Goal: Task Accomplishment & Management: Use online tool/utility

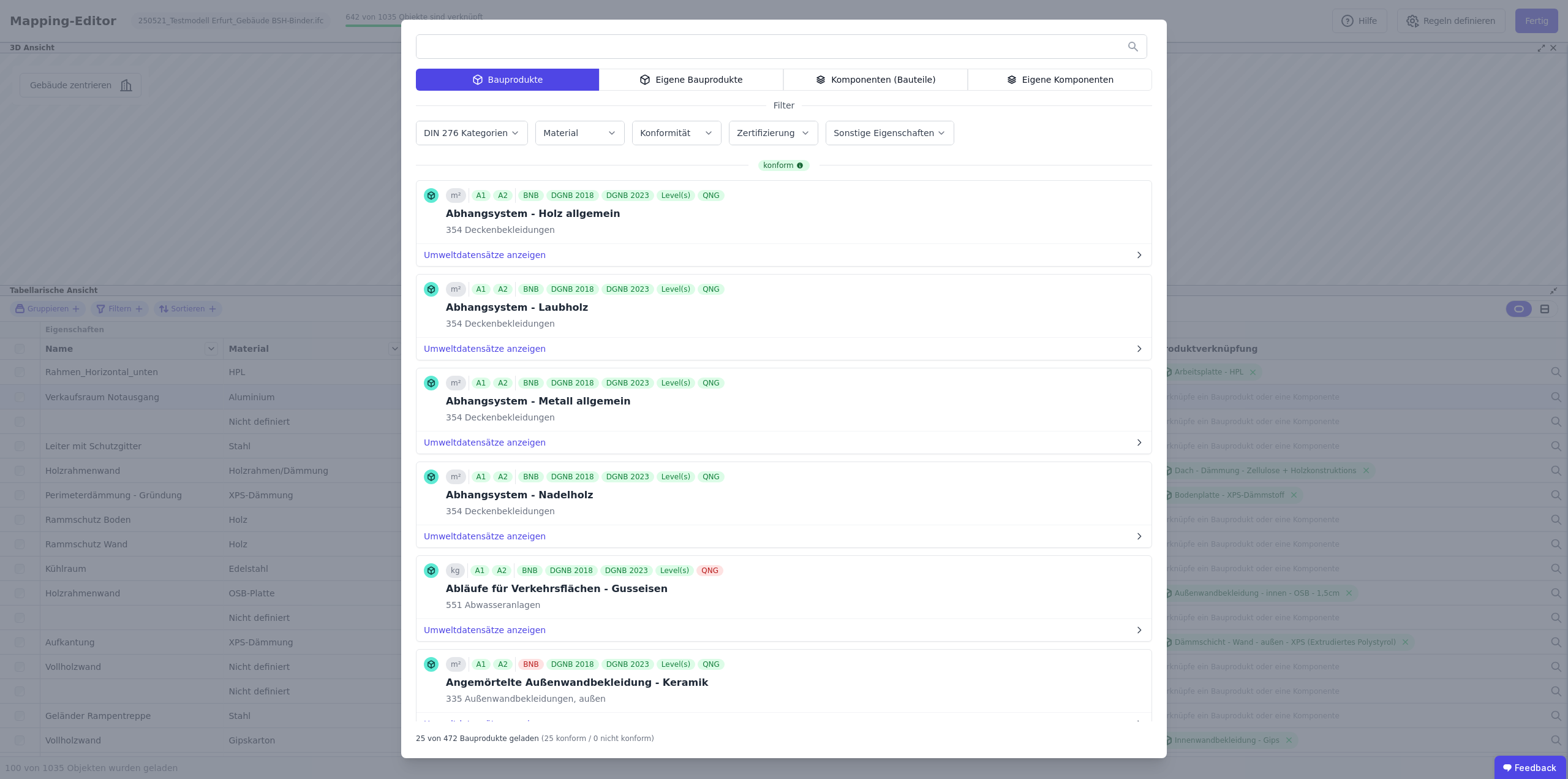
click at [295, 98] on div "Bauprodukte Eigene Bauprodukte Komponenten (Bauteile) Eigene Komponenten Filter…" at bounding box center [784, 390] width 1568 height 779
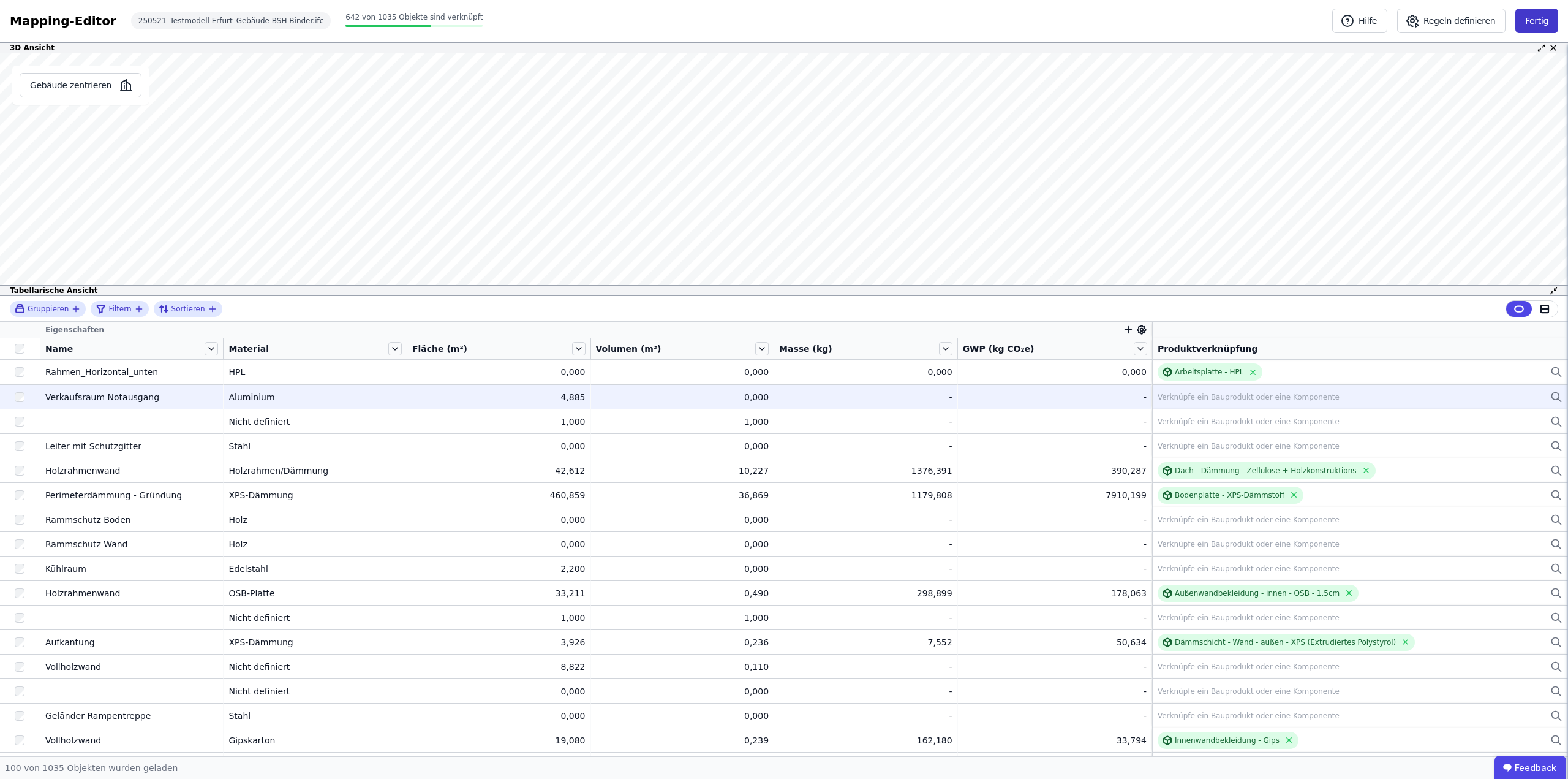
click at [1527, 16] on button "Fertig" at bounding box center [1537, 20] width 43 height 24
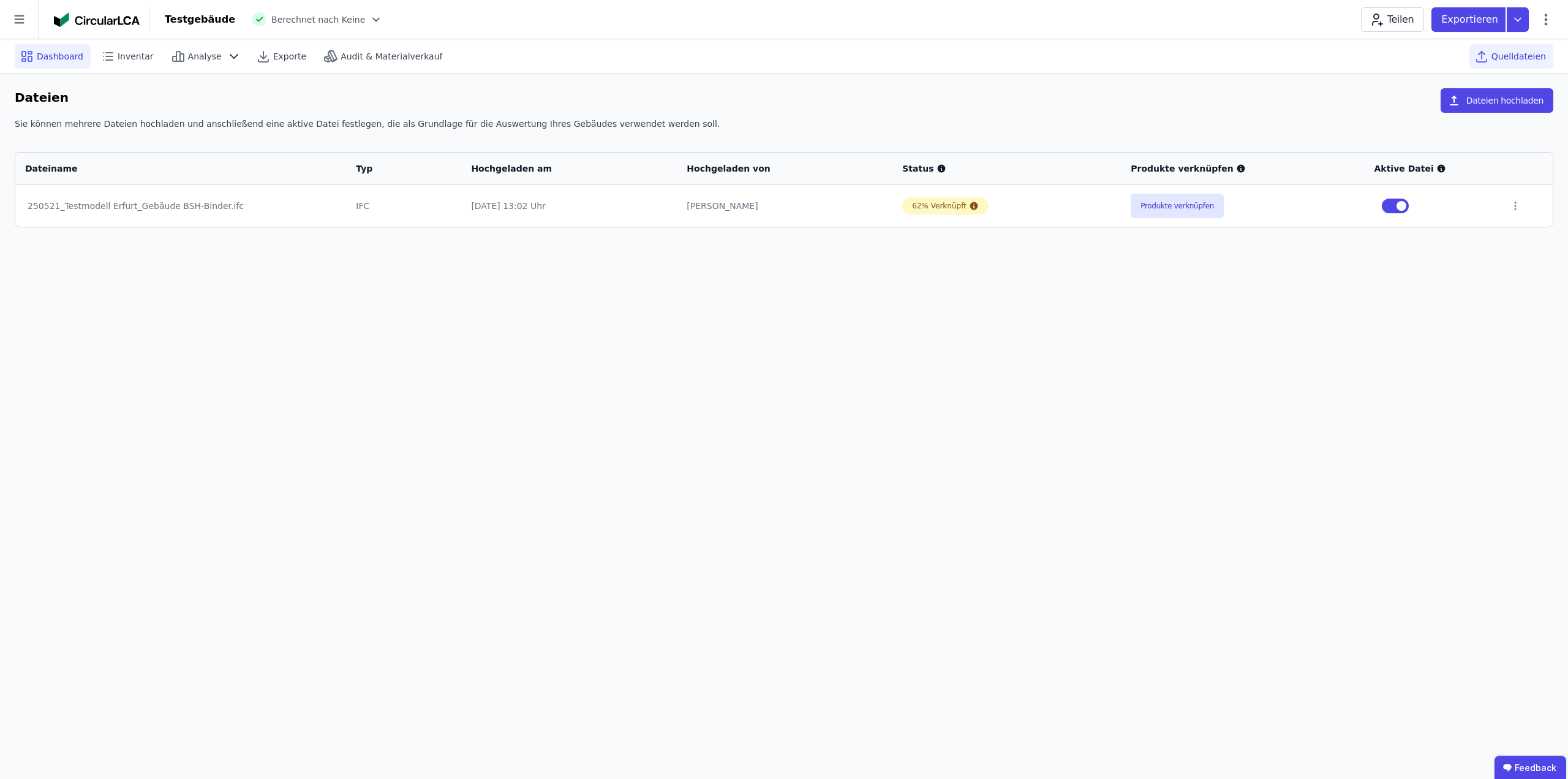
click at [52, 58] on span "Dashboard" at bounding box center [60, 56] width 47 height 12
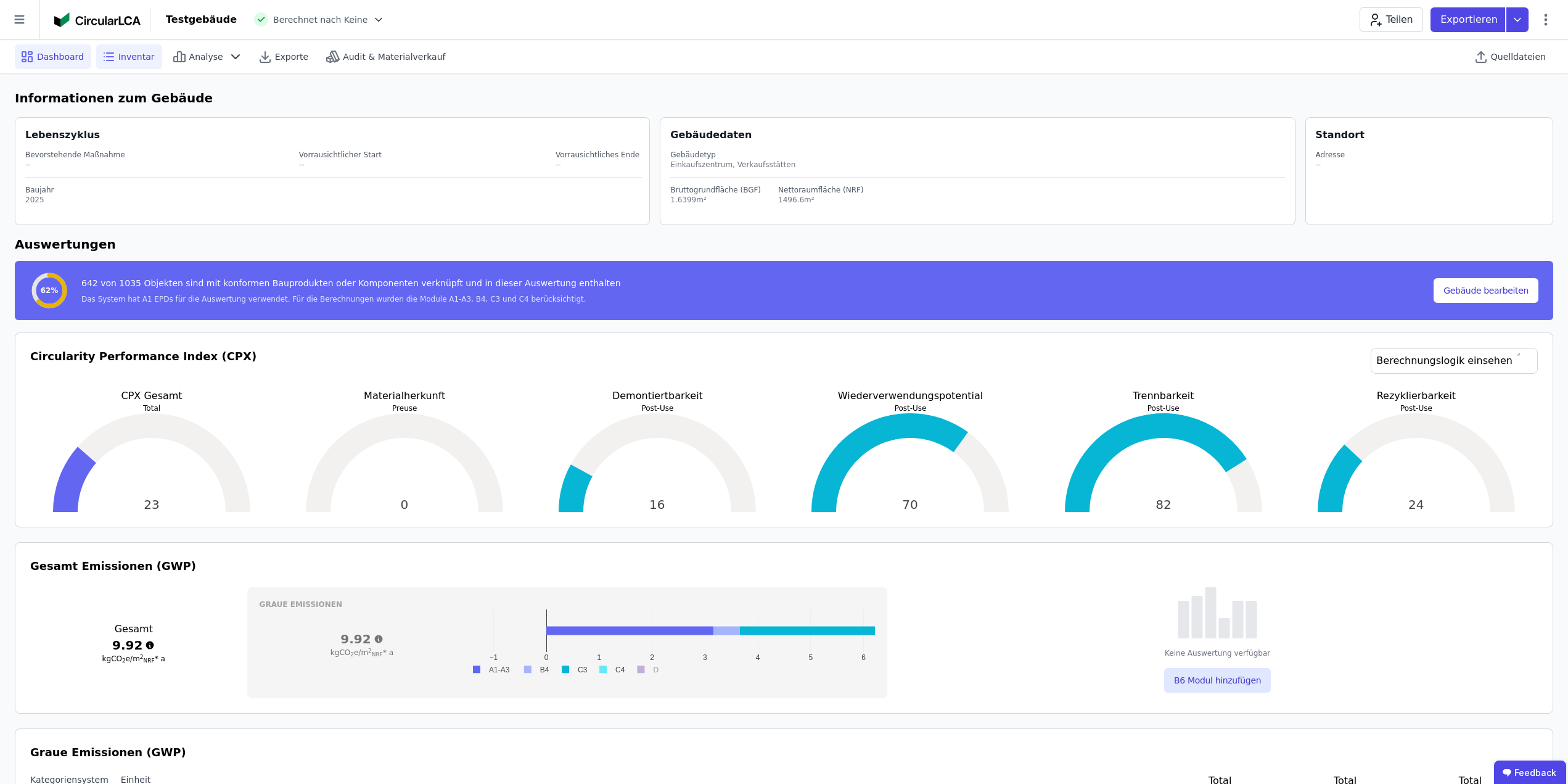
click at [137, 62] on span "Inventar" at bounding box center [137, 57] width 36 height 13
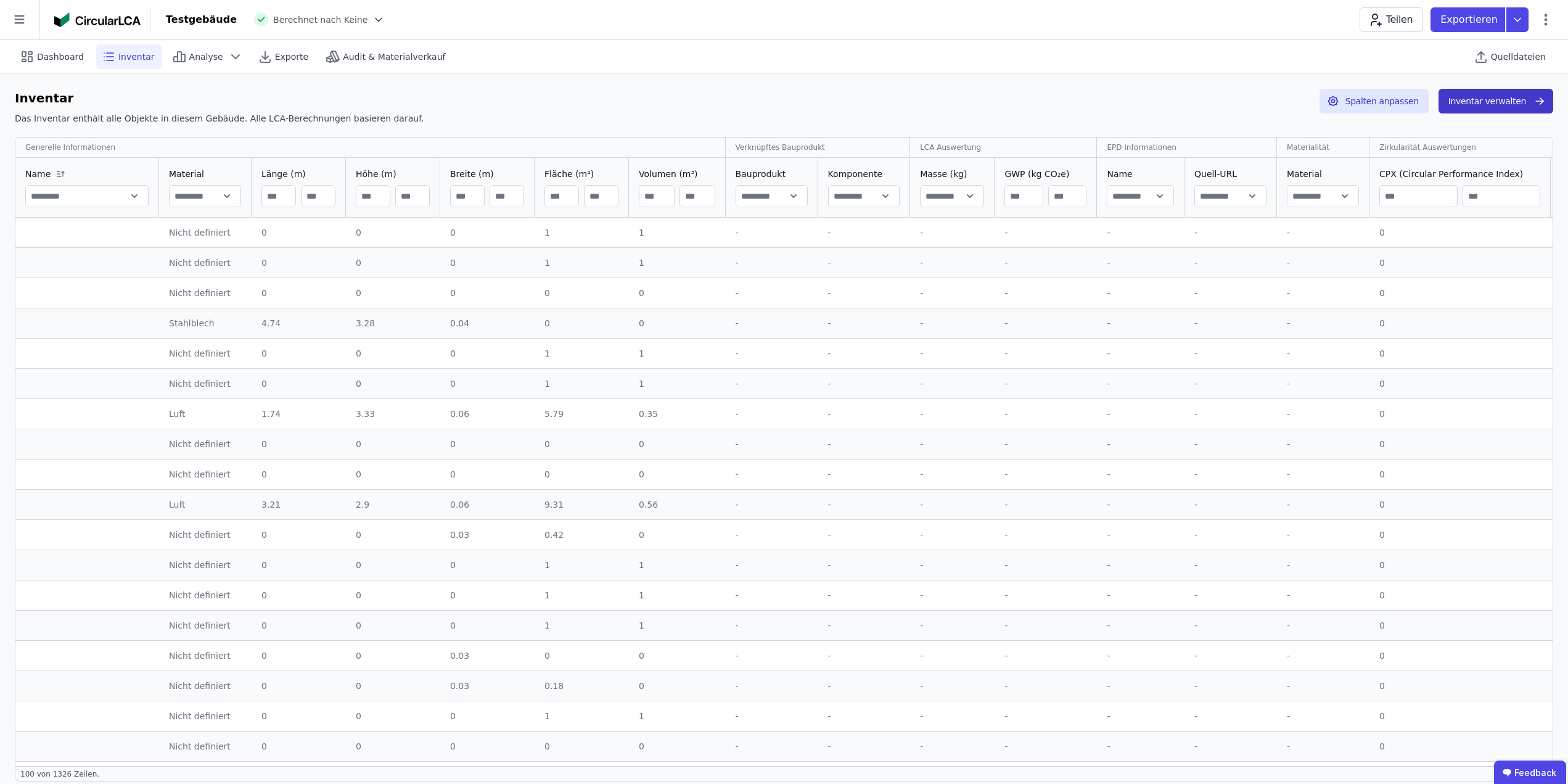
click at [1479, 103] on button "Inventar verwalten" at bounding box center [1496, 101] width 115 height 24
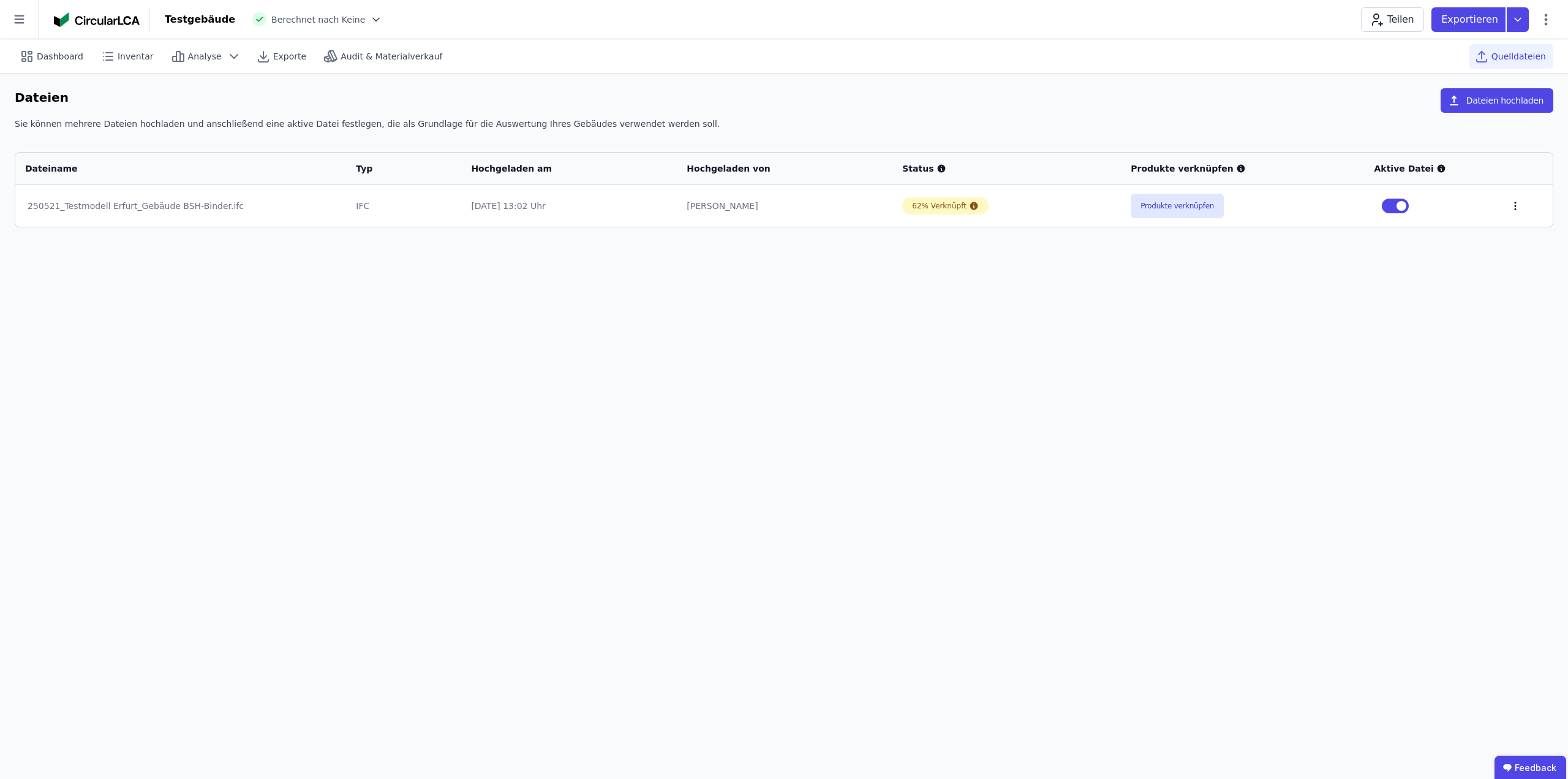
click at [1509, 205] on icon at bounding box center [1515, 206] width 11 height 11
click at [1443, 165] on div "Im 3D-Viewer öffnen" at bounding box center [1451, 159] width 122 height 30
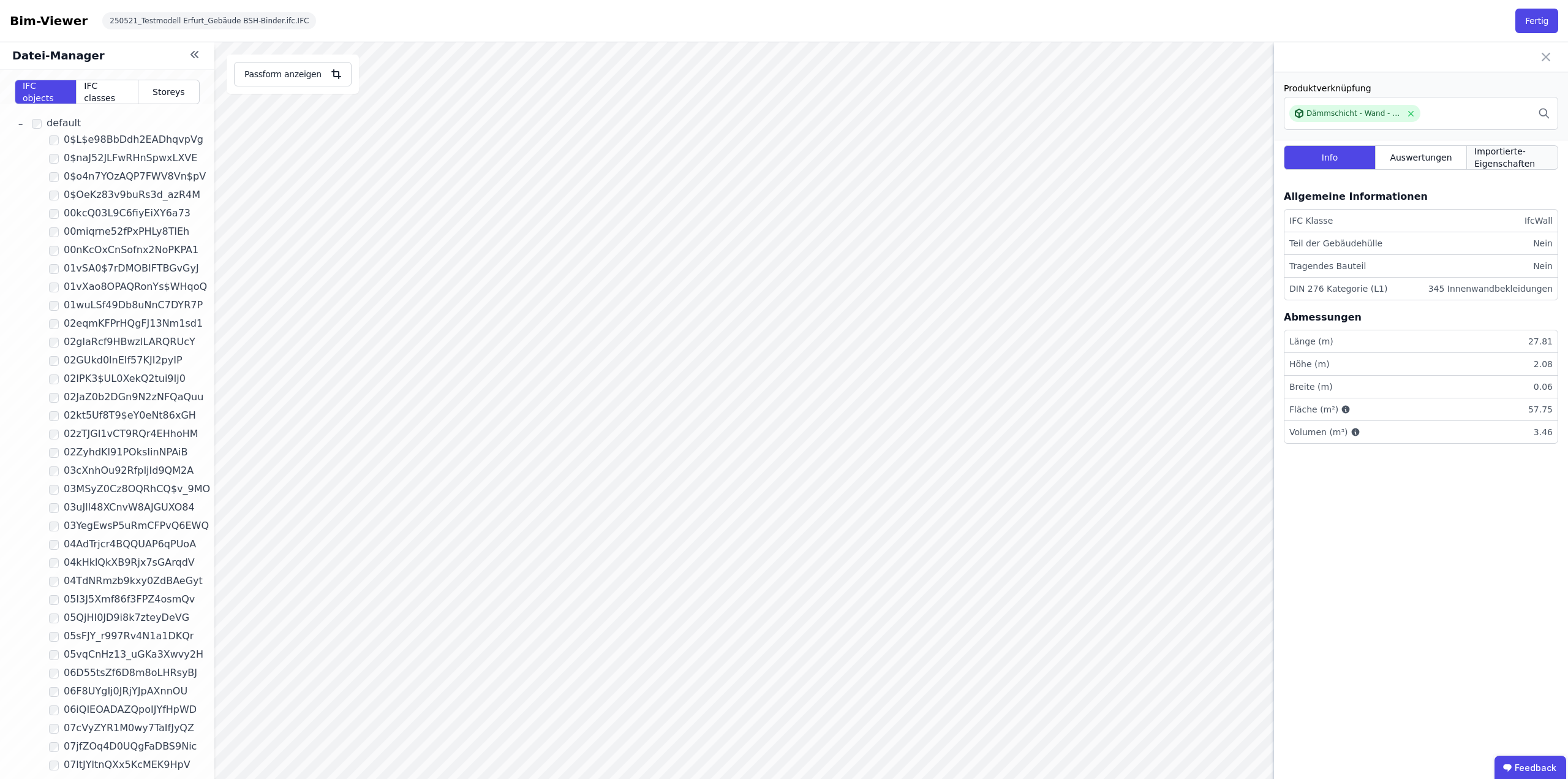
click at [1538, 165] on span "Importierte-Eigenschaften" at bounding box center [1512, 157] width 76 height 24
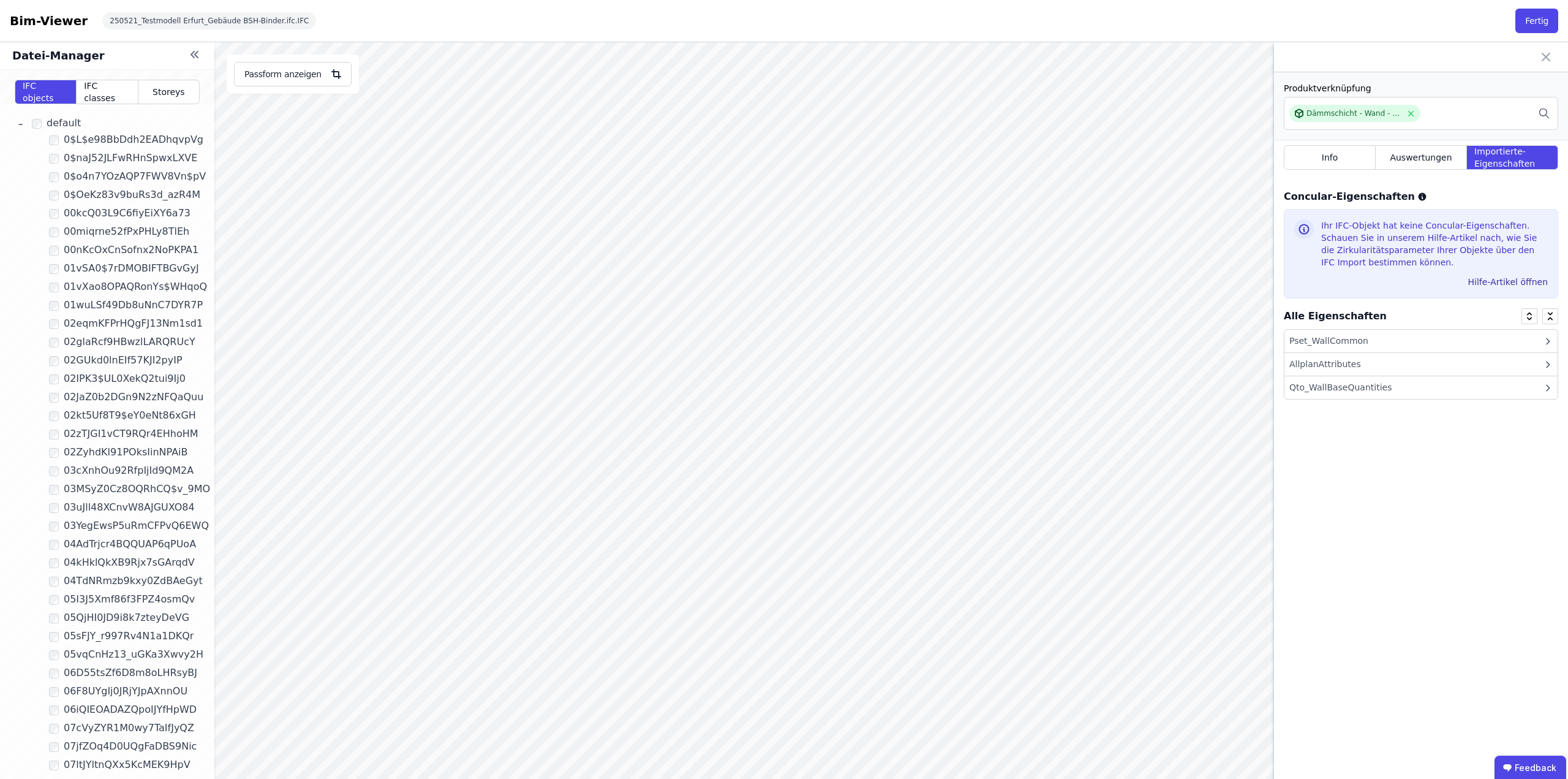
click at [1346, 370] on div "AllplanAttributes" at bounding box center [1325, 365] width 72 height 12
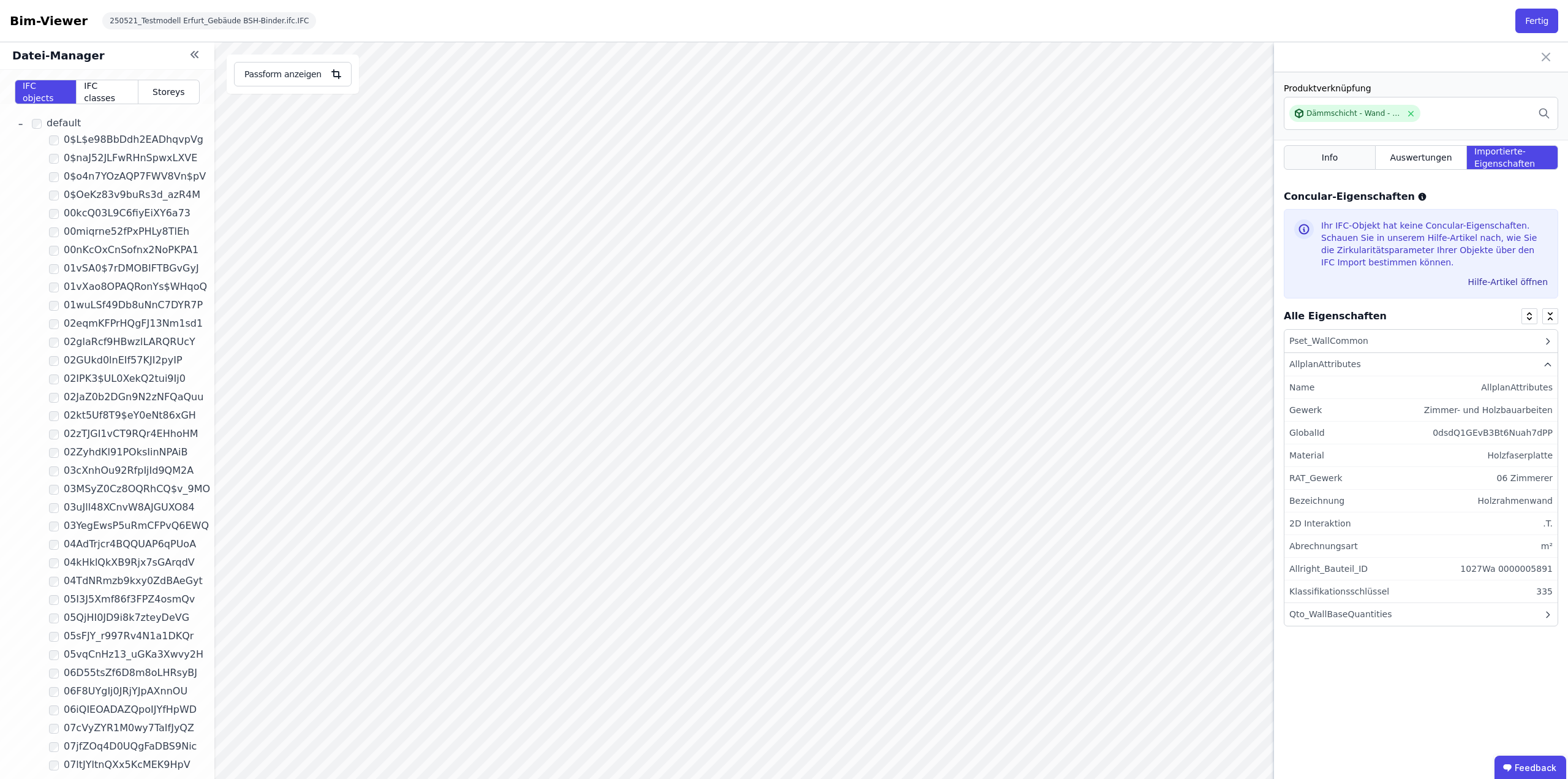
click at [1351, 160] on div "Info" at bounding box center [1330, 157] width 92 height 24
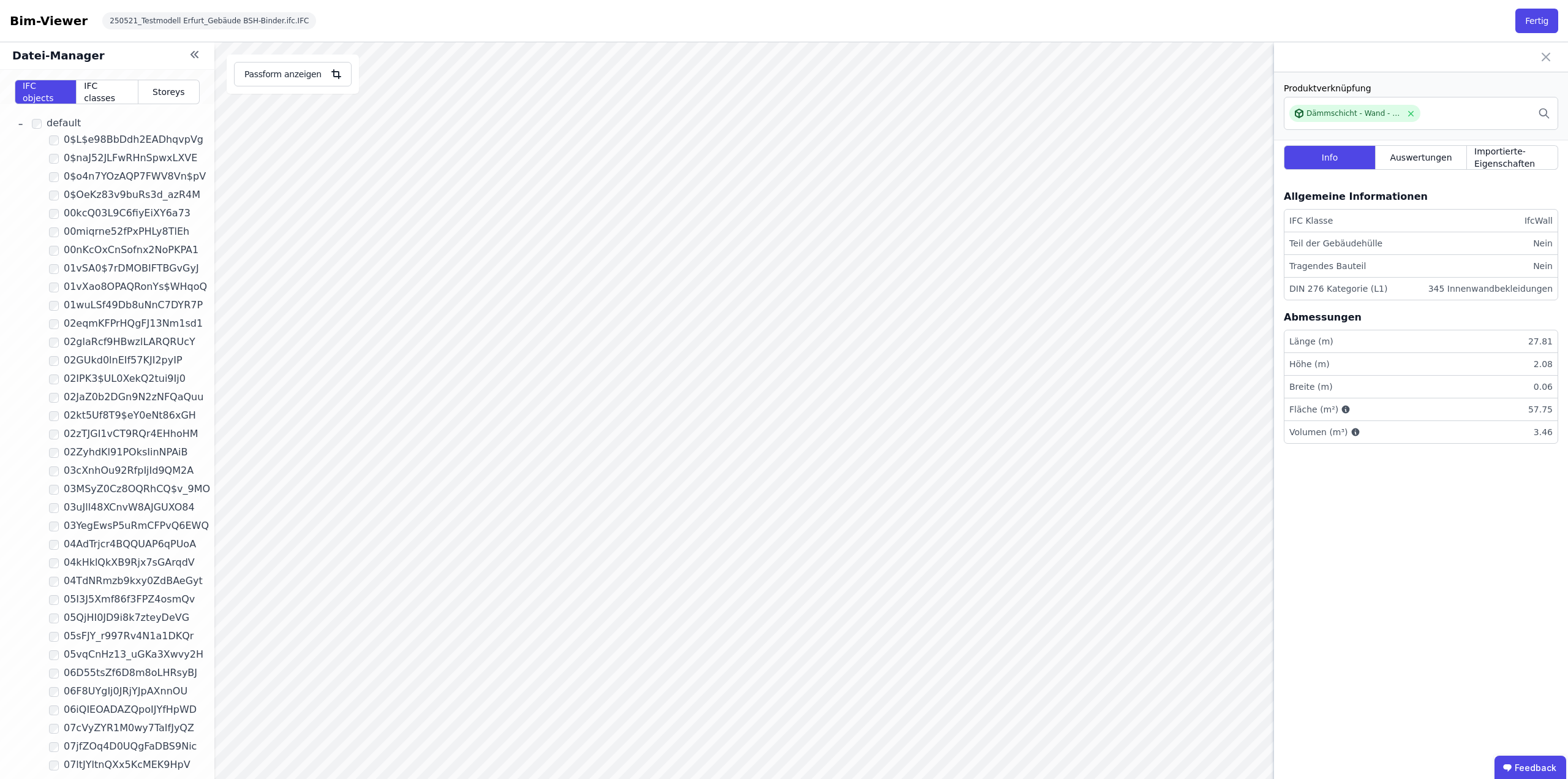
click at [1537, 55] on div at bounding box center [1421, 57] width 294 height 30
click at [1541, 55] on icon at bounding box center [1545, 57] width 15 height 15
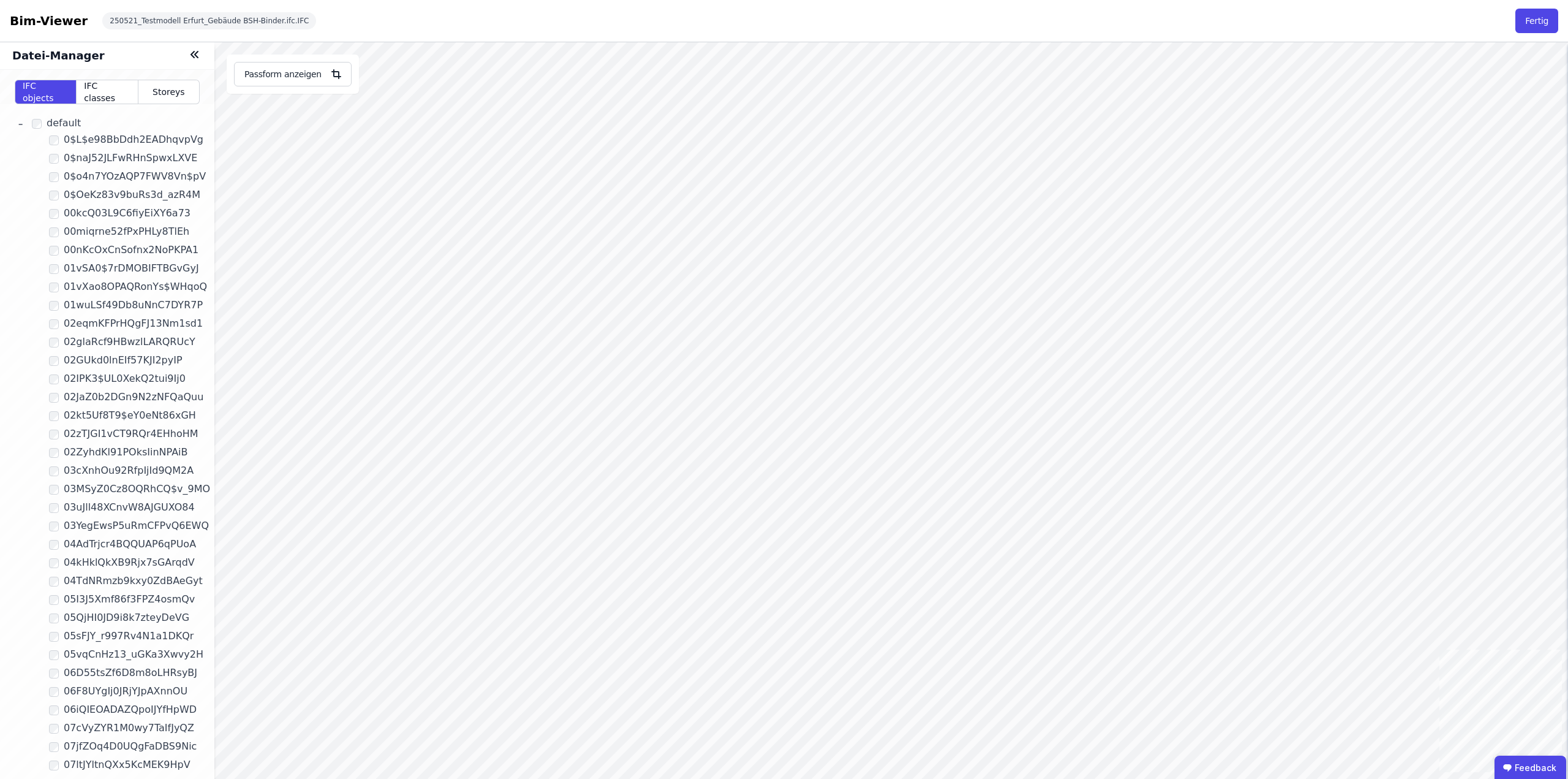
click at [193, 55] on icon at bounding box center [194, 54] width 15 height 15
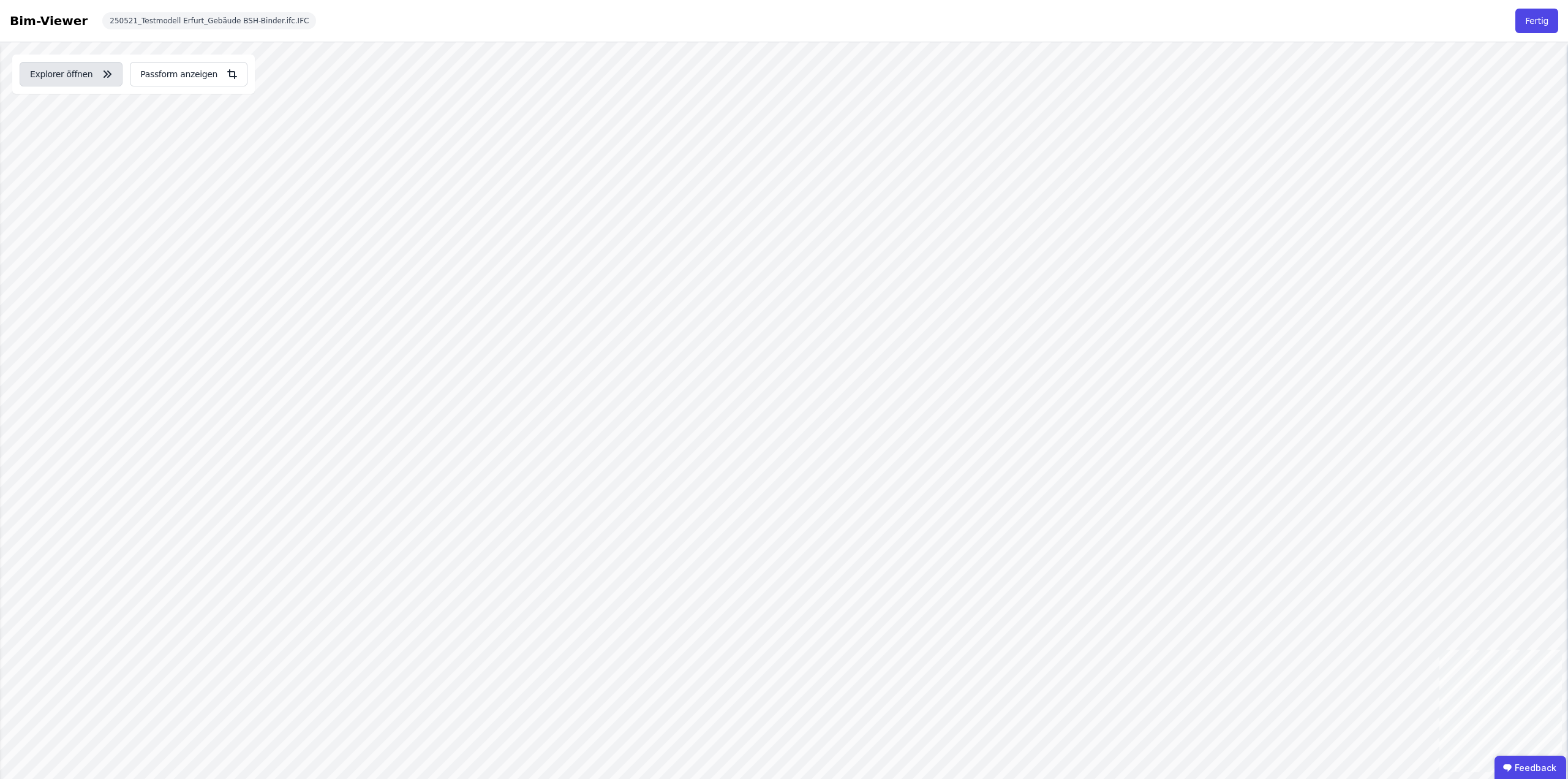
click at [104, 76] on icon "button" at bounding box center [105, 74] width 3 height 6
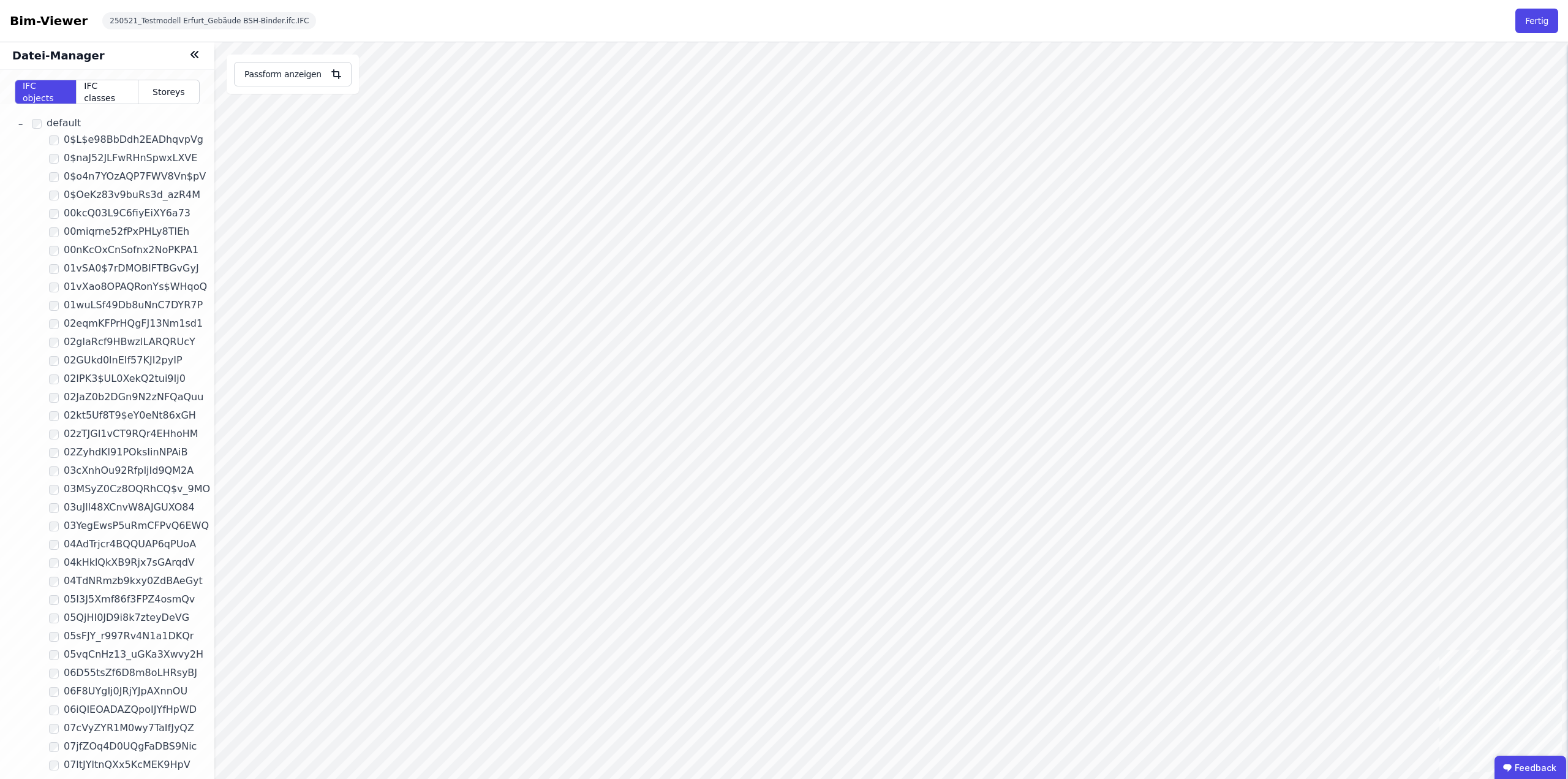
click at [197, 55] on icon at bounding box center [197, 55] width 3 height 6
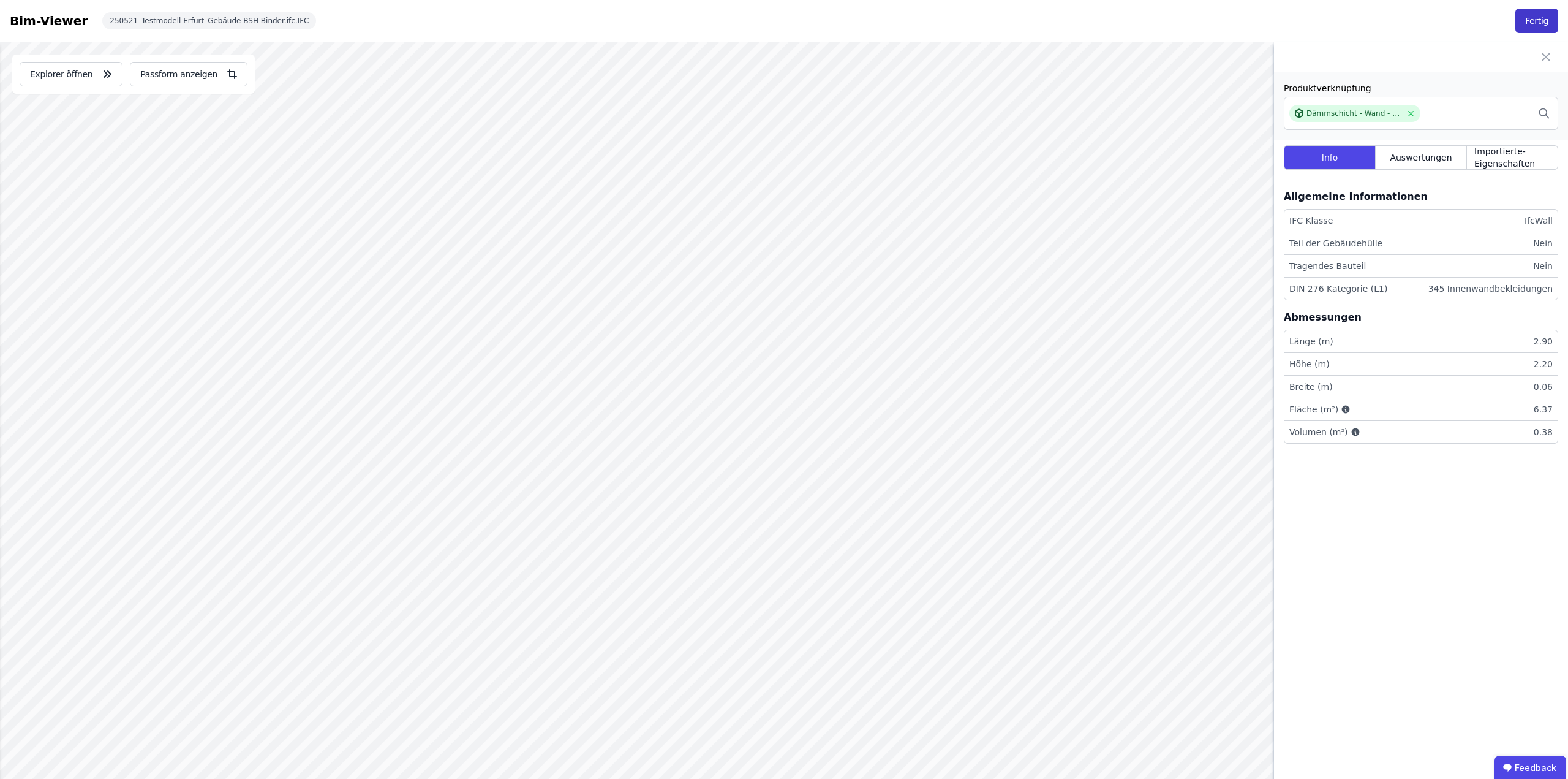
click at [1522, 24] on button "Fertig" at bounding box center [1537, 20] width 43 height 24
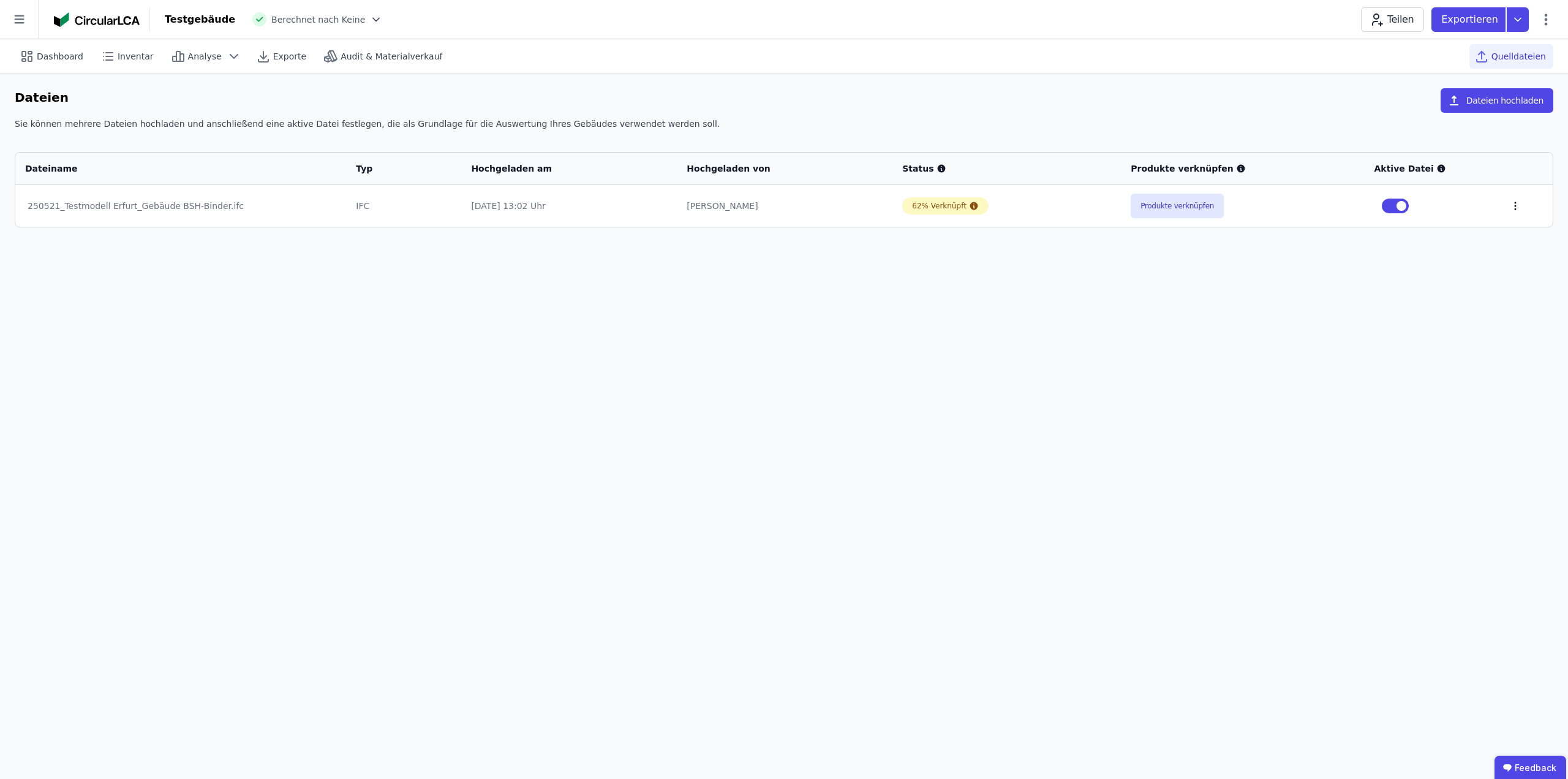
click at [1509, 206] on icon at bounding box center [1515, 206] width 11 height 11
click at [1467, 158] on div "Im 3D-Viewer öffnen" at bounding box center [1451, 159] width 122 height 30
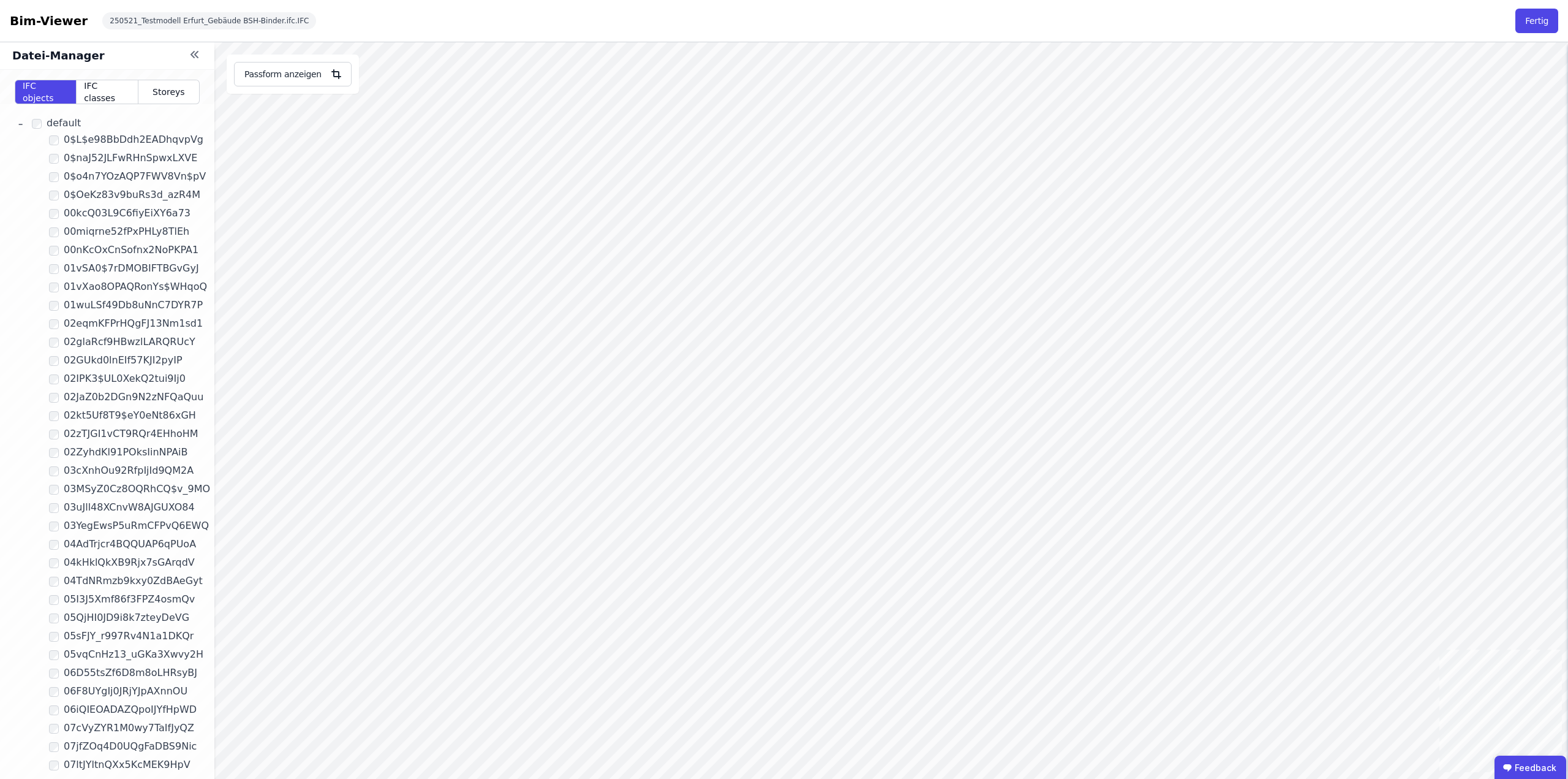
click at [189, 304] on div "Datei-Manager IFC objects IFC classes Storeys - default 0$L$e98BbDdh2EADhqvpVg …" at bounding box center [784, 432] width 1568 height 779
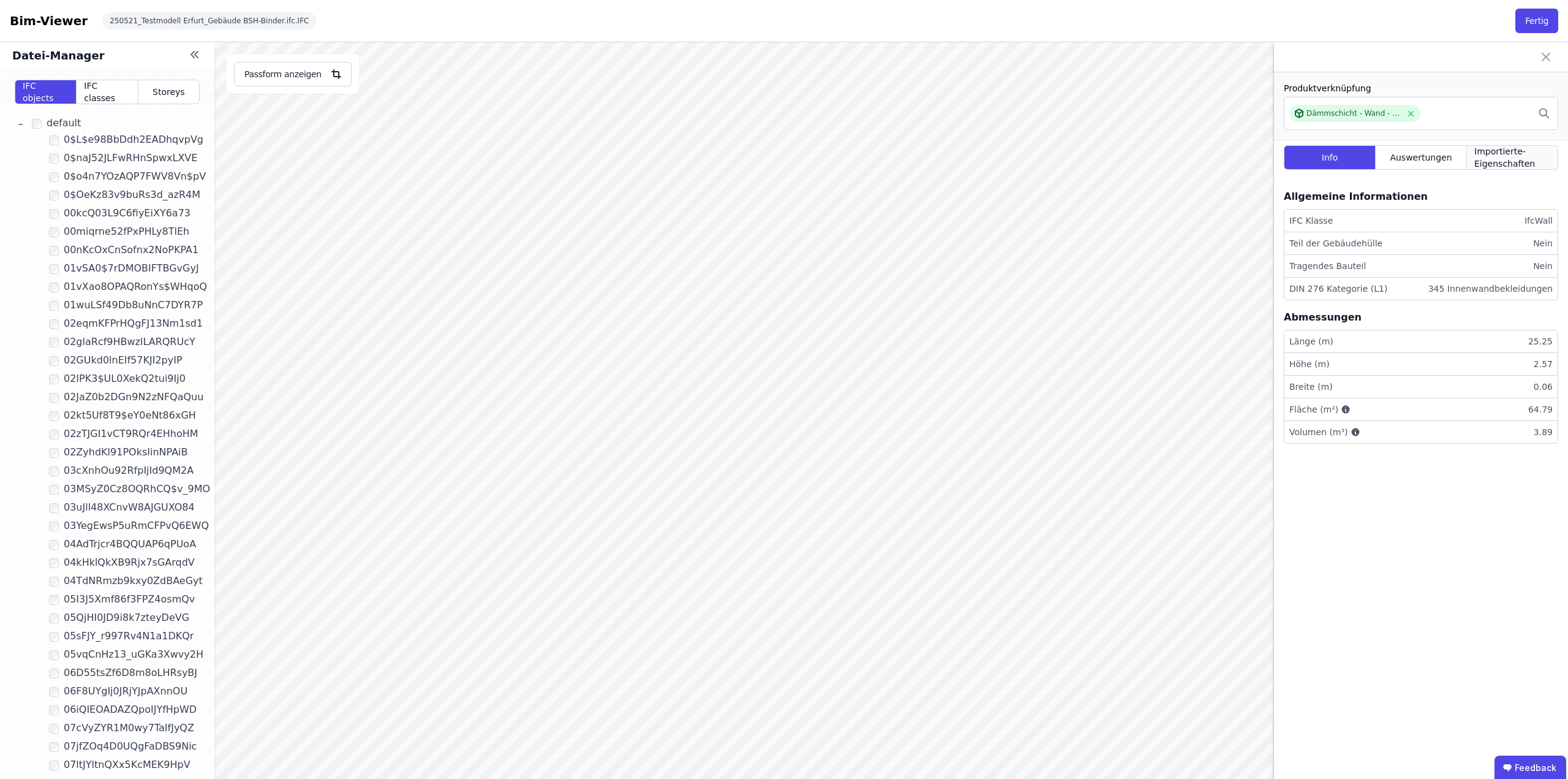
click at [1495, 158] on span "Importierte-Eigenschaften" at bounding box center [1512, 157] width 76 height 24
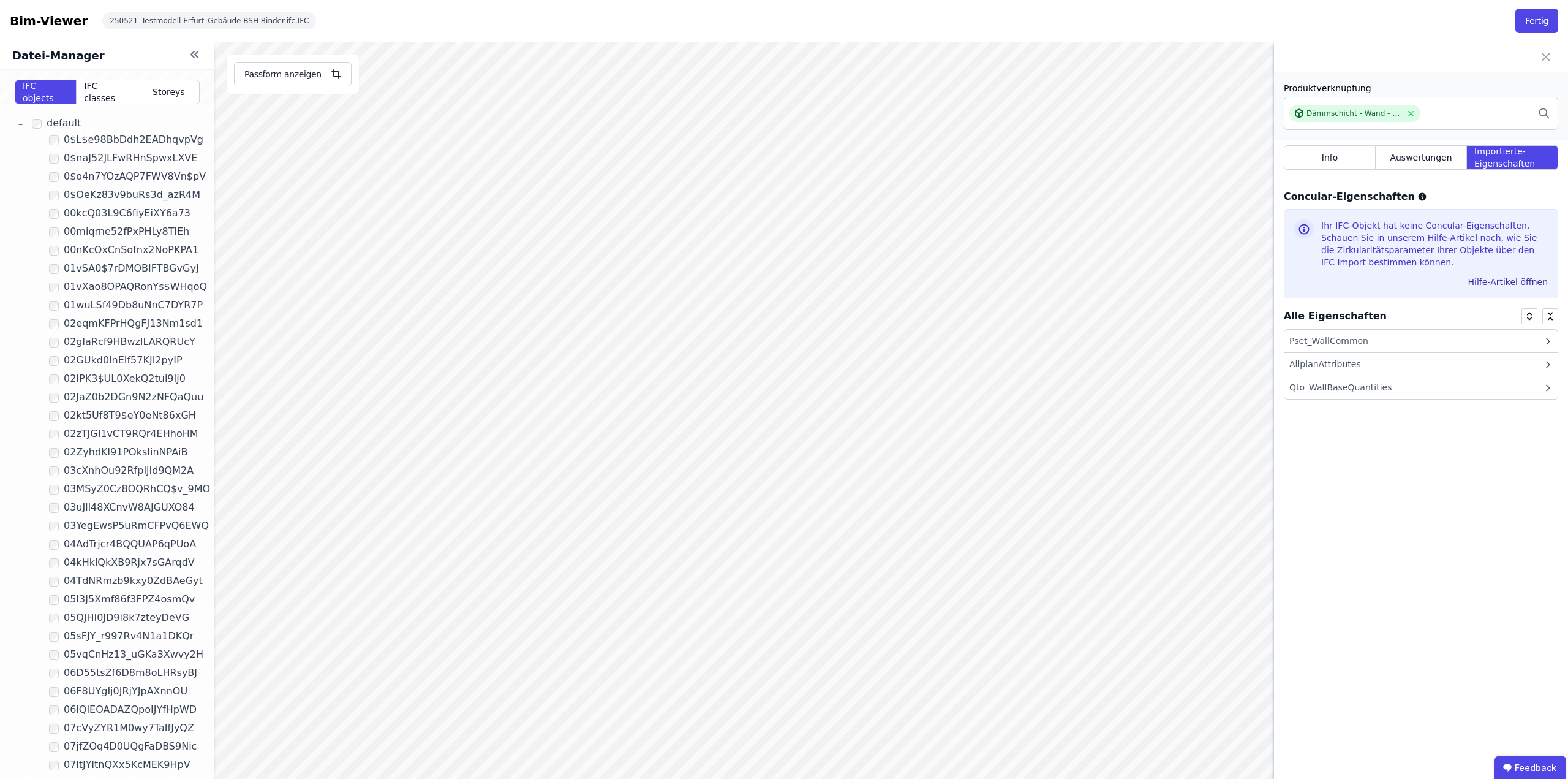
click at [1358, 361] on div "AllplanAttributes" at bounding box center [1421, 365] width 273 height 23
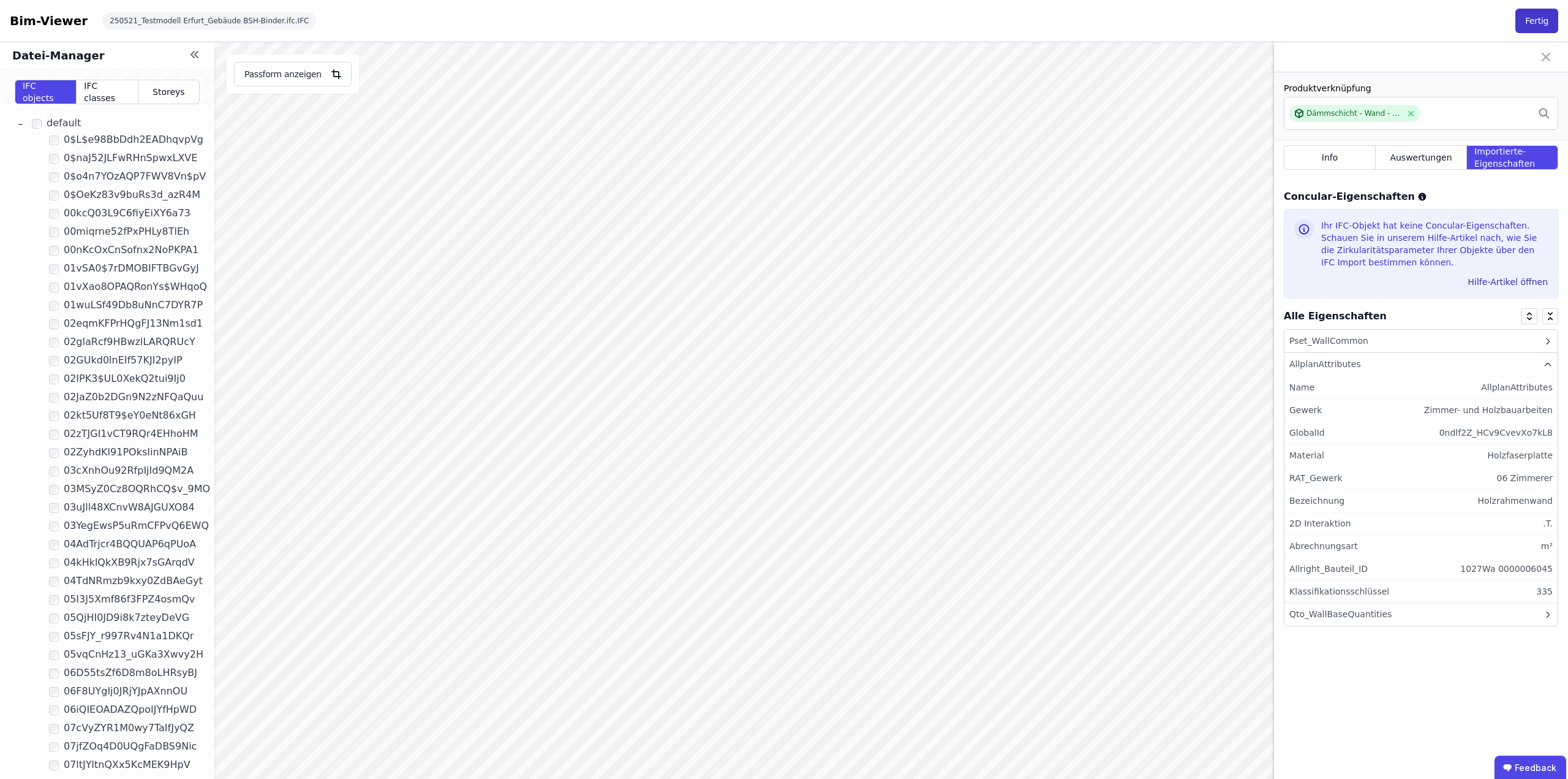
click at [1544, 16] on button "Fertig" at bounding box center [1537, 20] width 43 height 24
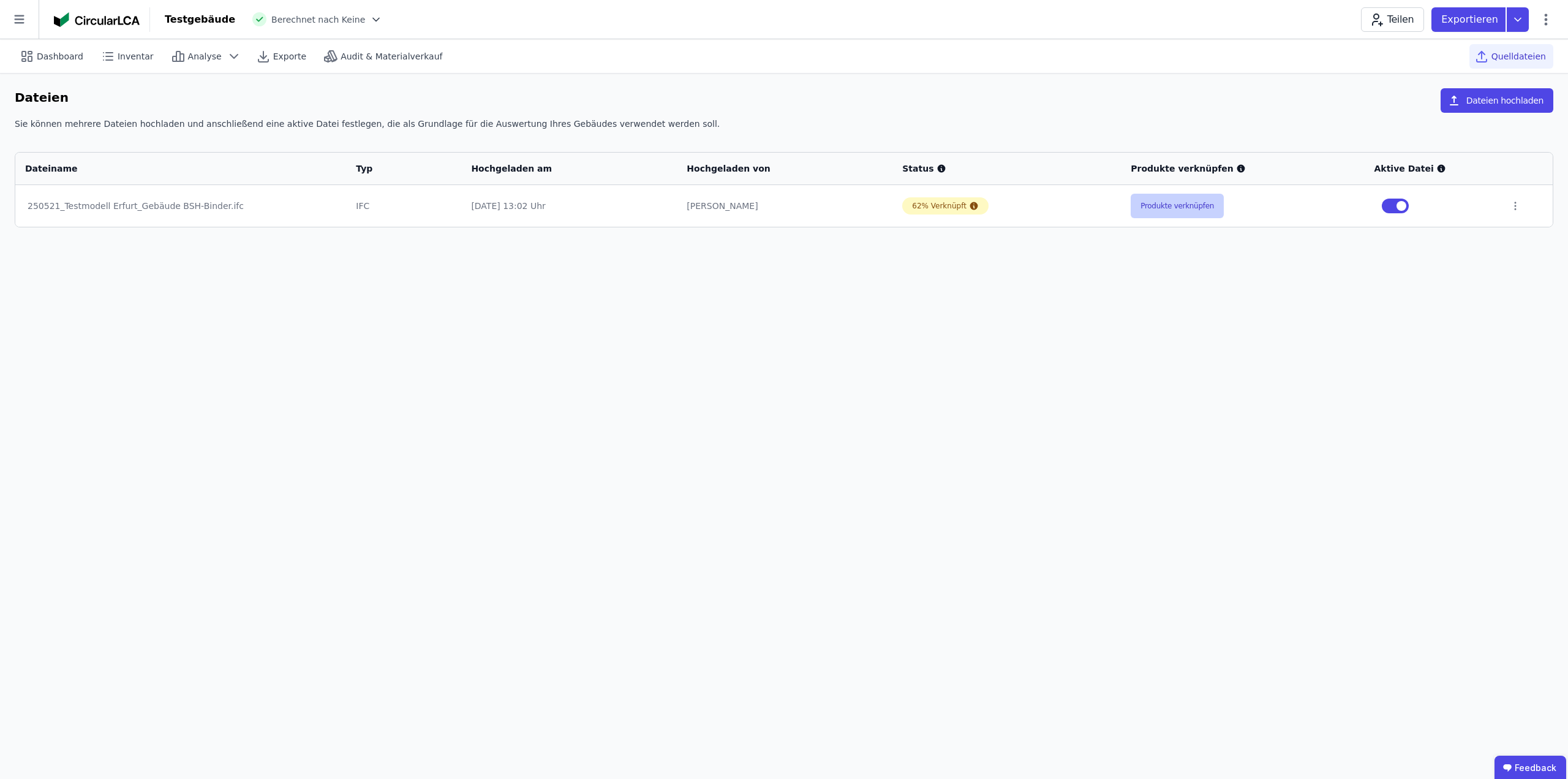
click at [1153, 208] on button "Produkte verknüpfen" at bounding box center [1176, 205] width 93 height 24
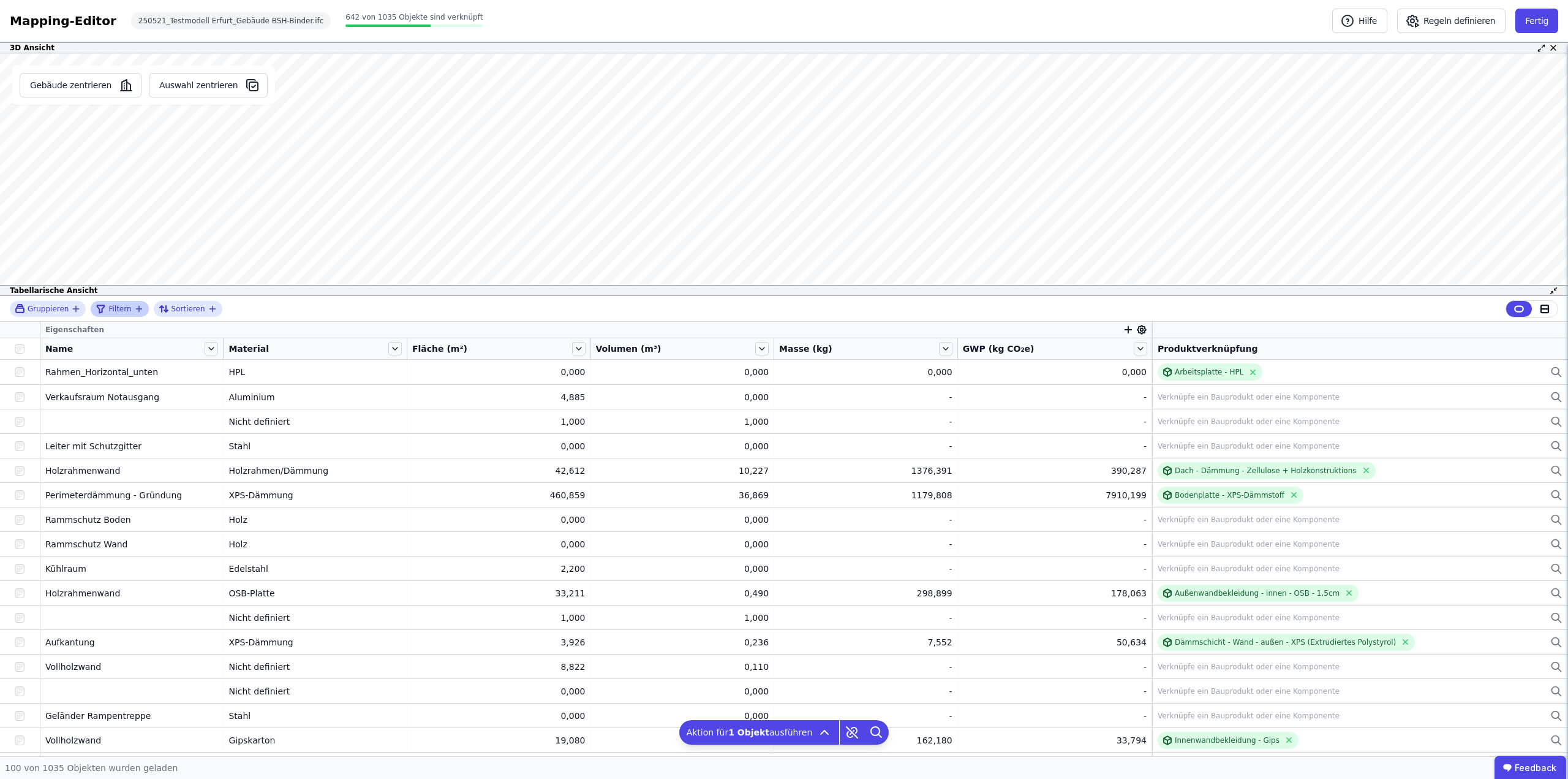
click at [134, 304] on icon "filter_by" at bounding box center [139, 308] width 10 height 10
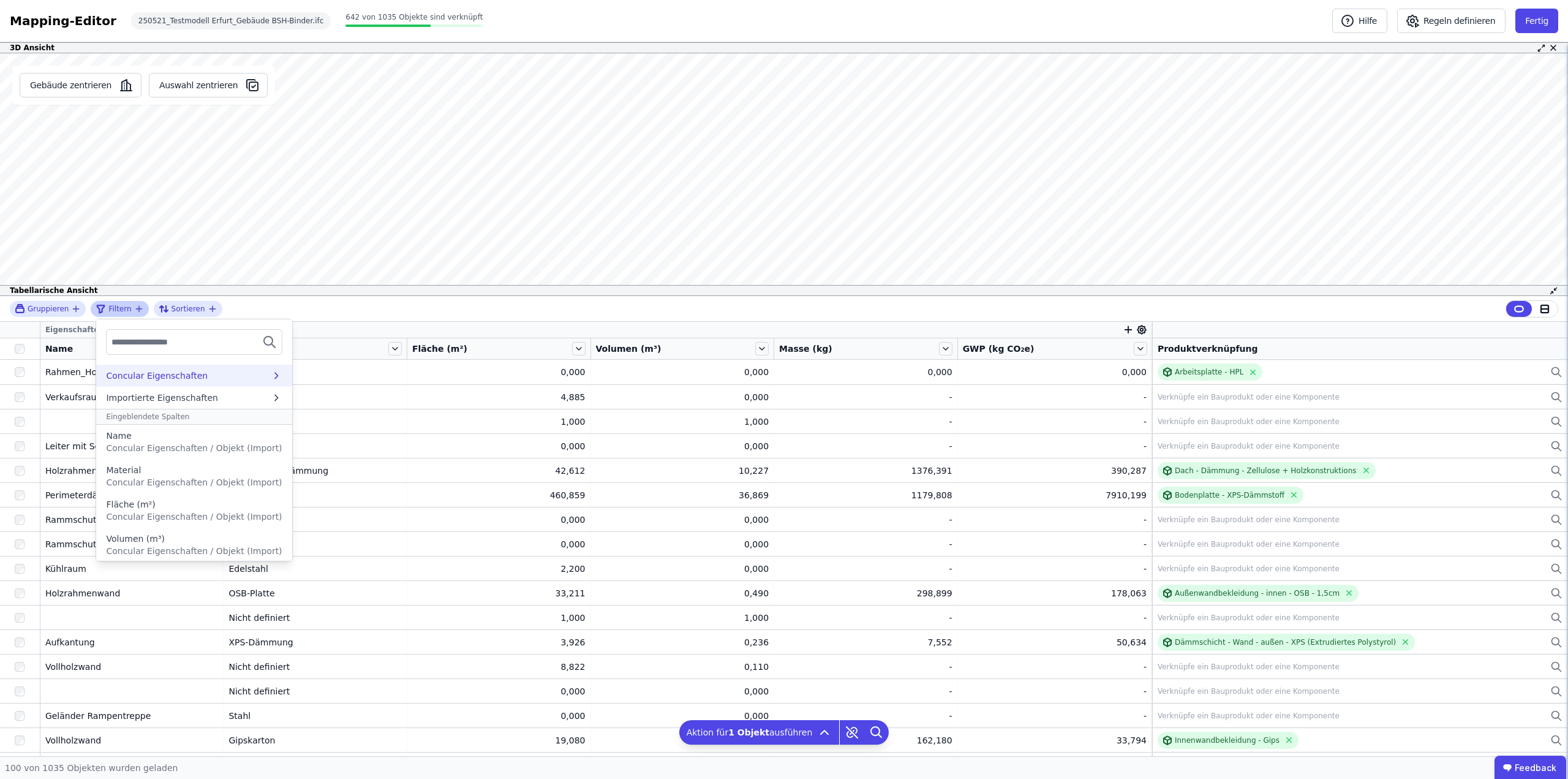
click at [173, 376] on div "Concular Eigenschaften" at bounding box center [157, 375] width 101 height 12
click at [107, 378] on icon at bounding box center [108, 376] width 13 height 15
click at [172, 399] on div "Importierte Eigenschaften" at bounding box center [162, 398] width 112 height 12
click at [179, 419] on div "AllplanAttributes" at bounding box center [185, 422] width 158 height 12
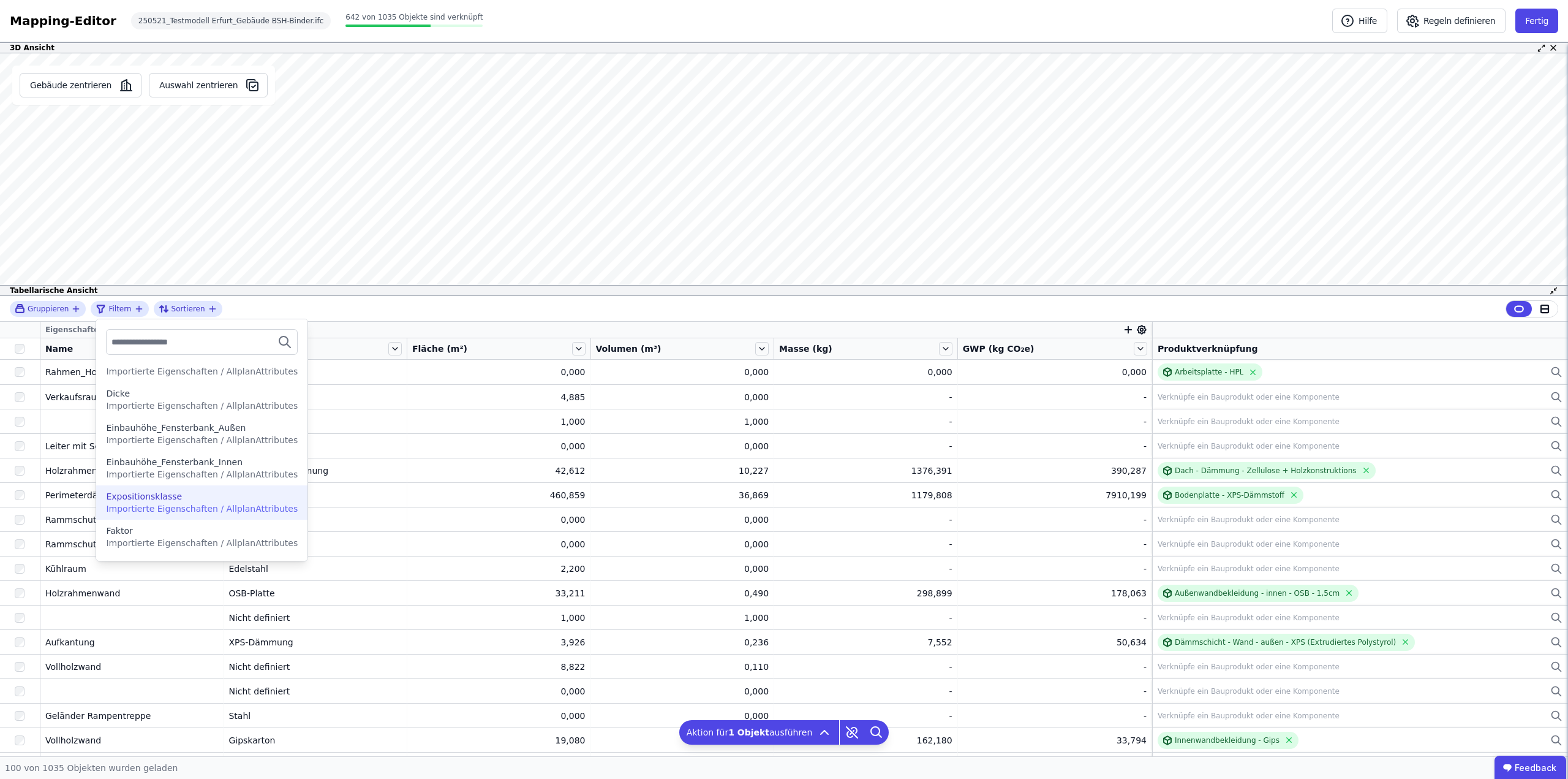
click at [190, 496] on div "Expositionsklasse" at bounding box center [202, 496] width 192 height 12
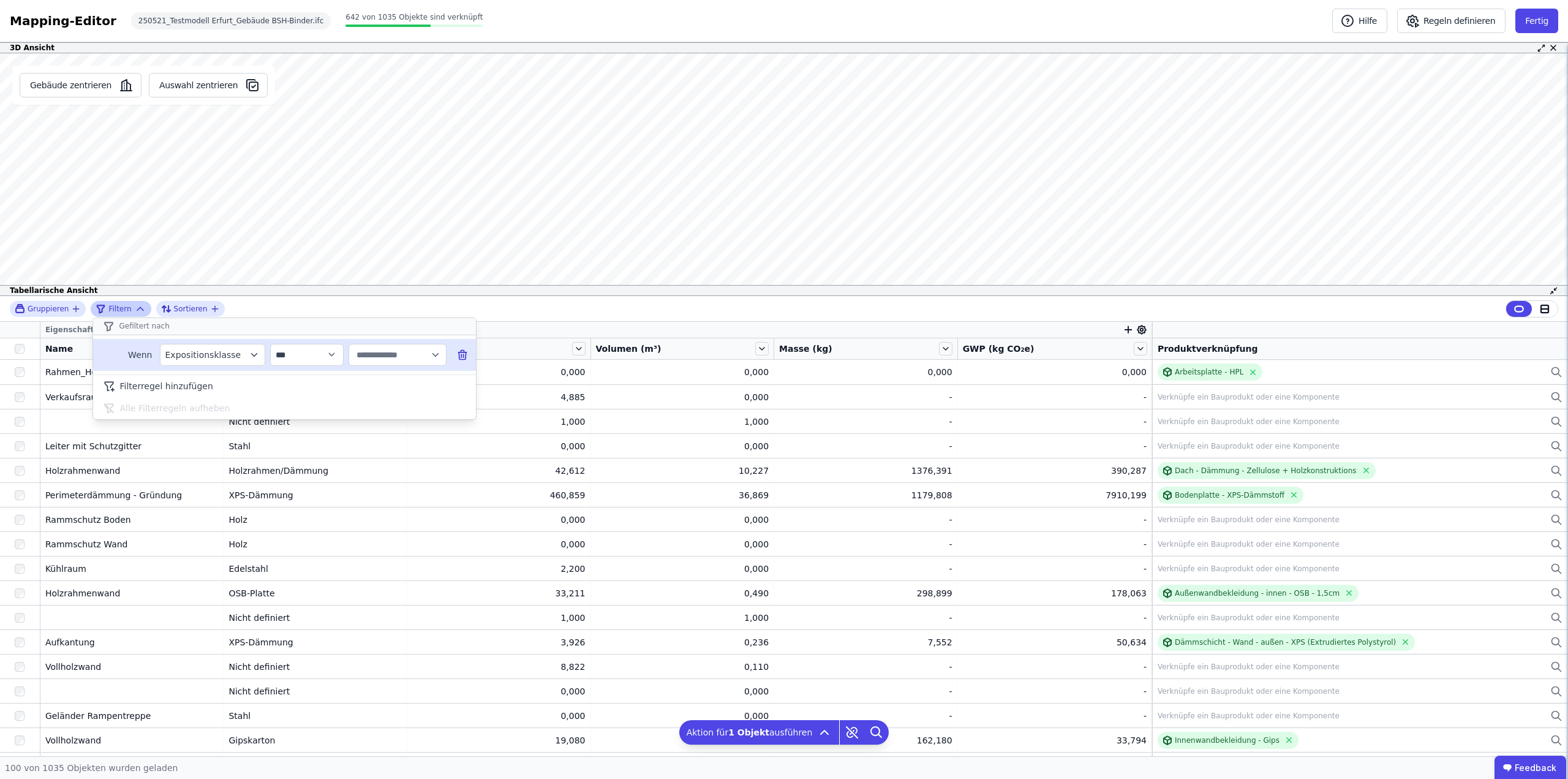
click at [440, 358] on icon "button" at bounding box center [435, 355] width 11 height 11
click at [385, 475] on span "XC4, XD3, XF4, [GEOGRAPHIC_DATA]" at bounding box center [438, 479] width 158 height 12
type input "**********"
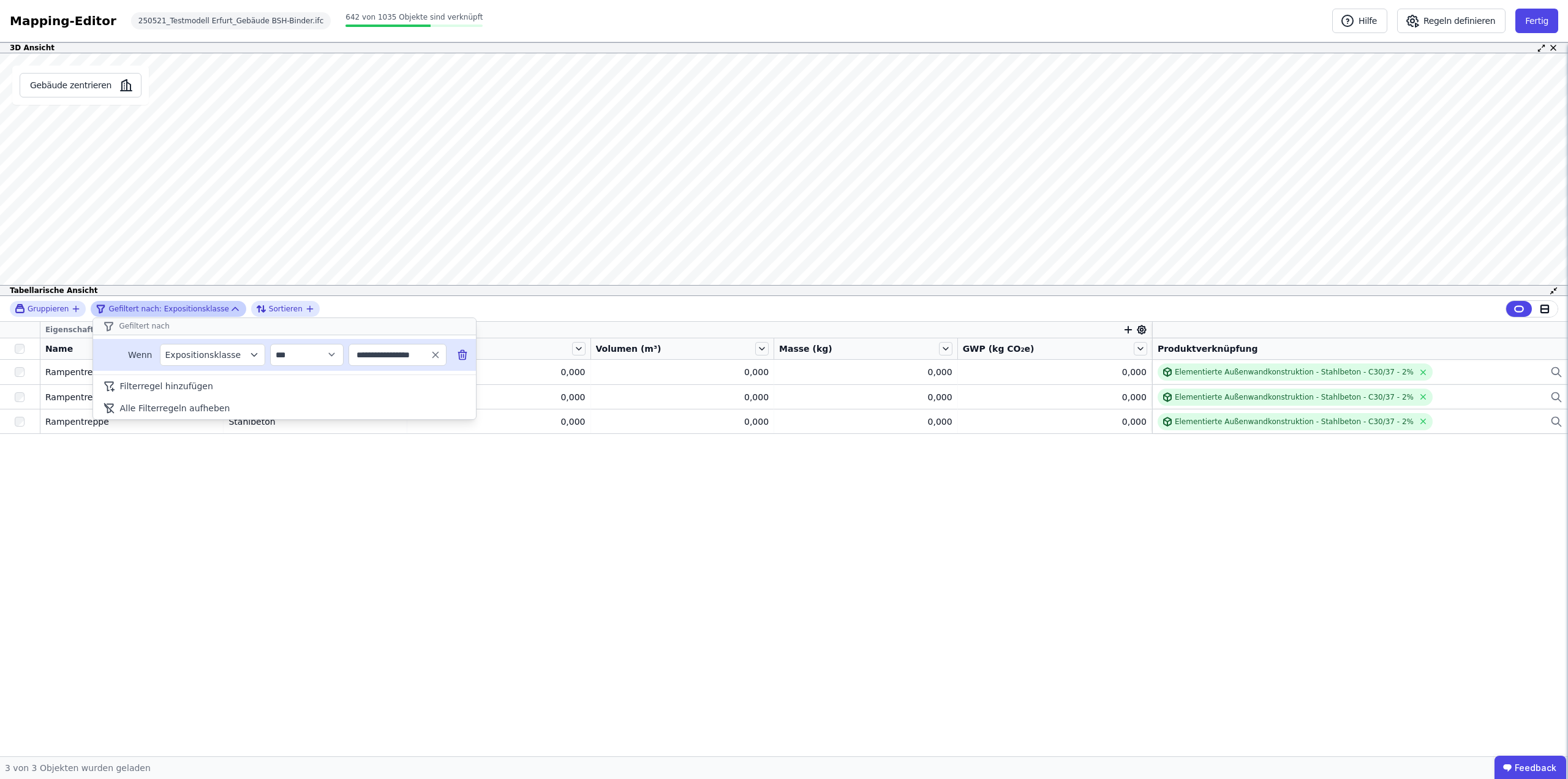
click at [370, 308] on div "**********" at bounding box center [784, 308] width 1568 height 26
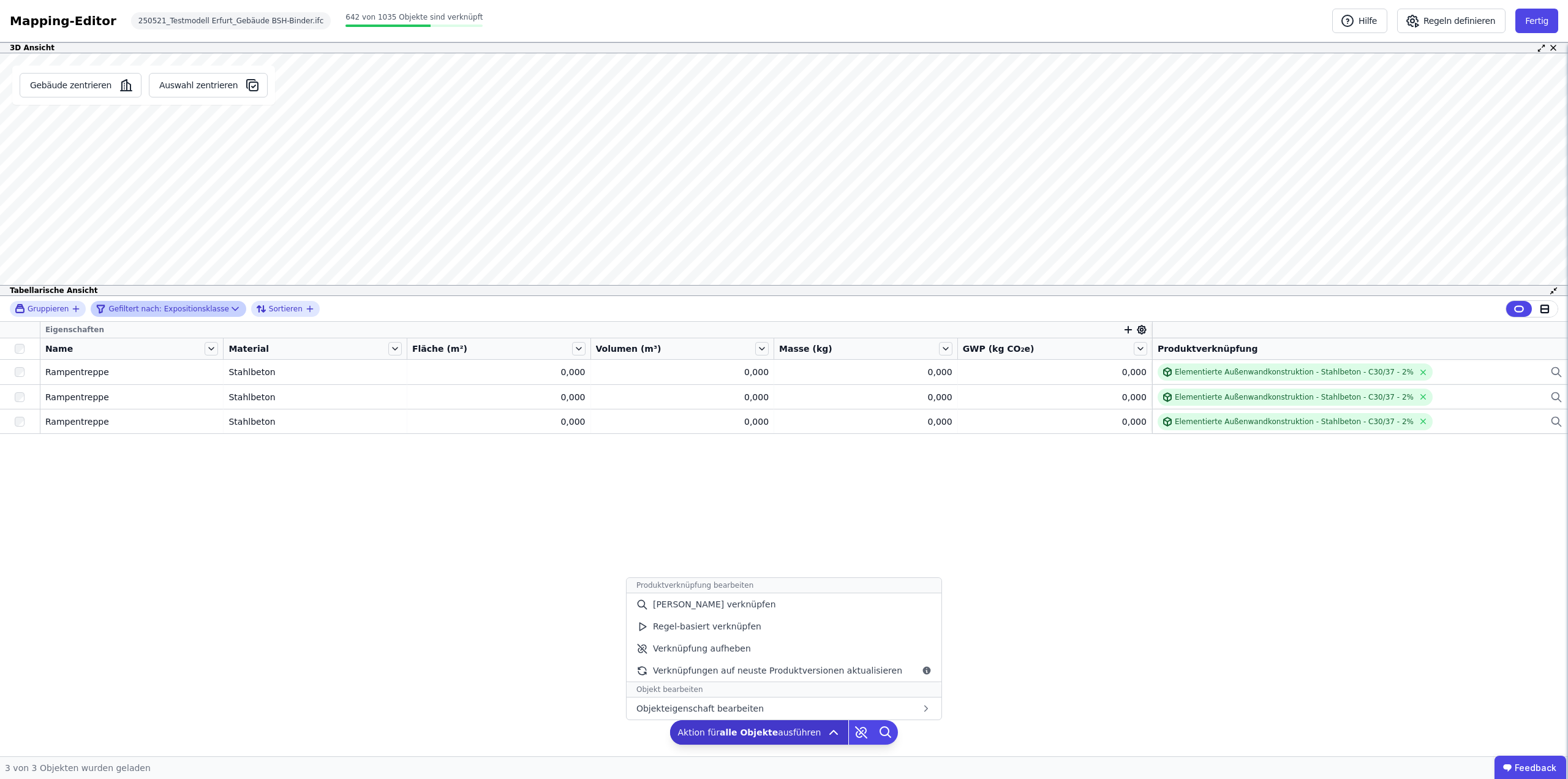
click at [828, 731] on icon at bounding box center [833, 732] width 15 height 15
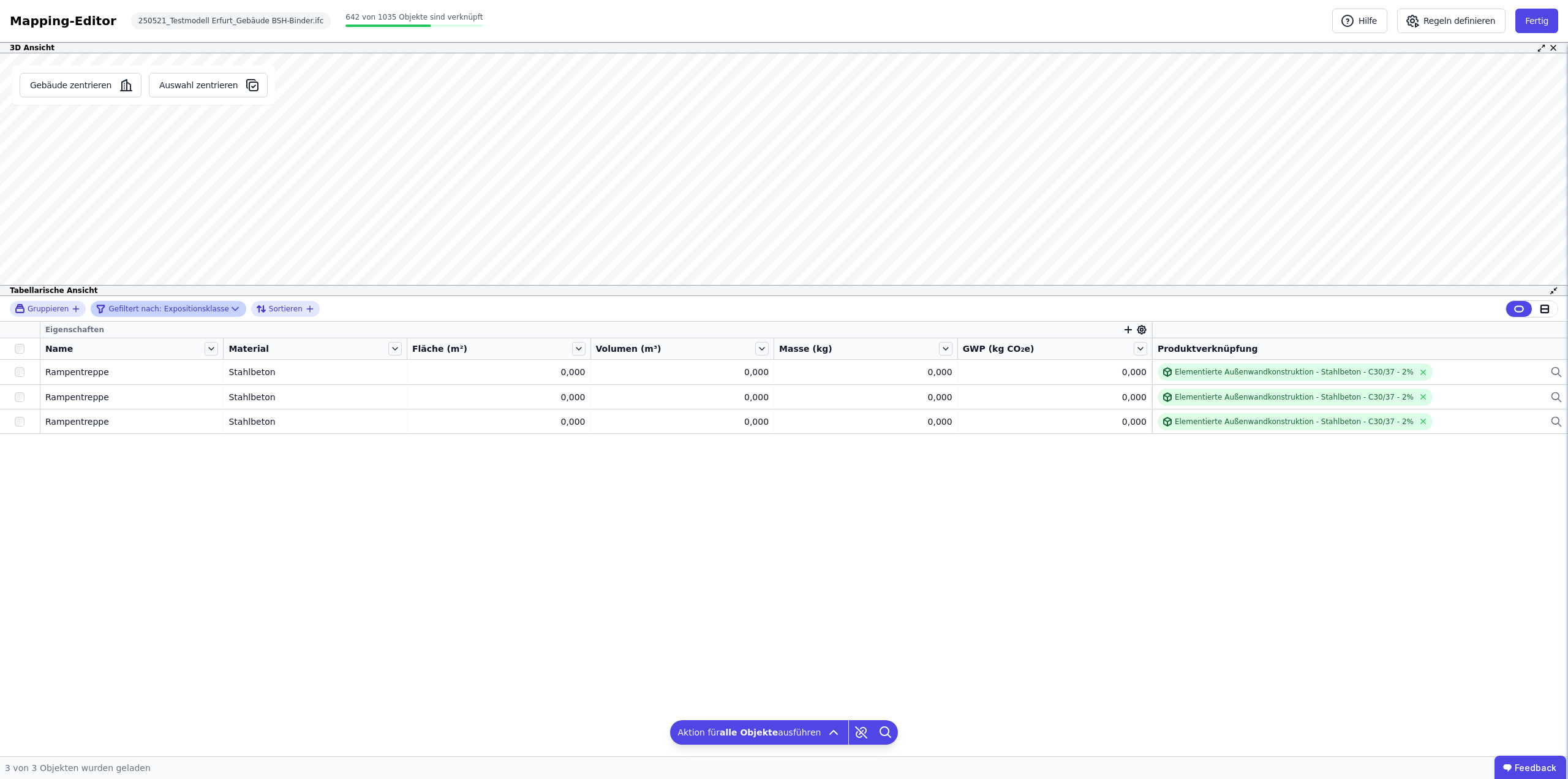
click at [475, 535] on div "Eigenschaften Name Material Fläche (m²) Volumen (m³) Masse (kg) GWP (kg CO₂e) P…" at bounding box center [784, 539] width 1568 height 435
click at [232, 310] on icon at bounding box center [236, 308] width 6 height 3
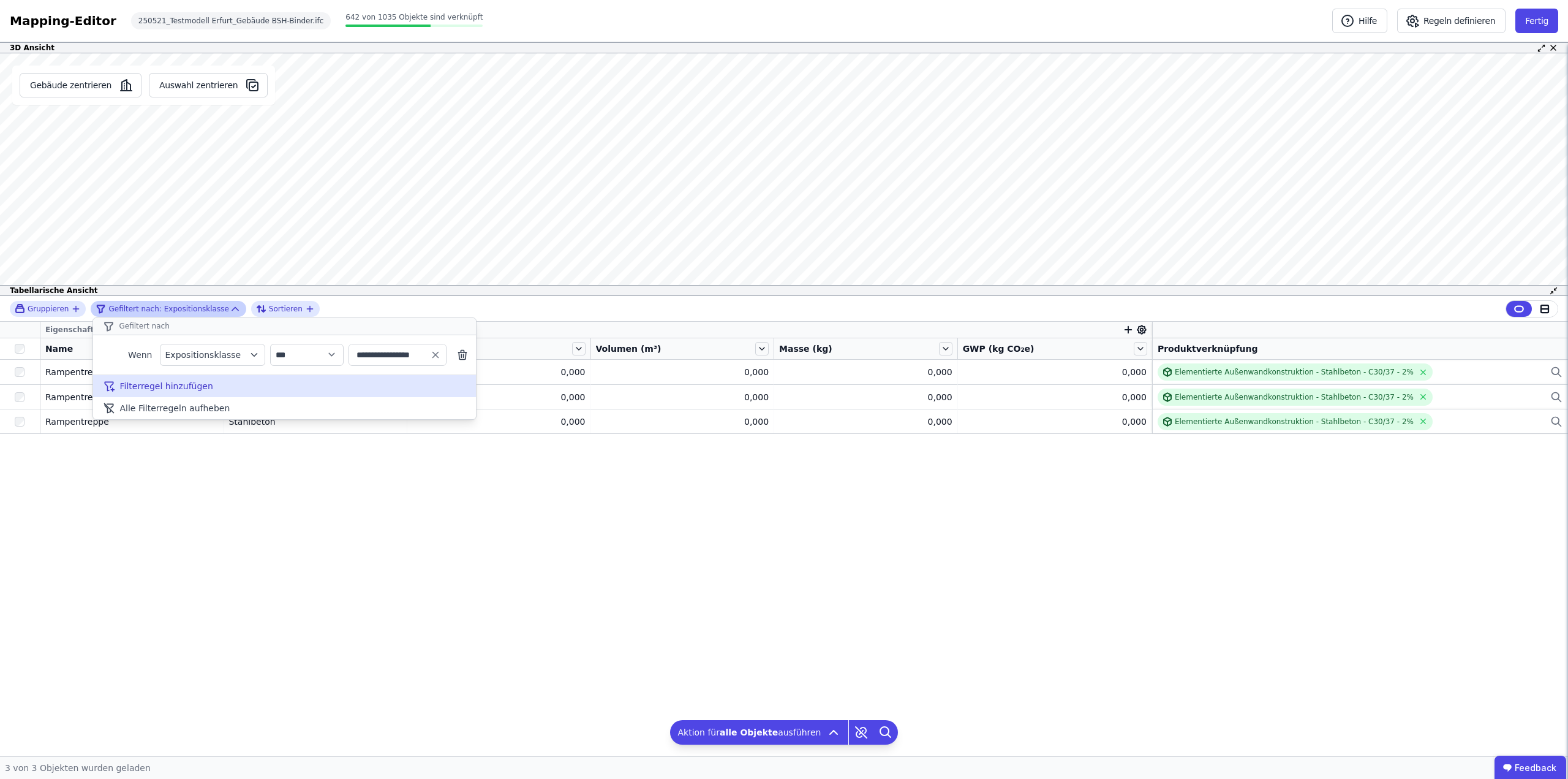
click at [181, 391] on span "Filterregel hinzufügen" at bounding box center [166, 386] width 93 height 12
click at [251, 386] on icon "filter_by" at bounding box center [254, 386] width 5 height 3
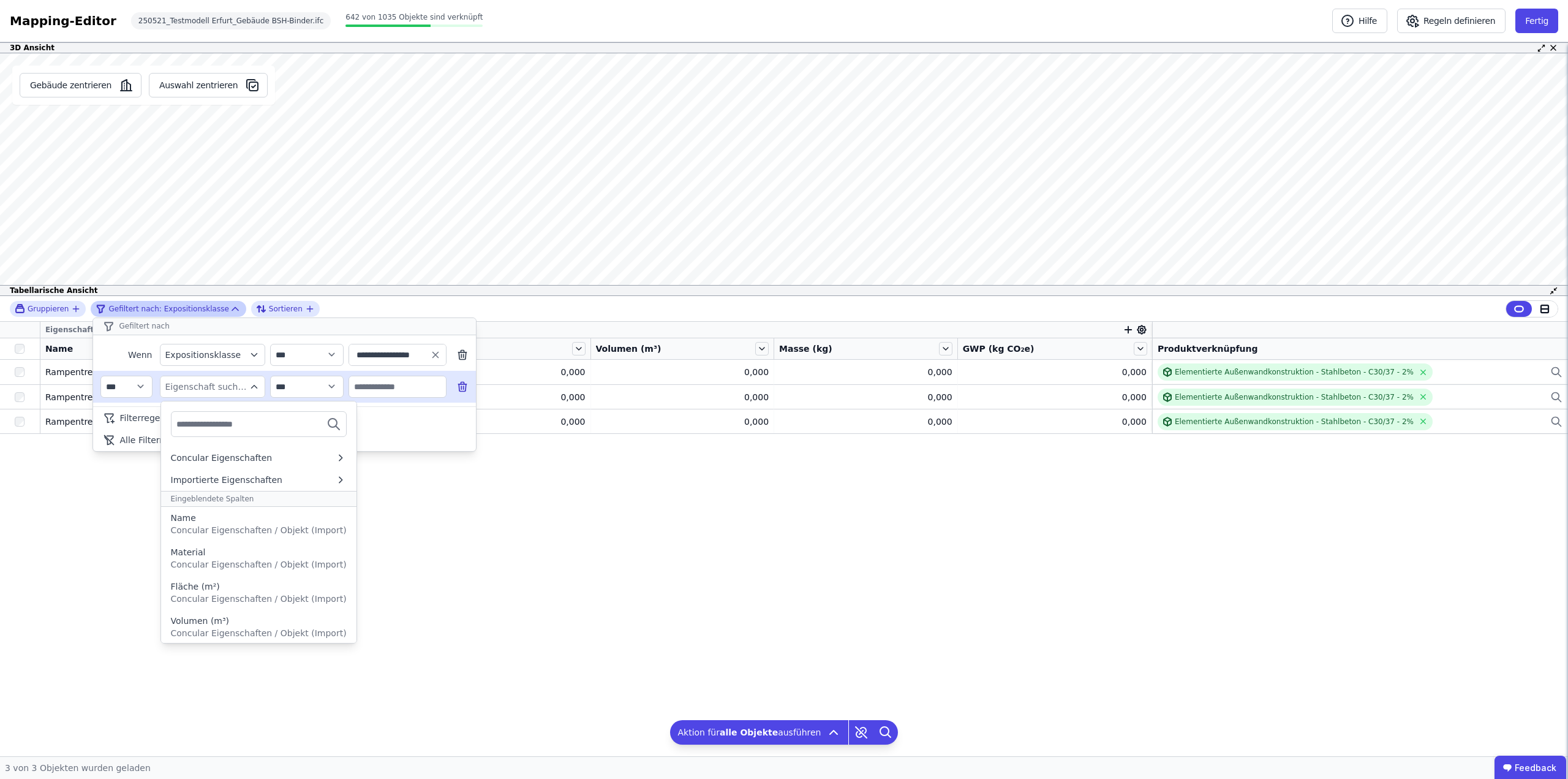
click at [251, 386] on icon "filter_by" at bounding box center [254, 386] width 11 height 11
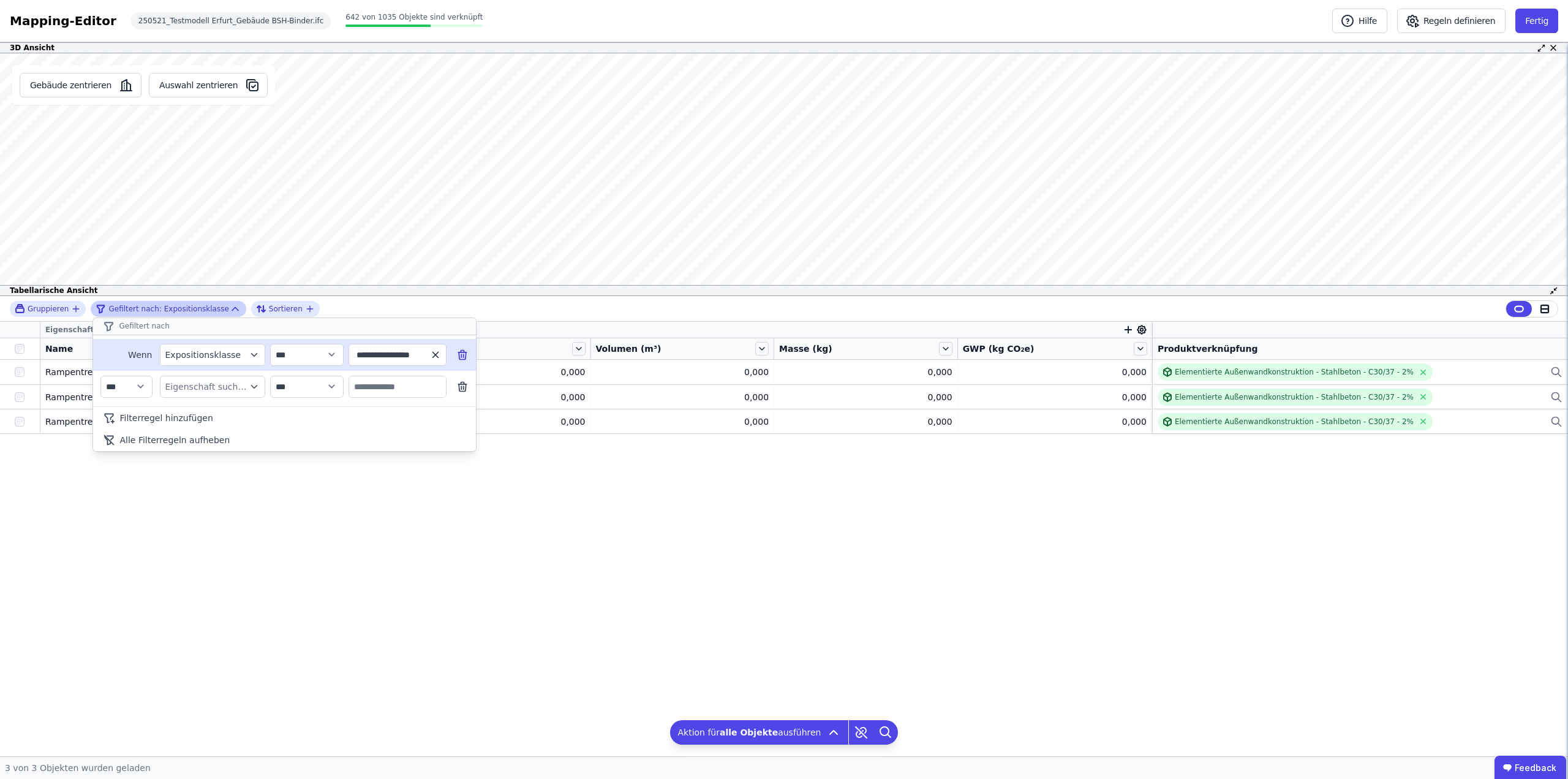
click at [435, 355] on icon "button" at bounding box center [435, 354] width 5 height 5
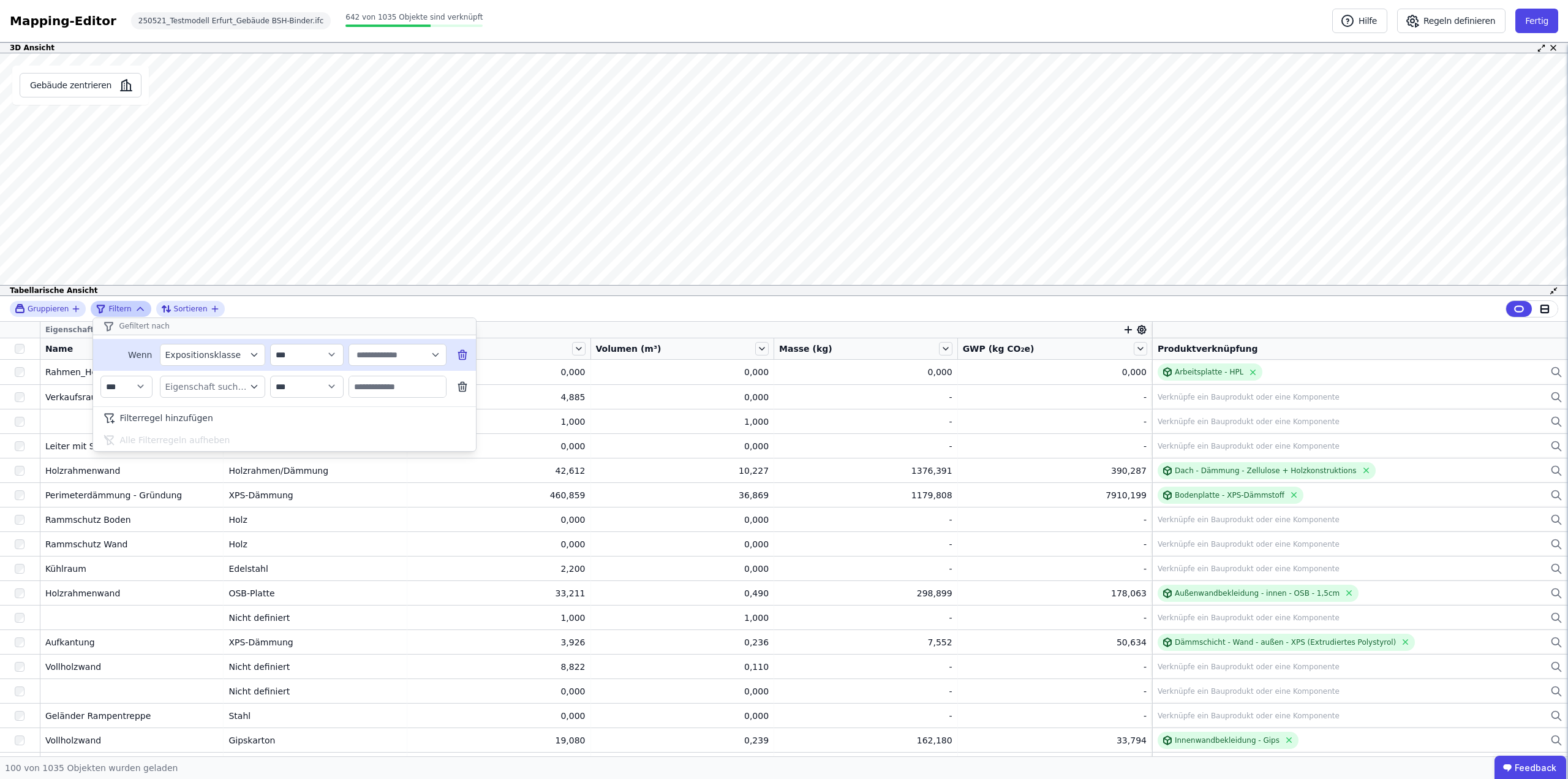
click at [255, 352] on icon "filter_by" at bounding box center [254, 355] width 11 height 11
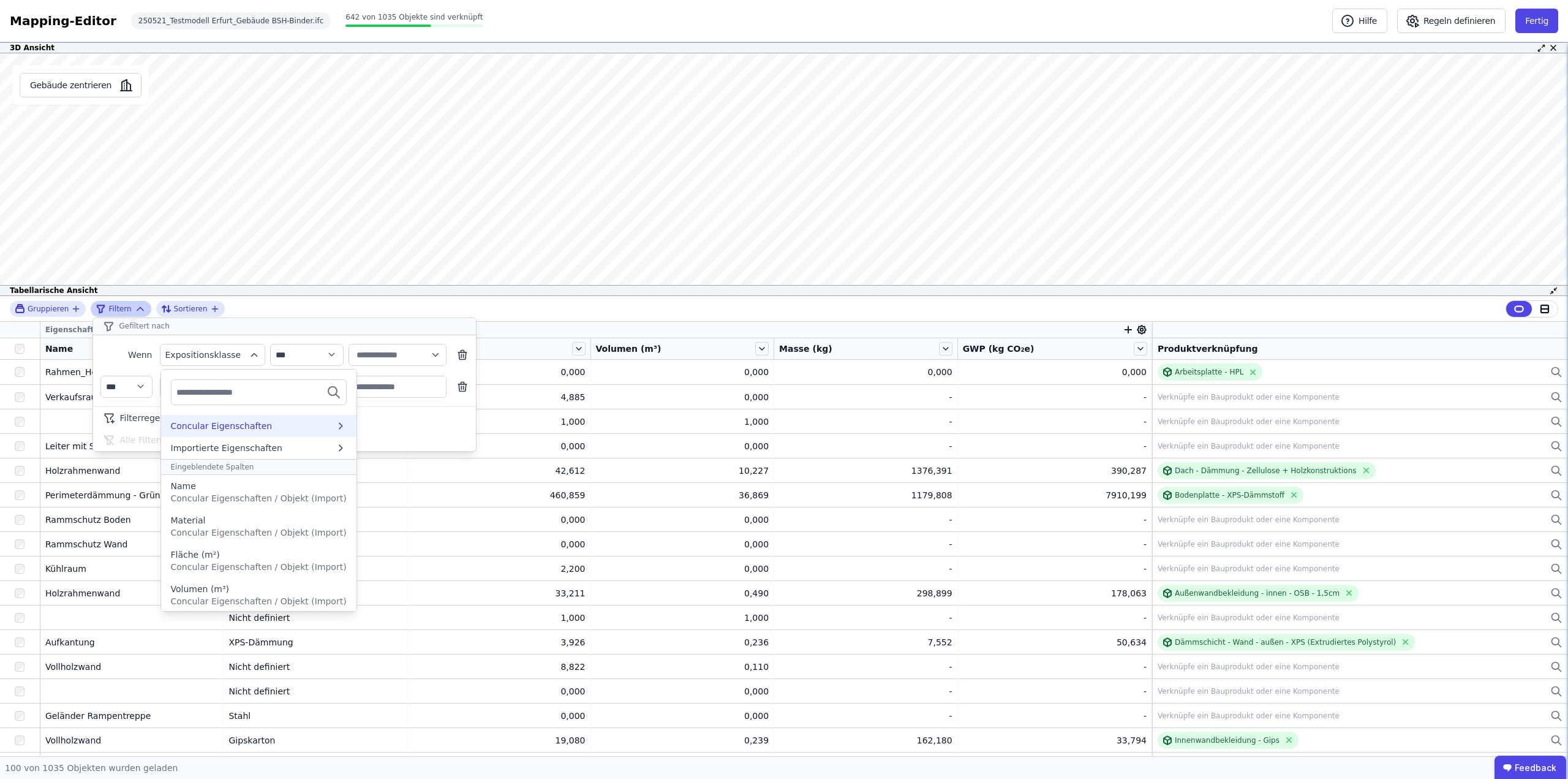
click at [229, 425] on div "Concular Eigenschaften" at bounding box center [222, 426] width 101 height 12
click at [264, 307] on div "**********" at bounding box center [784, 308] width 1568 height 26
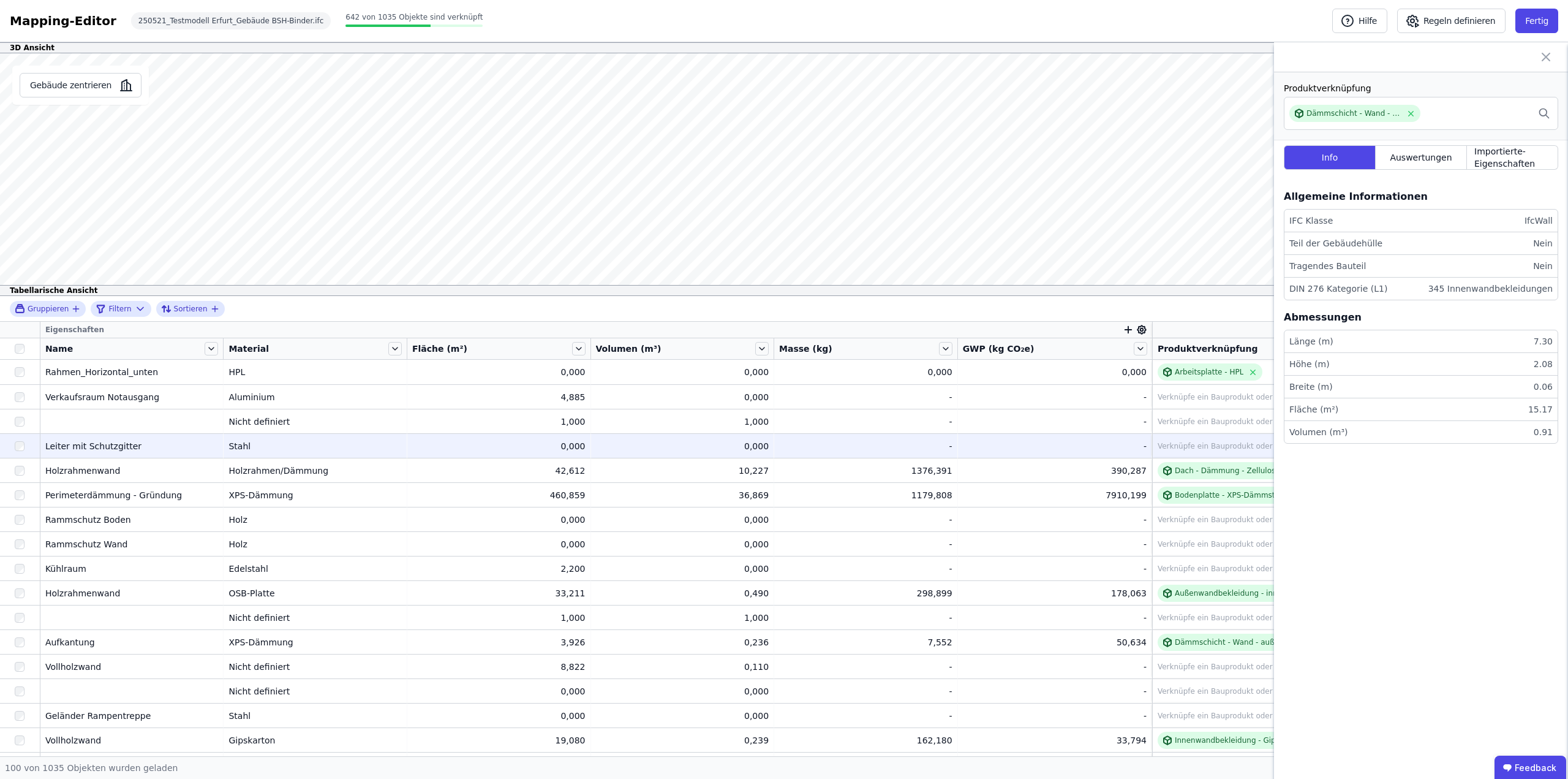
click at [69, 441] on div "Leiter mit Schutzgitter" at bounding box center [132, 446] width 173 height 12
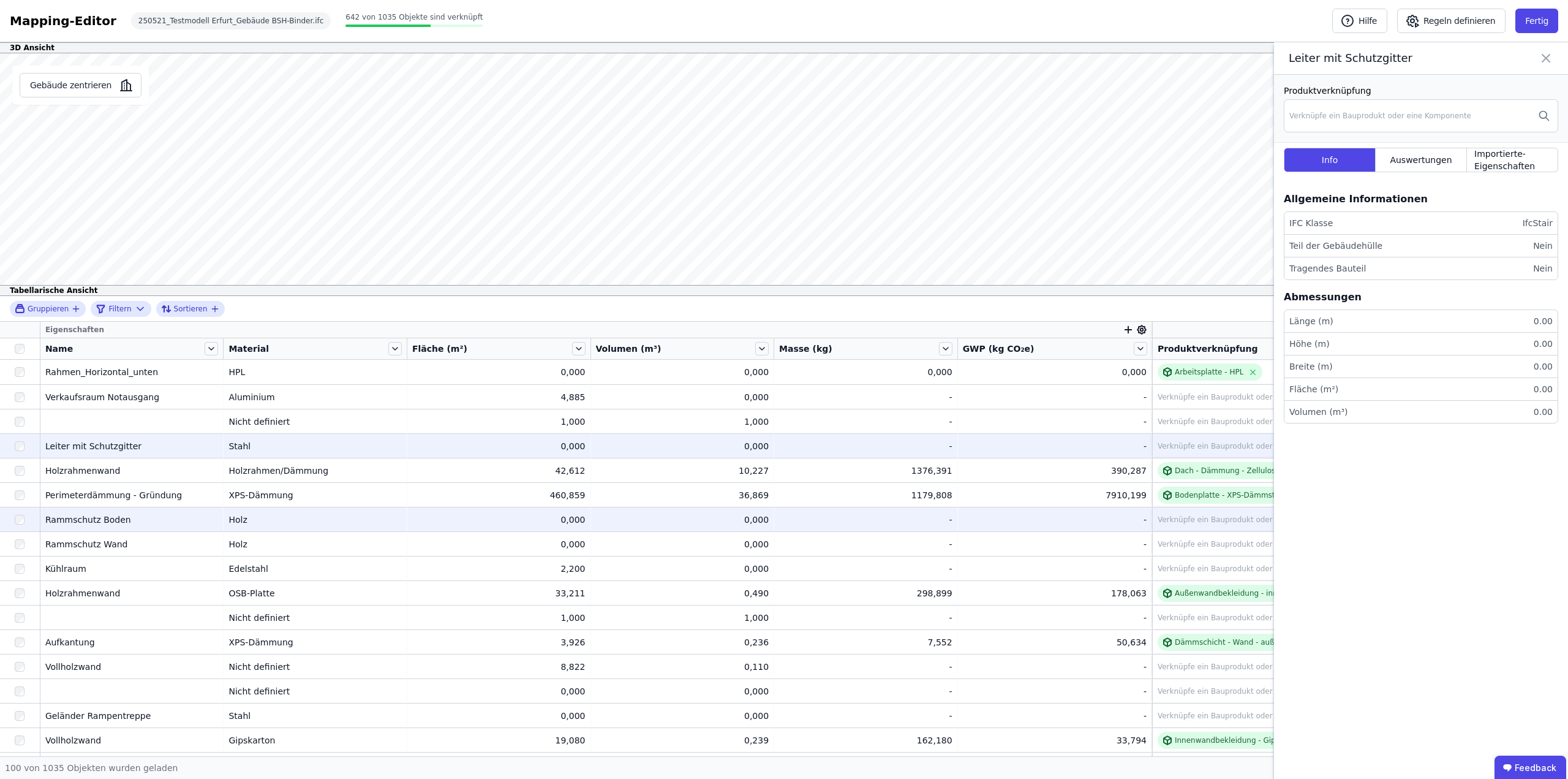
click at [96, 520] on div "Rammschutz Boden" at bounding box center [132, 520] width 173 height 12
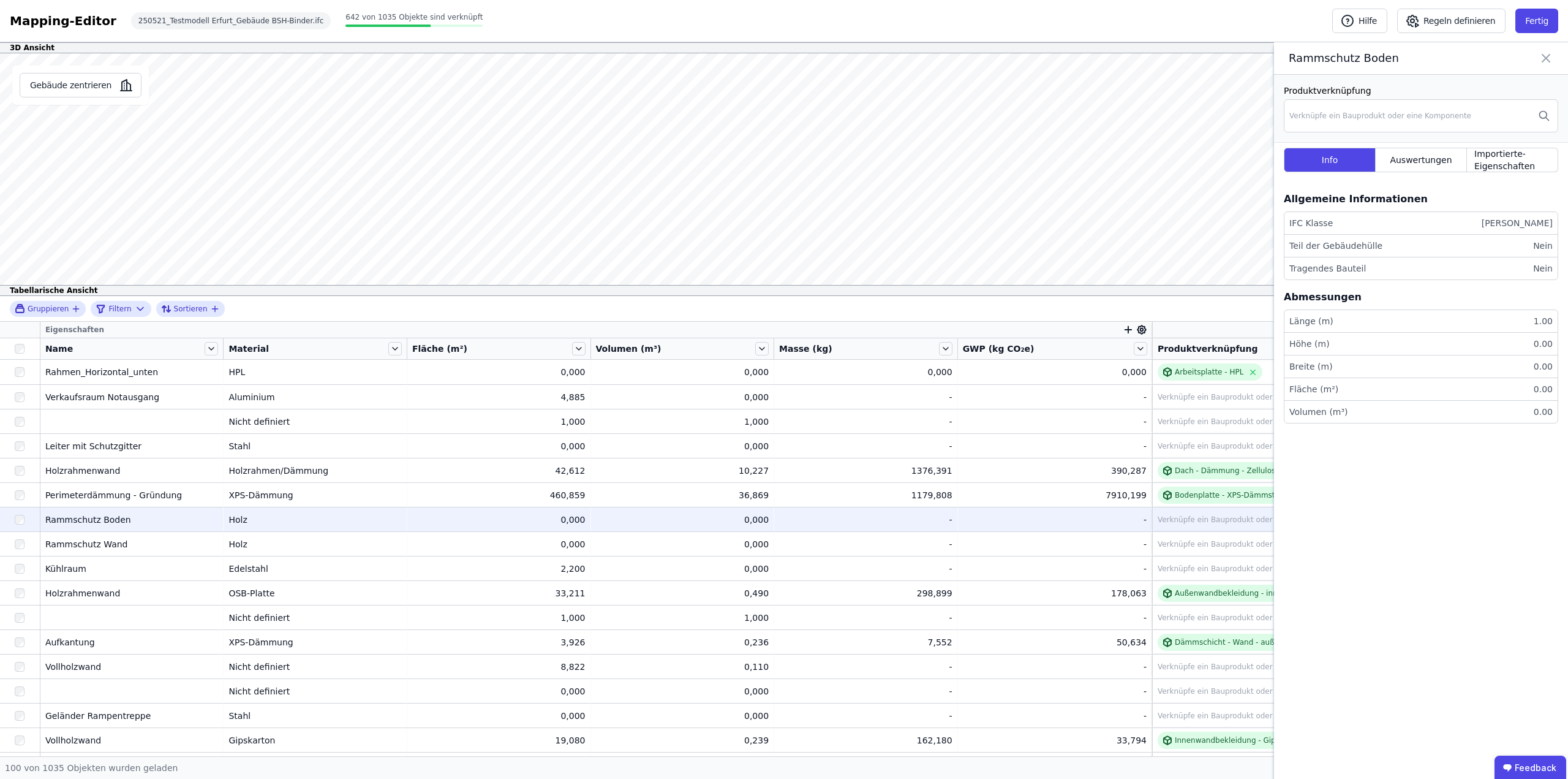
click at [104, 520] on div "Rammschutz Boden" at bounding box center [132, 520] width 173 height 12
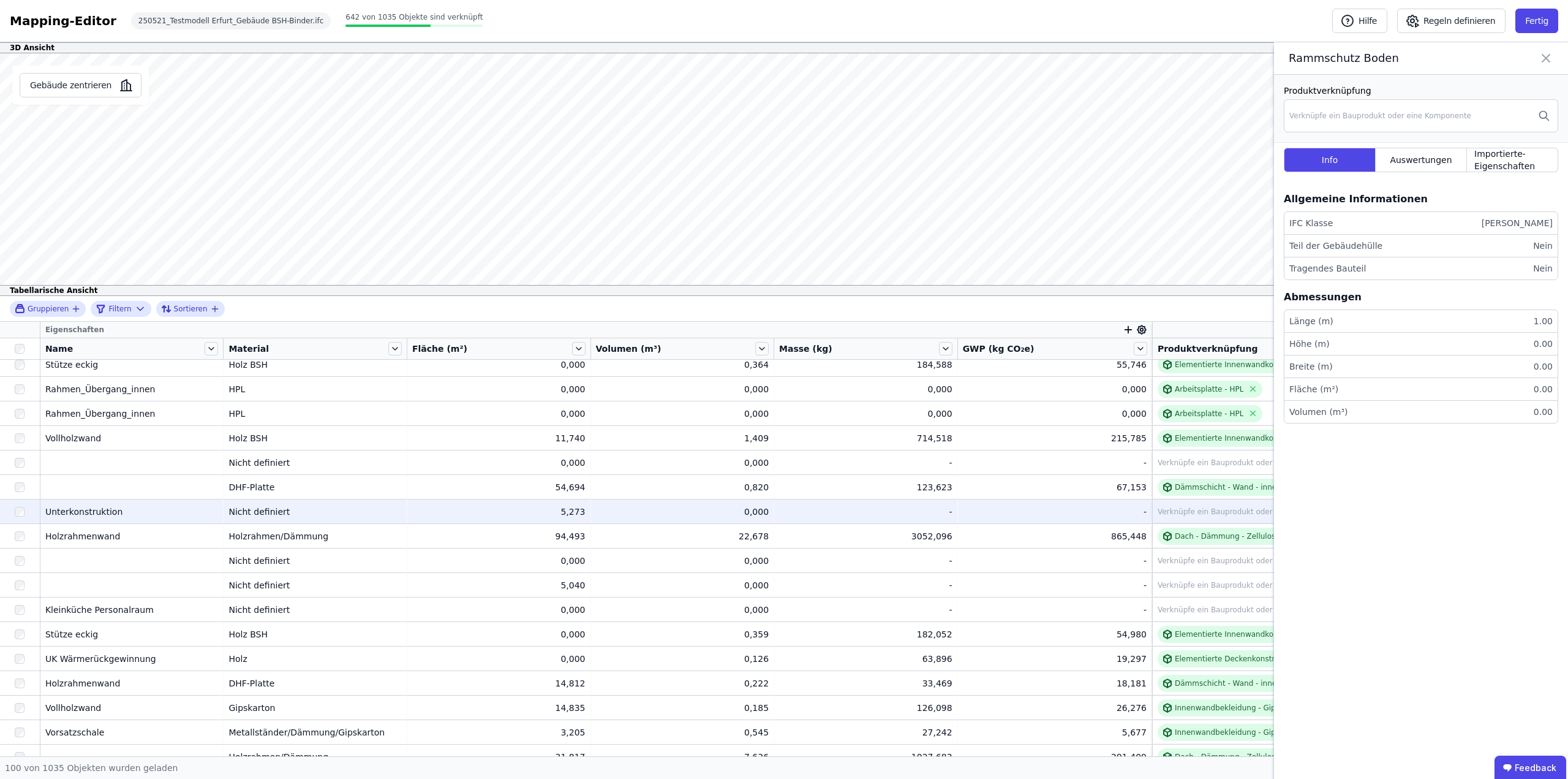
click at [106, 513] on div "Unterkonstruktion" at bounding box center [132, 512] width 173 height 12
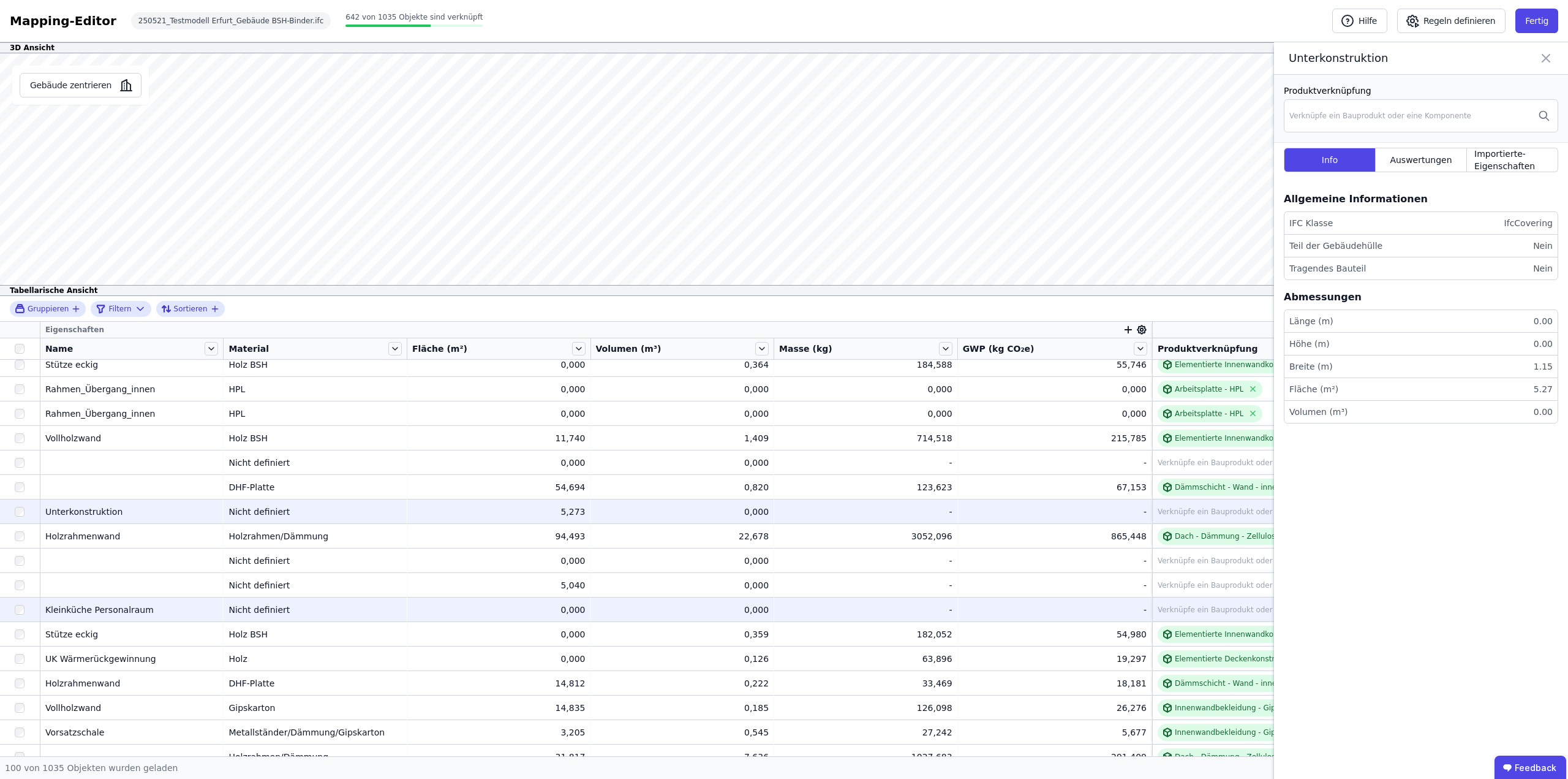
click at [67, 617] on td "Kleinküche Personalraum Kleinküche Personalraum" at bounding box center [133, 609] width 184 height 24
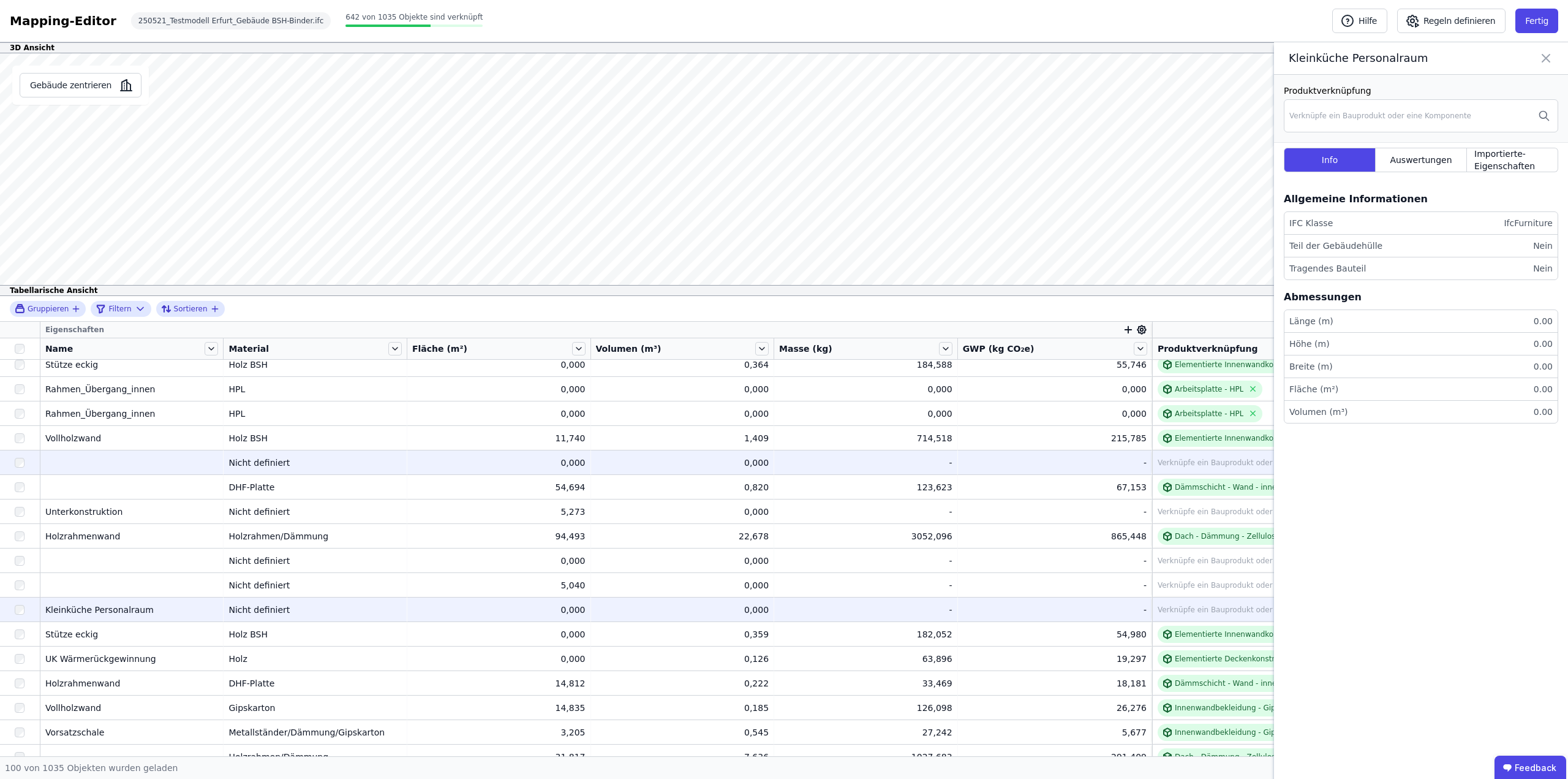
click at [1187, 461] on div "Verknüpfe ein Bauprodukt oder eine Komponente" at bounding box center [1248, 463] width 182 height 10
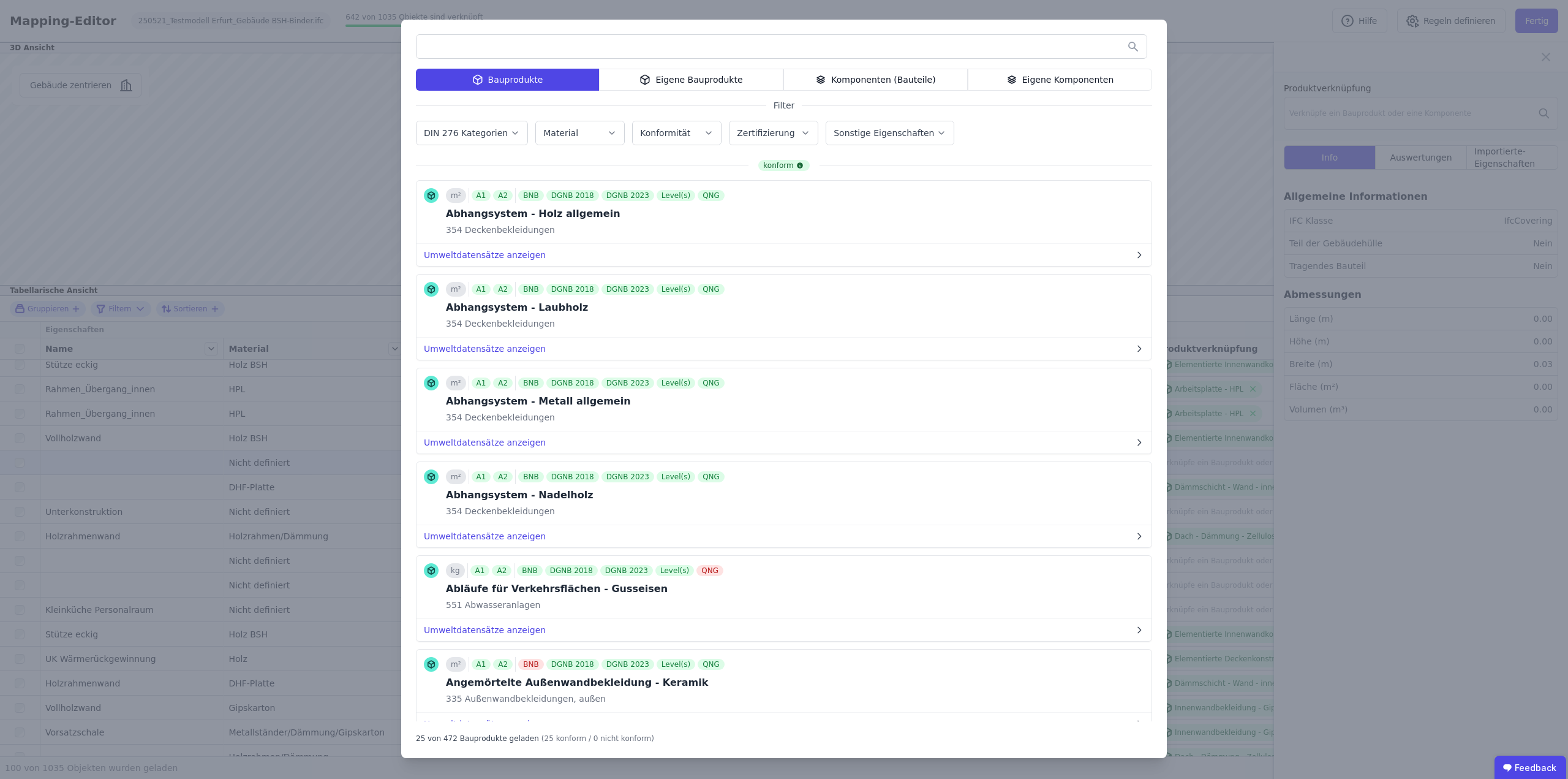
click at [607, 129] on icon "button" at bounding box center [612, 133] width 10 height 12
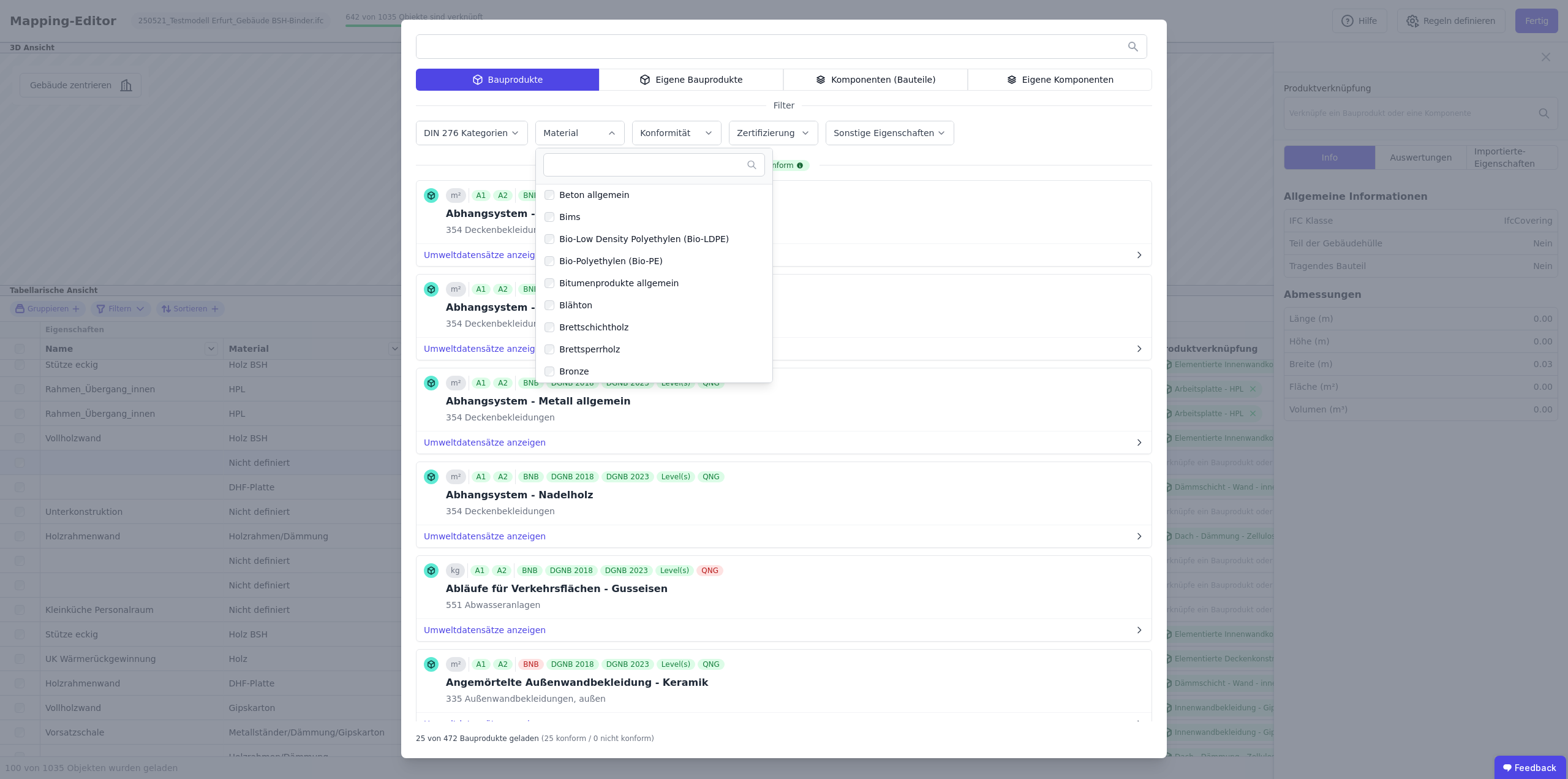
scroll to position [441, 0]
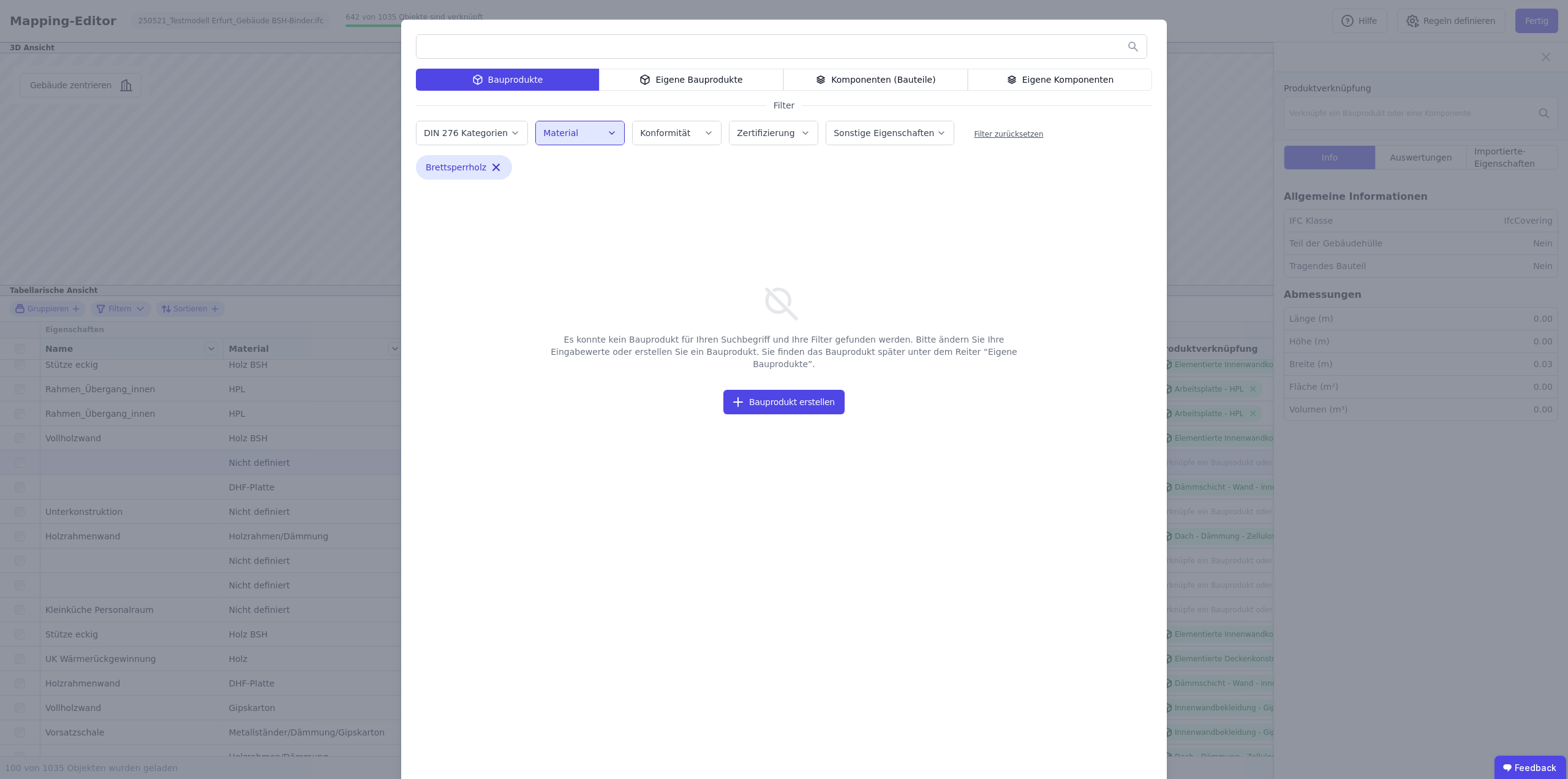
click at [606, 135] on button "Material" at bounding box center [580, 133] width 88 height 23
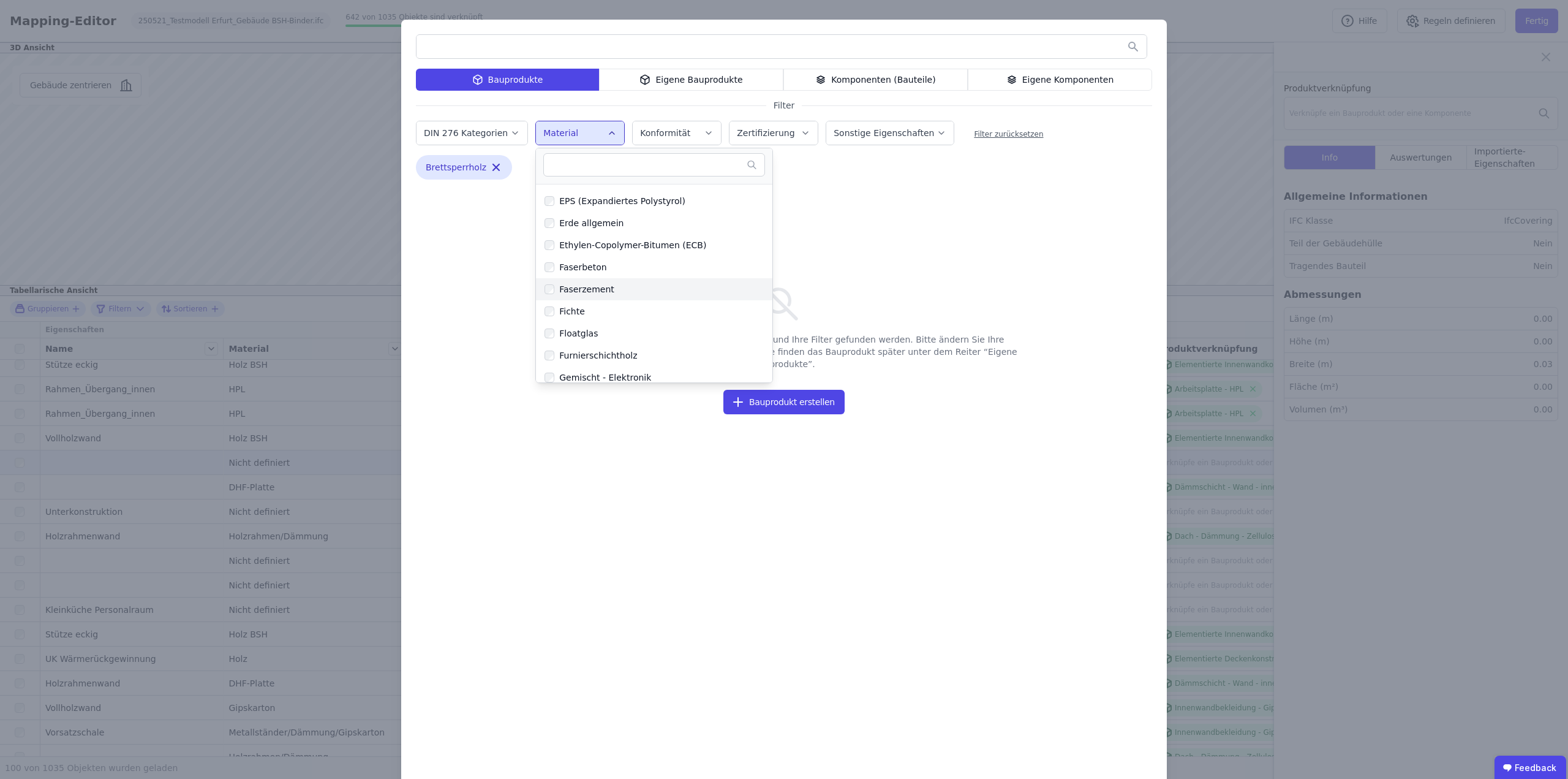
scroll to position [450, 0]
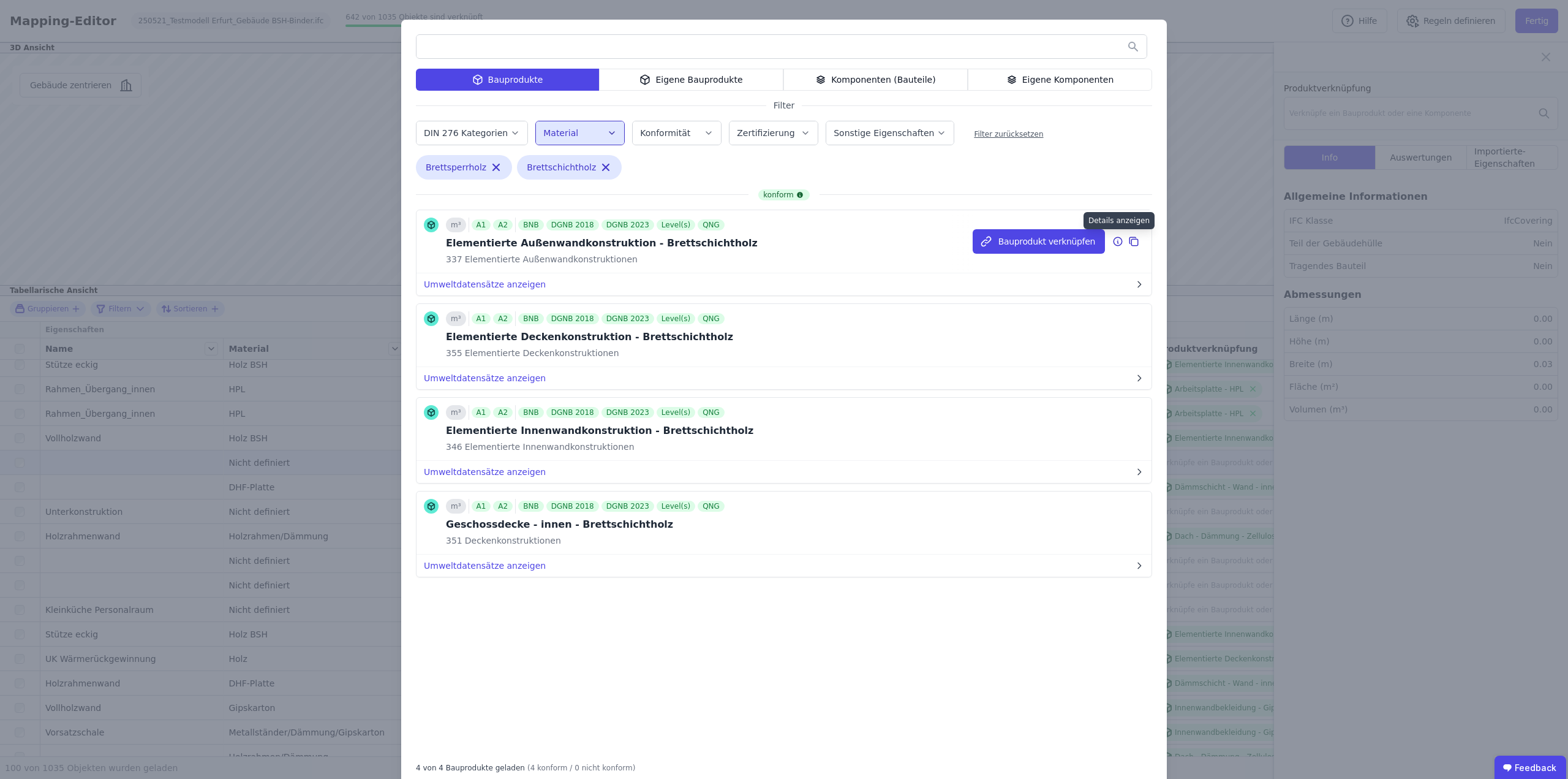
click at [1112, 241] on icon at bounding box center [1118, 241] width 11 height 15
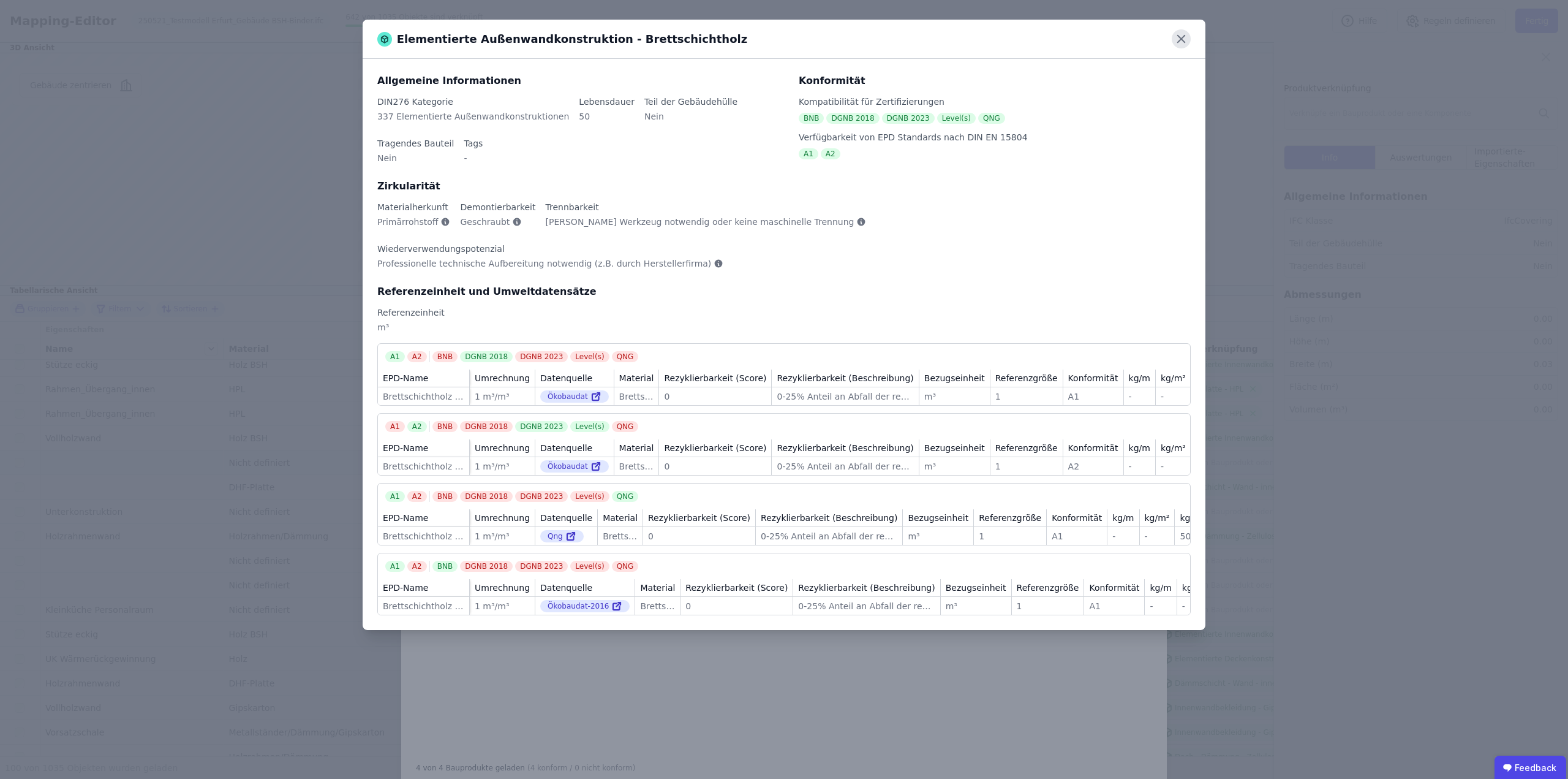
click at [1179, 45] on icon at bounding box center [1181, 39] width 19 height 19
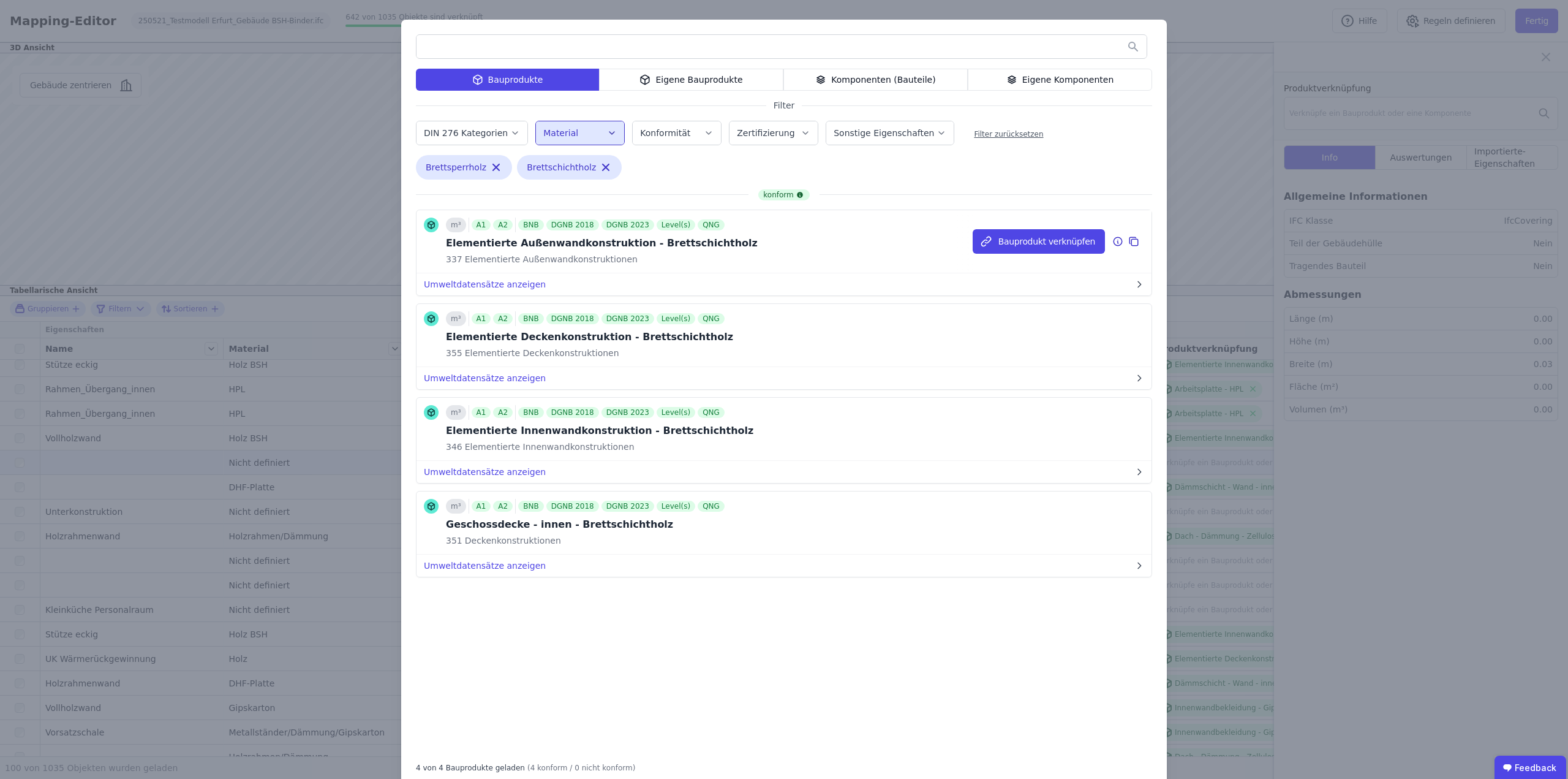
click at [1112, 240] on icon at bounding box center [1118, 241] width 11 height 15
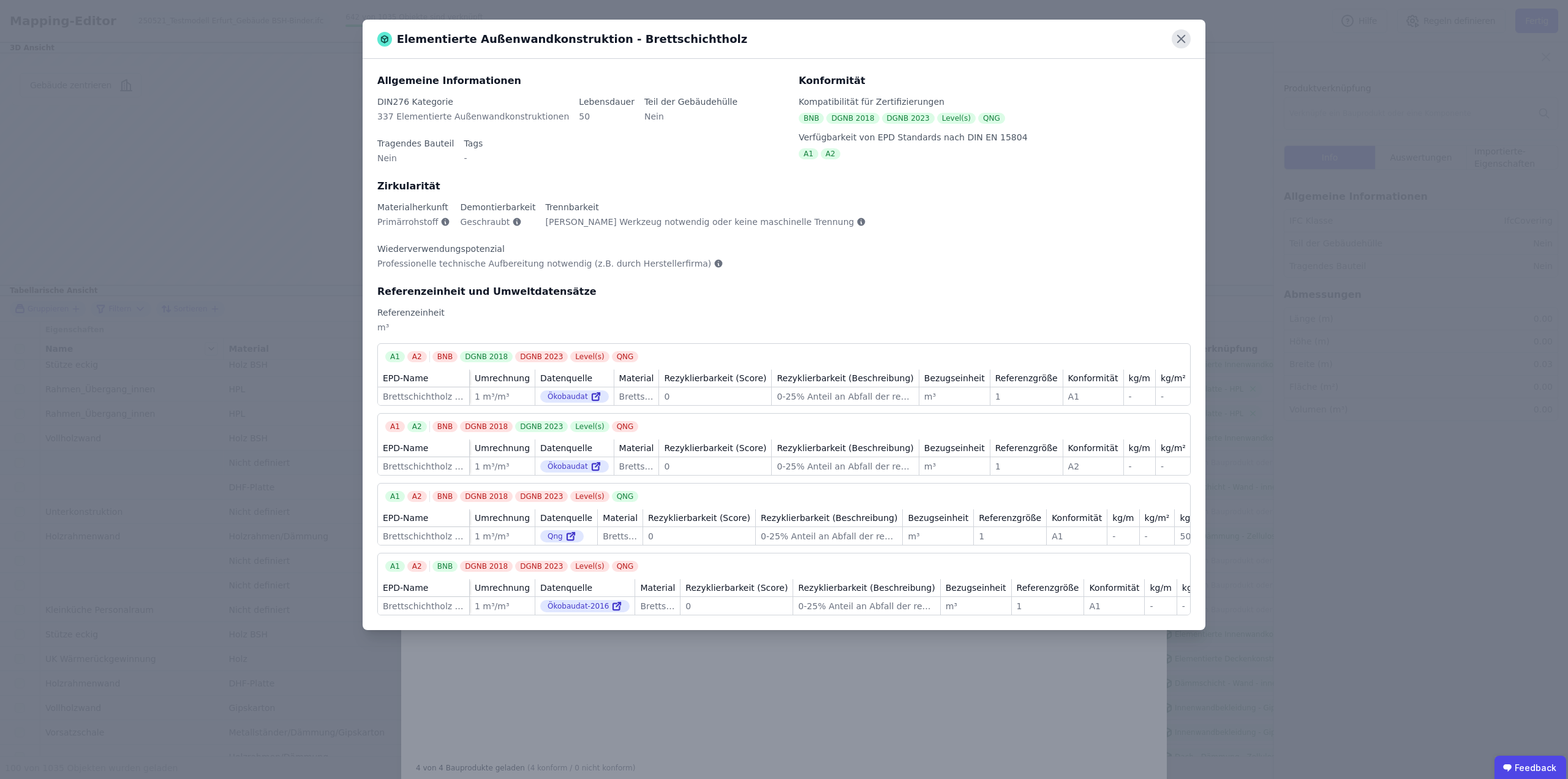
click at [1183, 44] on icon at bounding box center [1181, 39] width 19 height 19
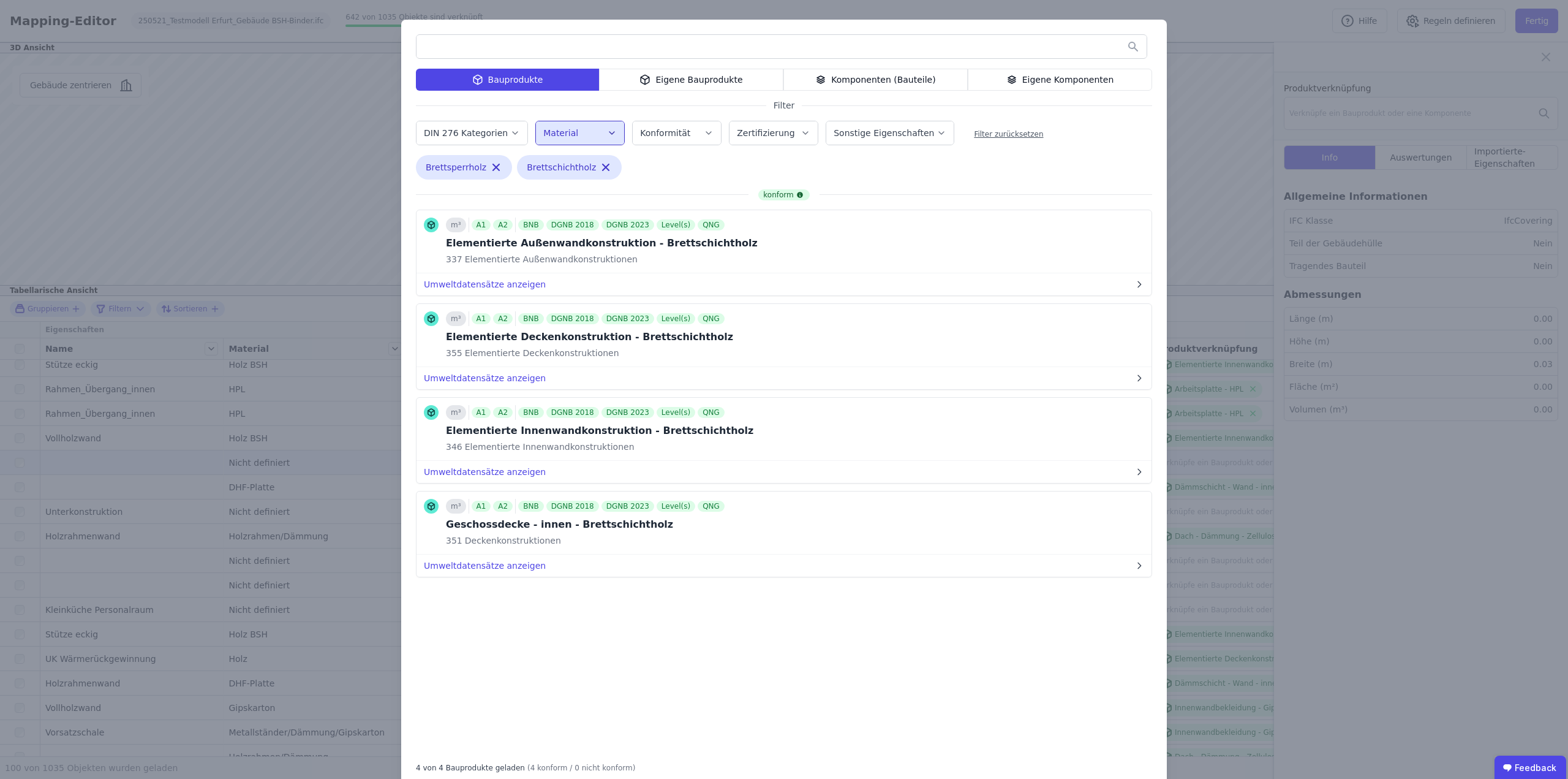
click at [698, 84] on div "Eigene Bauprodukte" at bounding box center [691, 80] width 184 height 22
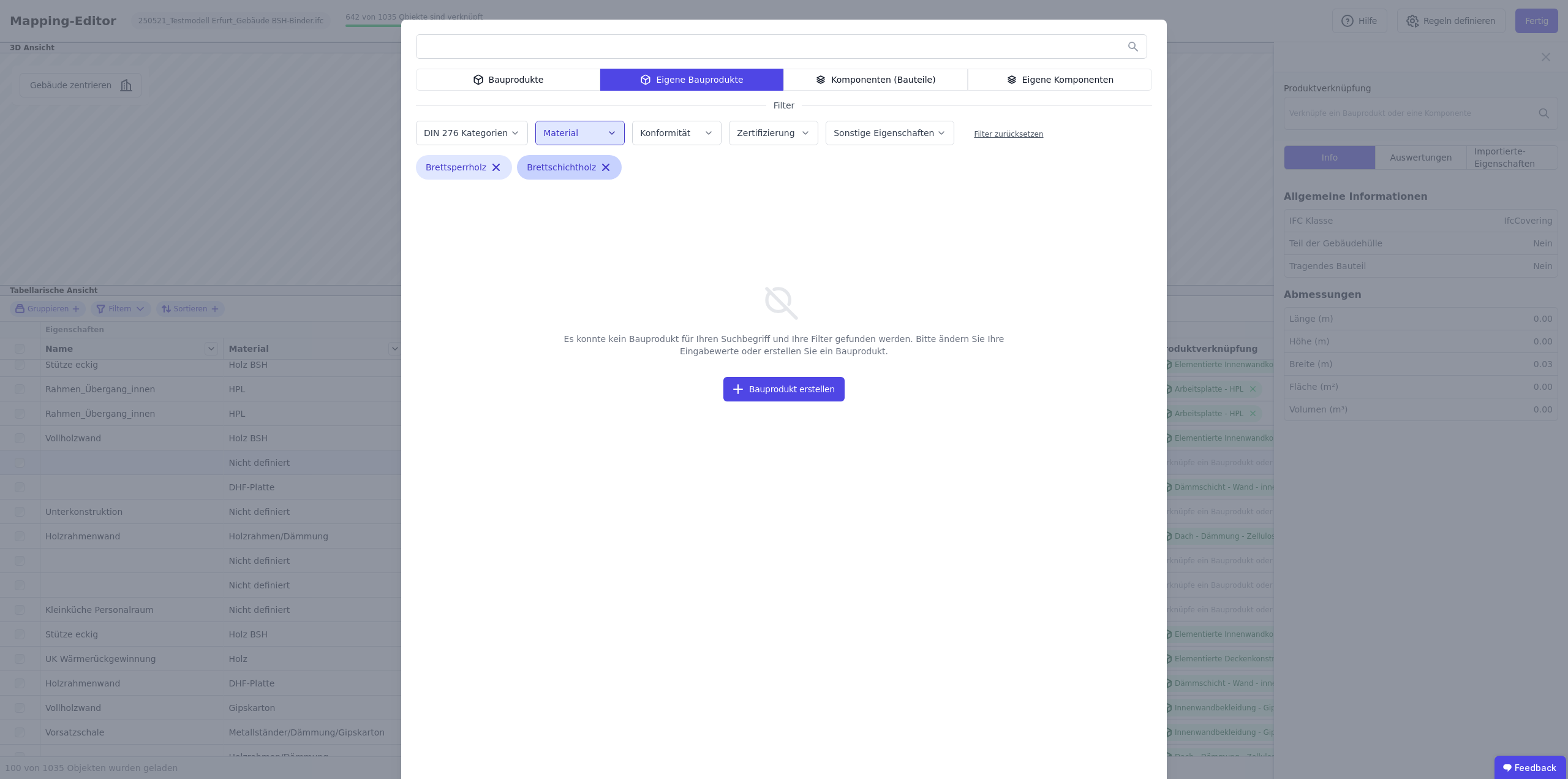
click at [603, 165] on icon "button" at bounding box center [606, 167] width 6 height 6
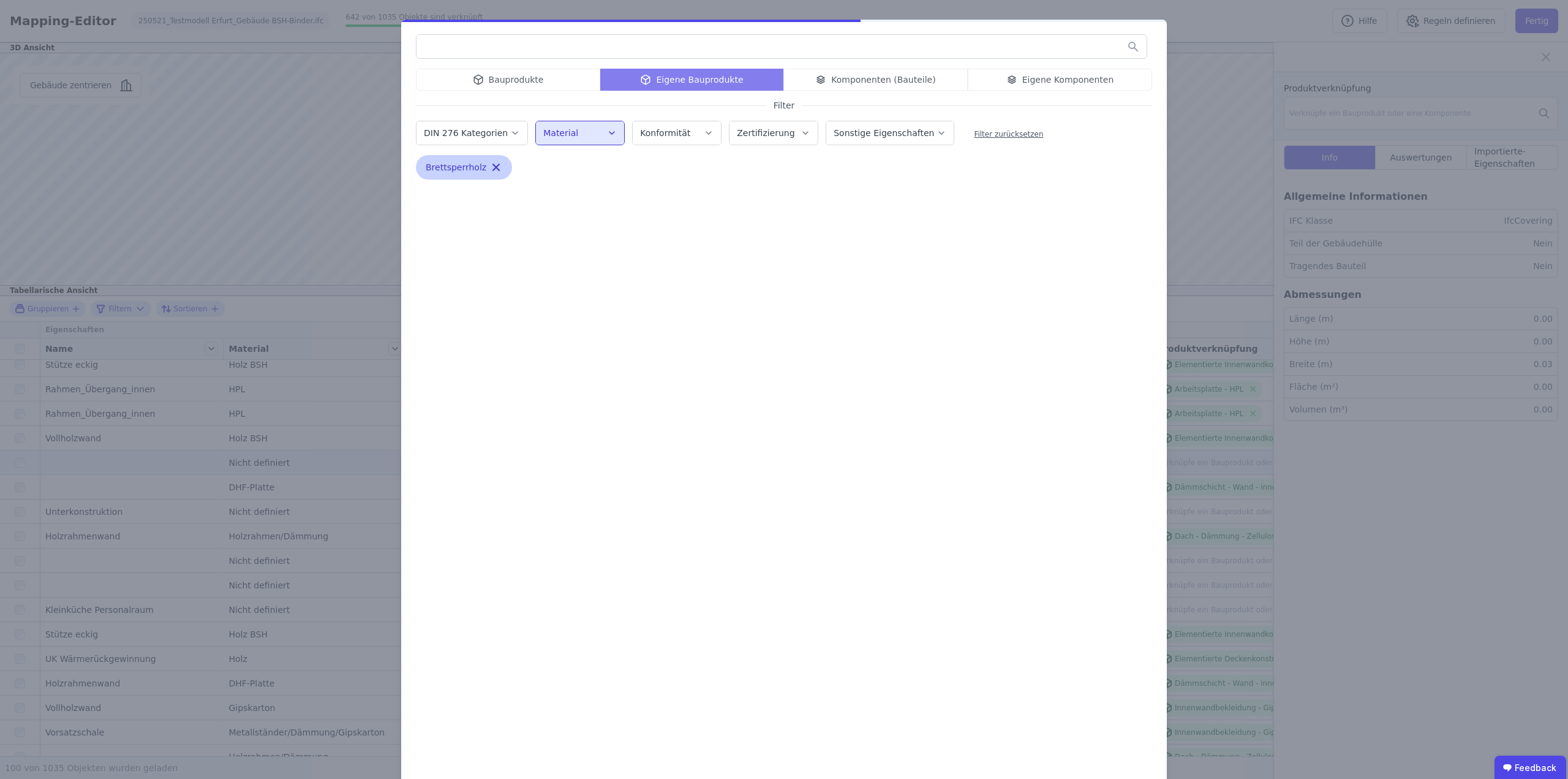
click at [493, 169] on icon "button" at bounding box center [496, 167] width 6 height 6
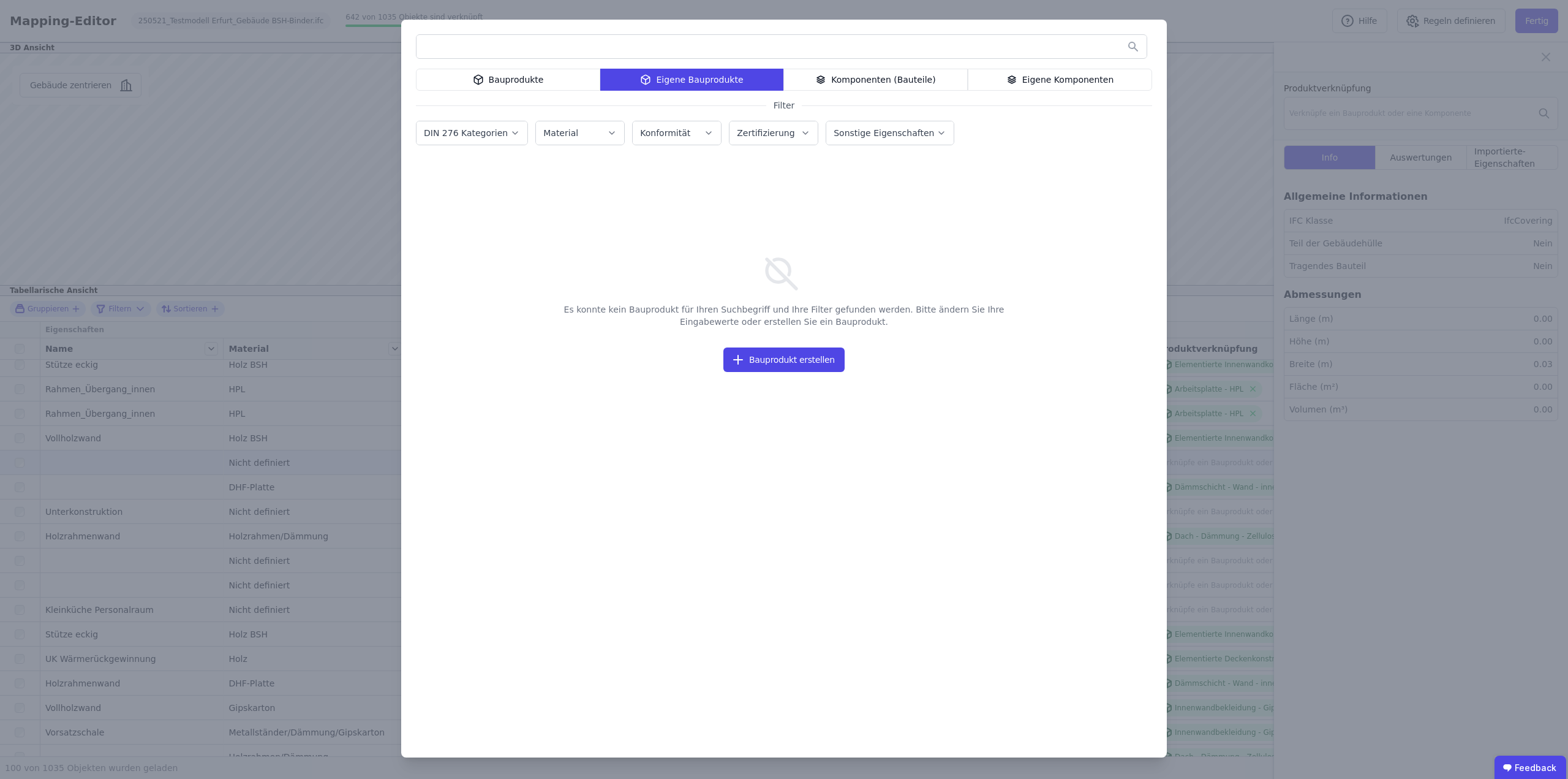
click at [715, 74] on div "Eigene Bauprodukte" at bounding box center [691, 80] width 183 height 22
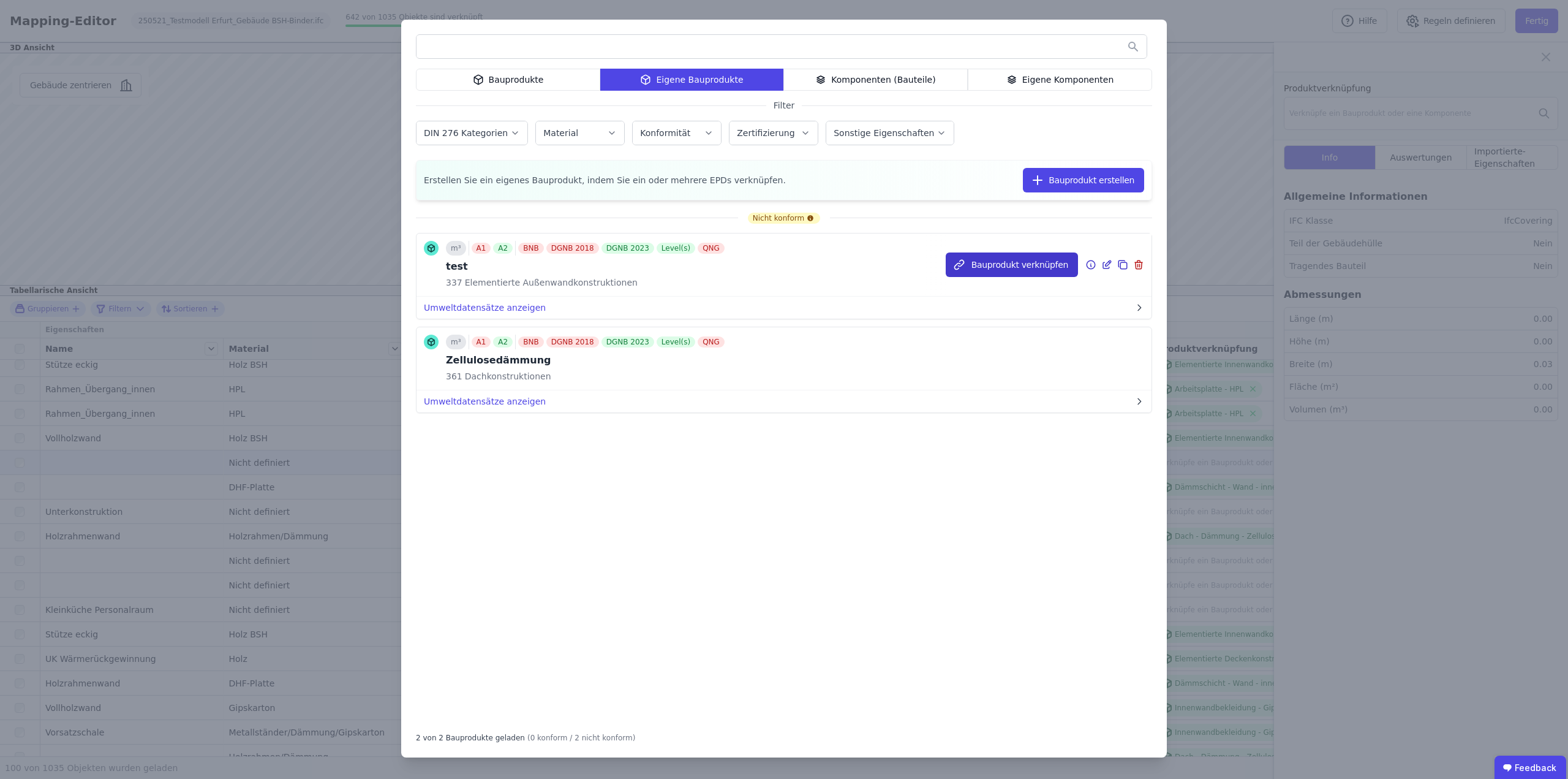
click at [1015, 265] on button "Bauprodukt verknüpfen" at bounding box center [1012, 264] width 133 height 24
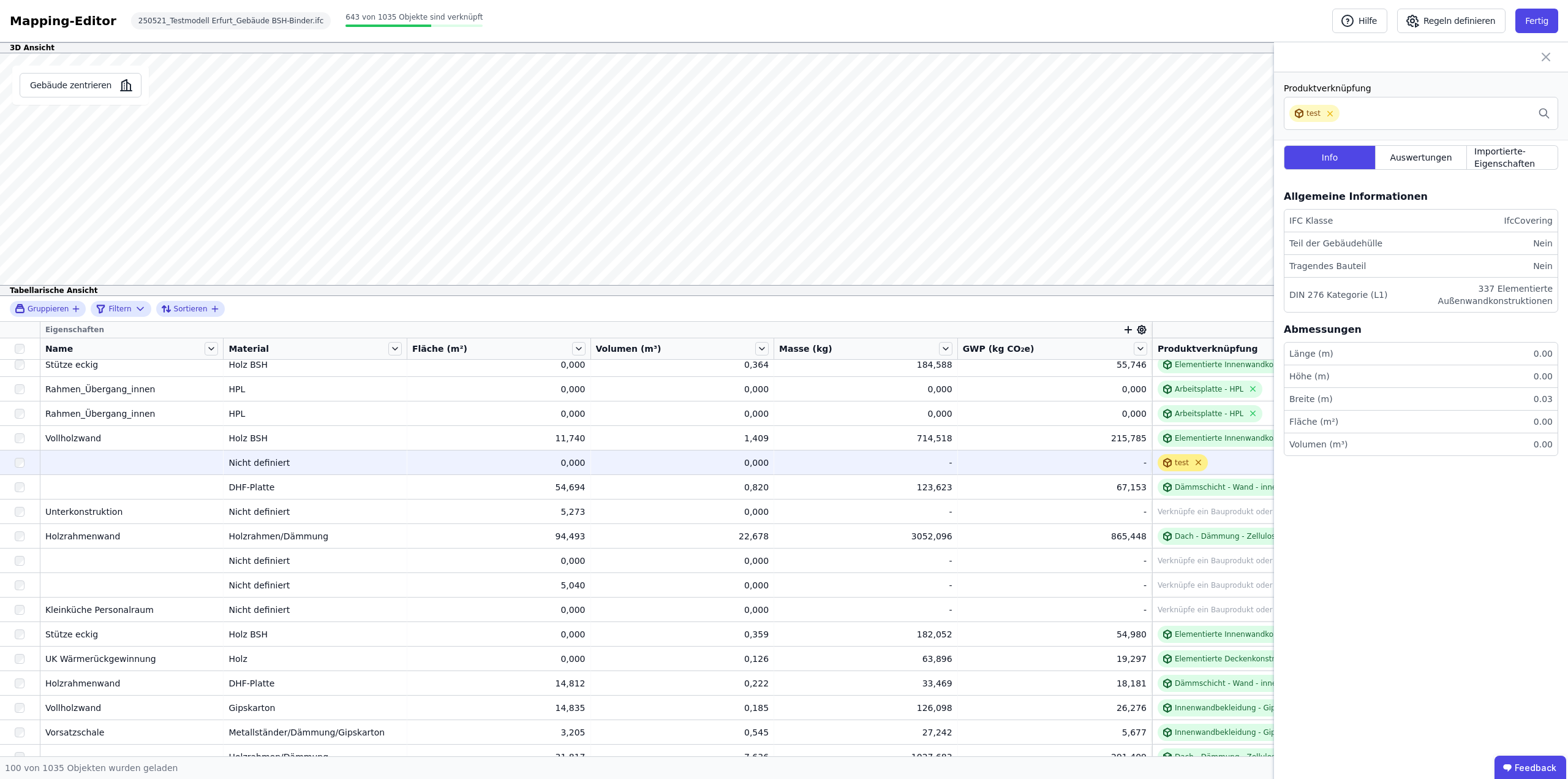
click at [1194, 464] on icon at bounding box center [1198, 463] width 9 height 9
click at [1201, 461] on div "Verknüpfe ein Bauprodukt oder eine Komponente" at bounding box center [1248, 463] width 182 height 10
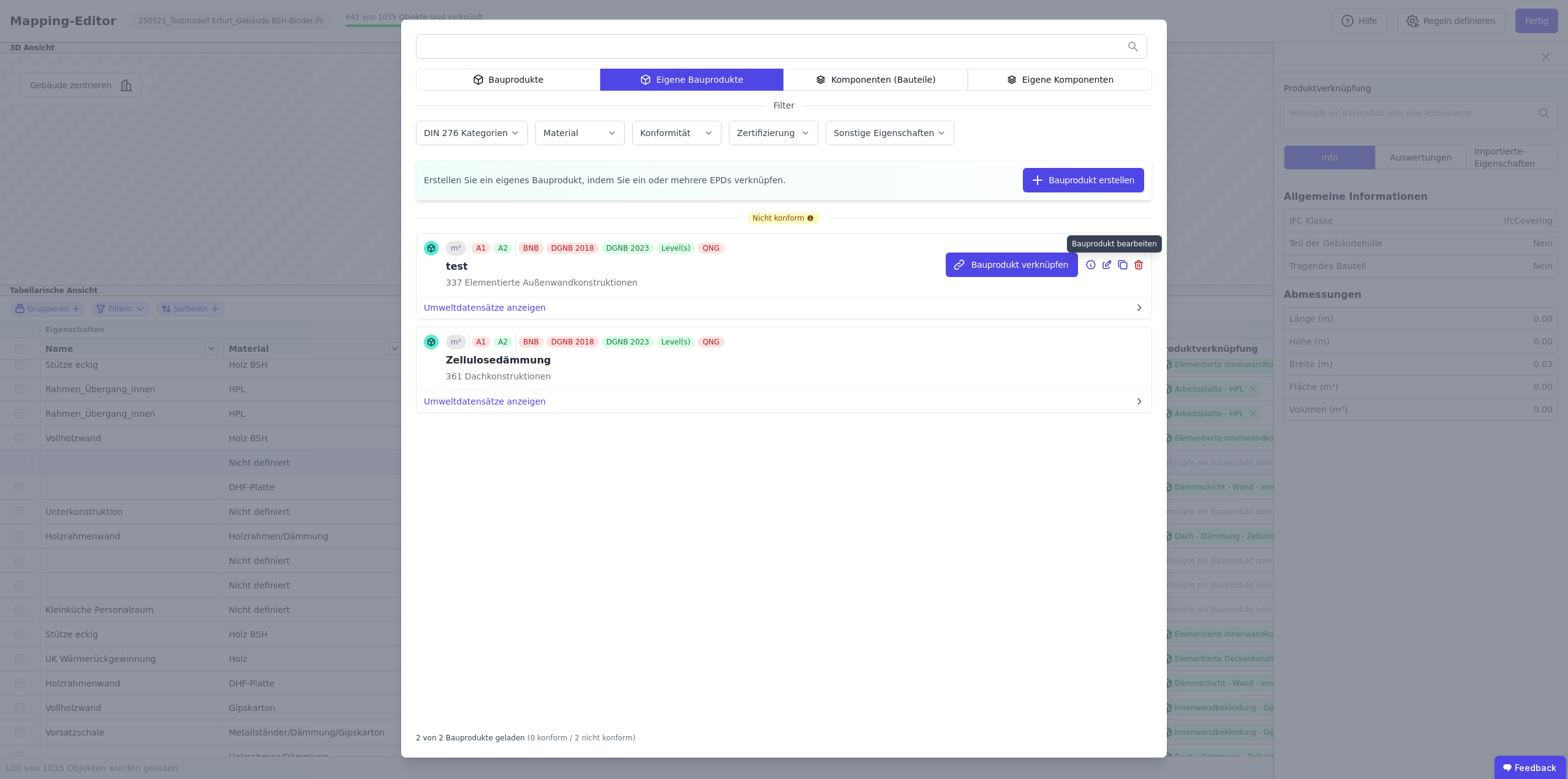
click at [1105, 265] on icon at bounding box center [1108, 263] width 5 height 5
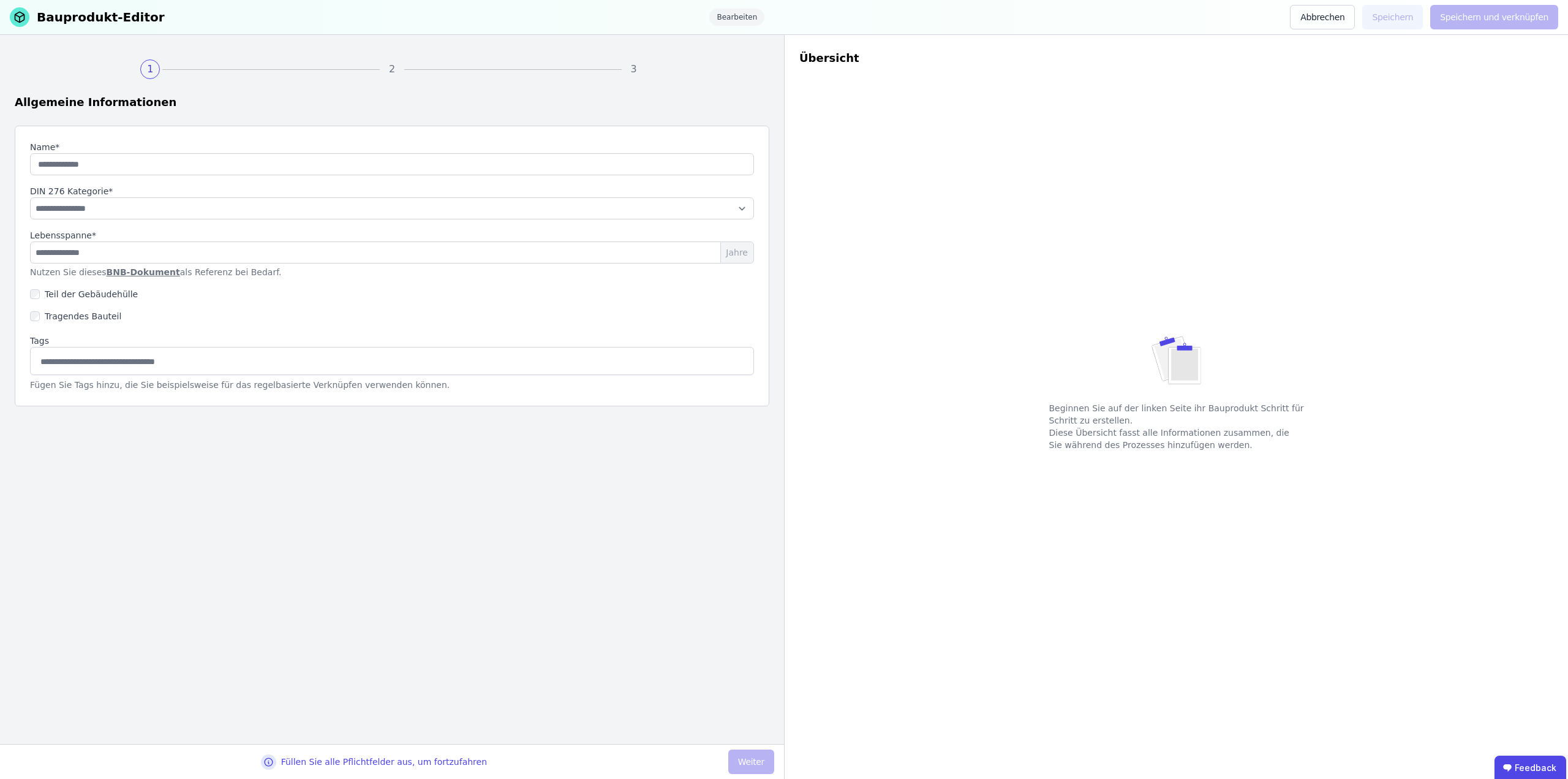
type input "****"
select select "**********"
type input "**"
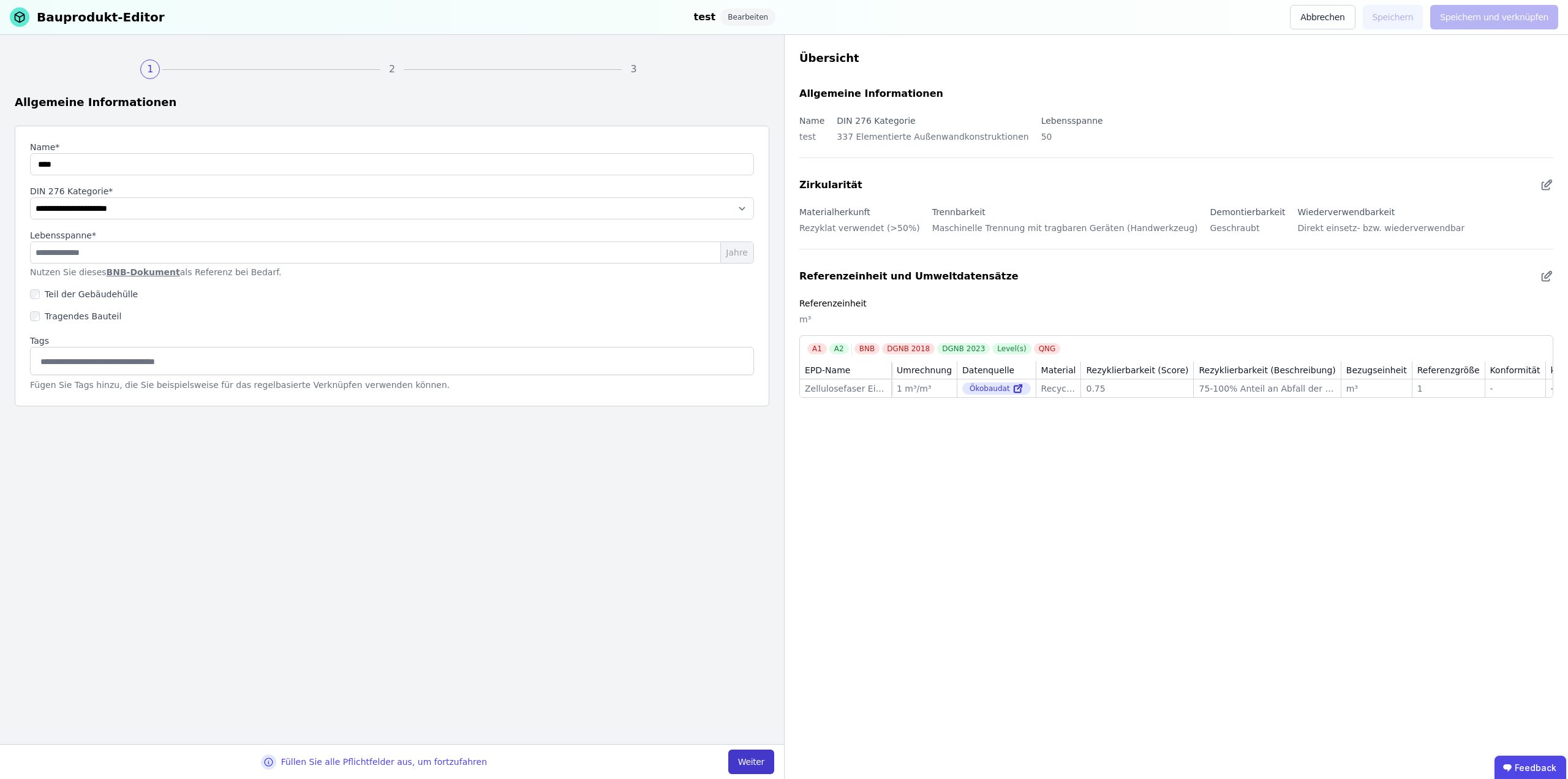
click at [757, 759] on button "Weiter" at bounding box center [751, 761] width 46 height 24
select select "**********"
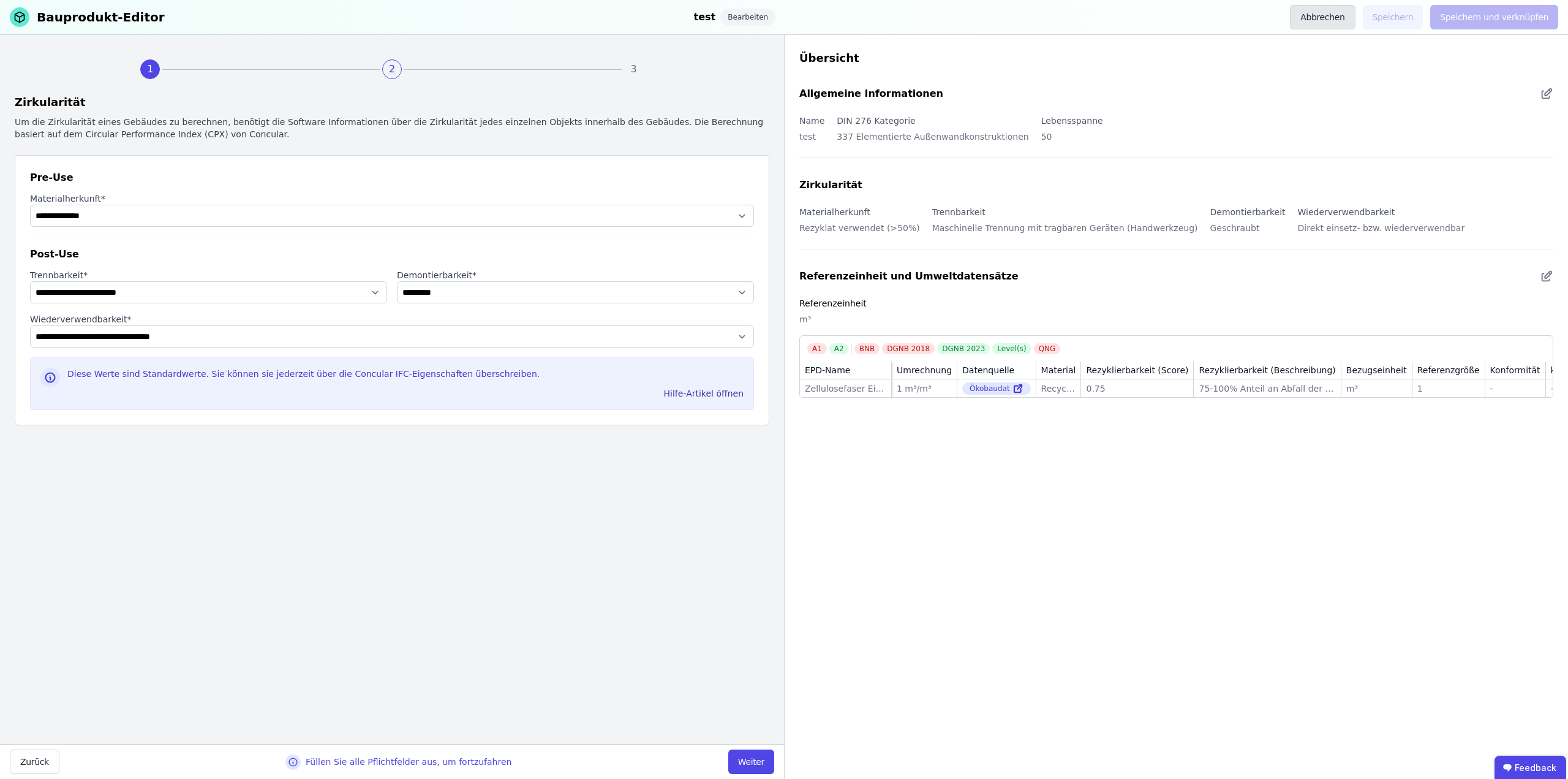
click at [1328, 11] on button "Abbrechen" at bounding box center [1322, 16] width 65 height 24
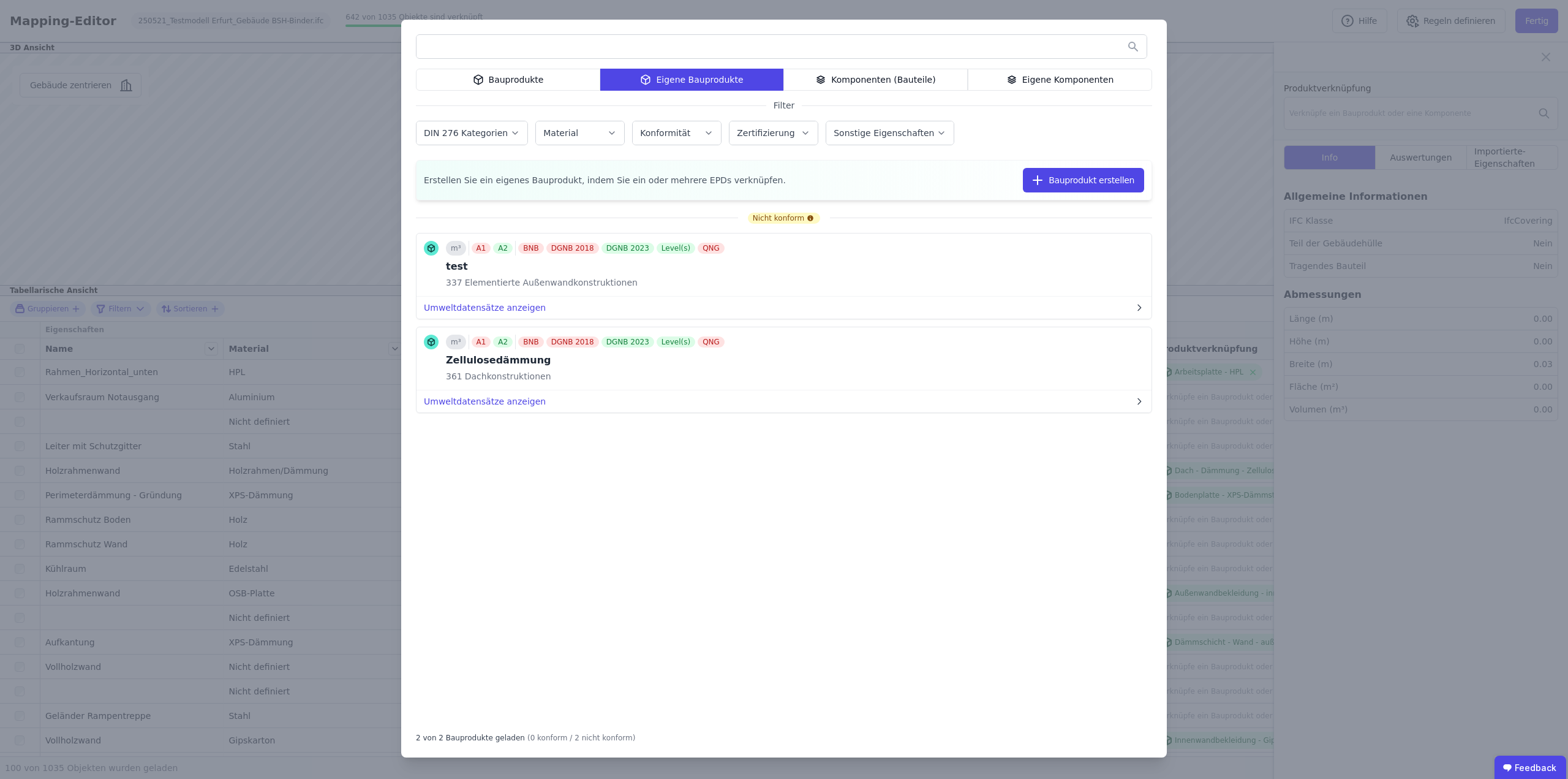
click at [877, 84] on div "Komponenten (Bauteile)" at bounding box center [875, 80] width 184 height 22
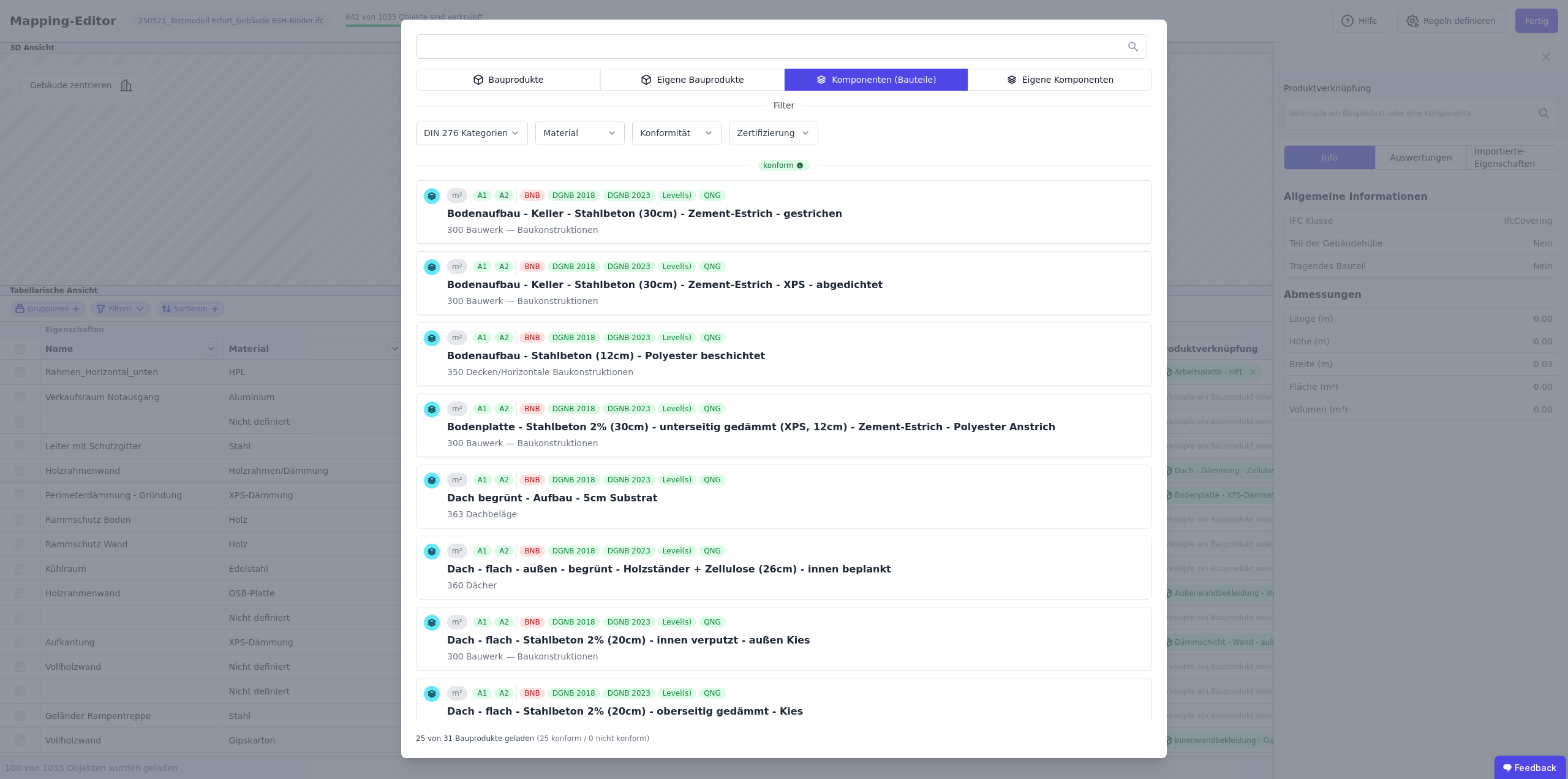
click at [568, 44] on input "text" at bounding box center [782, 47] width 730 height 22
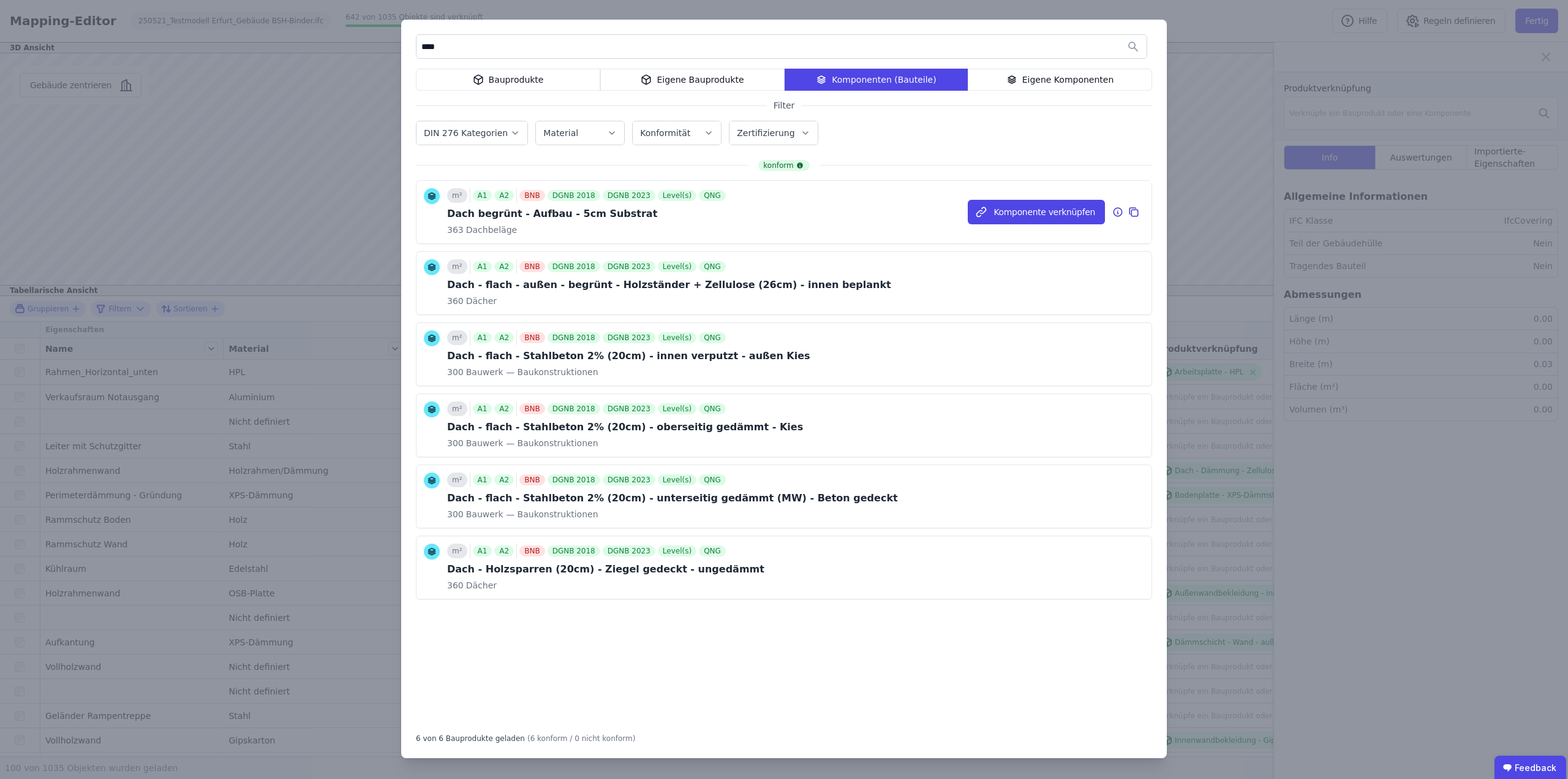
click at [1122, 210] on icon at bounding box center [1117, 212] width 9 height 9
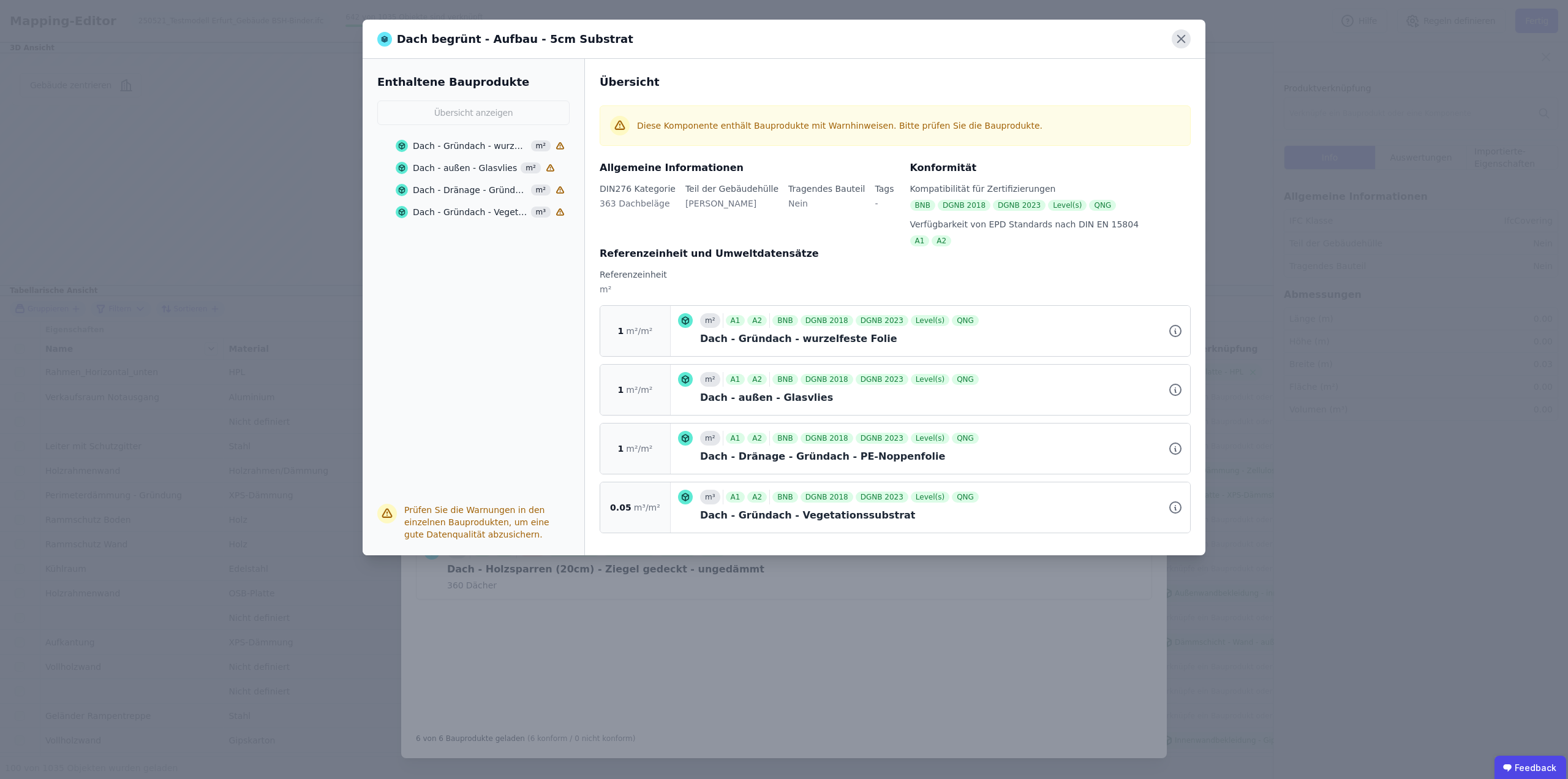
click at [1187, 40] on icon at bounding box center [1181, 39] width 19 height 19
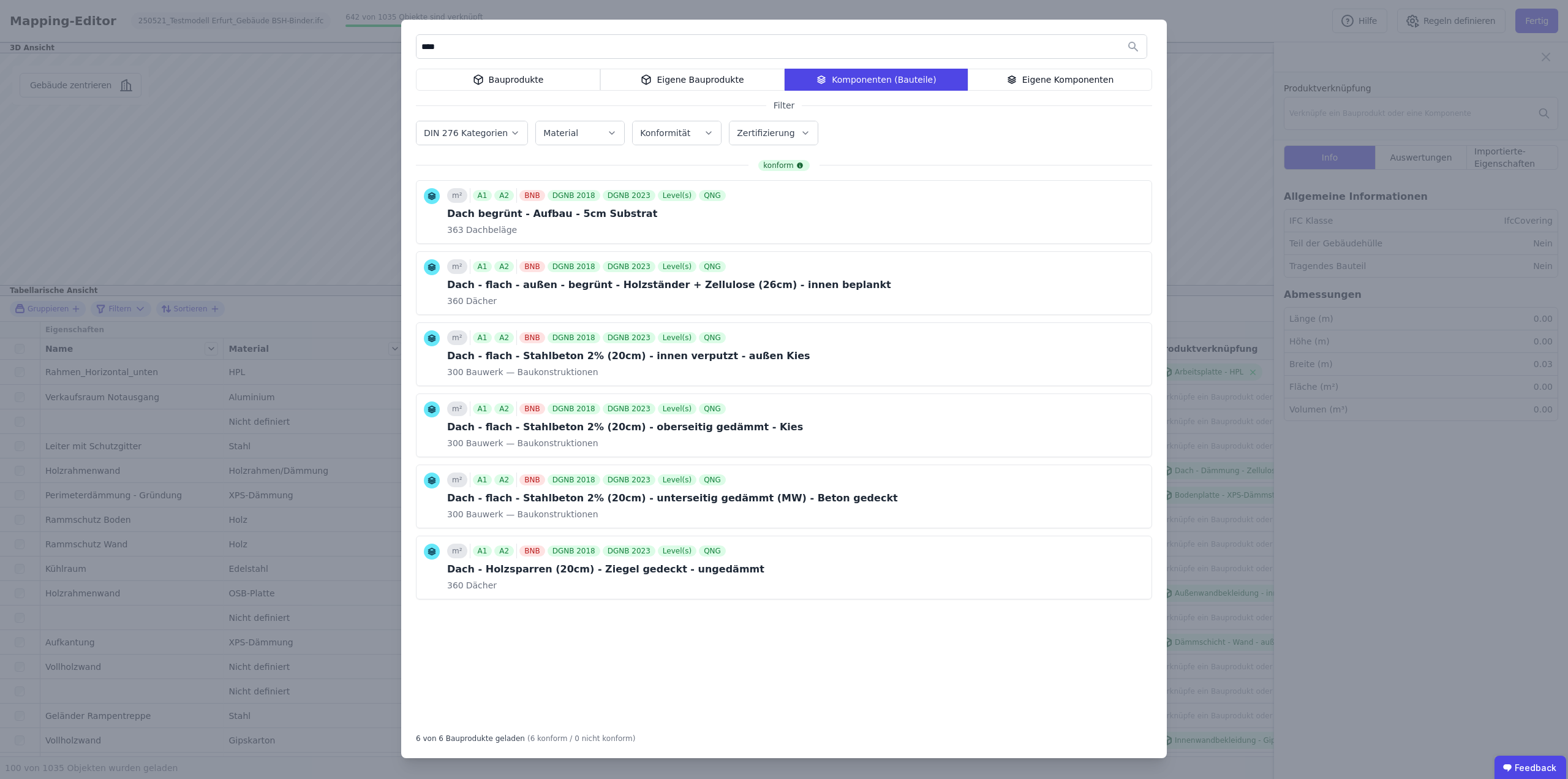
drag, startPoint x: 540, startPoint y: 41, endPoint x: 406, endPoint y: 39, distance: 134.0
click at [406, 39] on div "**** Bauprodukte Eigene Bauprodukte Komponenten (Bauteile) Eigene Komponenten F…" at bounding box center [783, 389] width 765 height 738
type input "**********"
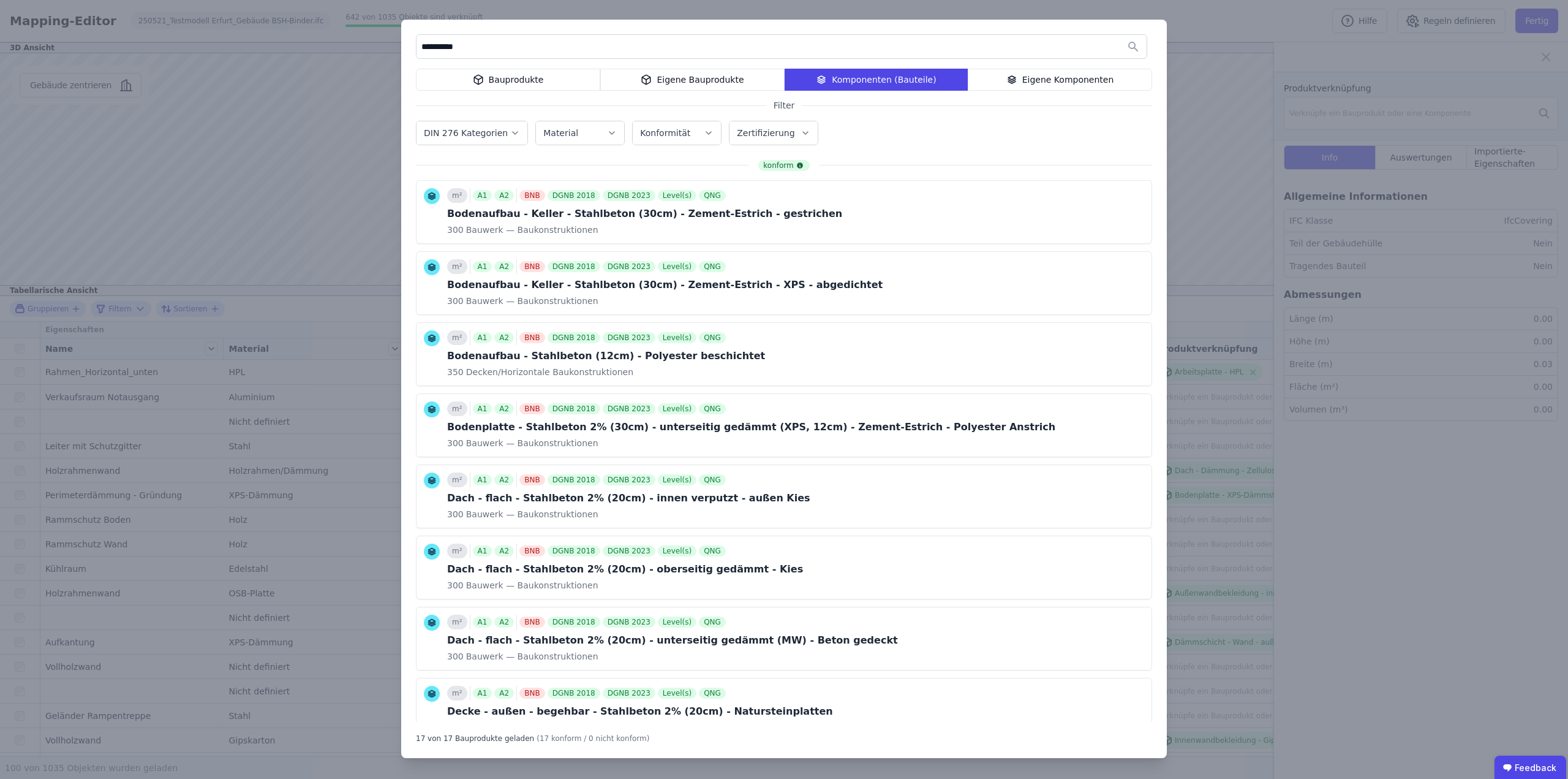
click at [507, 82] on div "Bauprodukte" at bounding box center [508, 80] width 184 height 22
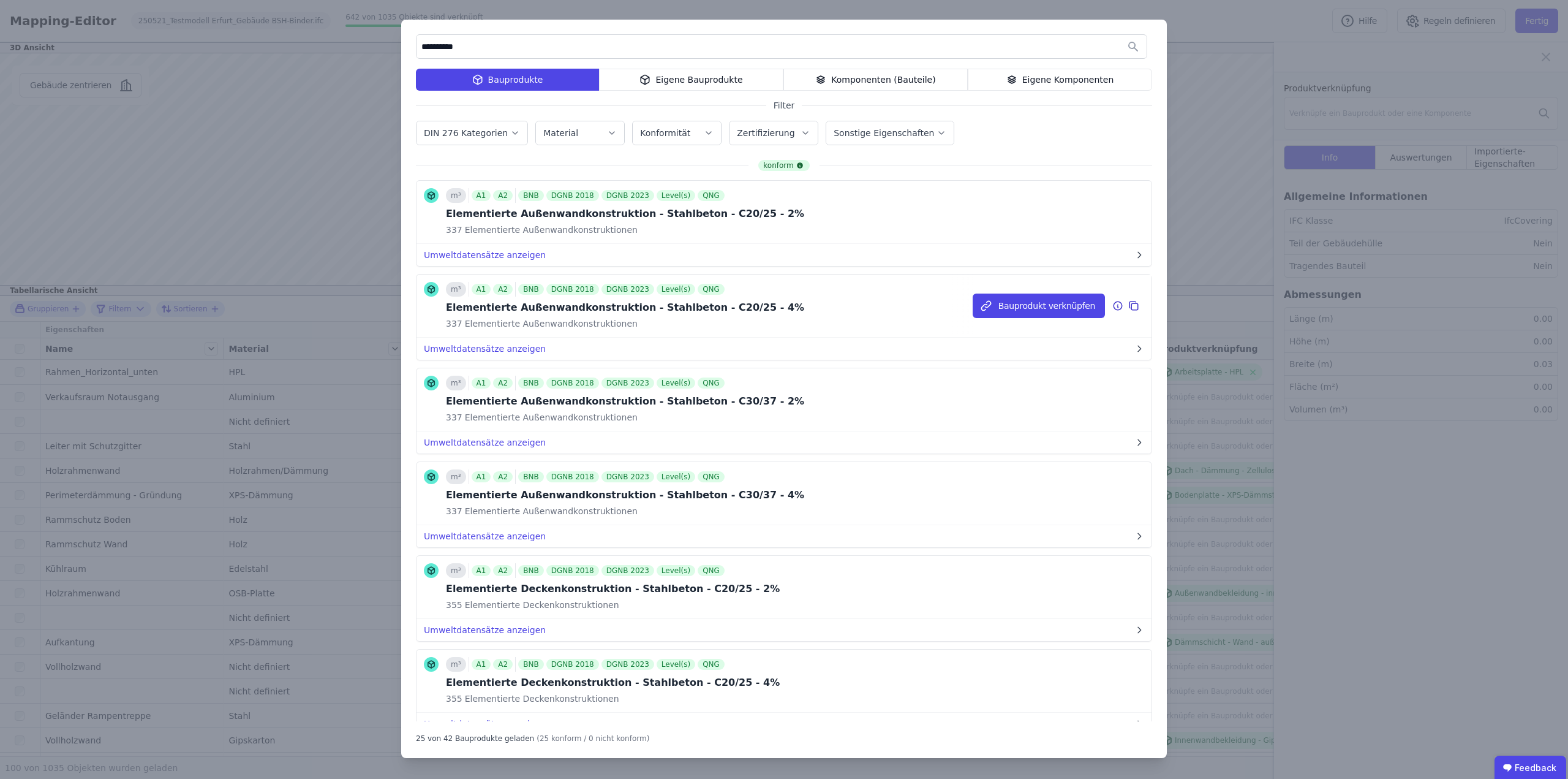
click at [1112, 304] on icon at bounding box center [1118, 305] width 11 height 15
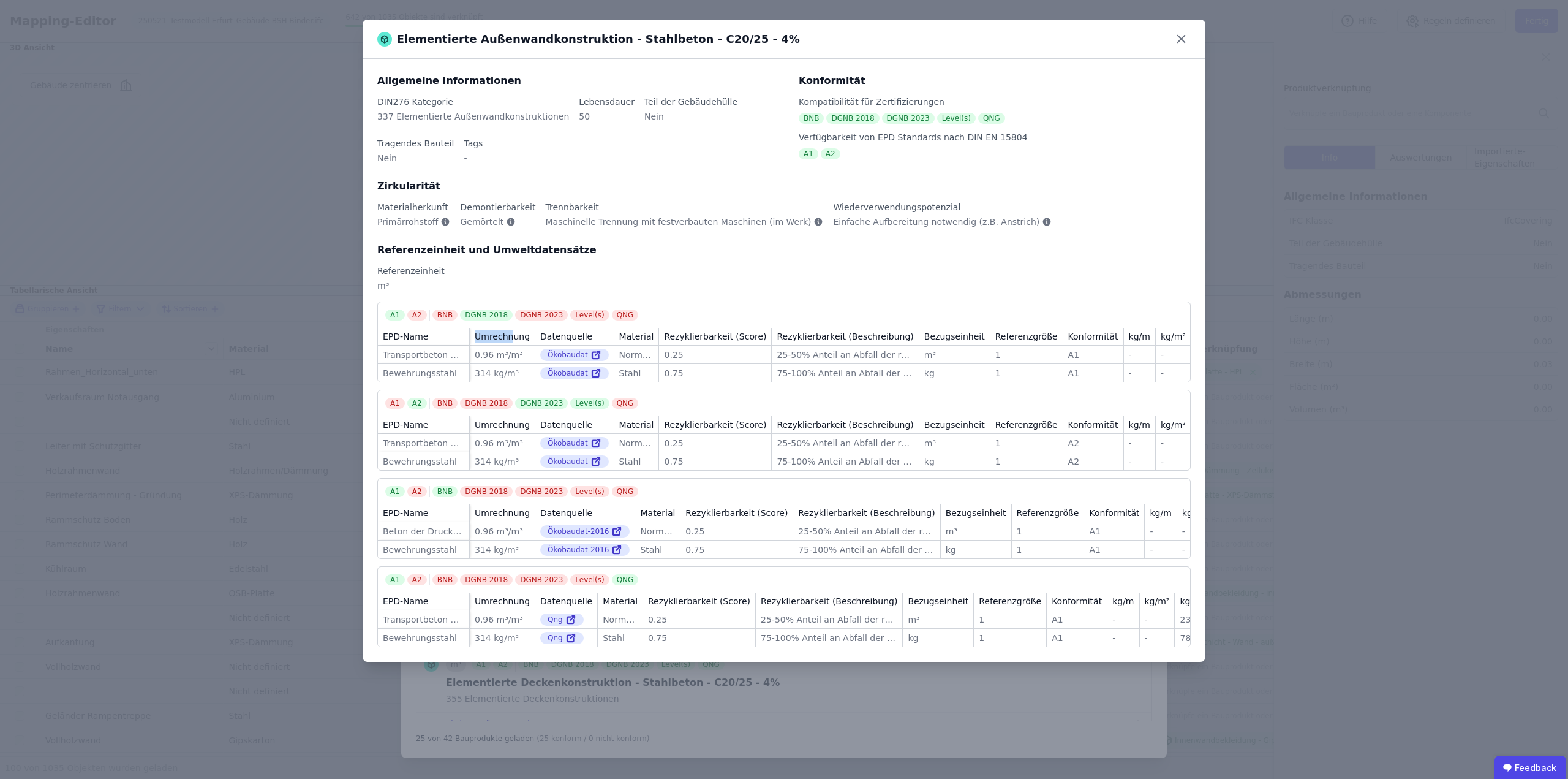
drag, startPoint x: 467, startPoint y: 337, endPoint x: 509, endPoint y: 343, distance: 42.4
click at [509, 343] on tr "EPD-Name Umrechnung Datenquelle Material Rezyklierbarkeit (Score) Rezyklierbark…" at bounding box center [801, 336] width 848 height 18
drag, startPoint x: 470, startPoint y: 336, endPoint x: 561, endPoint y: 350, distance: 92.1
click at [563, 350] on table "EPD-Name Umrechnung Datenquelle Material Rezyklierbarkeit (Score) Rezyklierbark…" at bounding box center [810, 354] width 865 height 54
drag, startPoint x: 469, startPoint y: 426, endPoint x: 511, endPoint y: 430, distance: 42.2
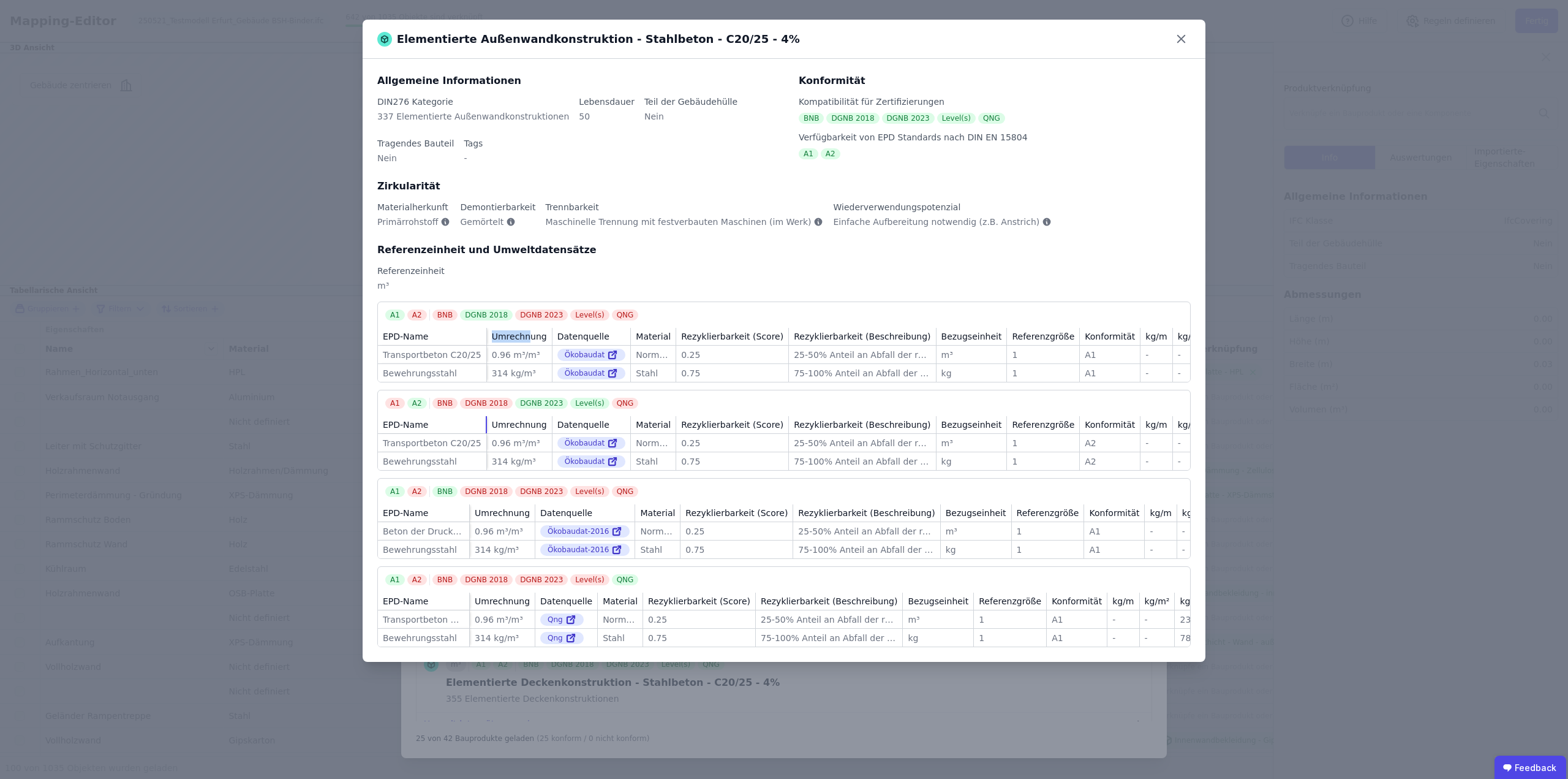
click at [511, 430] on tr "EPD-Name Umrechnung Datenquelle Material Rezyklierbarkeit (Score) Rezyklierbark…" at bounding box center [810, 425] width 865 height 18
click at [1176, 42] on icon at bounding box center [1181, 39] width 19 height 19
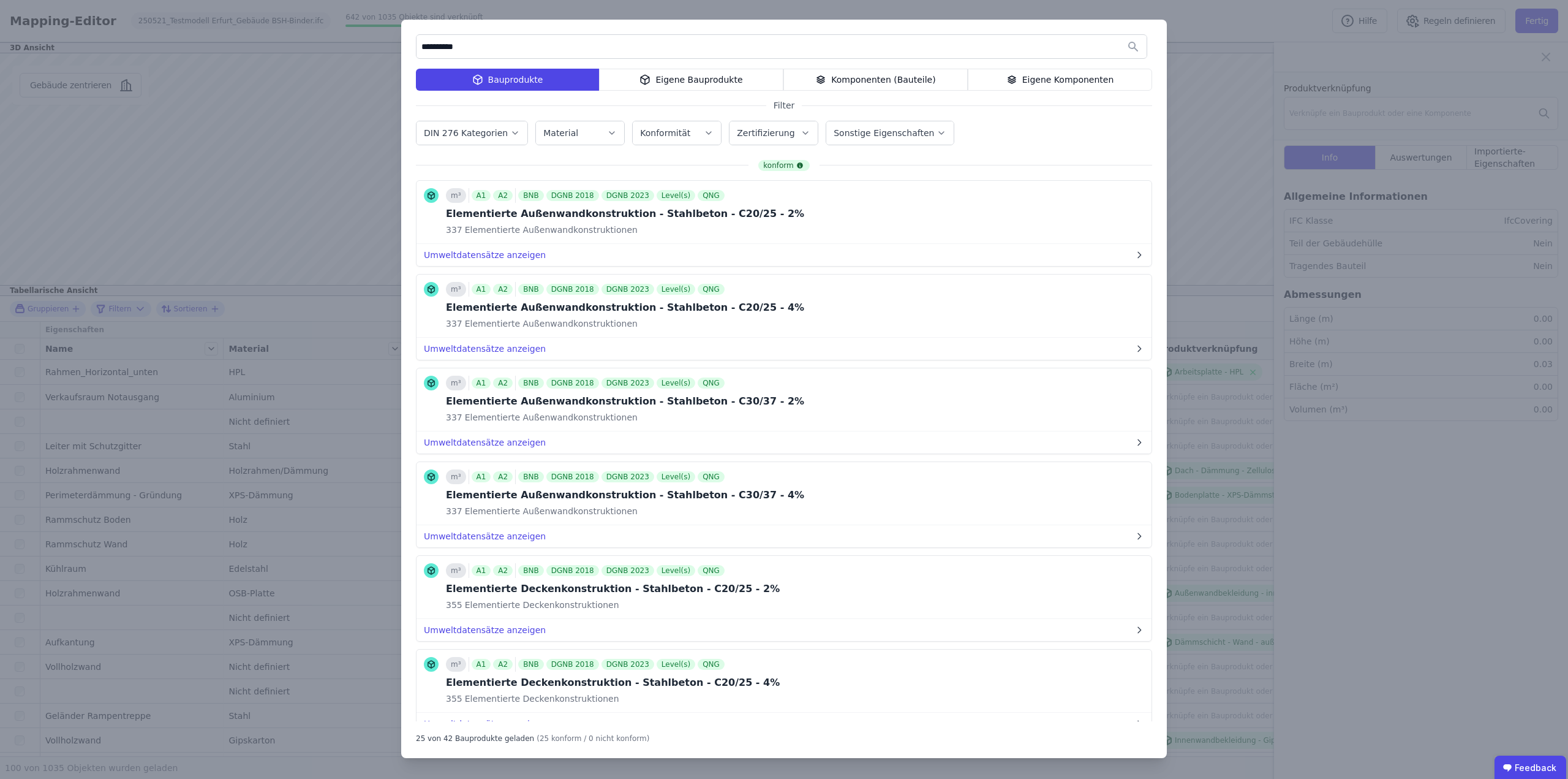
drag, startPoint x: 472, startPoint y: 43, endPoint x: 409, endPoint y: 41, distance: 63.0
click at [409, 41] on div "**********" at bounding box center [783, 389] width 765 height 738
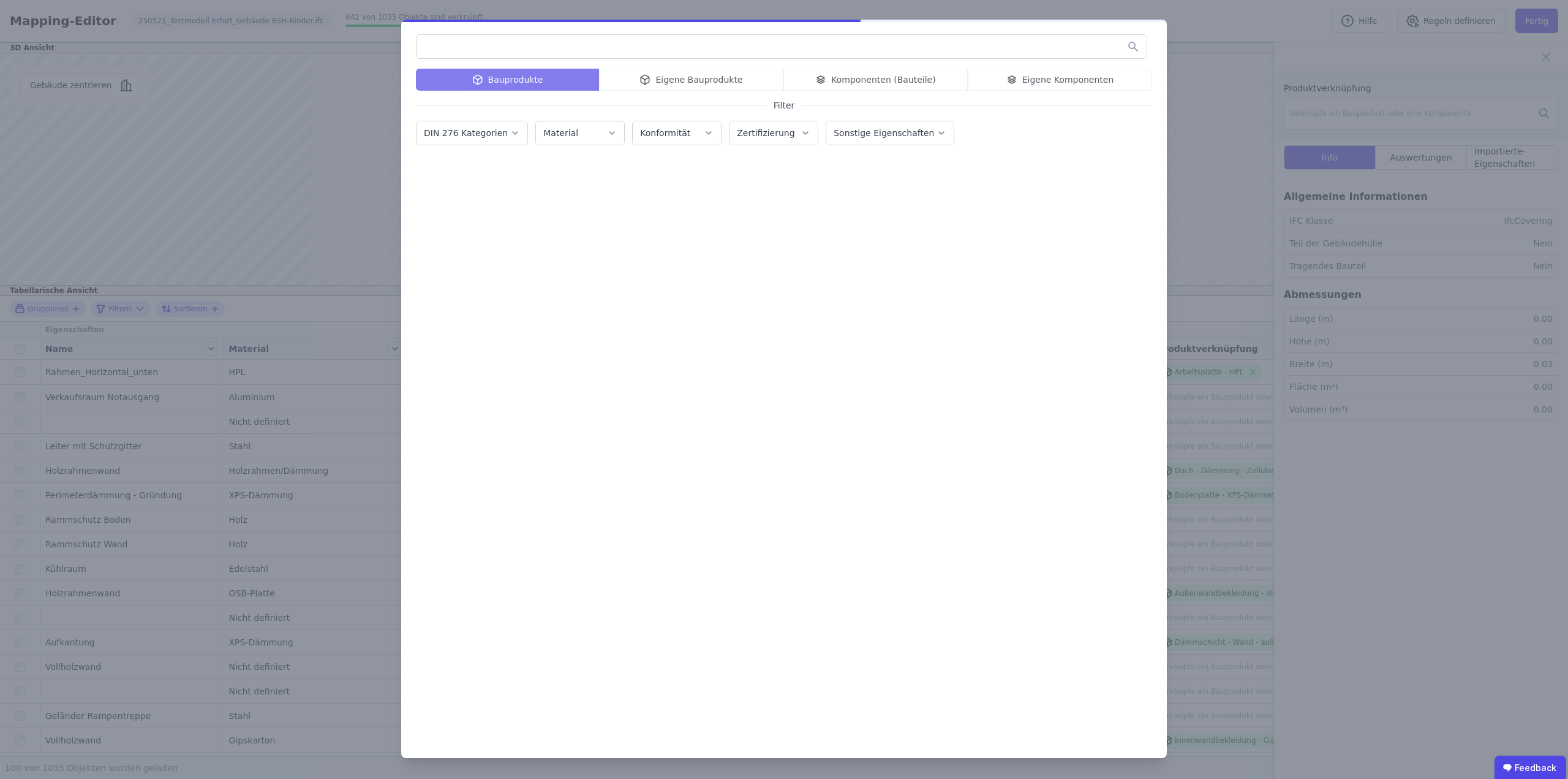
click at [1231, 30] on div "Bauprodukte Eigene Bauprodukte Komponenten (Bauteile) Eigene Komponenten Filter…" at bounding box center [784, 390] width 1568 height 779
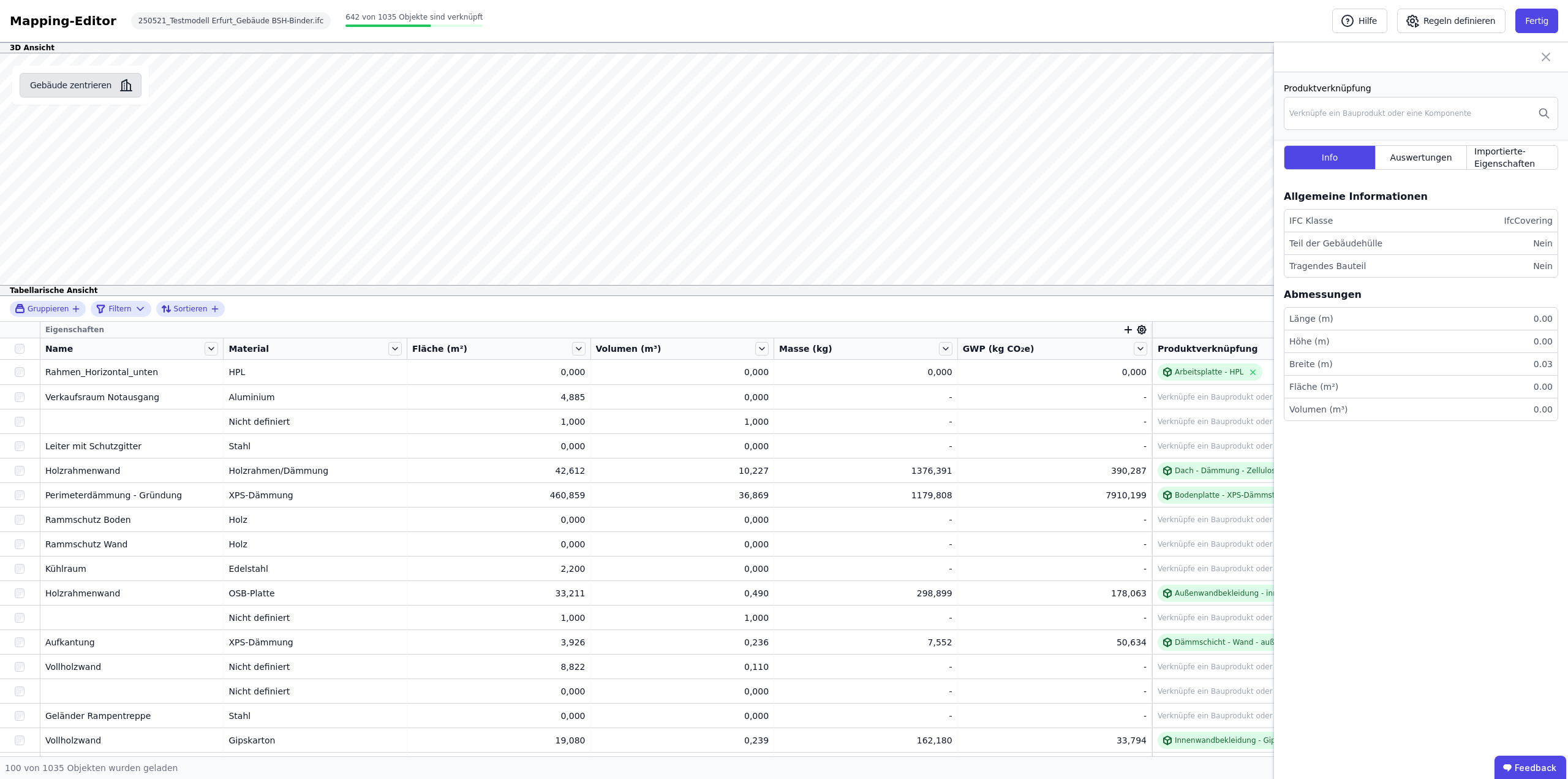
click at [83, 82] on button "Gebäude zentrieren" at bounding box center [80, 84] width 122 height 24
click at [1533, 22] on button "Fertig" at bounding box center [1537, 20] width 43 height 24
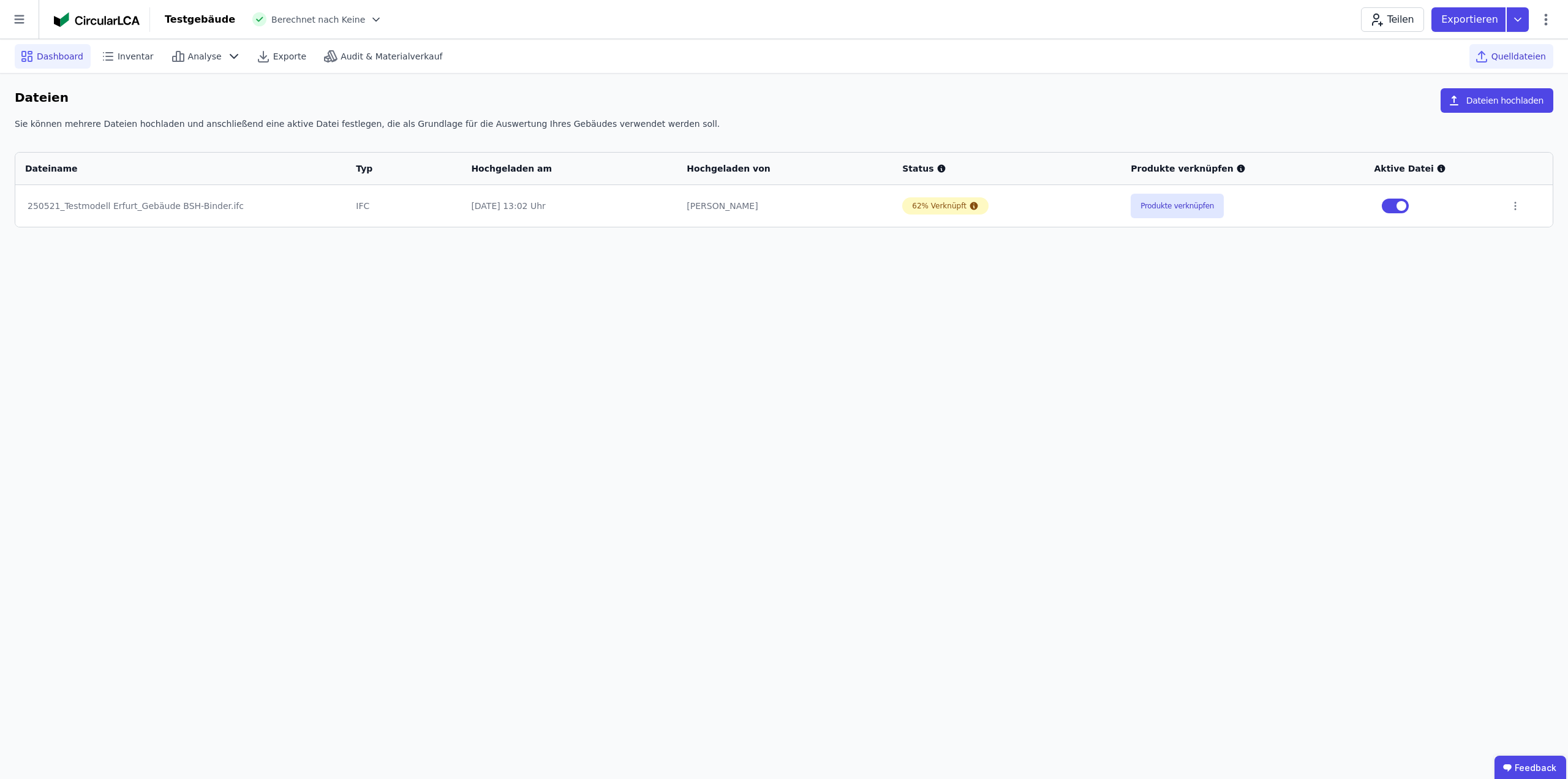
click at [44, 59] on span "Dashboard" at bounding box center [60, 56] width 47 height 12
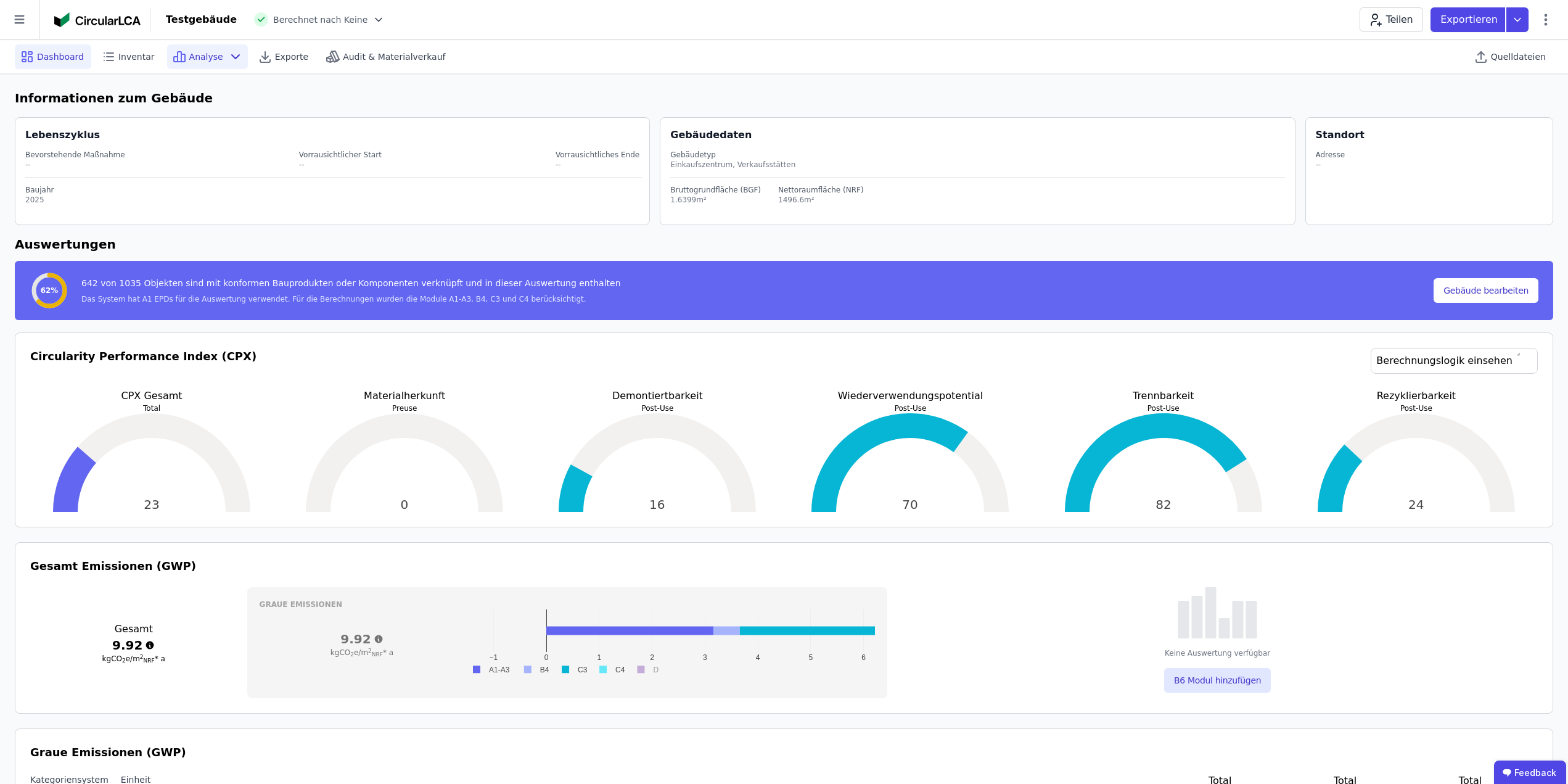
click at [213, 56] on div "Analyse" at bounding box center [207, 57] width 81 height 24
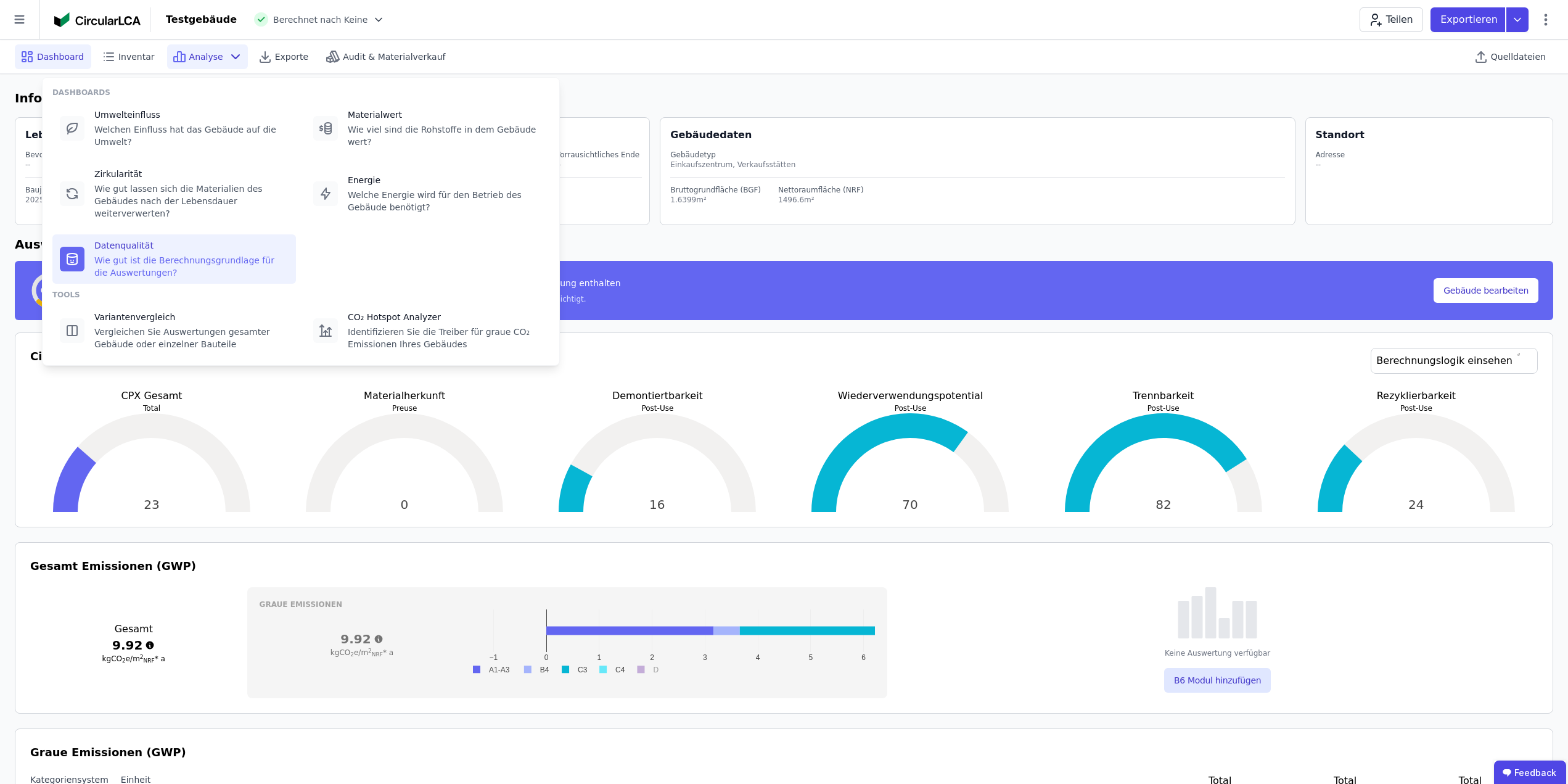
click at [152, 240] on div "Datenqualität" at bounding box center [191, 246] width 194 height 13
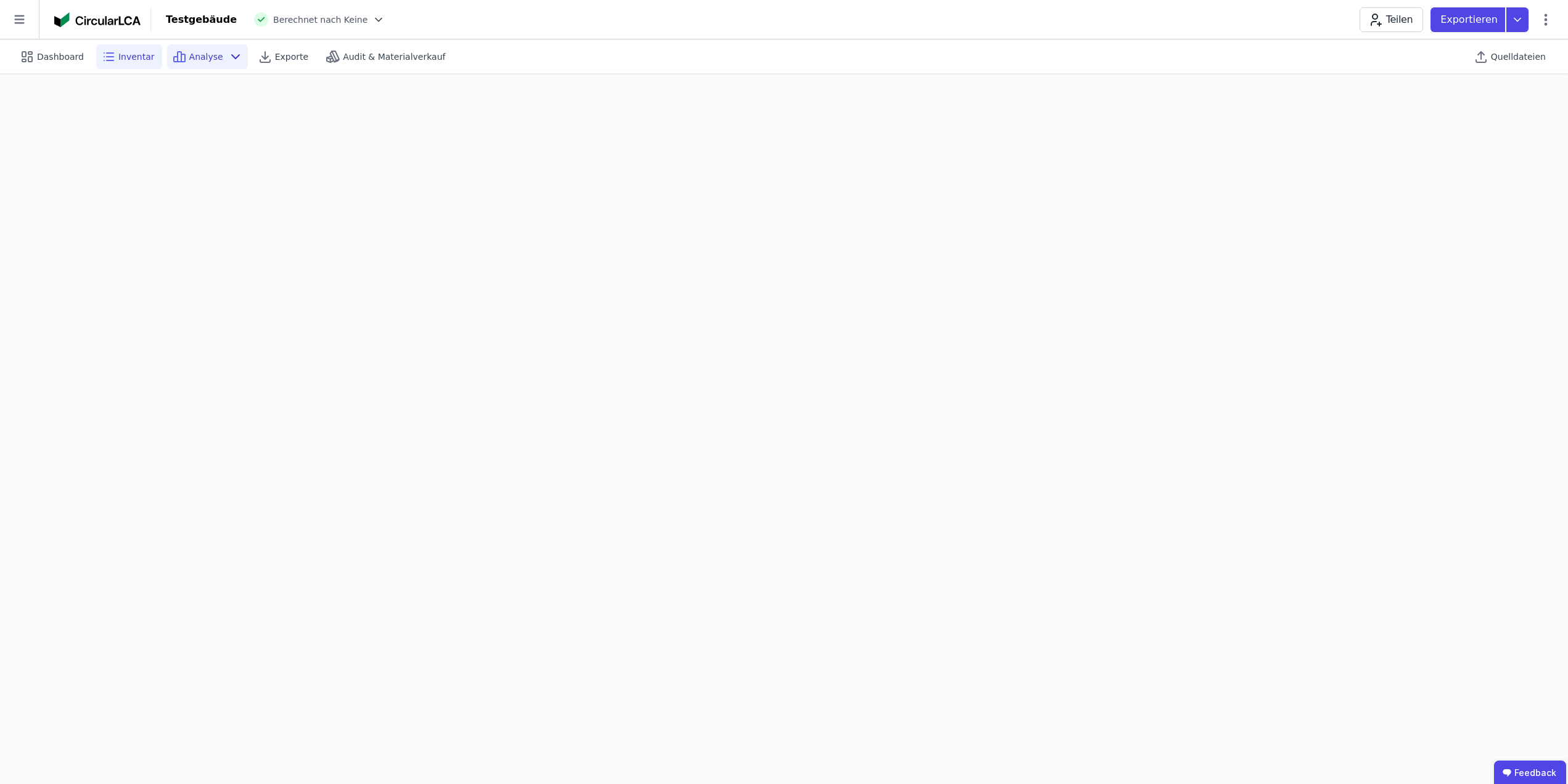
click at [124, 52] on span "Inventar" at bounding box center [137, 57] width 36 height 13
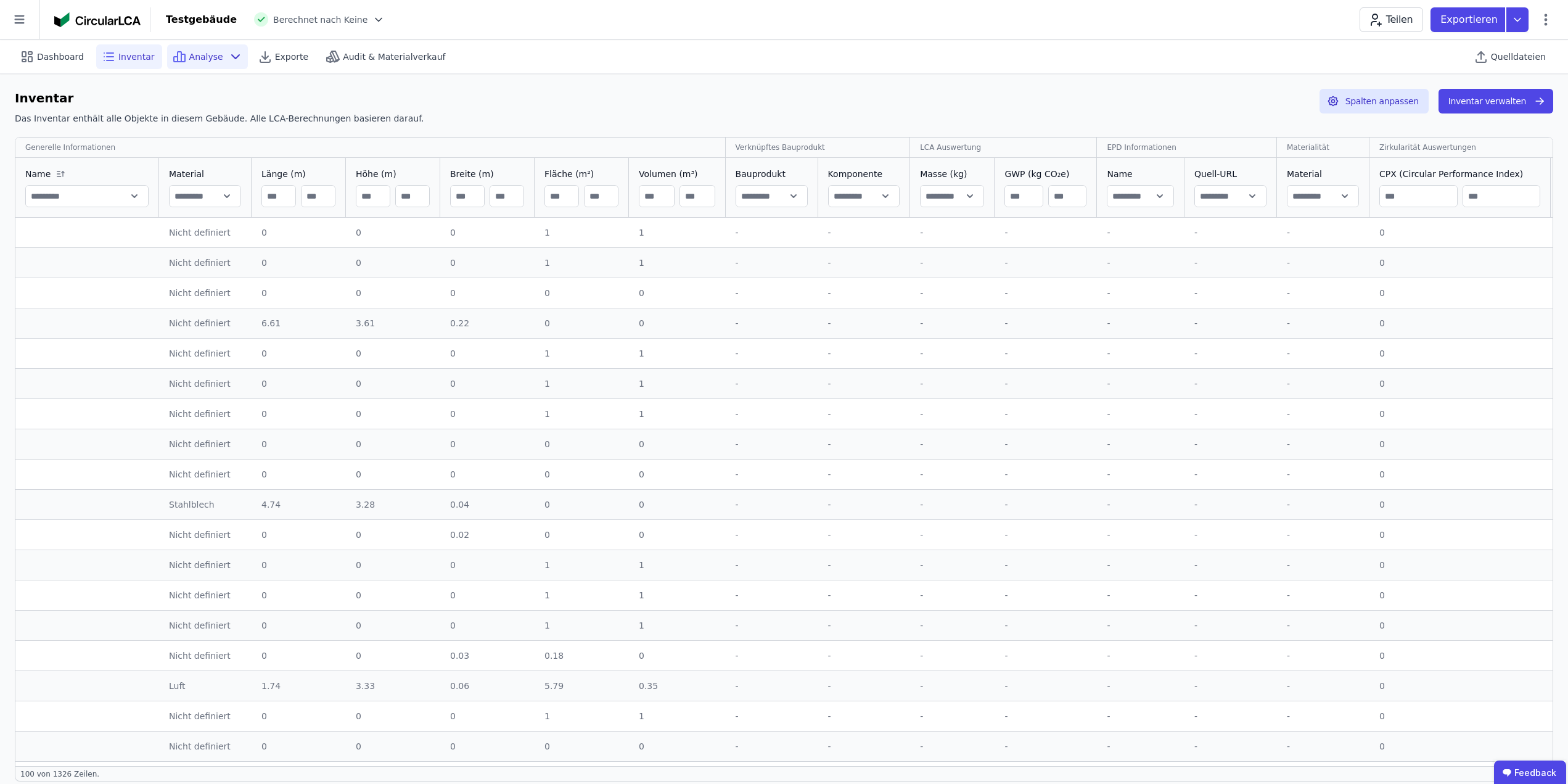
click at [228, 55] on icon at bounding box center [236, 57] width 15 height 15
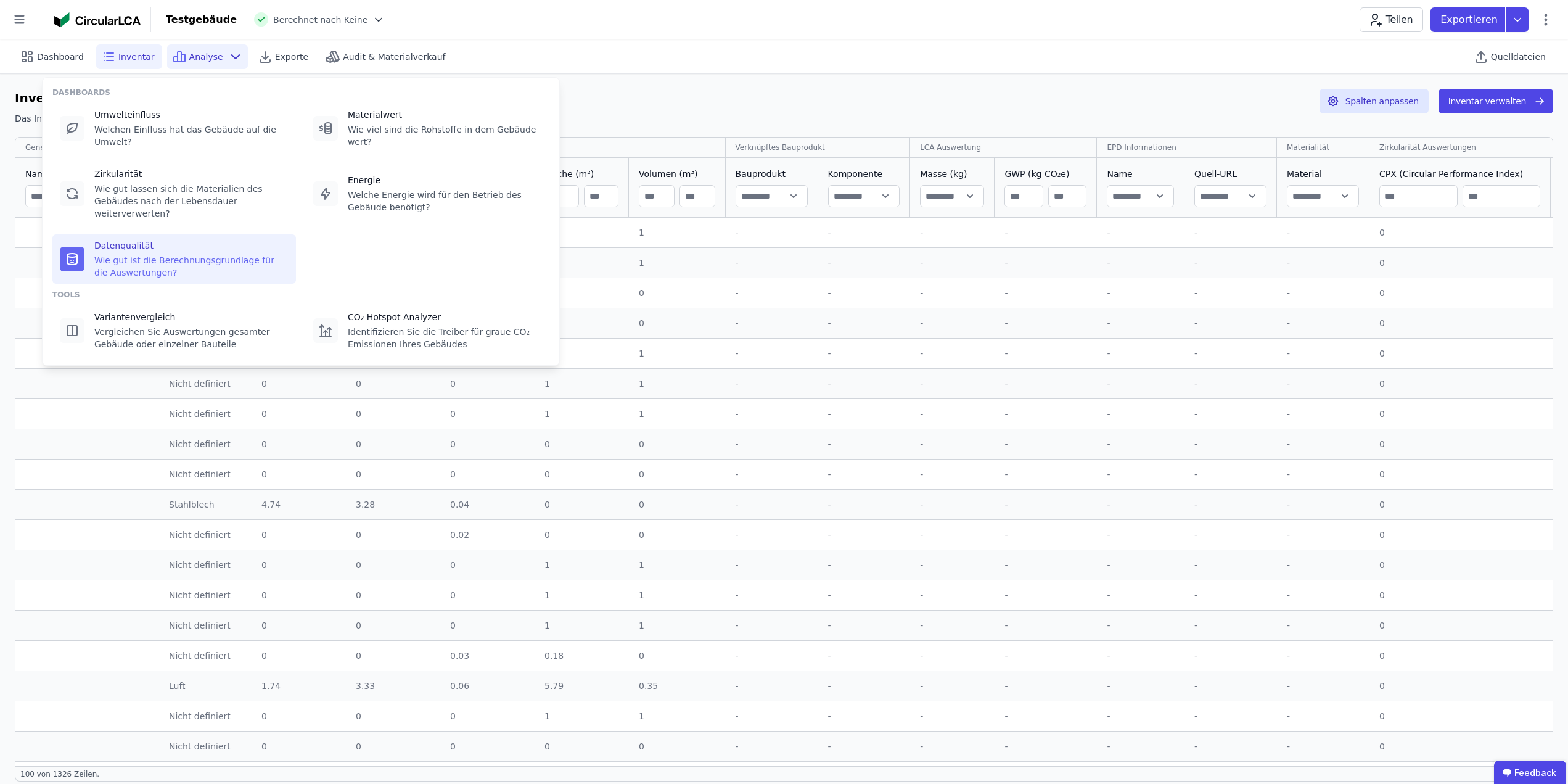
click at [125, 240] on div "Datenqualität" at bounding box center [191, 246] width 194 height 13
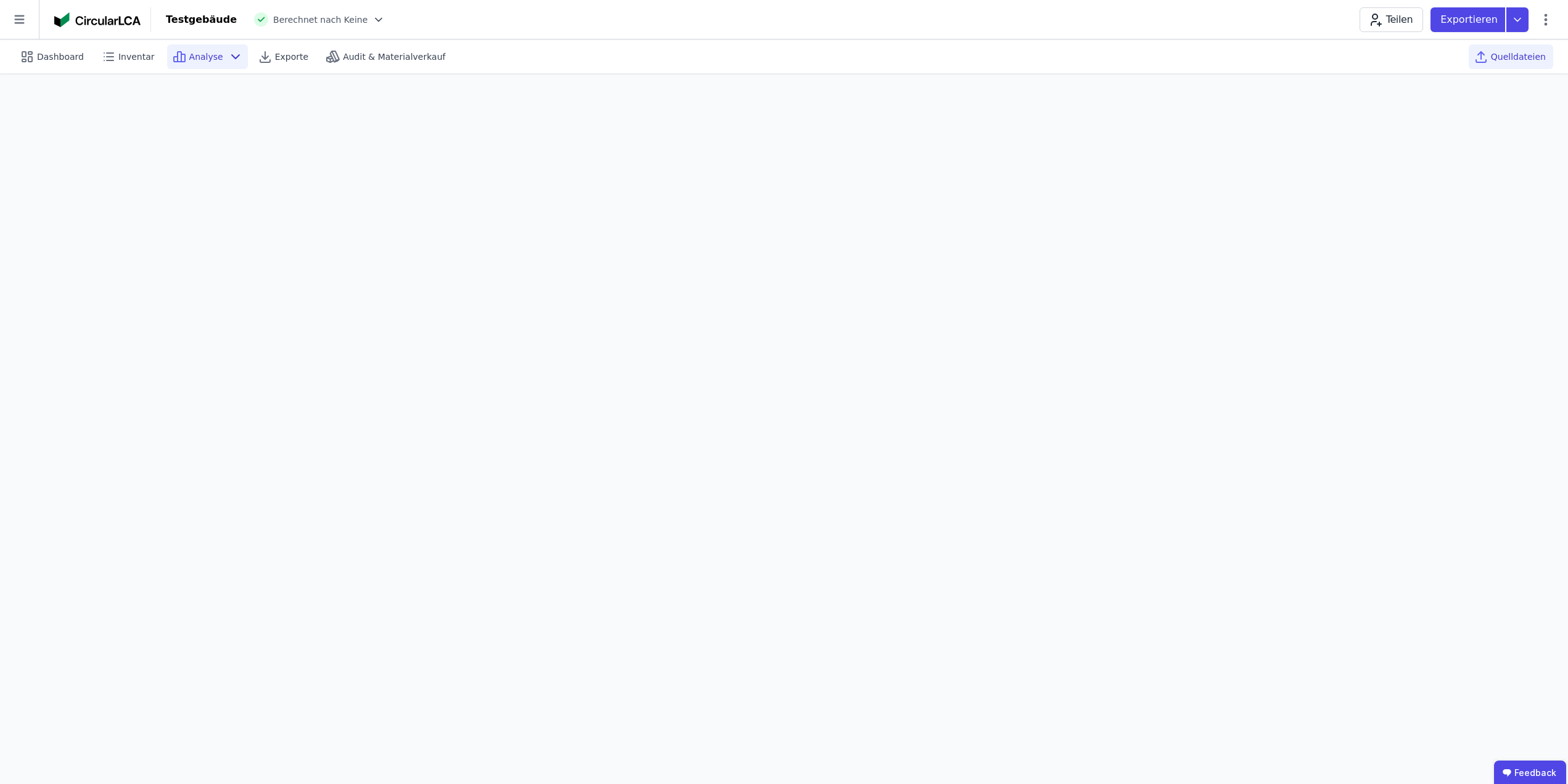
click at [1515, 56] on span "Quelldateien" at bounding box center [1519, 57] width 55 height 13
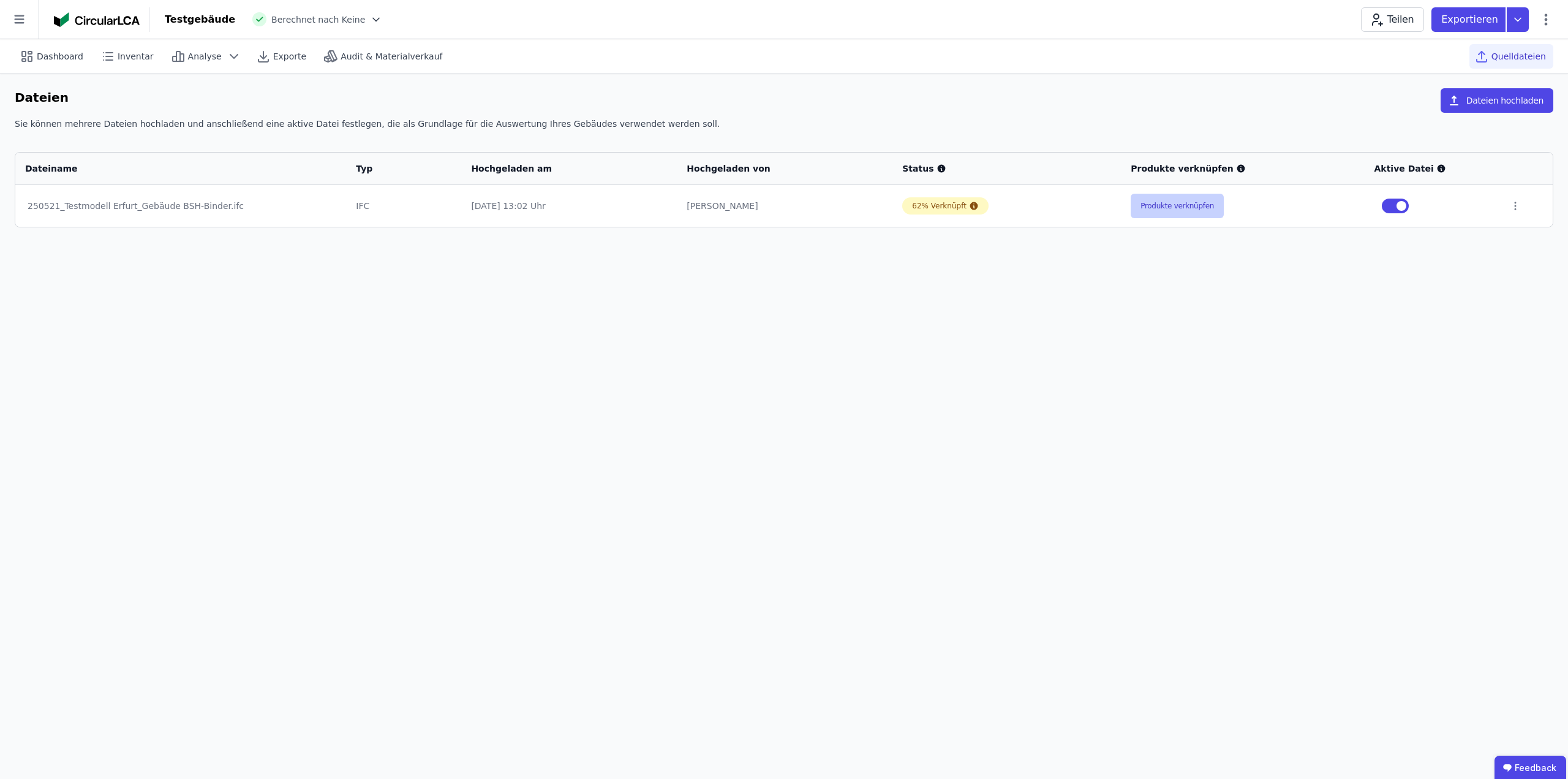
click at [1179, 215] on button "Produkte verknüpfen" at bounding box center [1176, 205] width 93 height 24
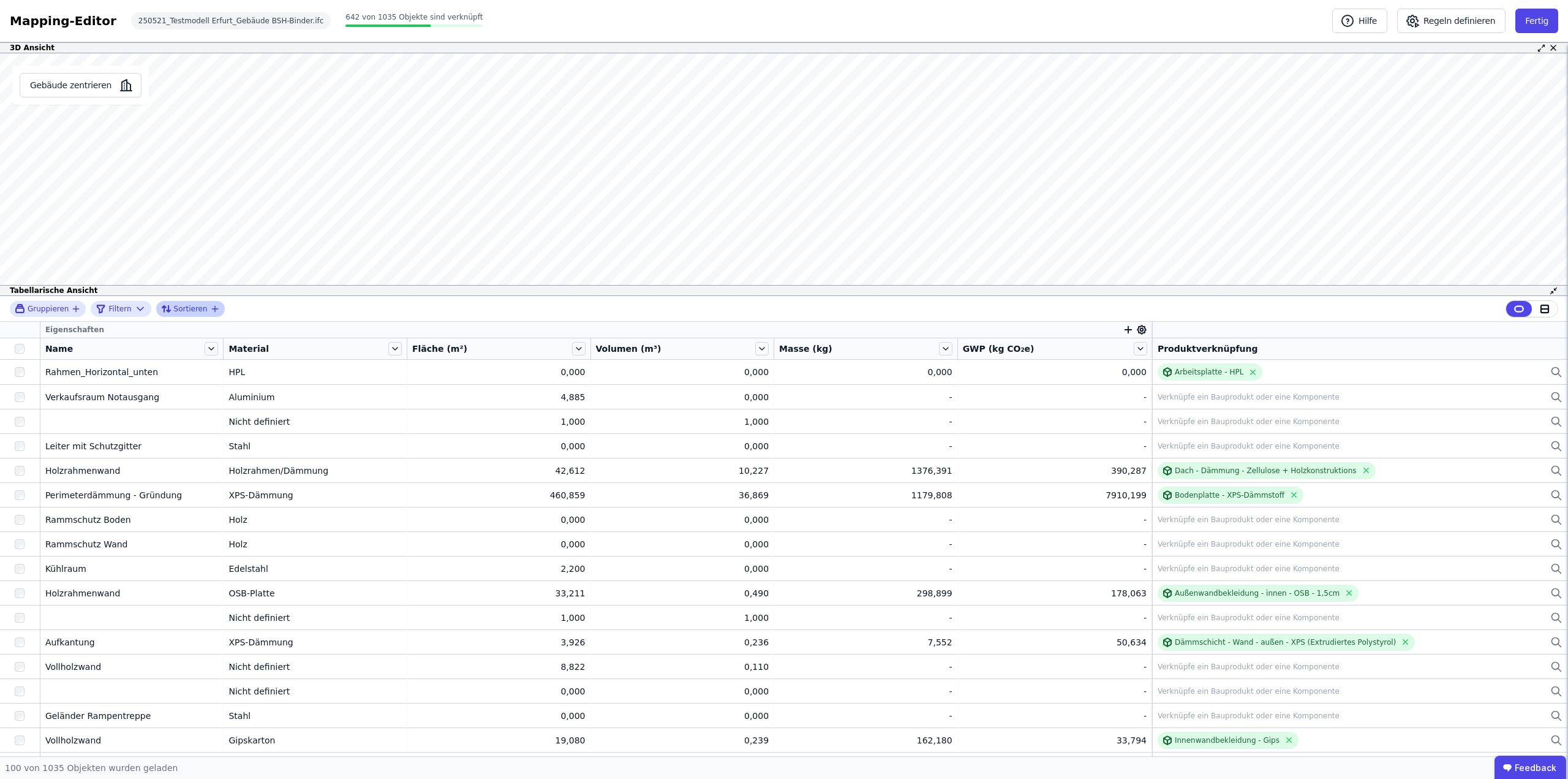
click at [200, 311] on div "Sortieren" at bounding box center [186, 308] width 49 height 15
click at [190, 379] on span "Objekt (Import)" at bounding box center [240, 383] width 138 height 10
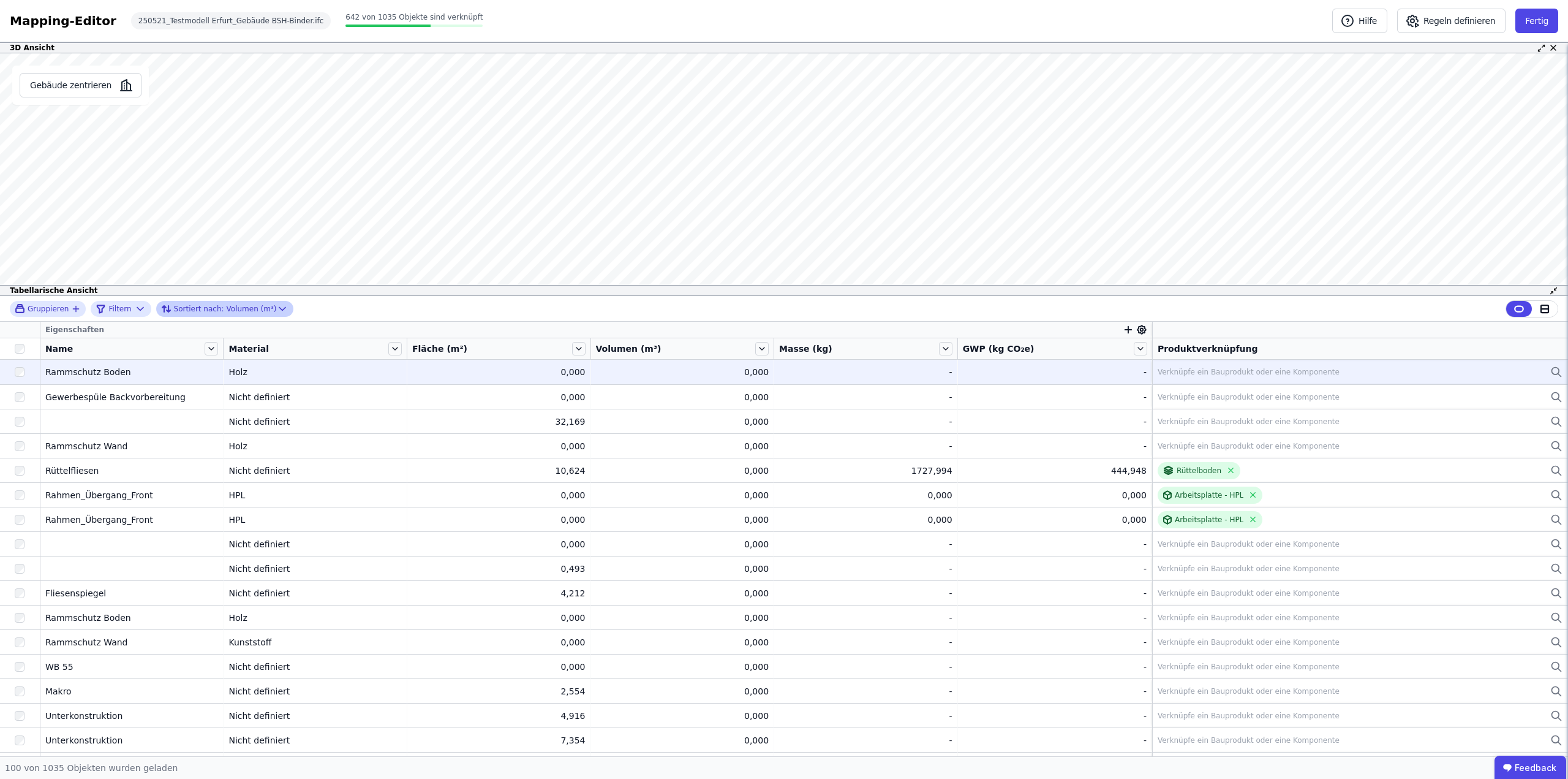
click at [81, 369] on div "Rammschutz Boden" at bounding box center [132, 372] width 173 height 12
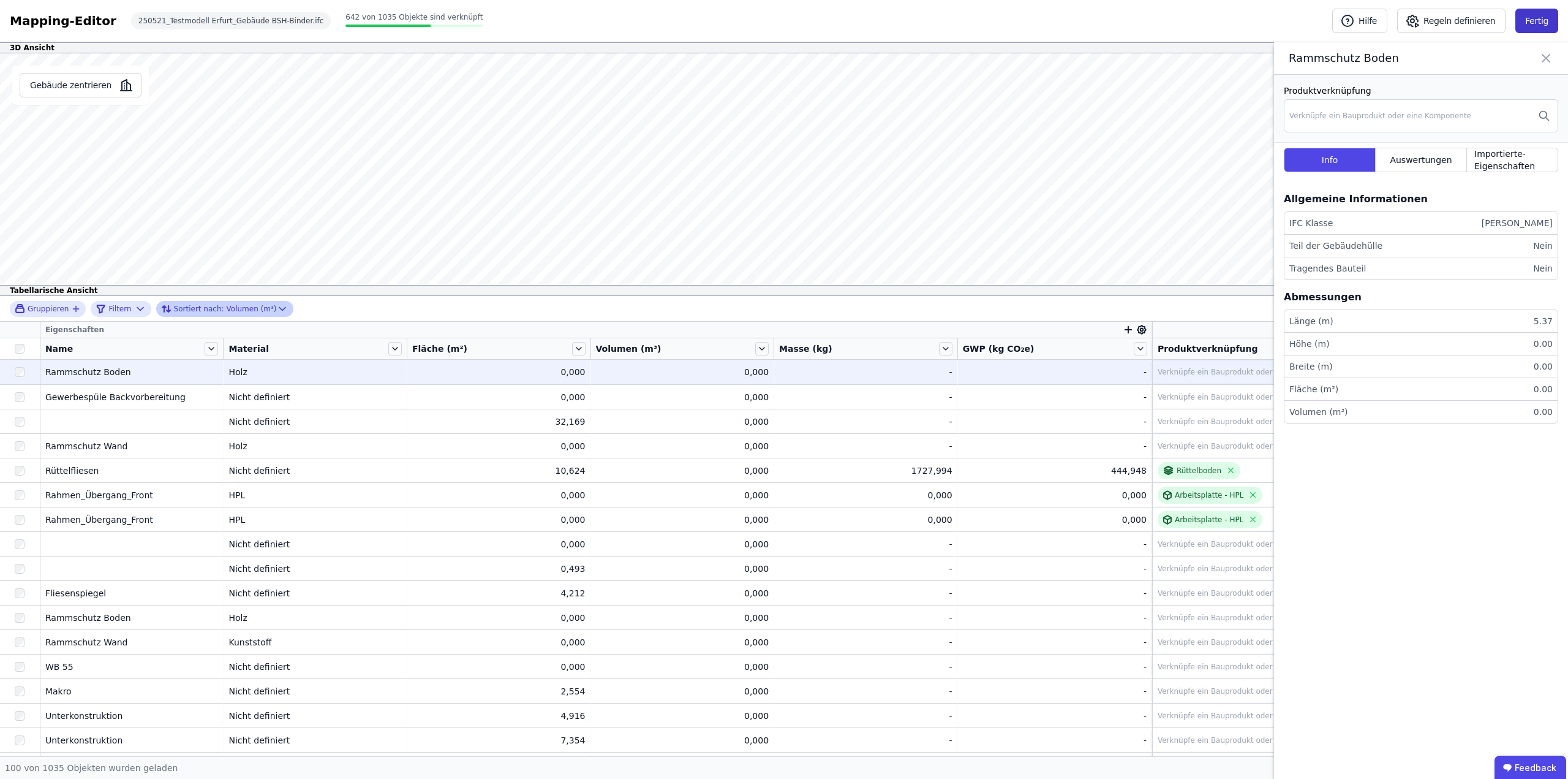
click at [1527, 24] on button "Fertig" at bounding box center [1537, 20] width 43 height 24
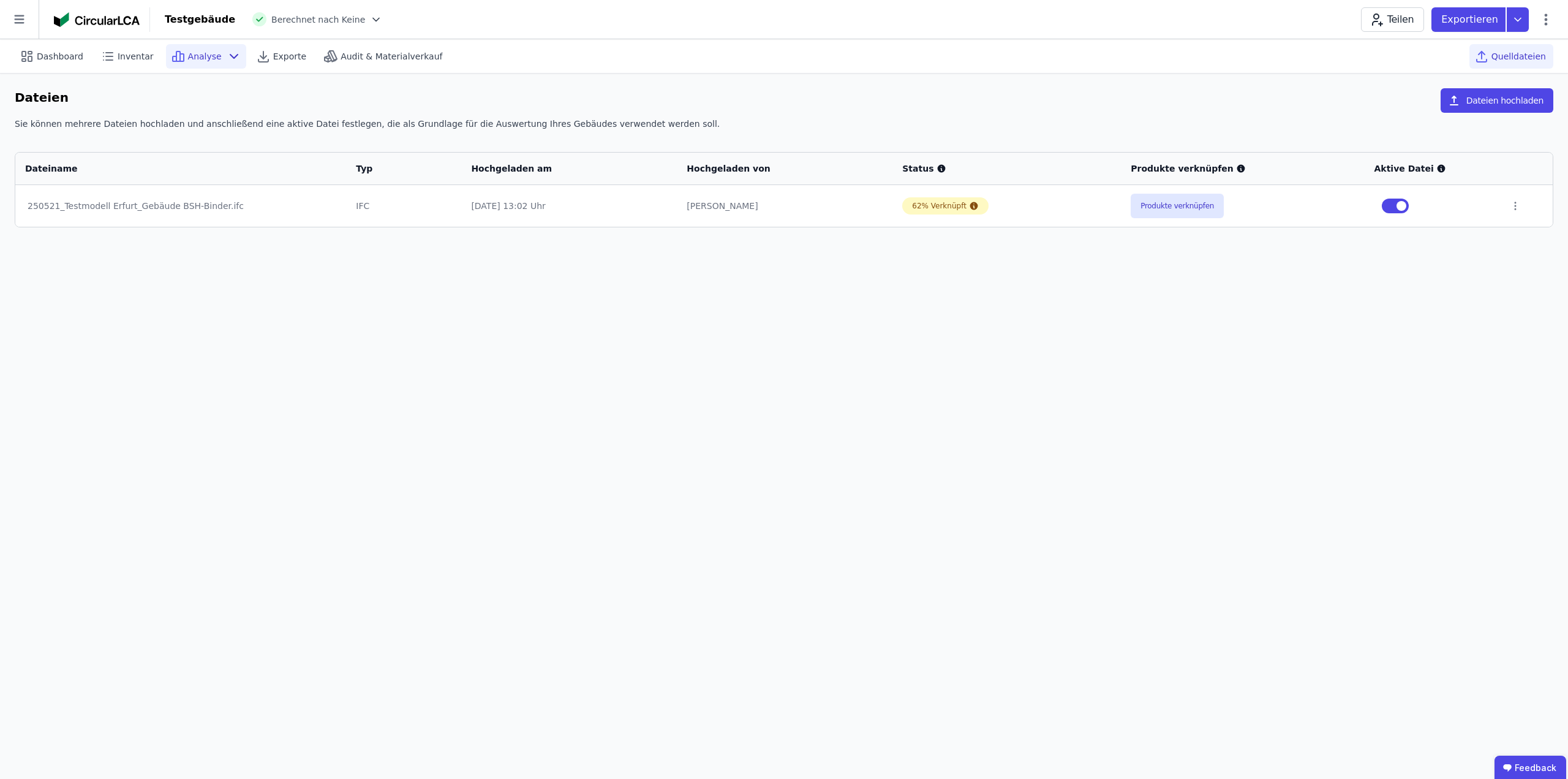
click at [208, 53] on span "Analyse" at bounding box center [204, 56] width 34 height 12
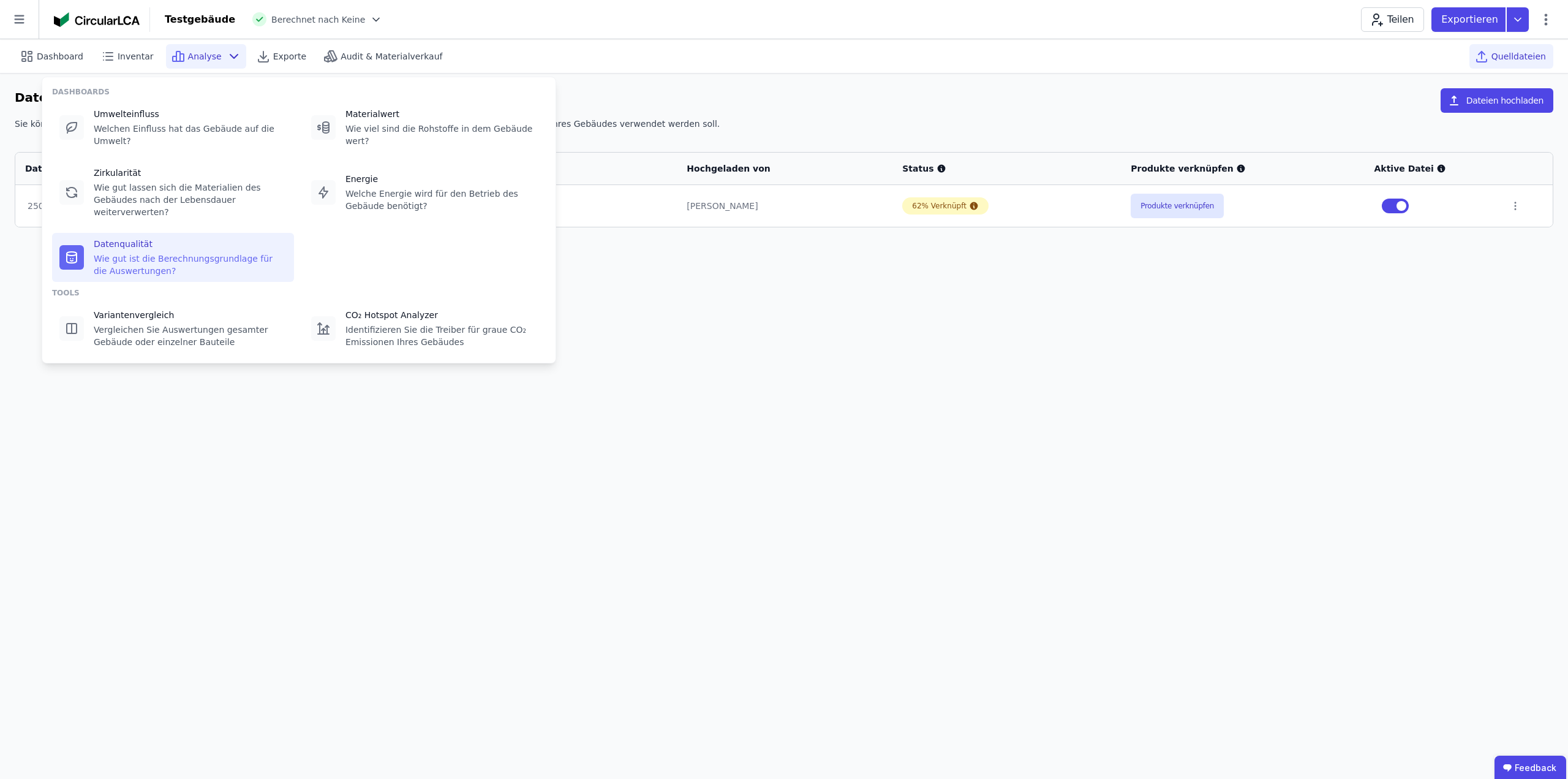
click at [151, 238] on div "Datenqualität Wie gut ist die Berechnungsgrundlage für die Auswertungen?" at bounding box center [190, 258] width 193 height 39
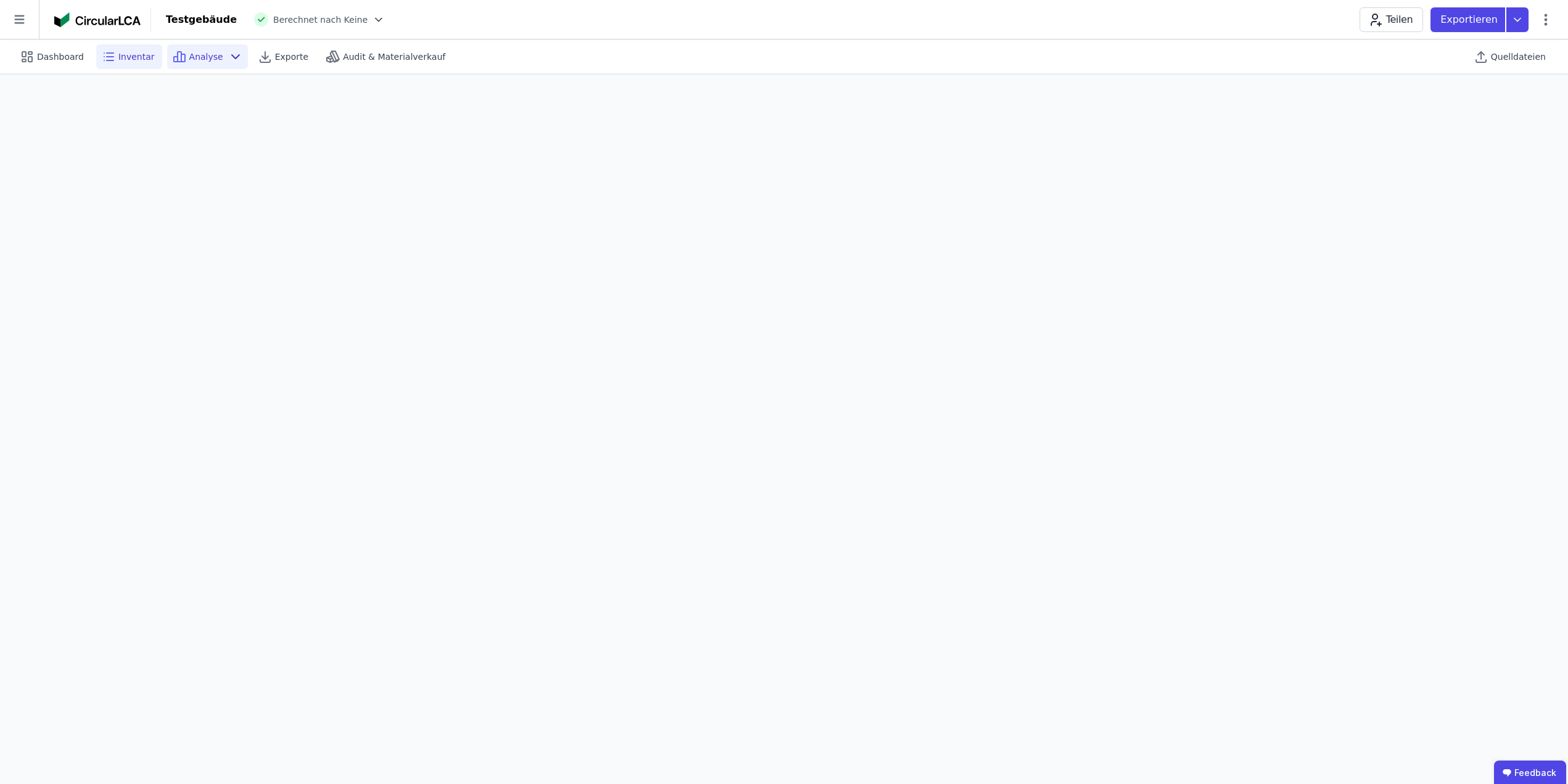
click at [119, 57] on span "Inventar" at bounding box center [137, 57] width 36 height 13
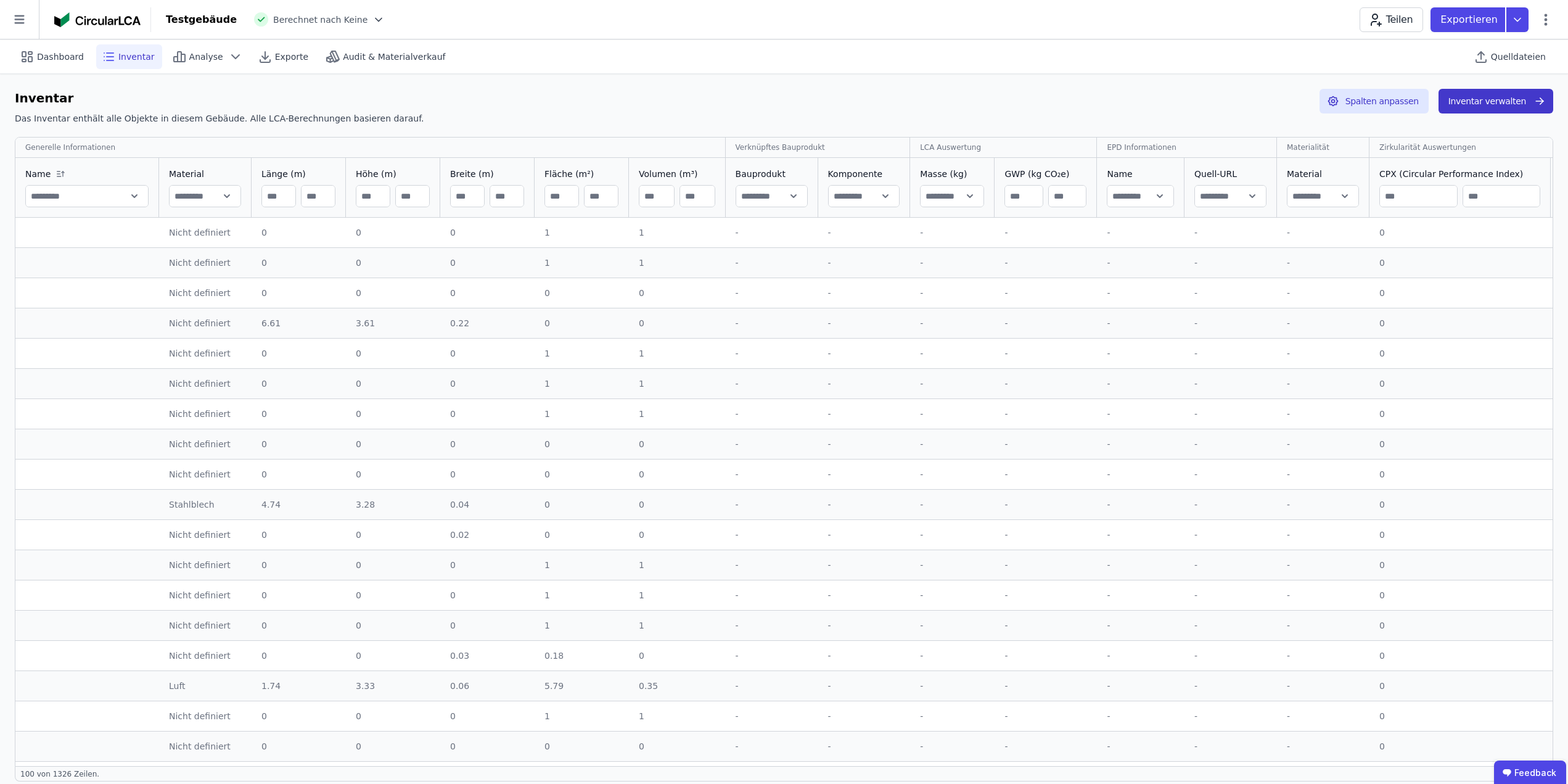
click at [1475, 102] on button "Inventar verwalten" at bounding box center [1496, 101] width 115 height 24
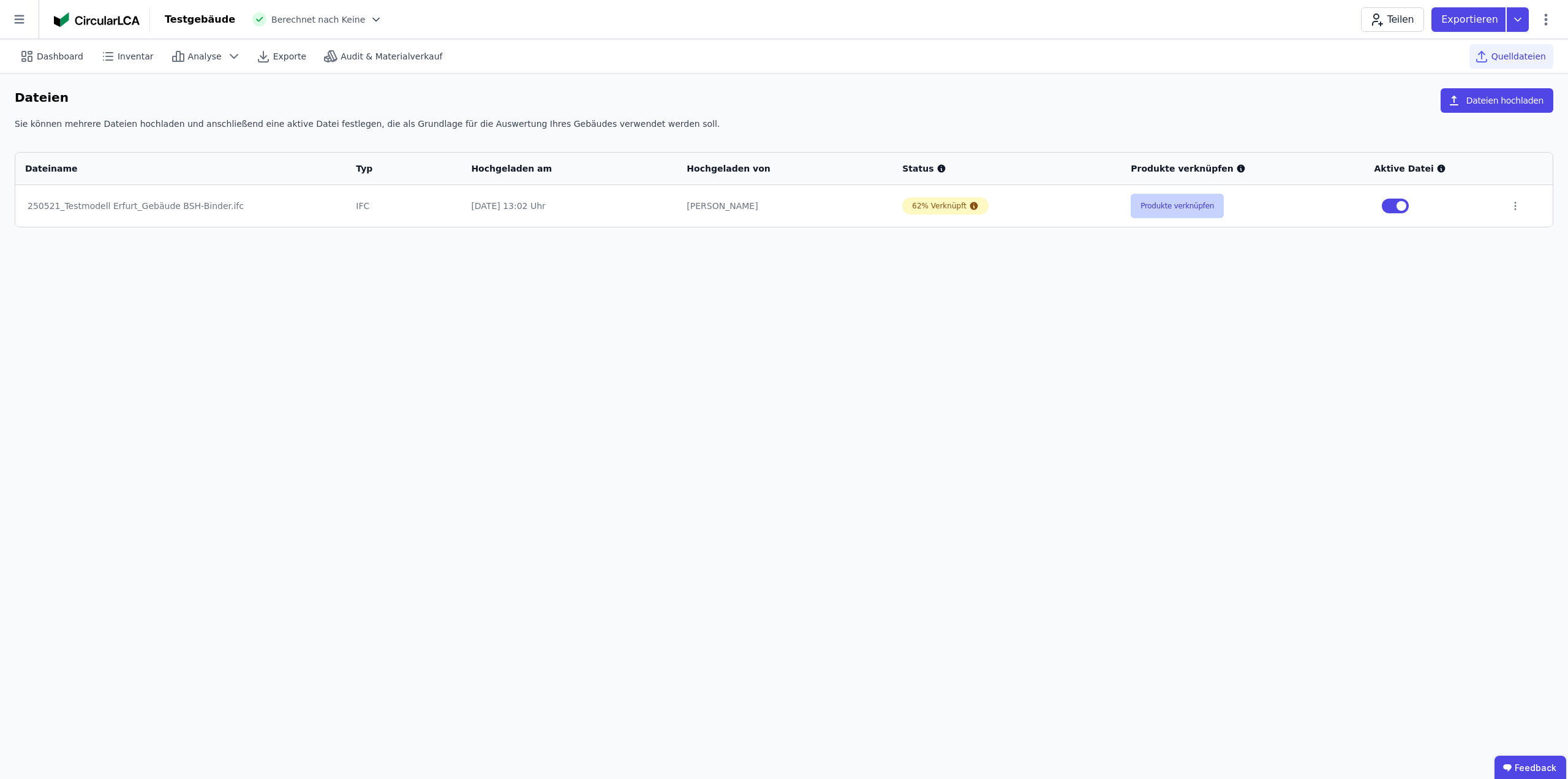
click at [1176, 207] on button "Produkte verknüpfen" at bounding box center [1176, 205] width 93 height 24
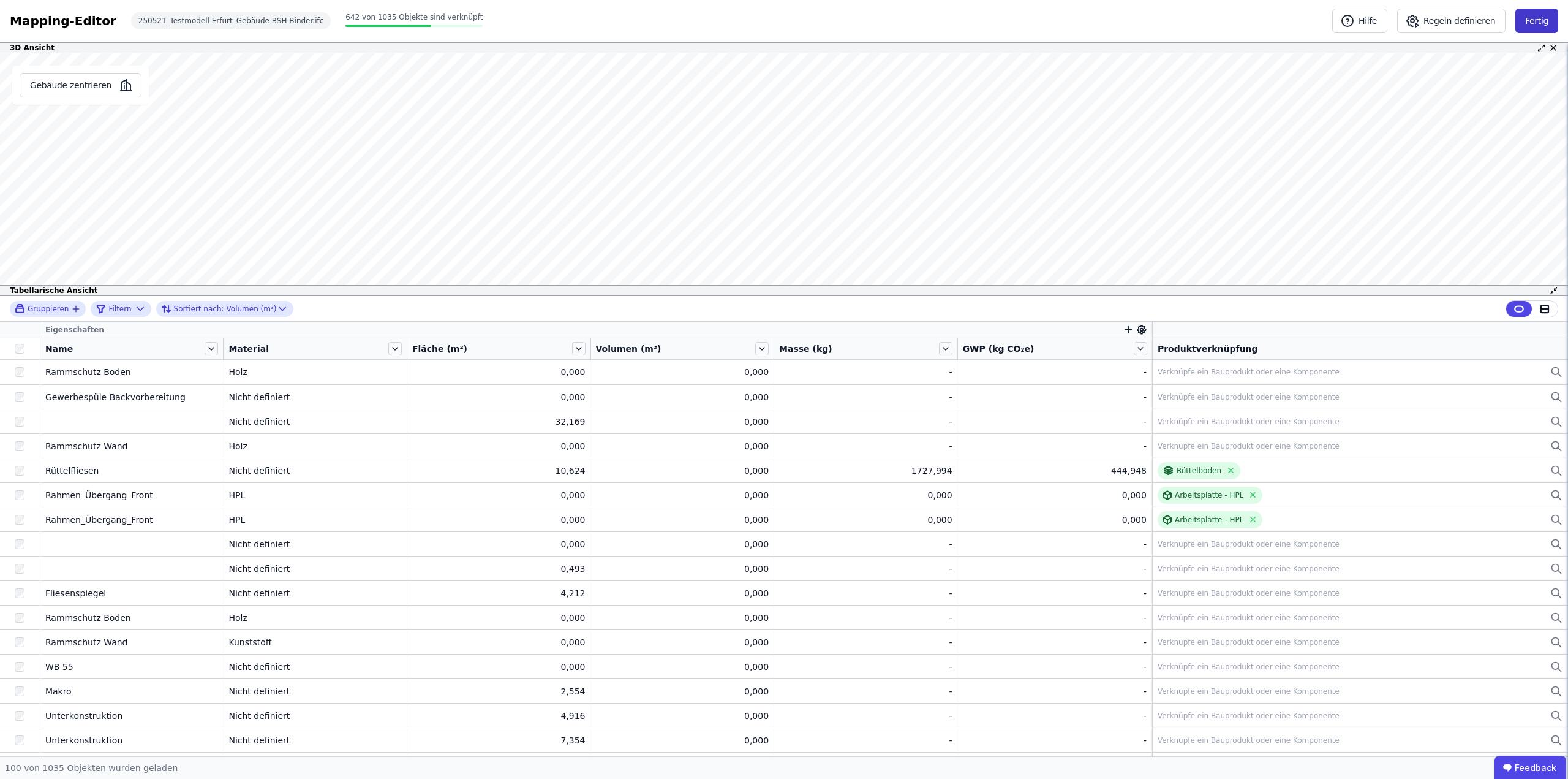
click at [1537, 20] on button "Fertig" at bounding box center [1537, 20] width 43 height 24
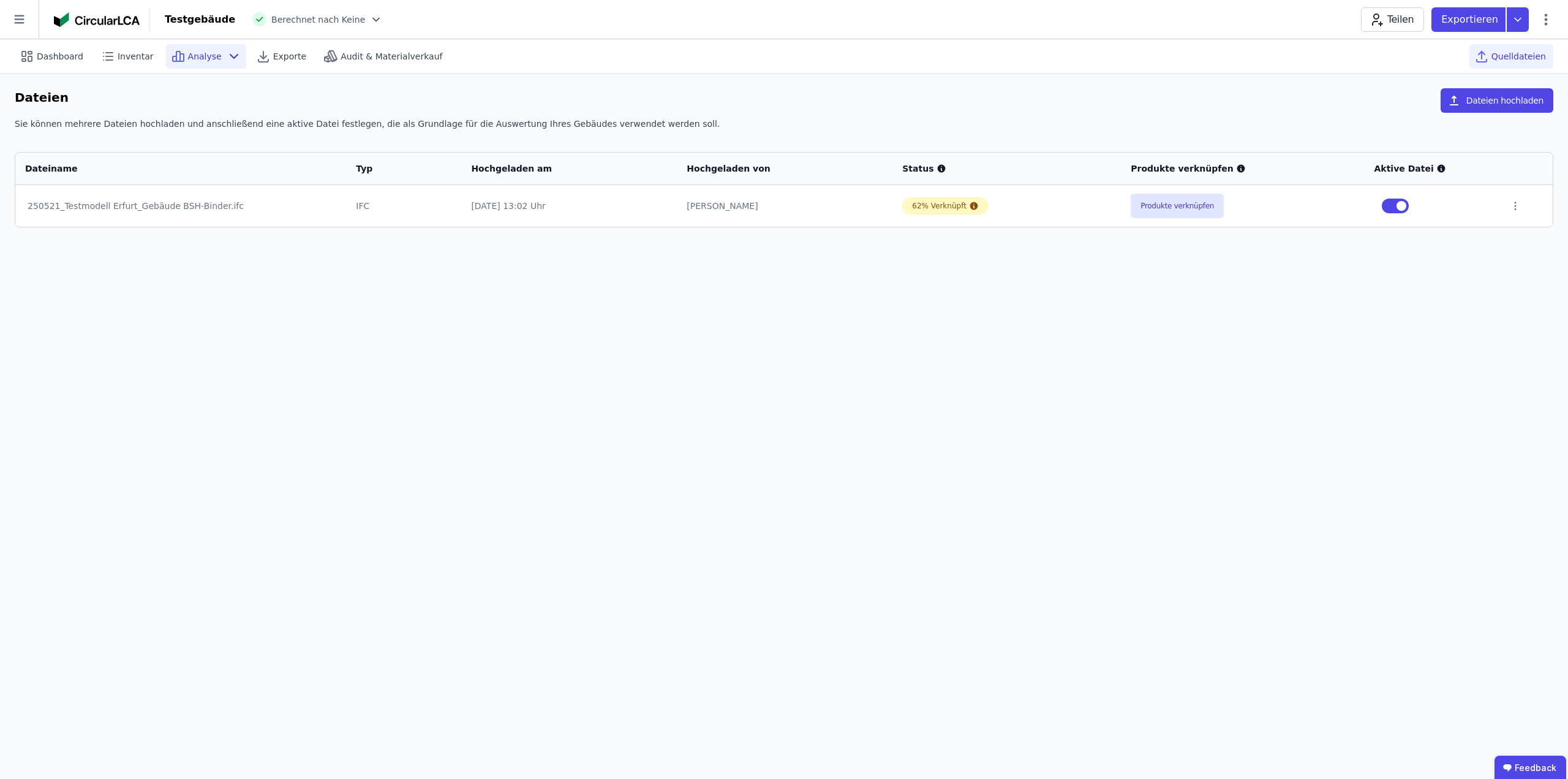
click at [227, 52] on icon at bounding box center [234, 56] width 15 height 15
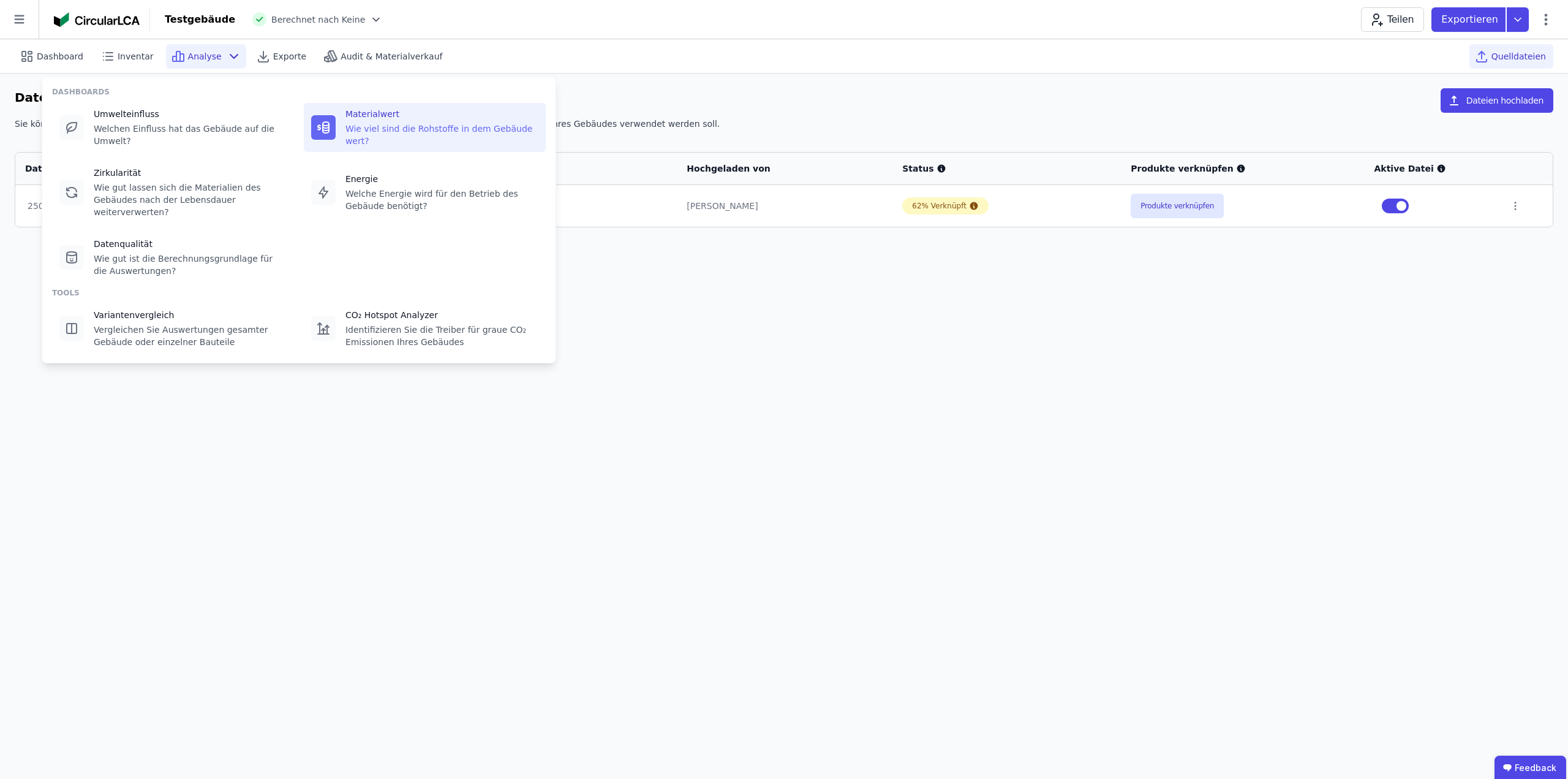
click at [367, 124] on div "Wie viel sind die Rohstoffe in dem Gebäude wert?" at bounding box center [442, 134] width 193 height 24
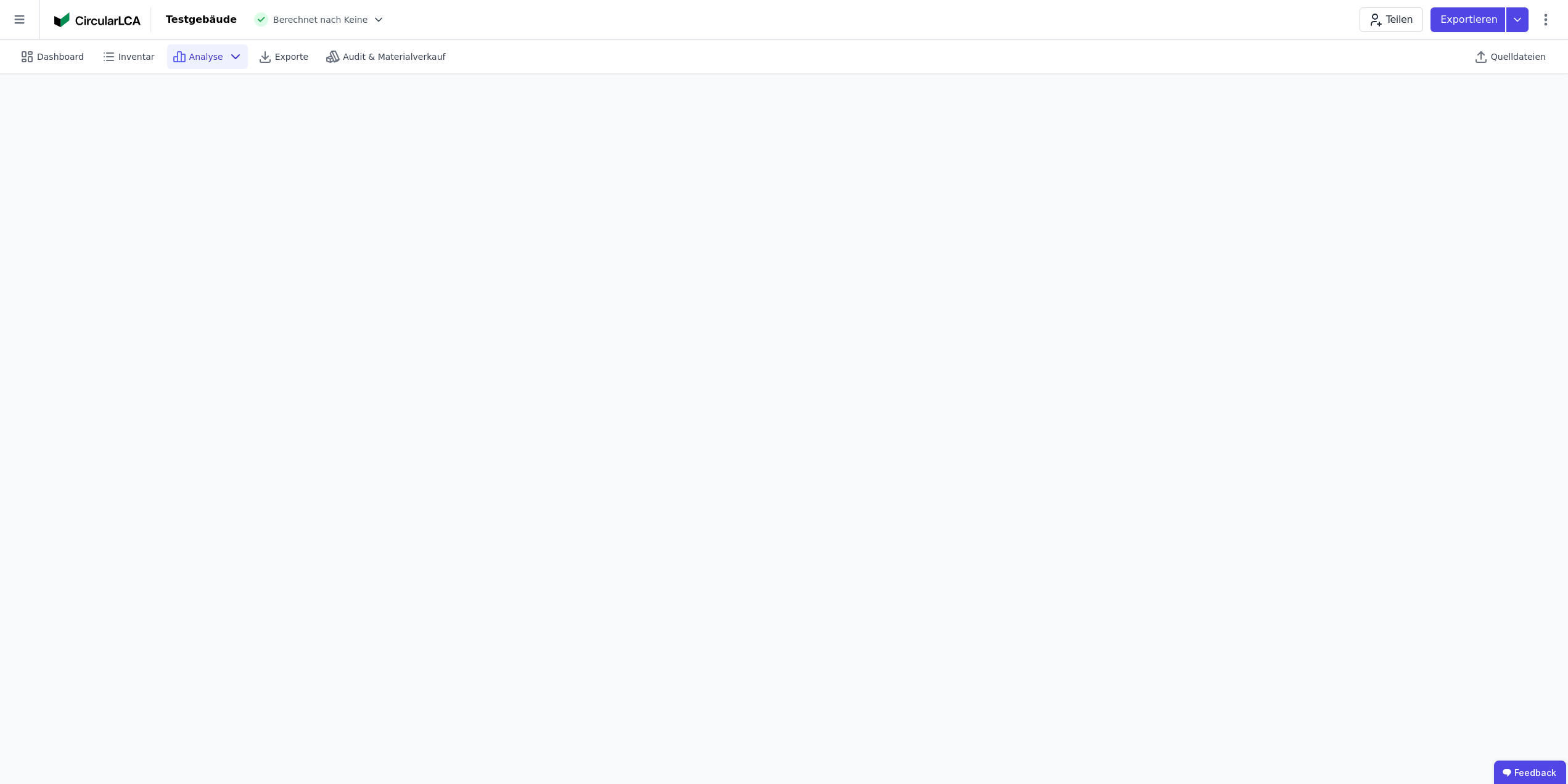
click at [228, 55] on icon at bounding box center [236, 57] width 15 height 15
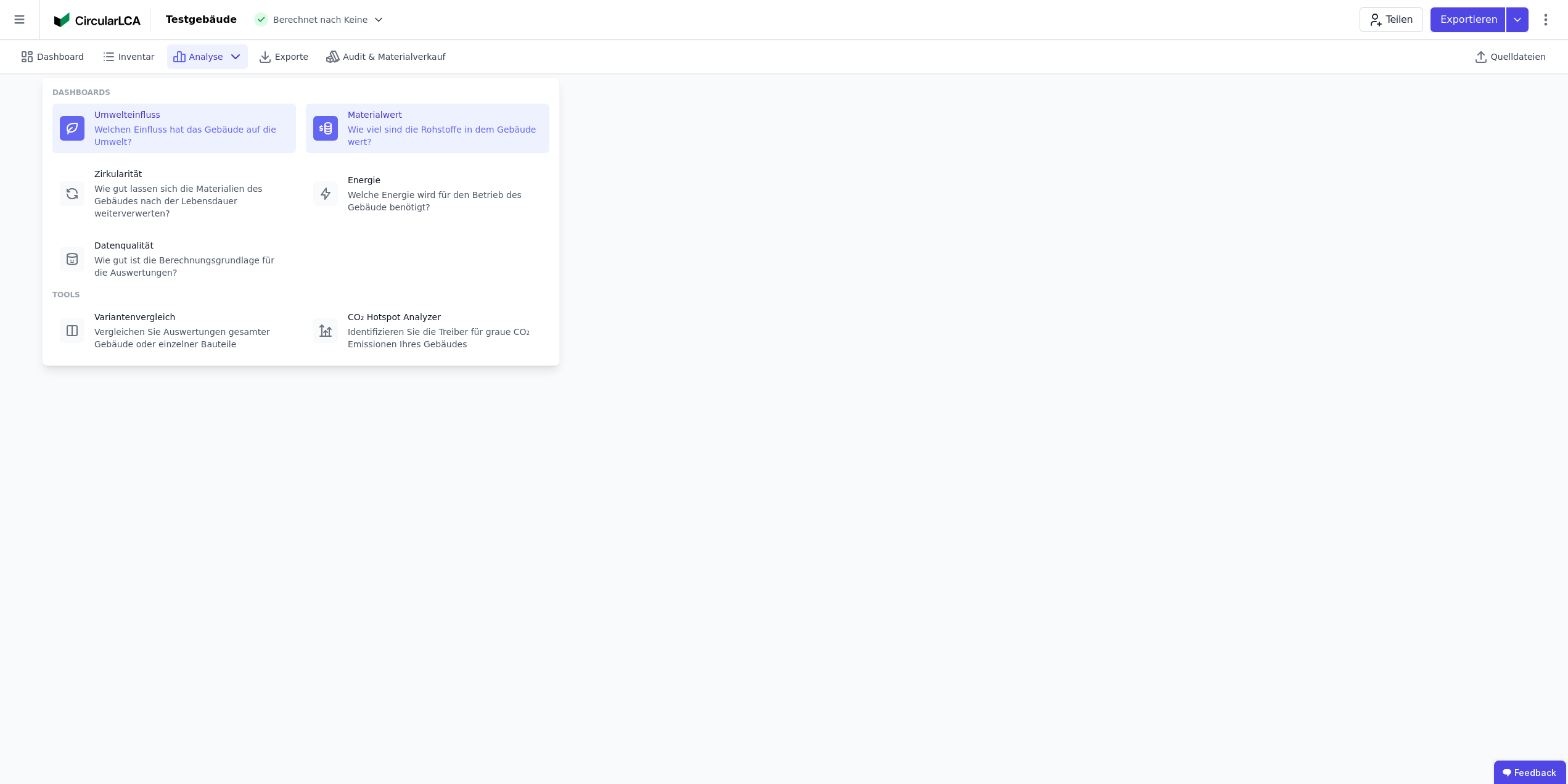
click at [152, 126] on div "Welchen Einfluss hat das Gebäude auf die Umwelt?" at bounding box center [191, 135] width 194 height 24
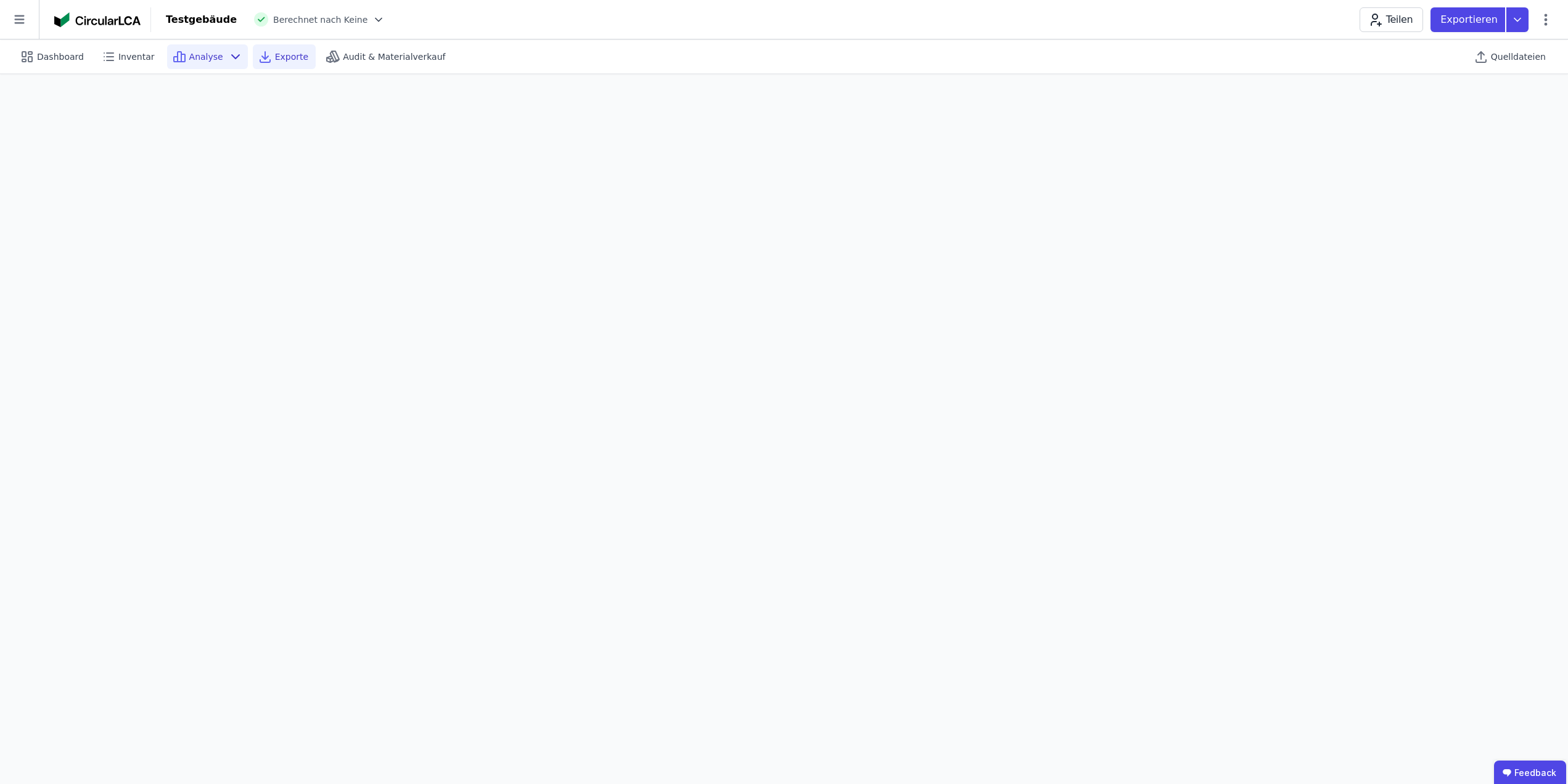
click at [288, 53] on span "Exporte" at bounding box center [291, 57] width 33 height 13
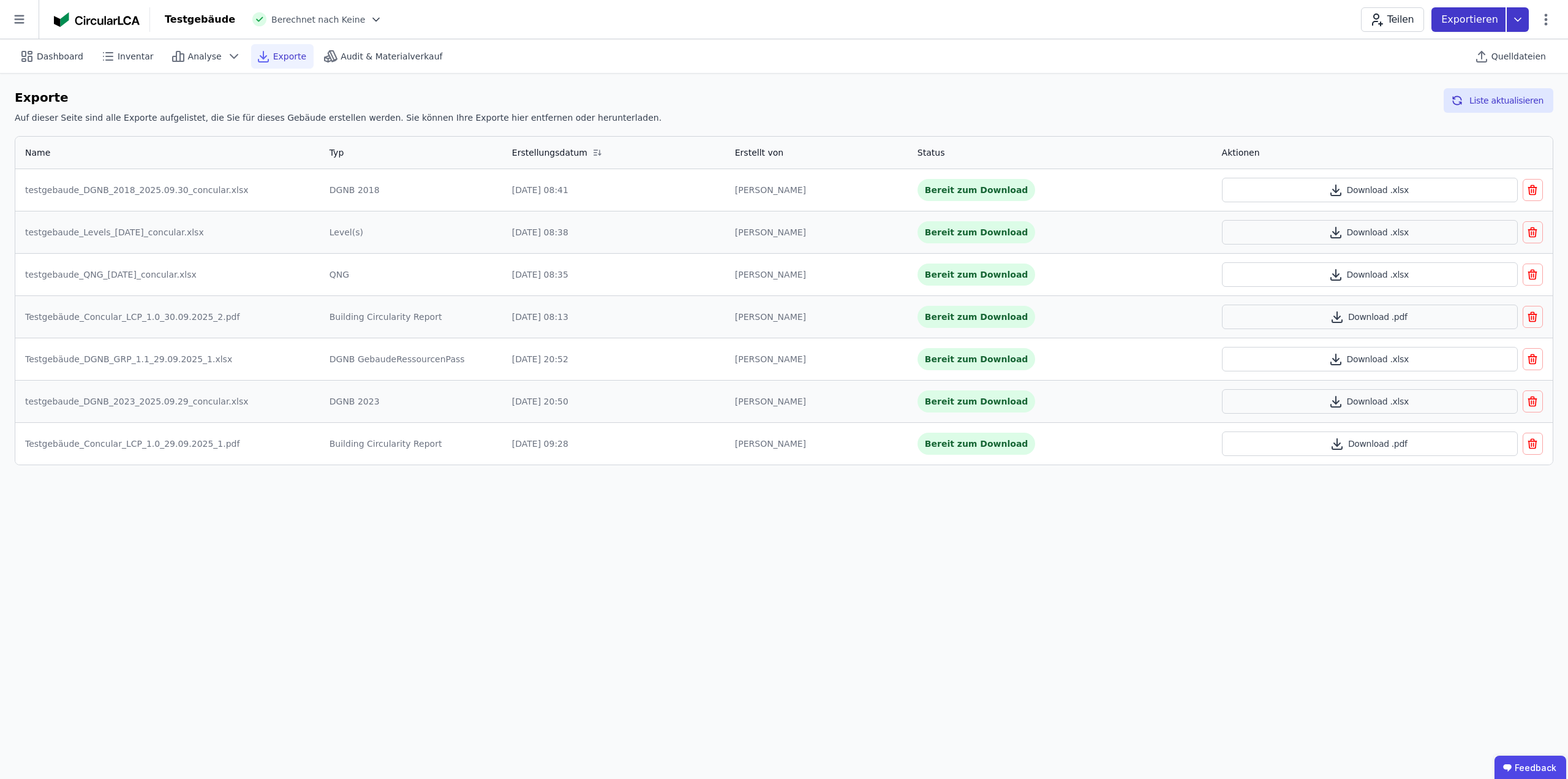
click at [1513, 22] on icon at bounding box center [1518, 19] width 22 height 24
click at [1450, 95] on div "Ökobilanzierung" at bounding box center [1420, 93] width 70 height 12
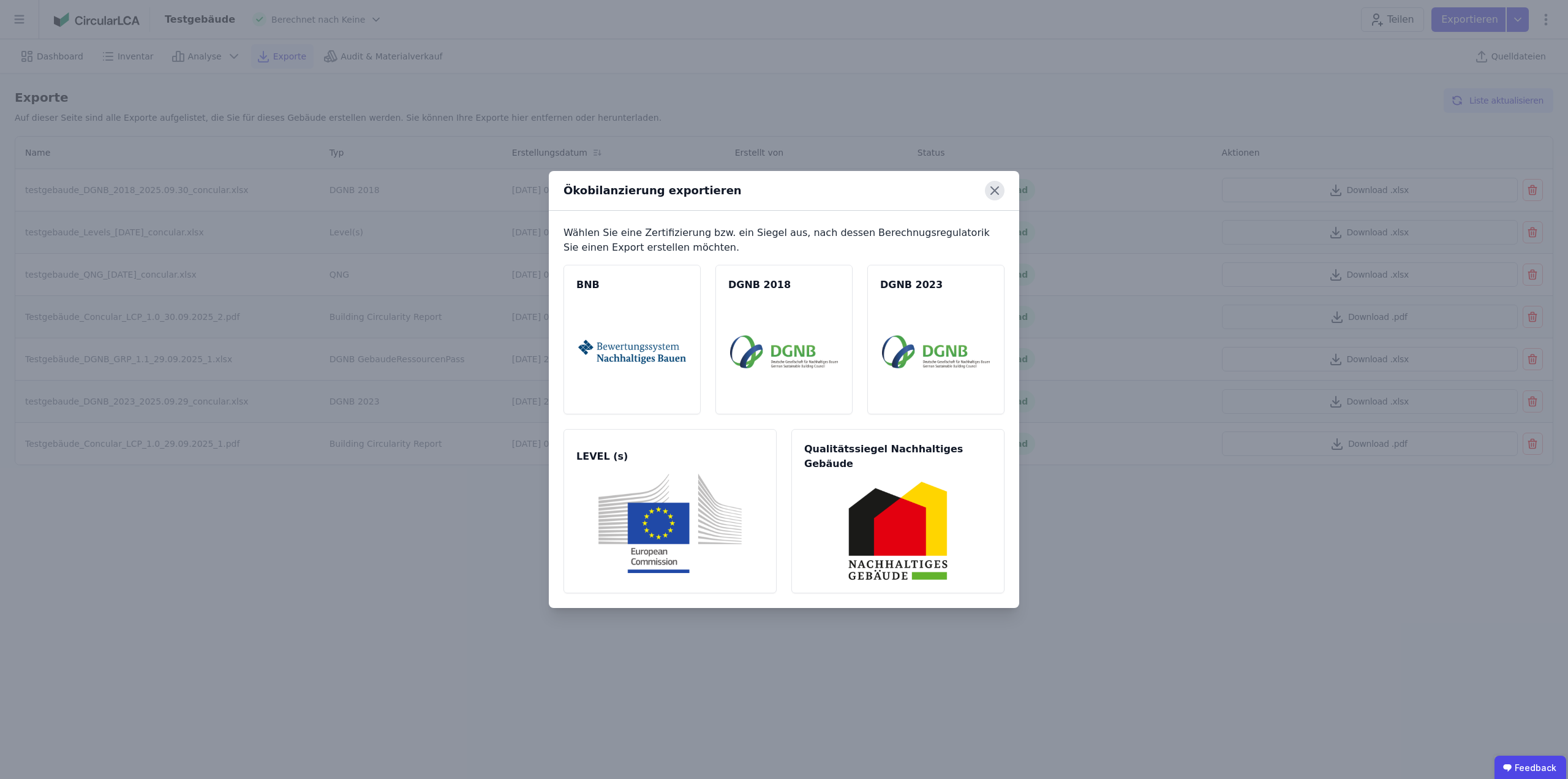
click at [996, 195] on icon at bounding box center [995, 190] width 20 height 20
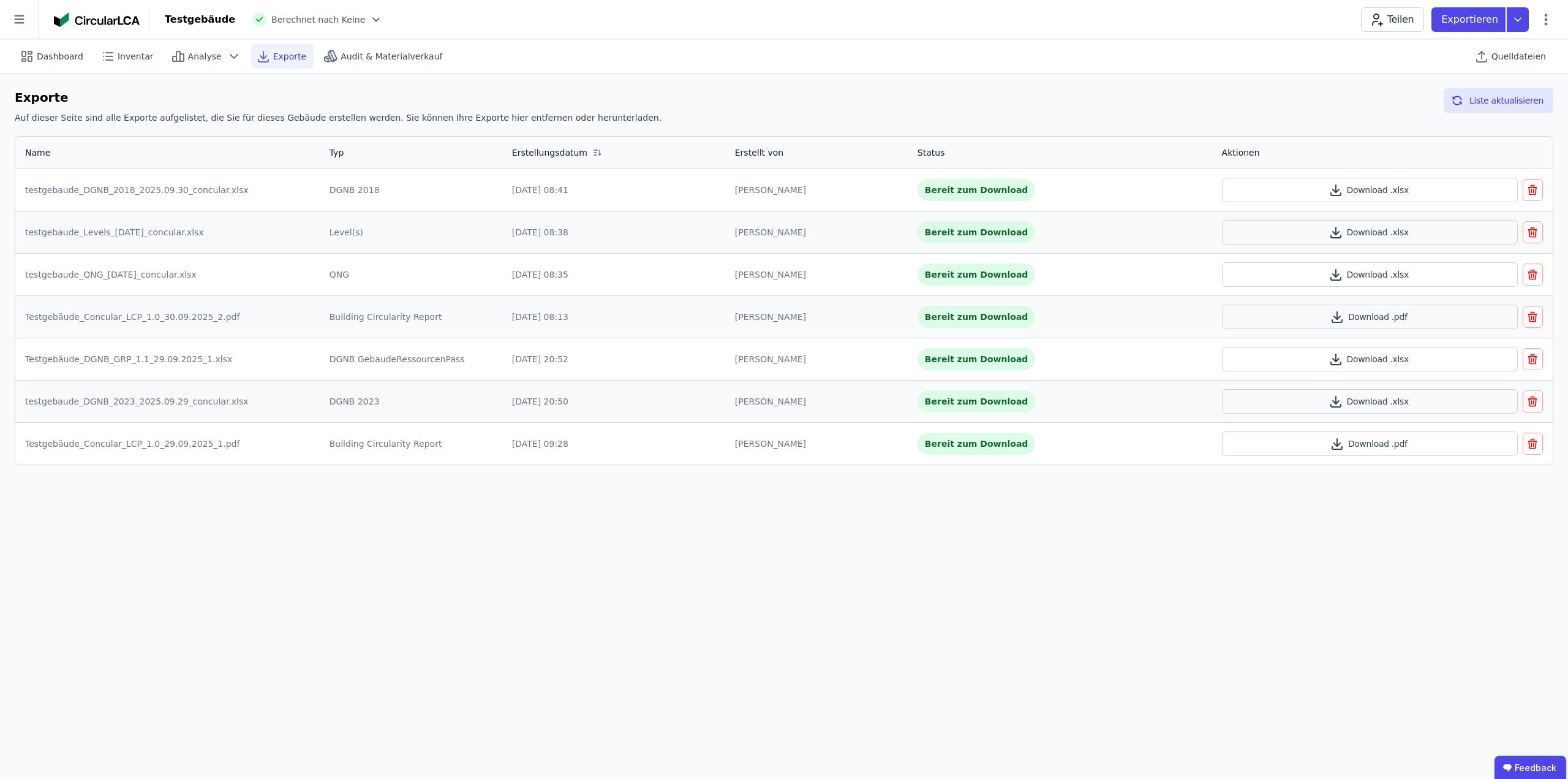
click at [1343, 609] on div "Dashboard Inventar Analyse Exporte Audit & Materialverkauf Quelldateien Exporte…" at bounding box center [784, 409] width 1568 height 740
click at [24, 27] on icon at bounding box center [19, 19] width 38 height 38
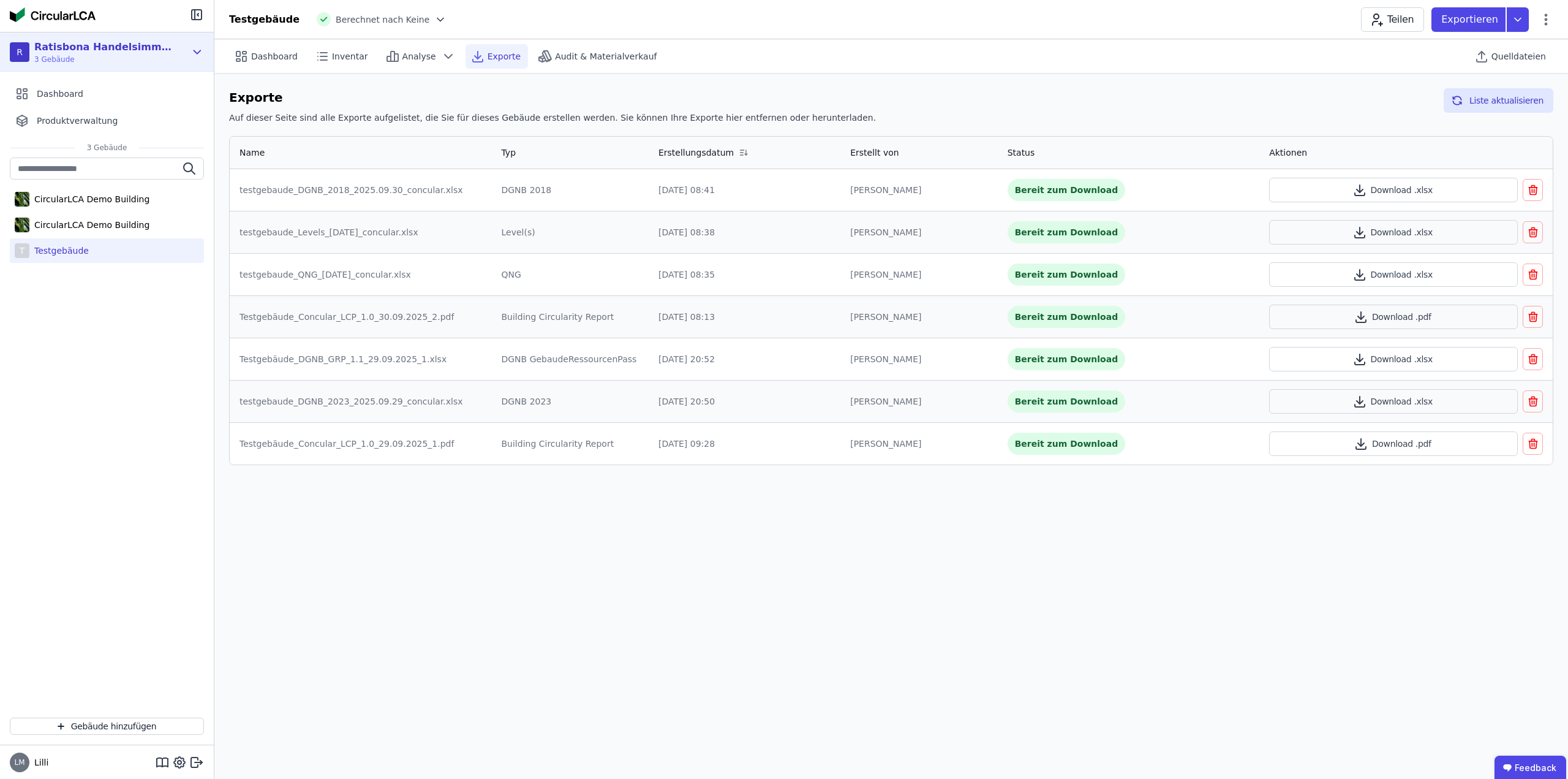
click at [195, 55] on icon at bounding box center [197, 52] width 13 height 15
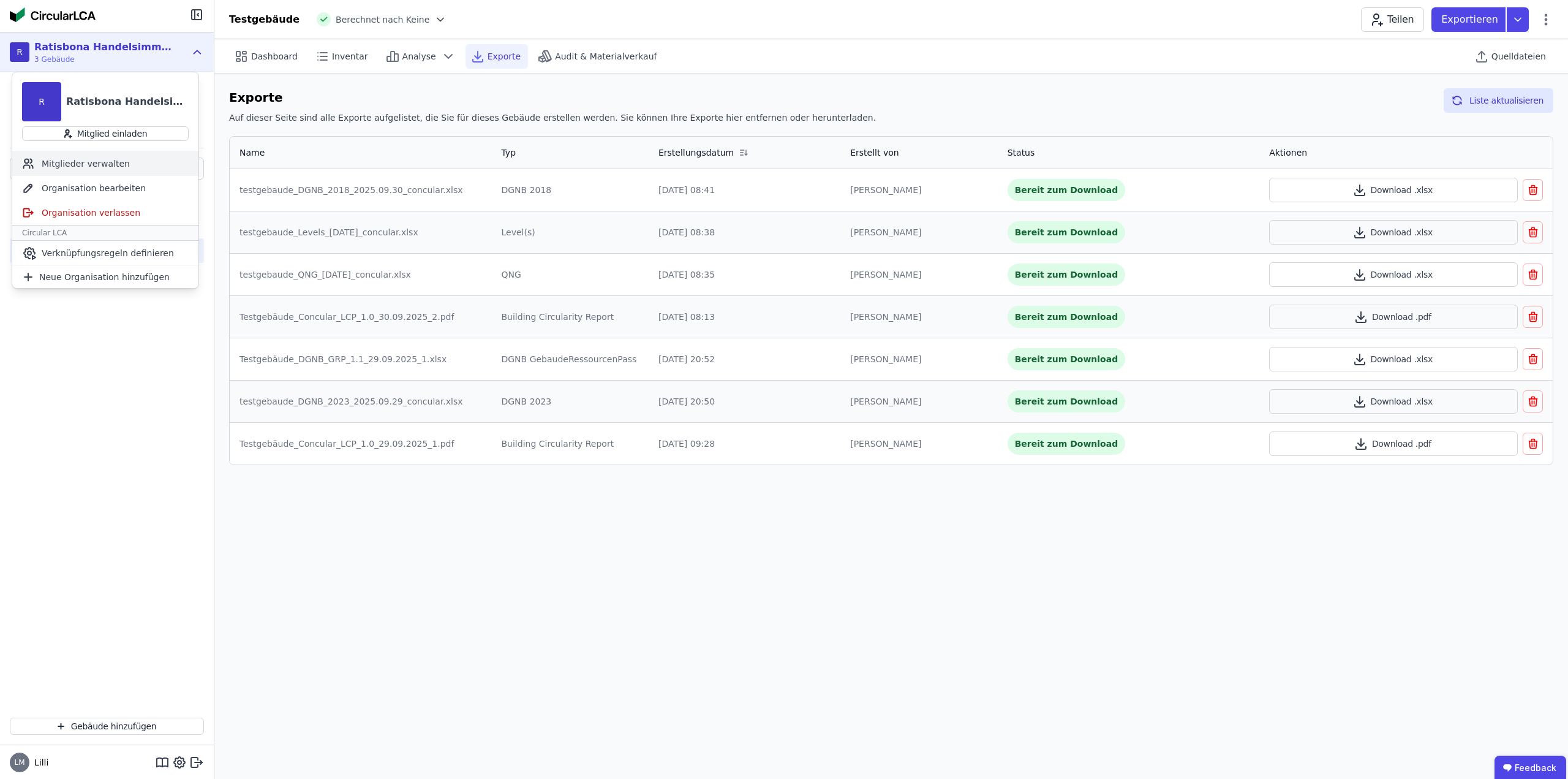
click at [119, 164] on div "Mitglieder verwalten" at bounding box center [105, 163] width 186 height 24
select select "*"
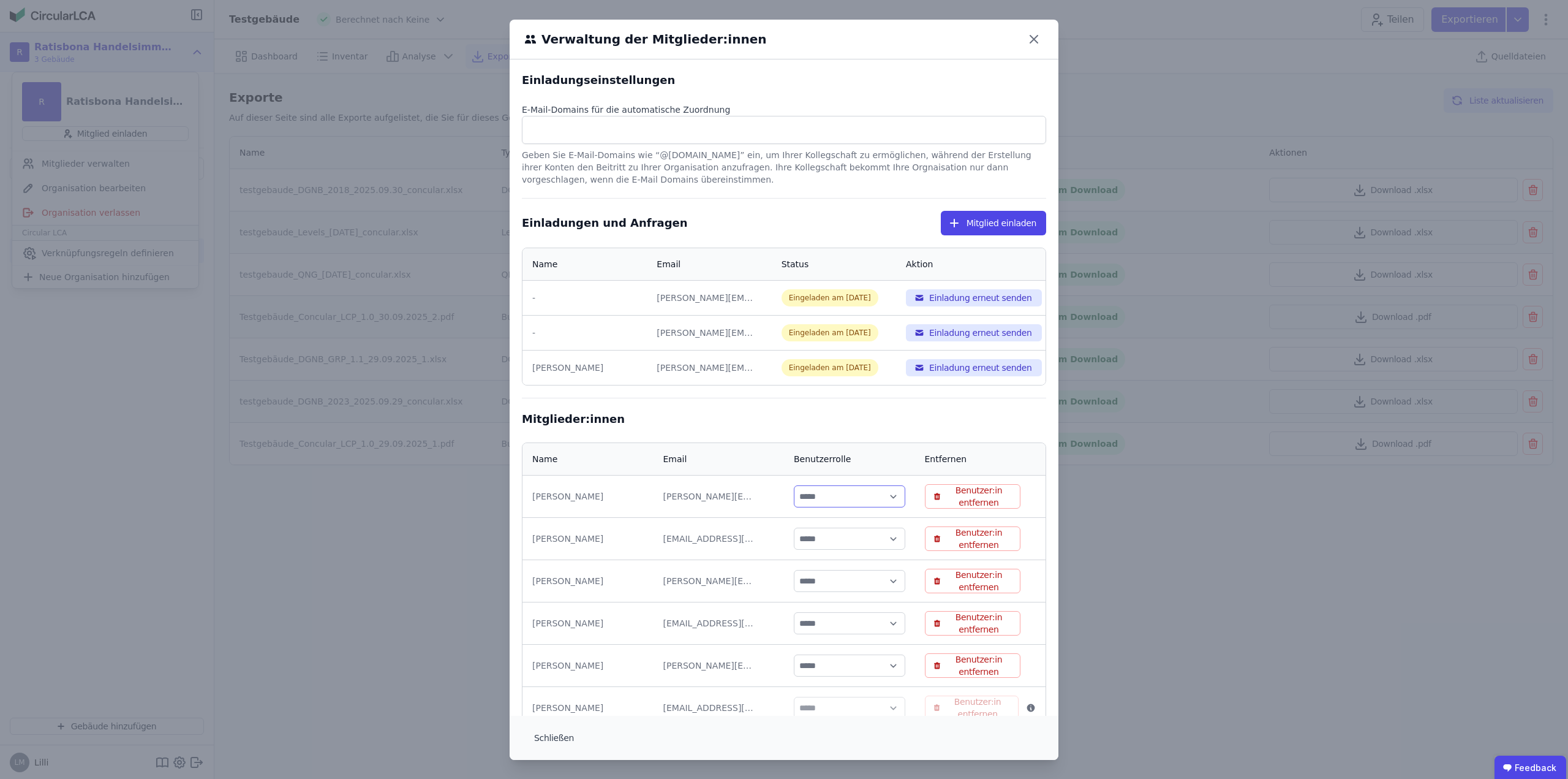
click at [883, 503] on select "***** ****" at bounding box center [850, 496] width 112 height 22
click at [884, 495] on select "***** ****" at bounding box center [850, 496] width 112 height 22
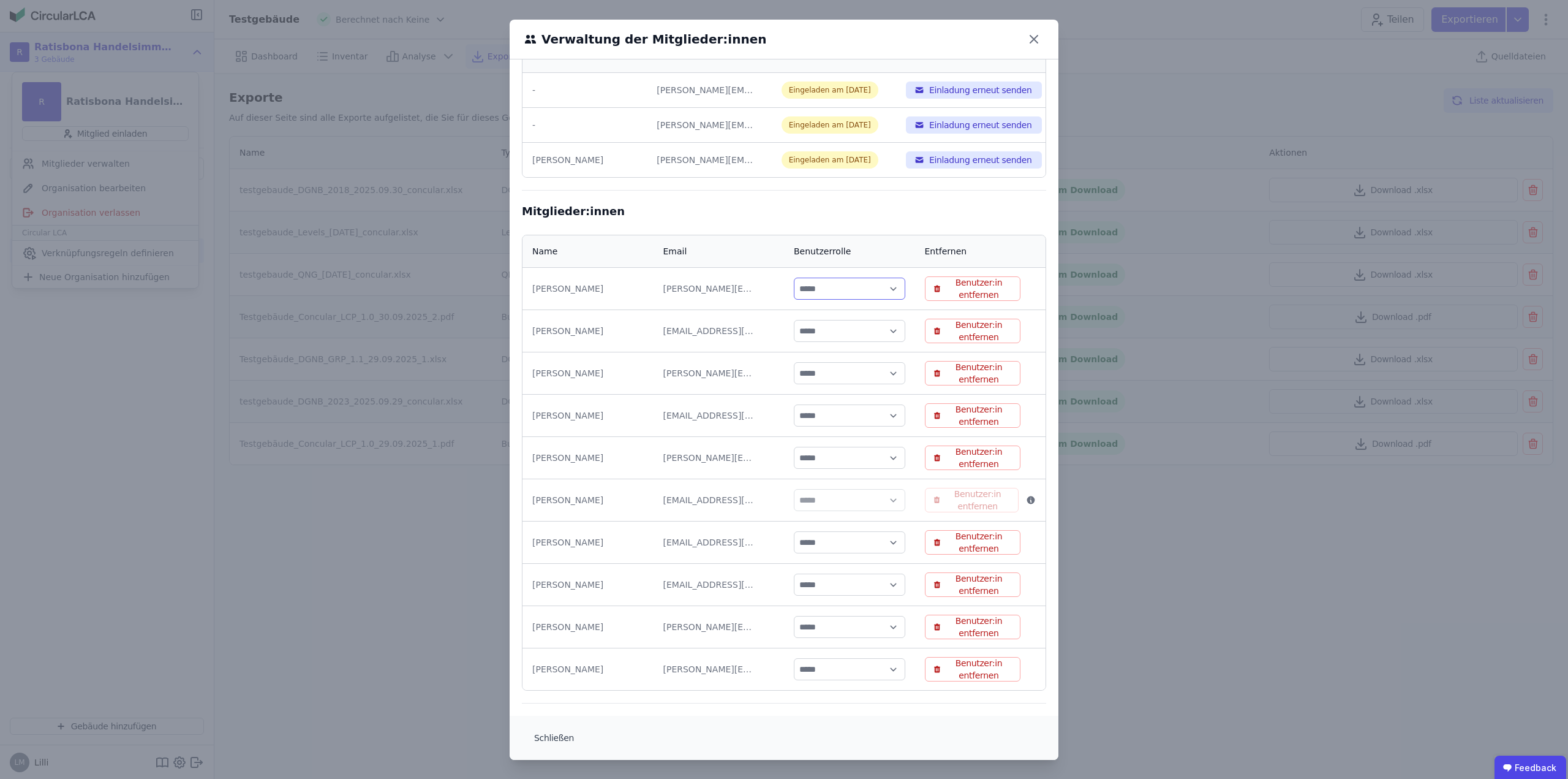
scroll to position [1, 0]
click at [1415, 669] on div "Verwaltung der Mitglieder:innen Einladungseinstellungen E-Mail-Domains für die …" at bounding box center [784, 389] width 1568 height 780
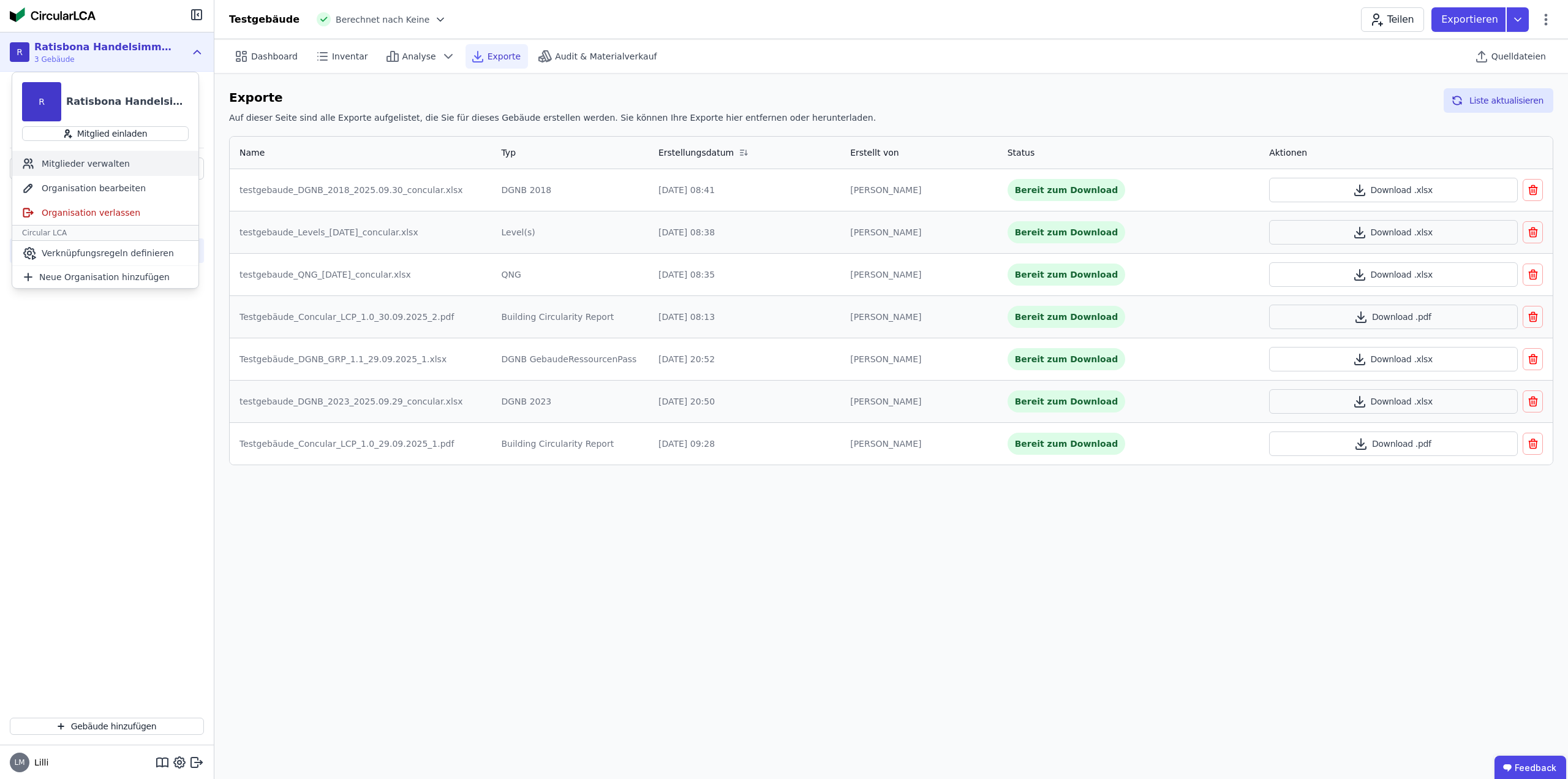
click at [104, 165] on div "Mitglieder verwalten" at bounding box center [105, 163] width 186 height 24
select select "*"
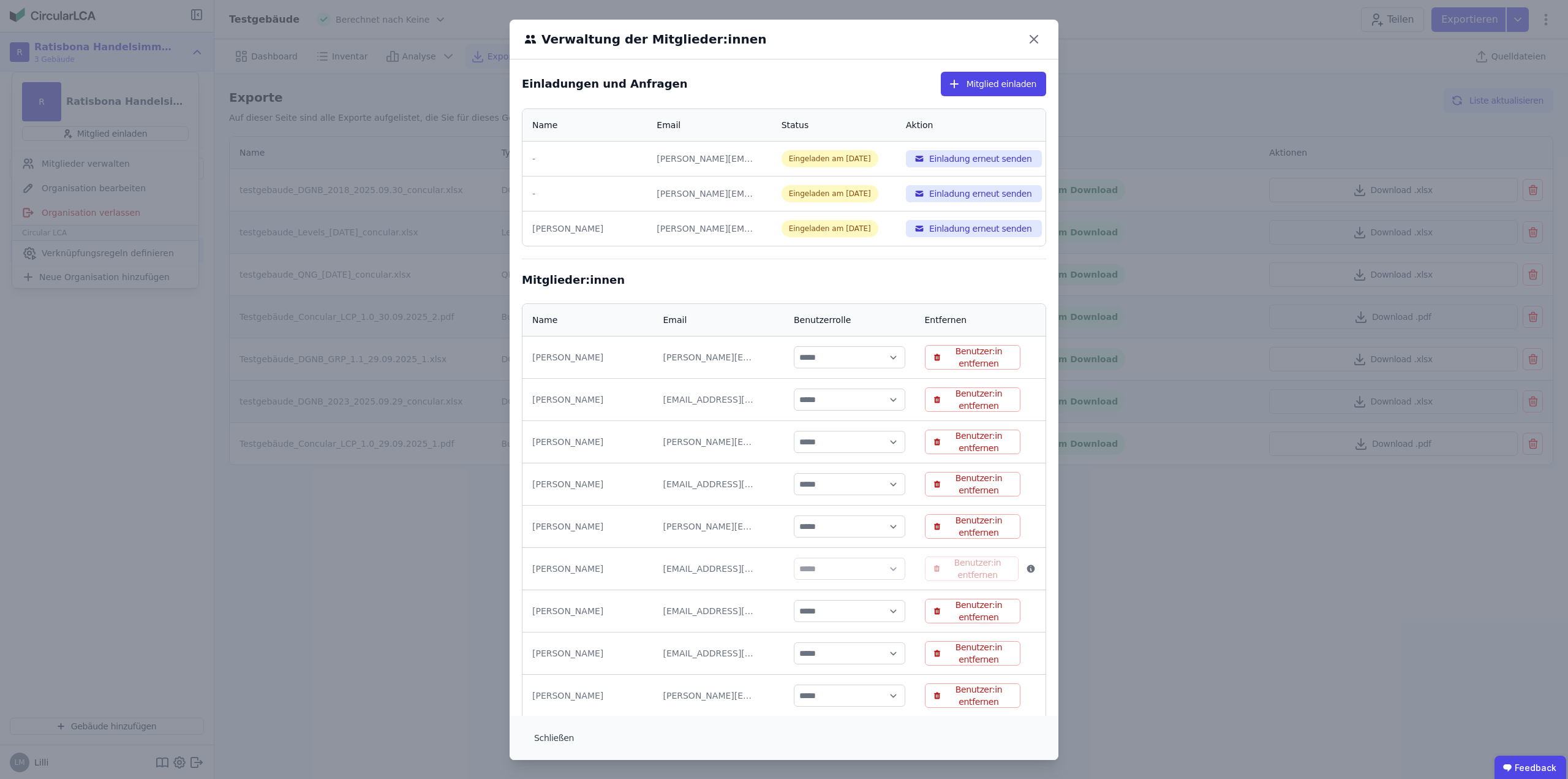
scroll to position [208, 0]
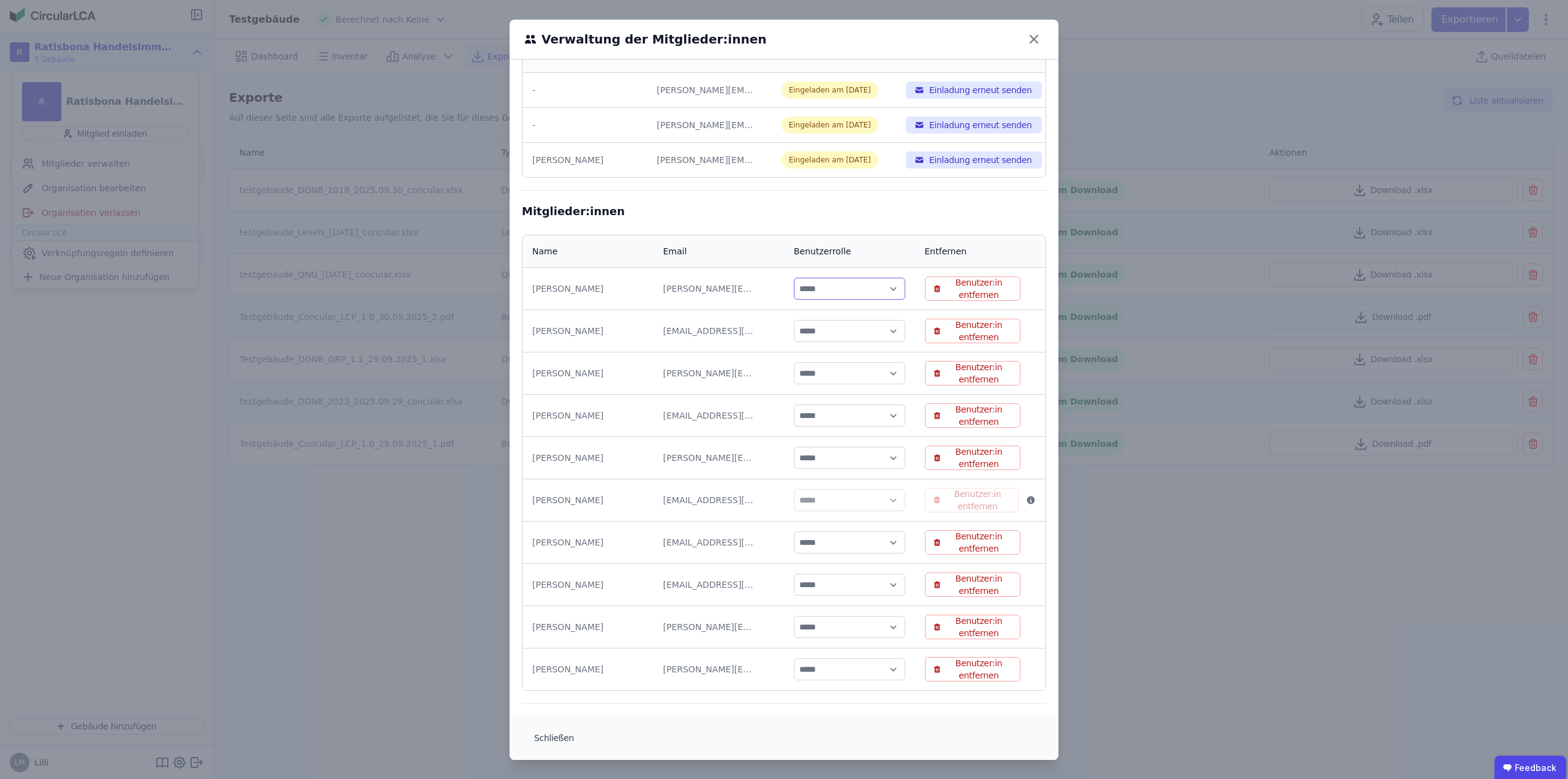
click at [886, 283] on select "***** ****" at bounding box center [850, 289] width 112 height 22
click at [888, 286] on select "***** ****" at bounding box center [850, 289] width 112 height 22
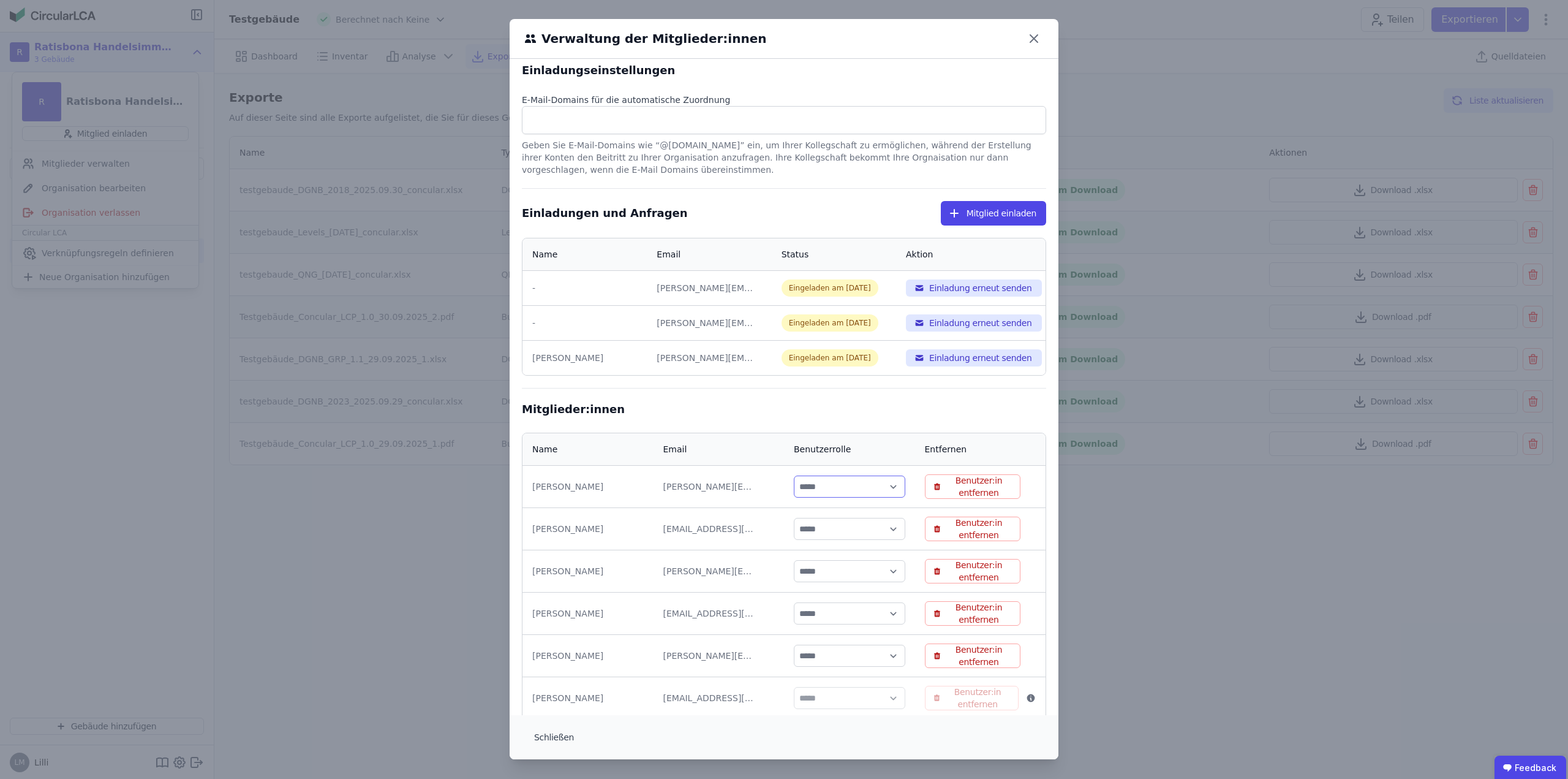
scroll to position [0, 0]
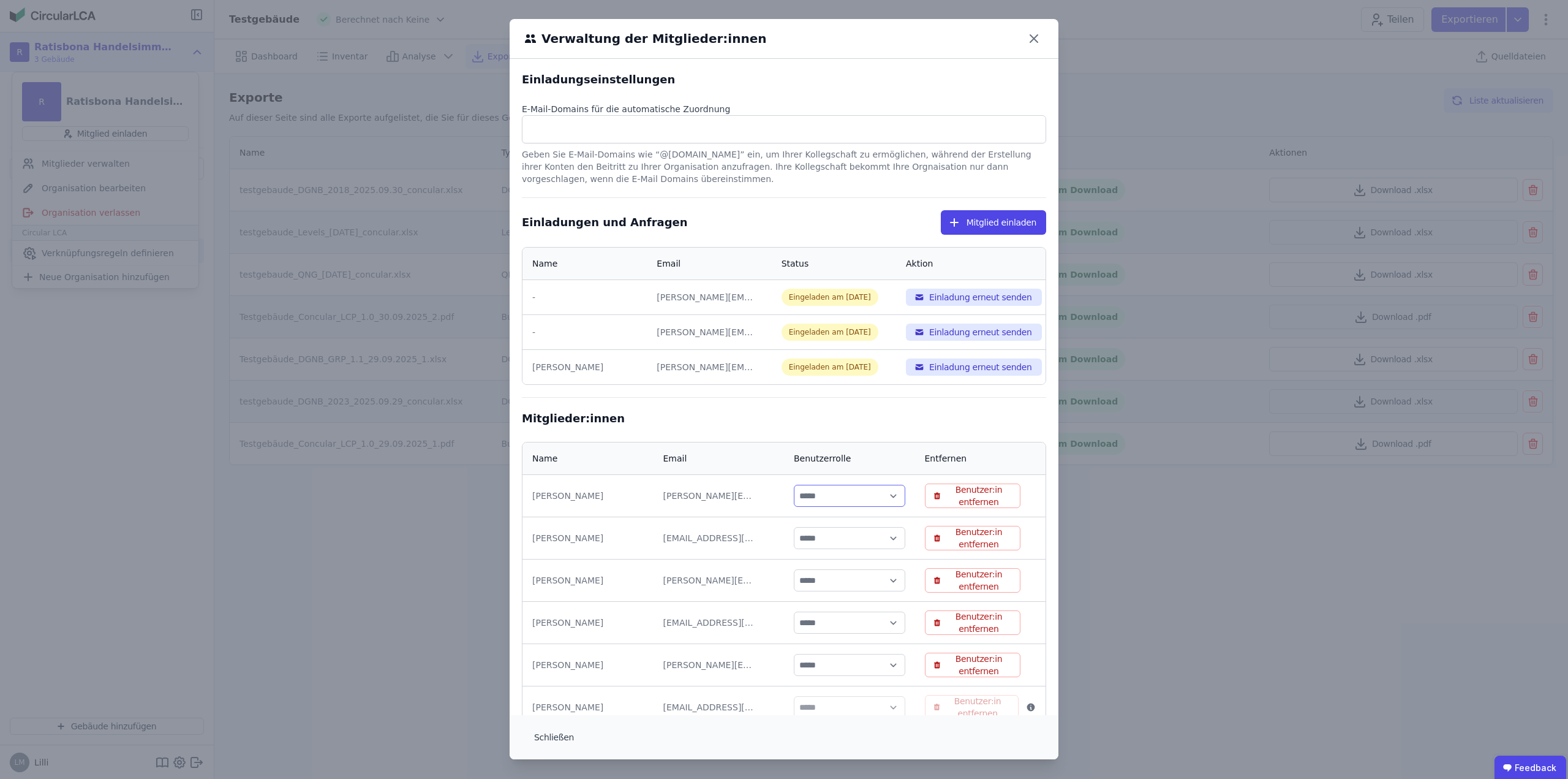
click at [882, 495] on select "***** ****" at bounding box center [850, 496] width 112 height 22
click at [881, 498] on select "***** ****" at bounding box center [850, 496] width 112 height 22
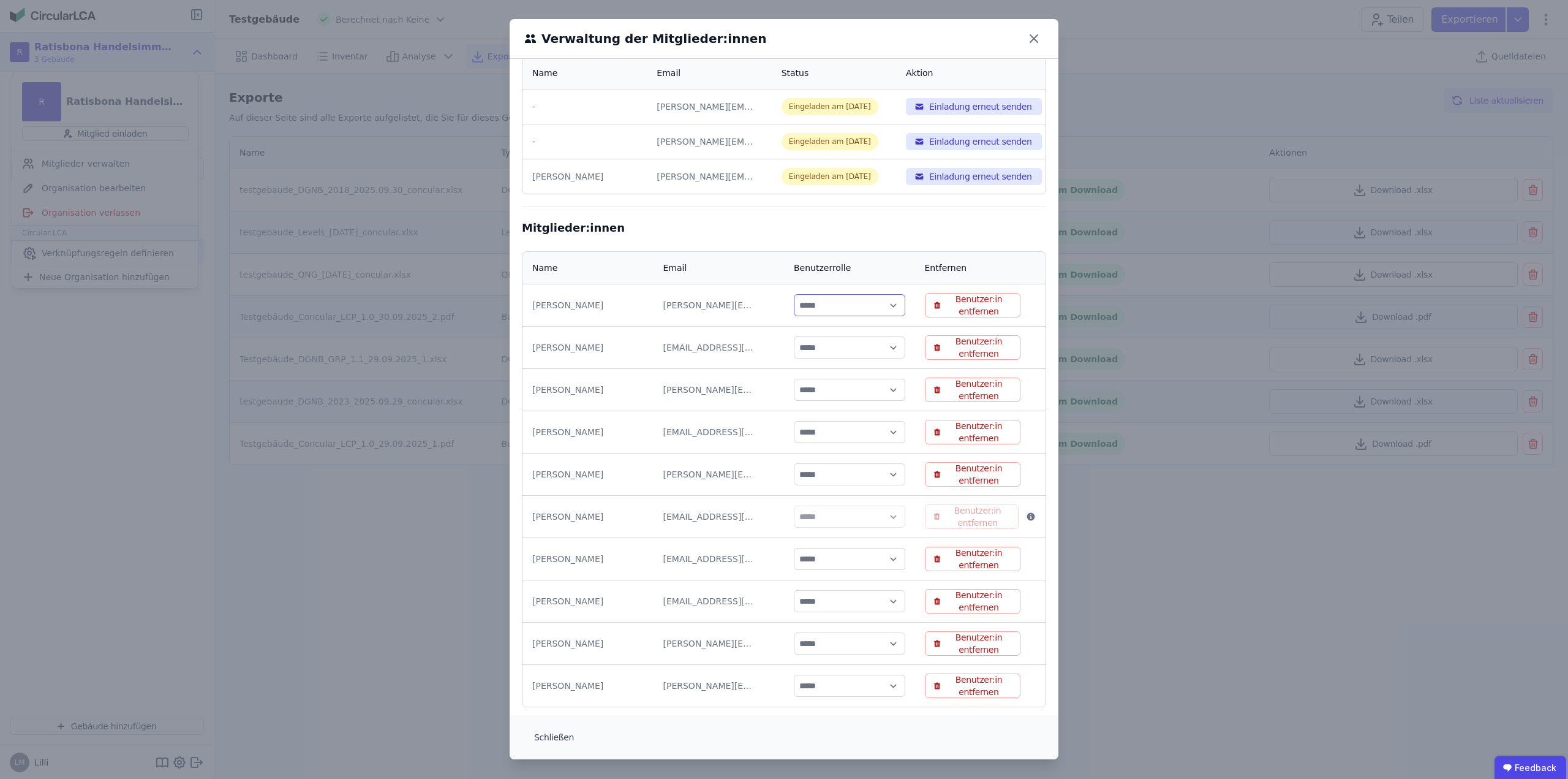
scroll to position [208, 0]
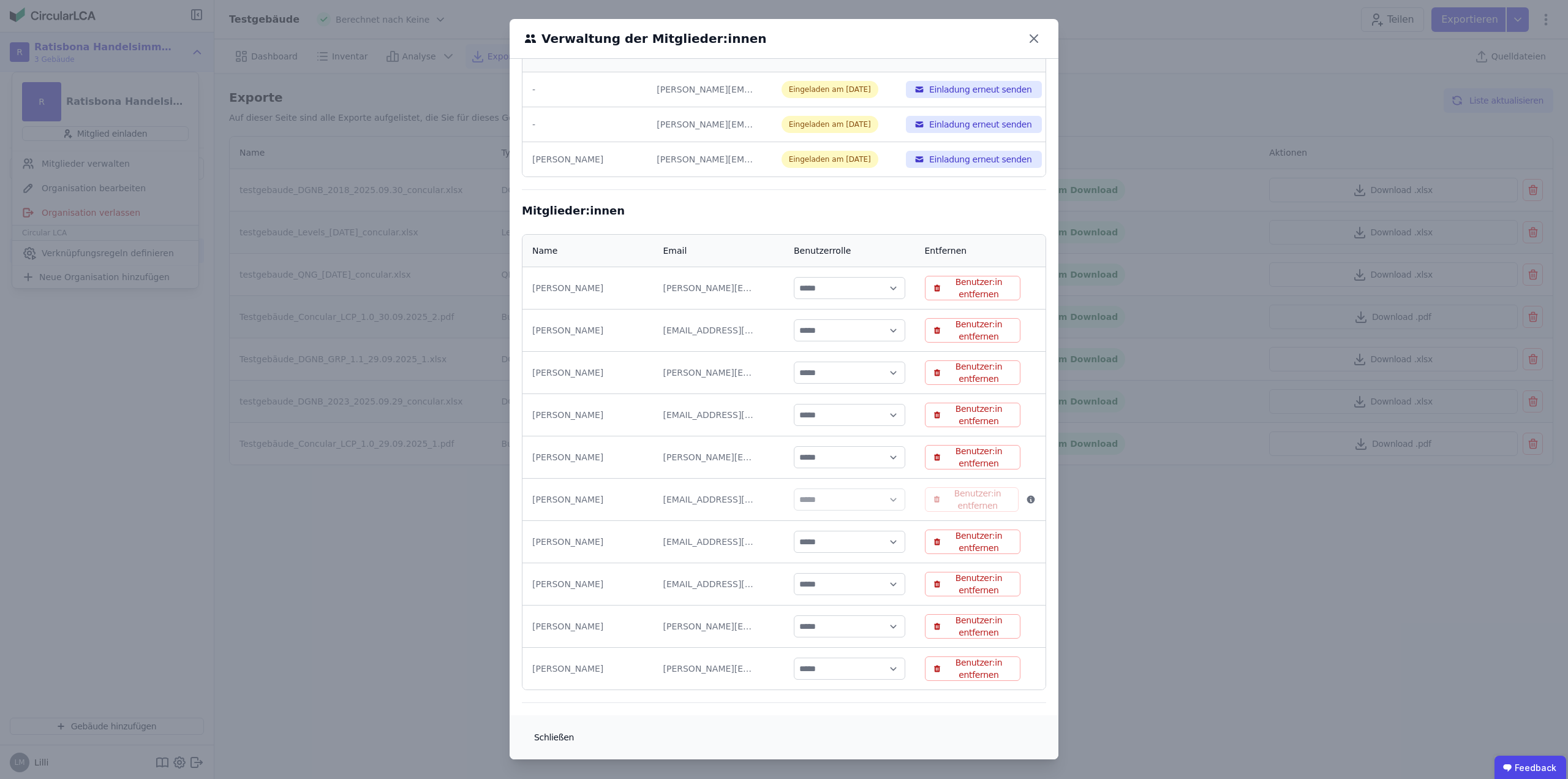
click at [545, 737] on button "Schließen" at bounding box center [554, 737] width 59 height 24
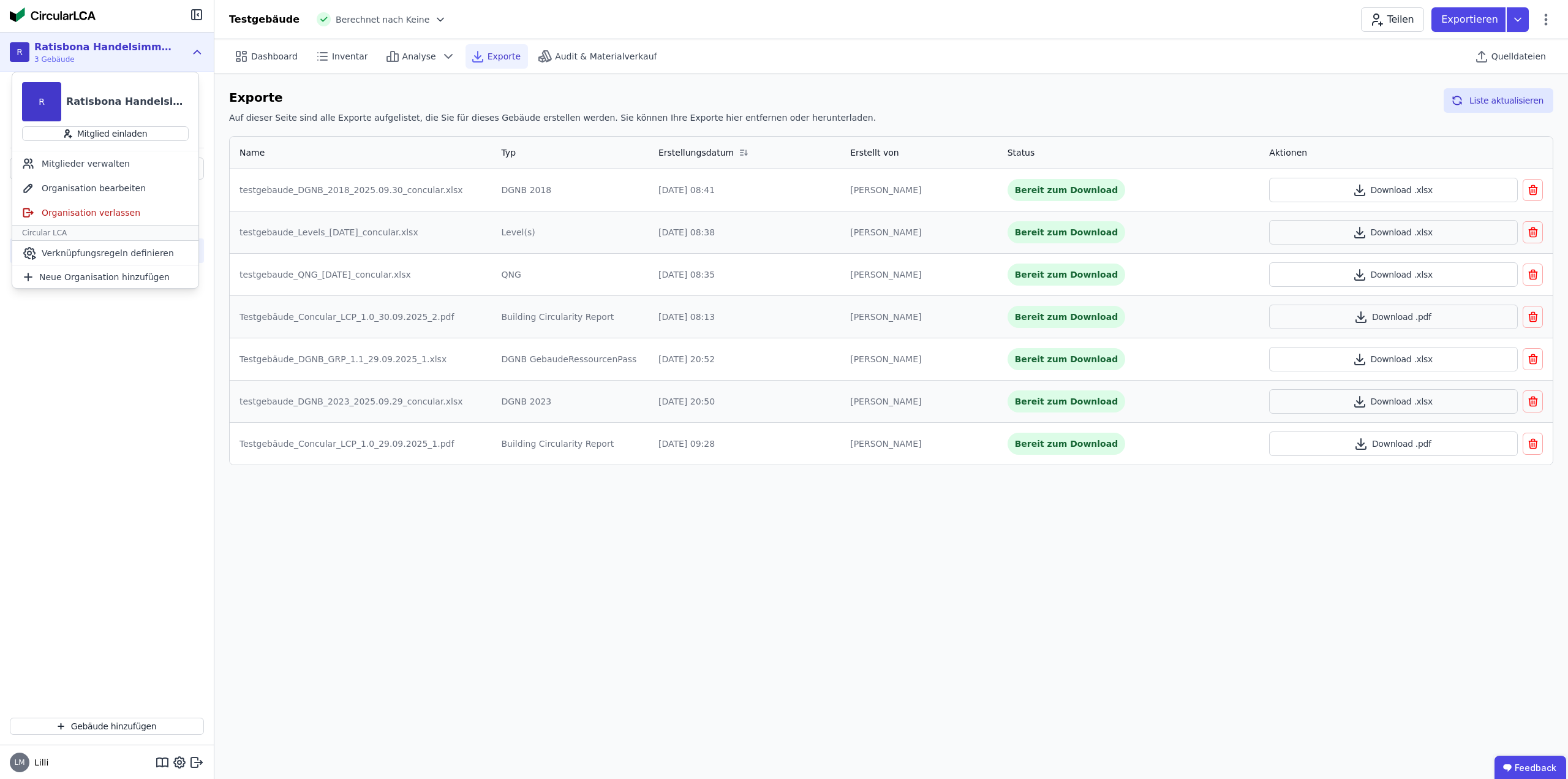
click at [142, 400] on div "CircularLCA Demo Building CircularLCA Demo Building T Testgebäude" at bounding box center [107, 432] width 214 height 550
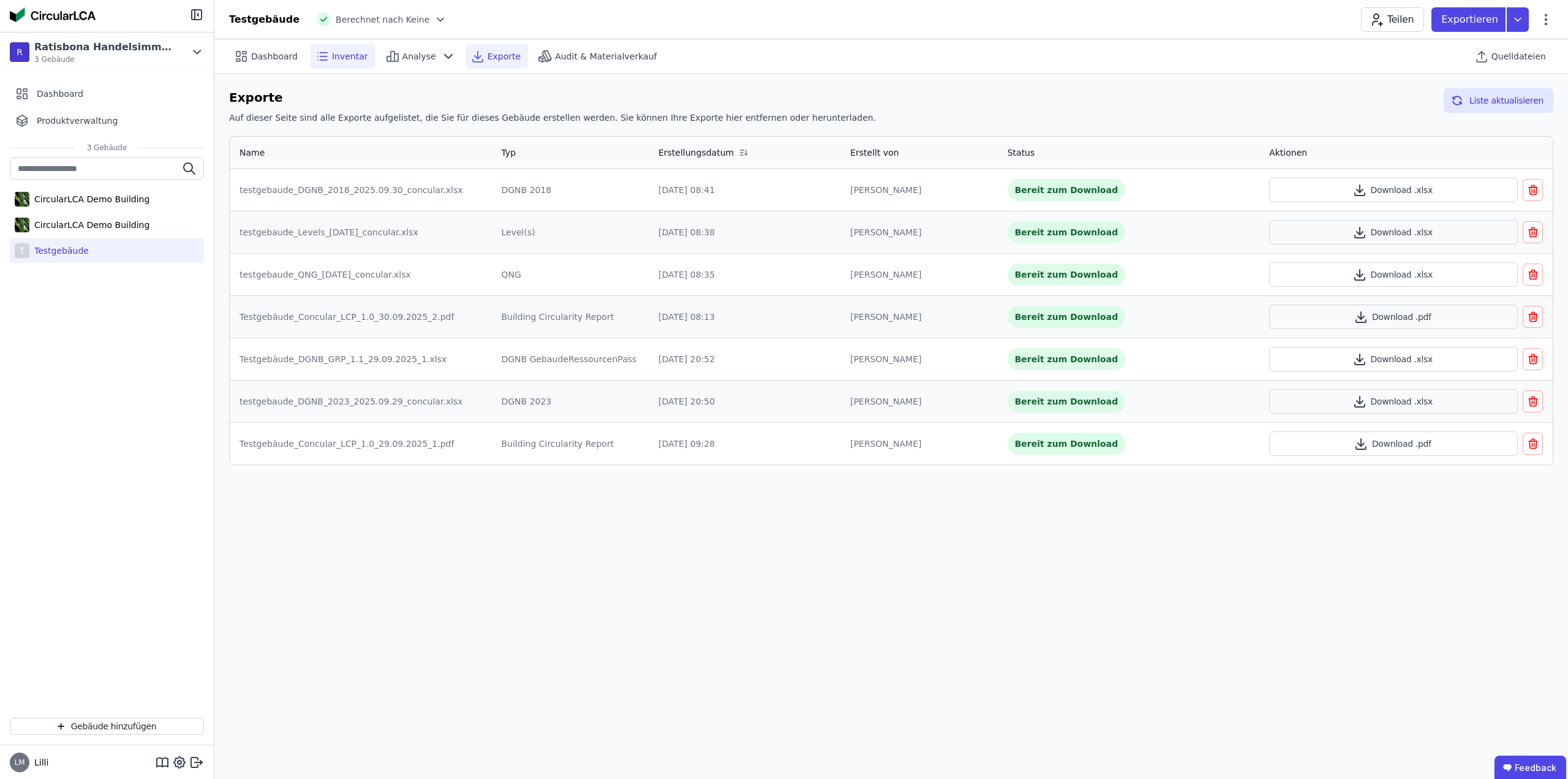
click at [340, 54] on span "Inventar" at bounding box center [350, 56] width 36 height 12
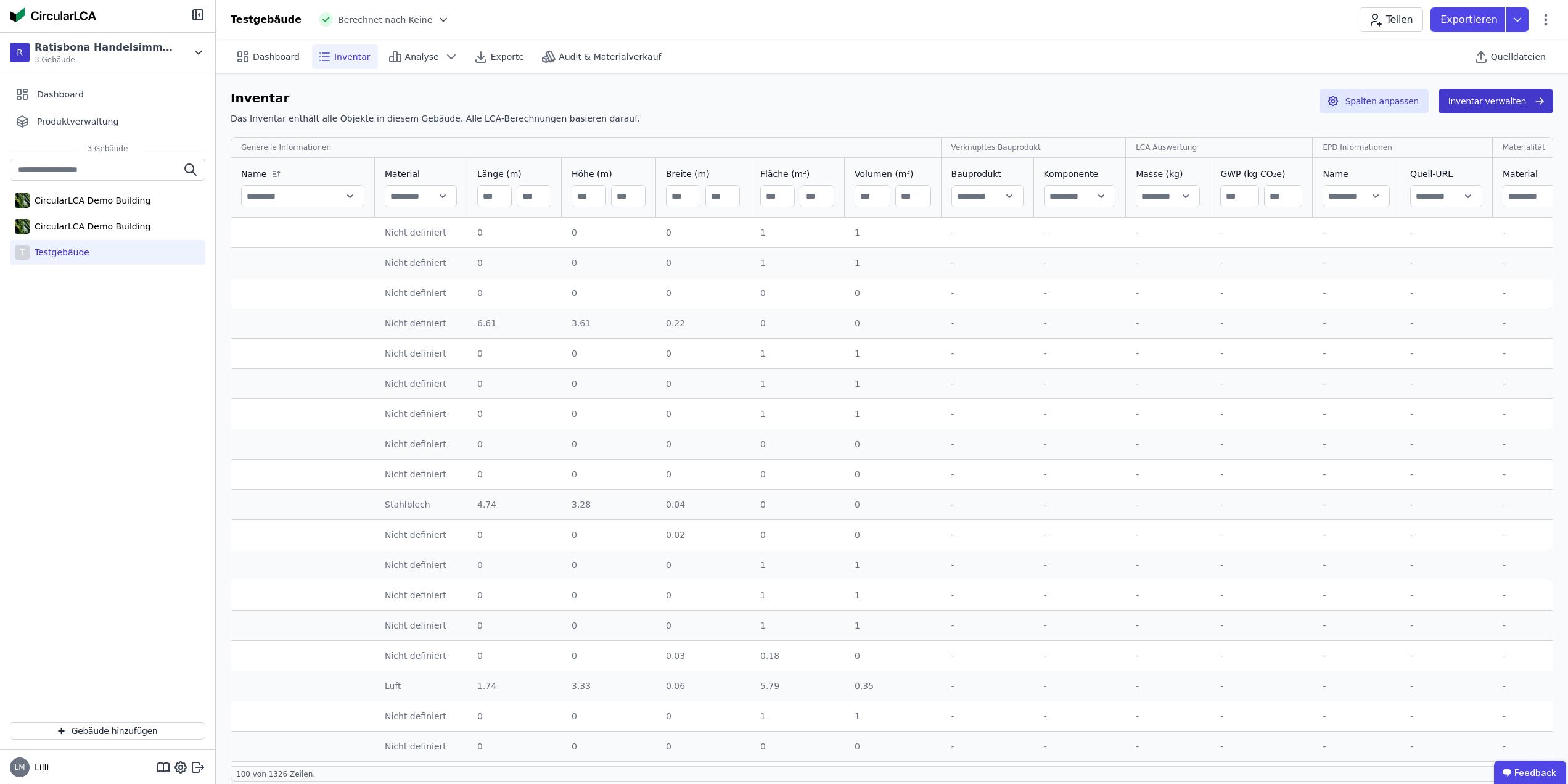
click at [1467, 107] on button "Inventar verwalten" at bounding box center [1496, 101] width 115 height 24
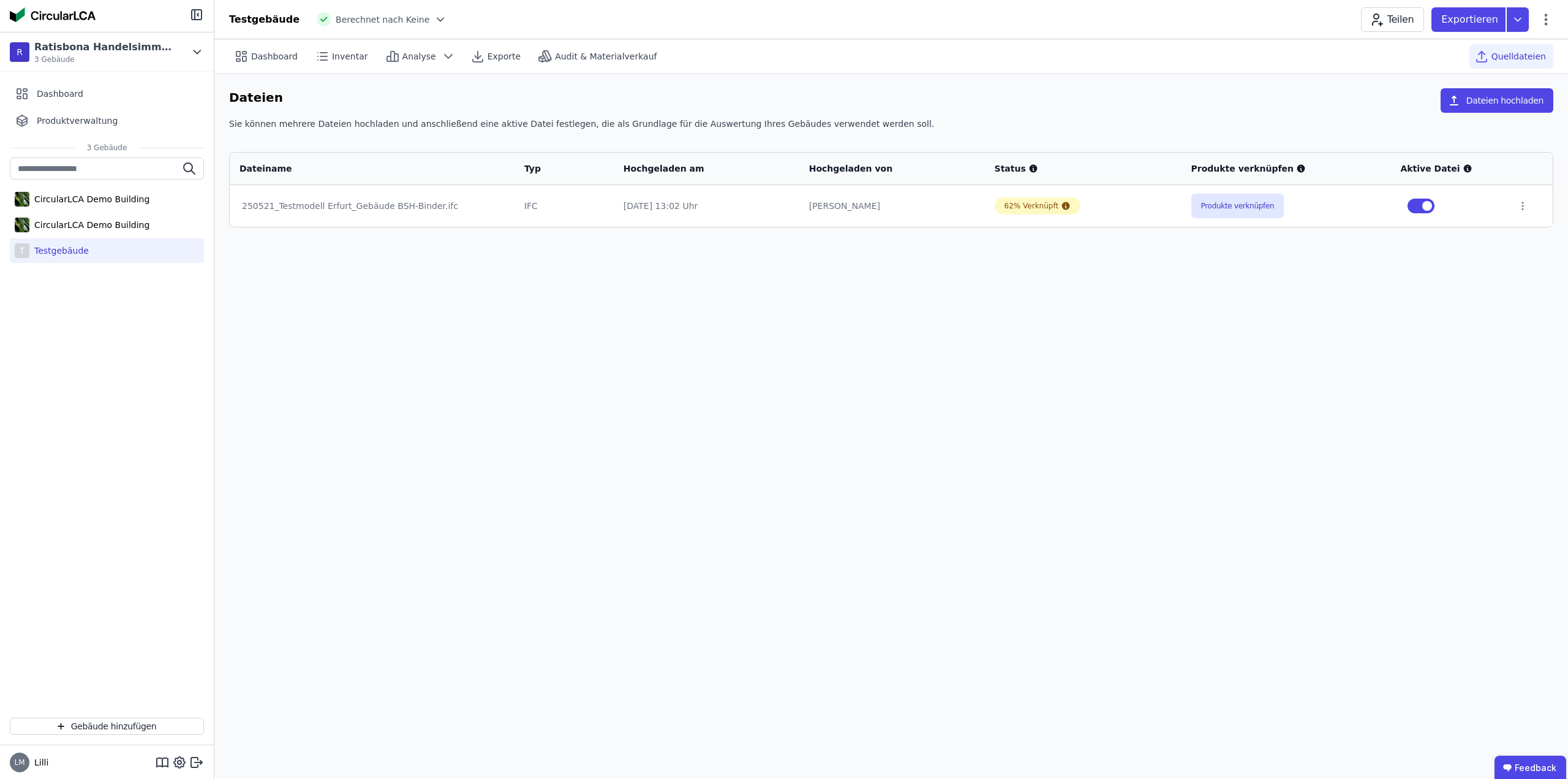
click at [1510, 201] on td at bounding box center [1530, 205] width 45 height 41
click at [1513, 199] on td at bounding box center [1530, 205] width 45 height 41
click at [1522, 206] on icon at bounding box center [1523, 205] width 2 height 7
click at [1514, 261] on div "Dashboard Inventar Analyse Exporte Audit & Materialverkauf Quelldateien Dateien…" at bounding box center [891, 409] width 1353 height 740
click at [1238, 205] on button "Produkte verknüpfen" at bounding box center [1237, 205] width 93 height 24
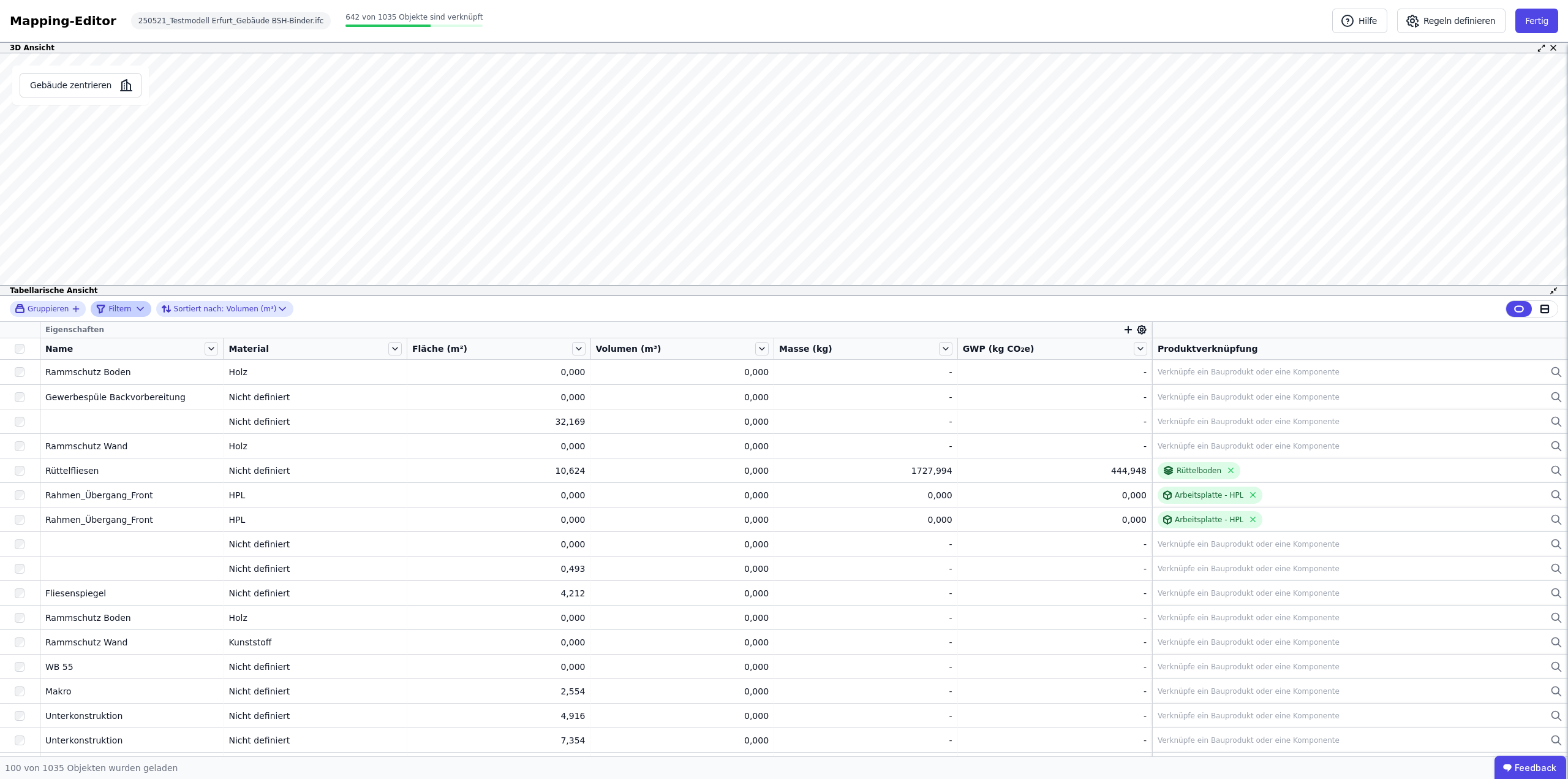
click at [115, 304] on span "Filtern" at bounding box center [119, 308] width 23 height 10
click at [249, 351] on icon "filter_by" at bounding box center [254, 355] width 11 height 11
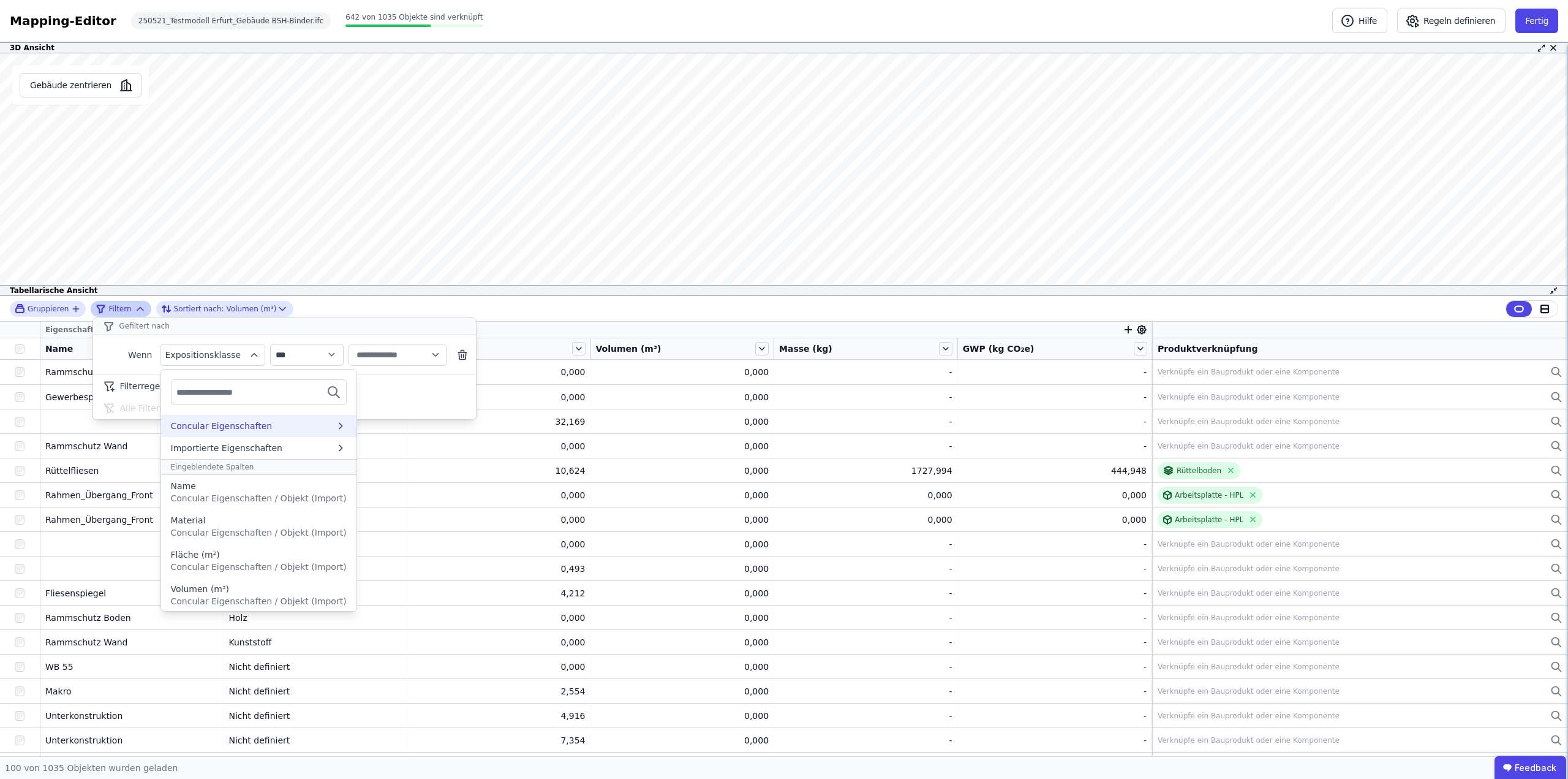
click at [245, 424] on div "Concular Eigenschaften" at bounding box center [222, 426] width 101 height 12
click at [239, 452] on div "Auswertungen" at bounding box center [230, 450] width 119 height 12
click at [169, 425] on icon at bounding box center [173, 426] width 14 height 15
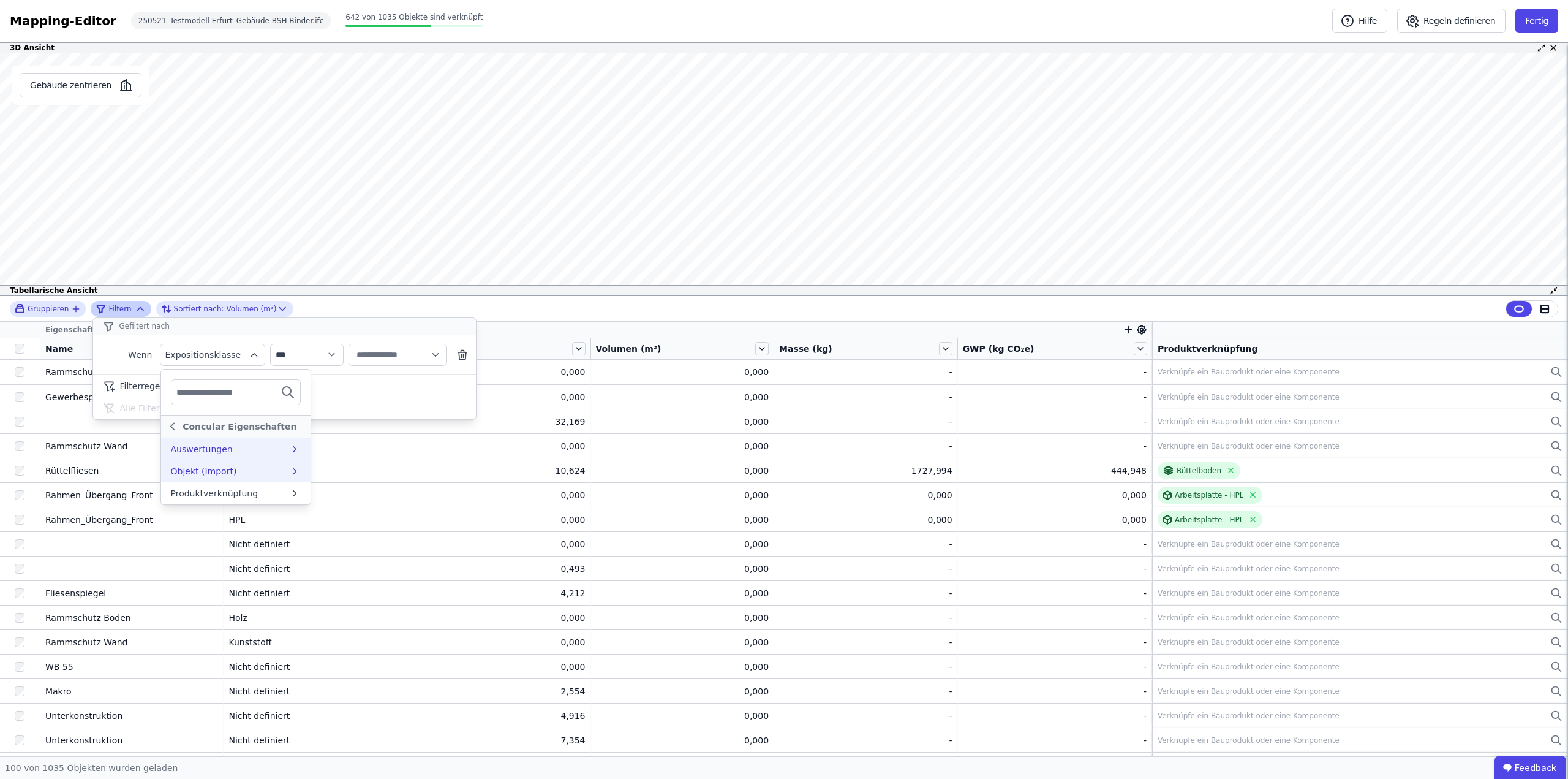
click at [192, 467] on div "Objekt (Import)" at bounding box center [204, 471] width 66 height 12
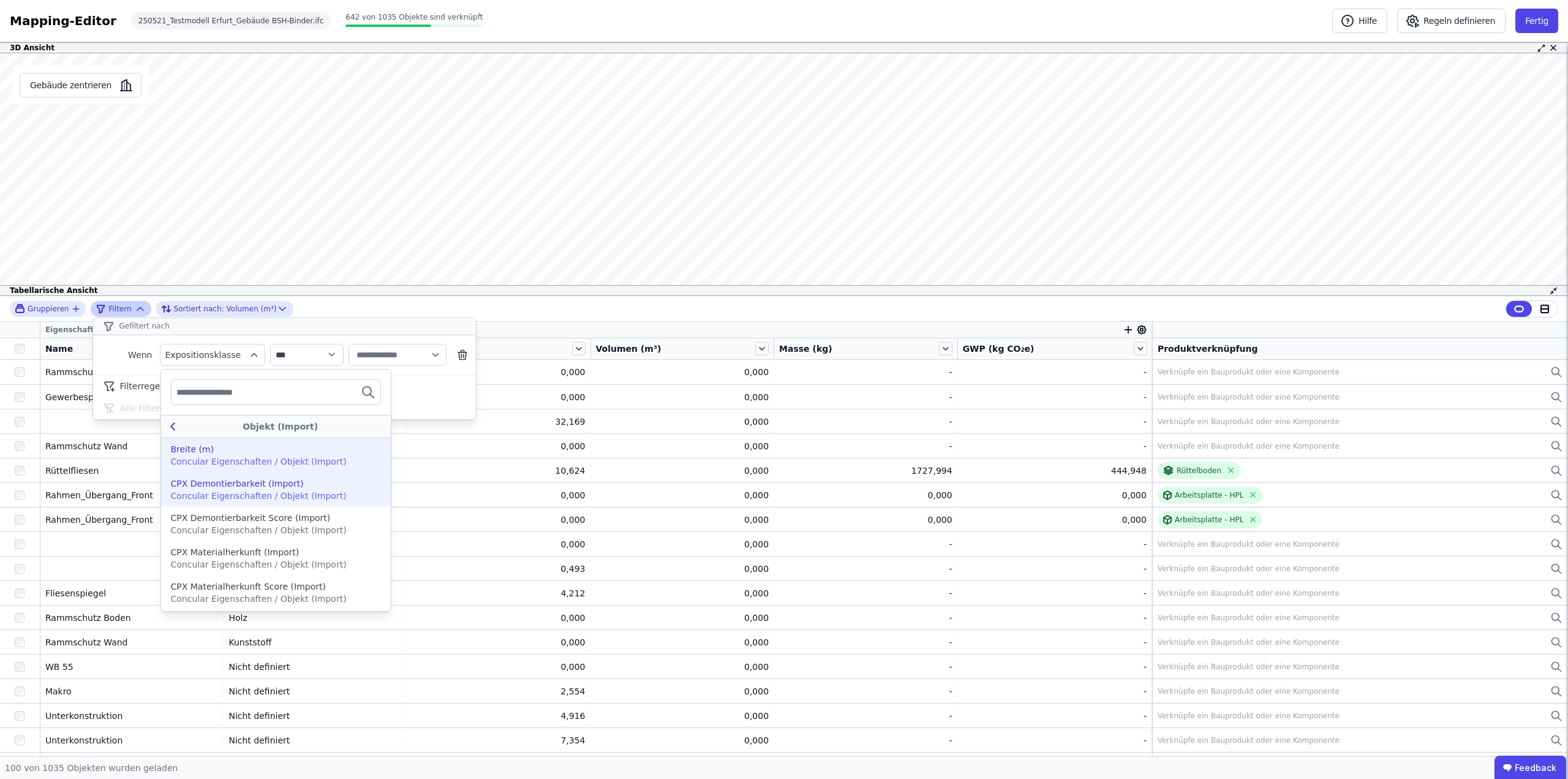
click at [168, 422] on icon at bounding box center [172, 426] width 13 height 15
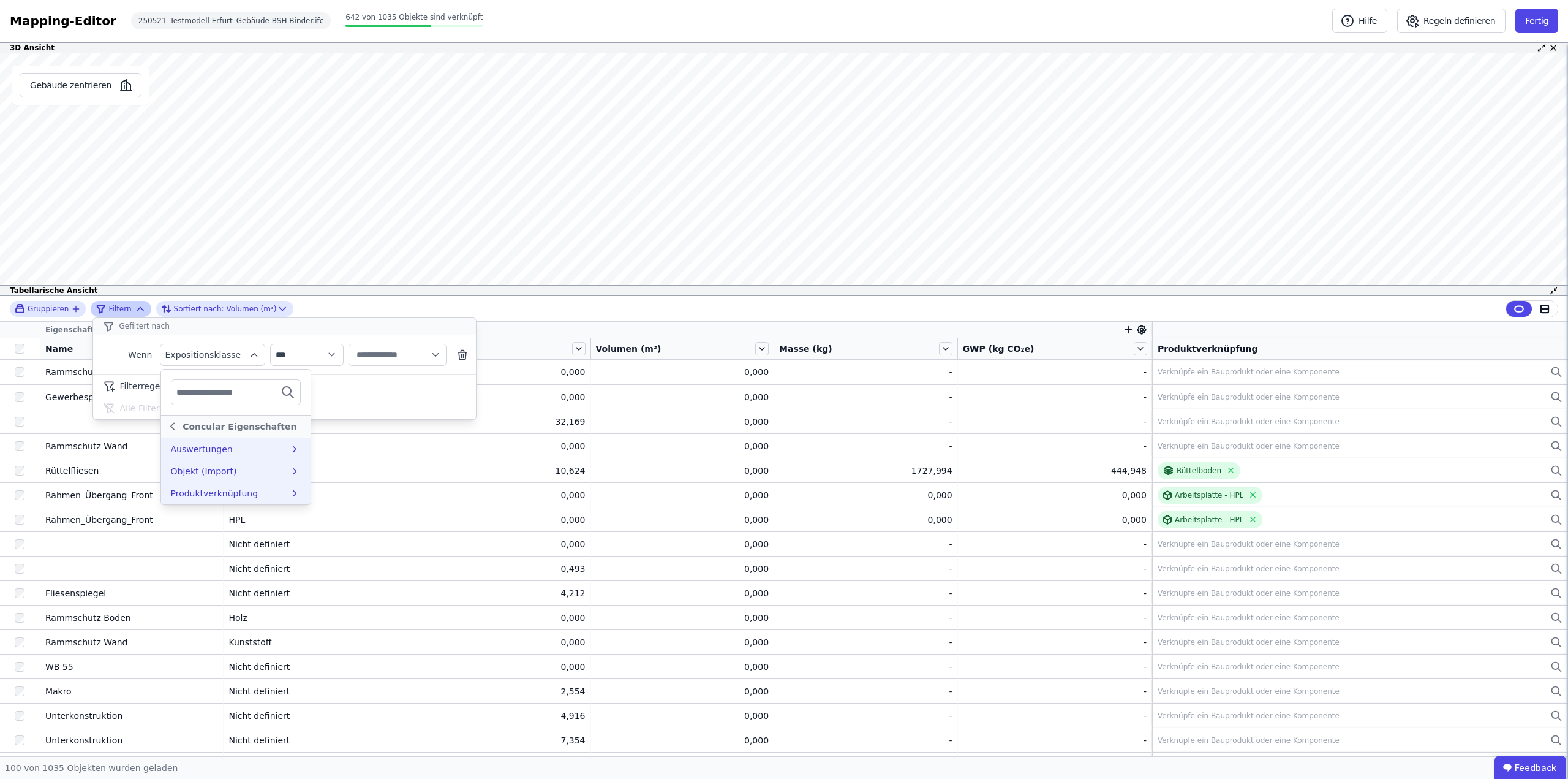
click at [191, 490] on div "Produktverknüpfung" at bounding box center [215, 493] width 87 height 12
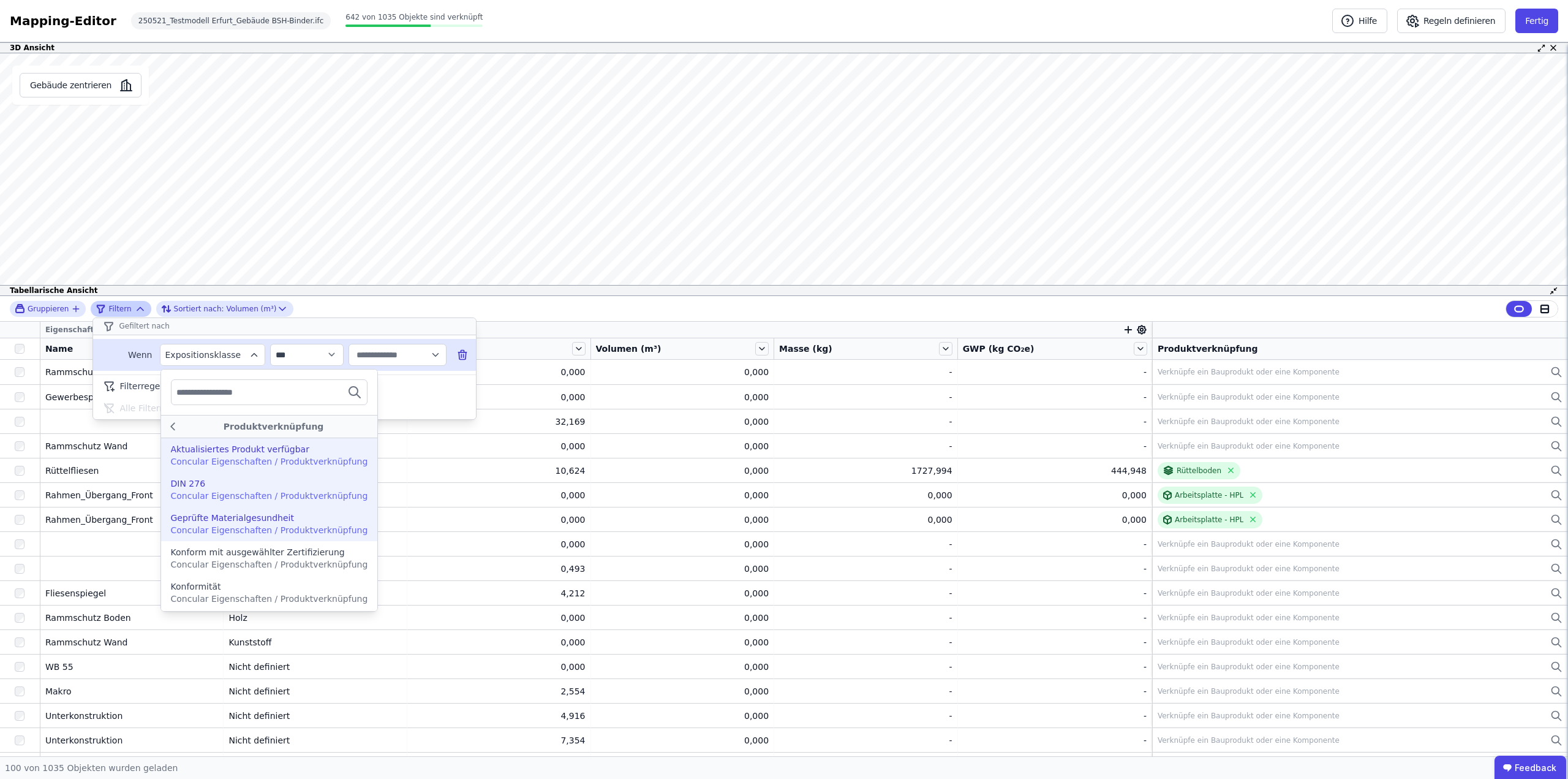
click at [250, 355] on icon "filter_by" at bounding box center [254, 355] width 11 height 11
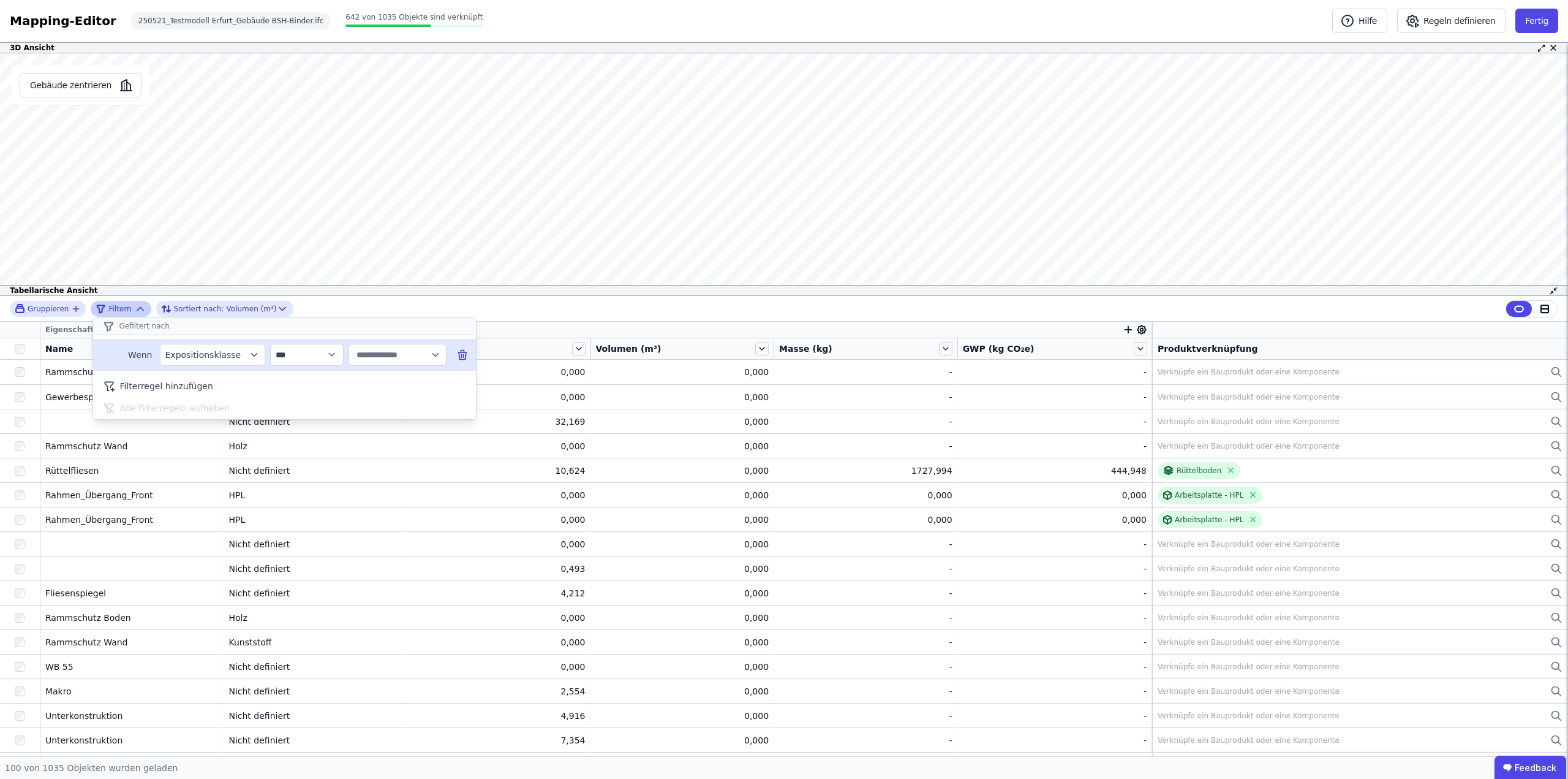
click at [252, 355] on icon "filter_by" at bounding box center [254, 355] width 11 height 11
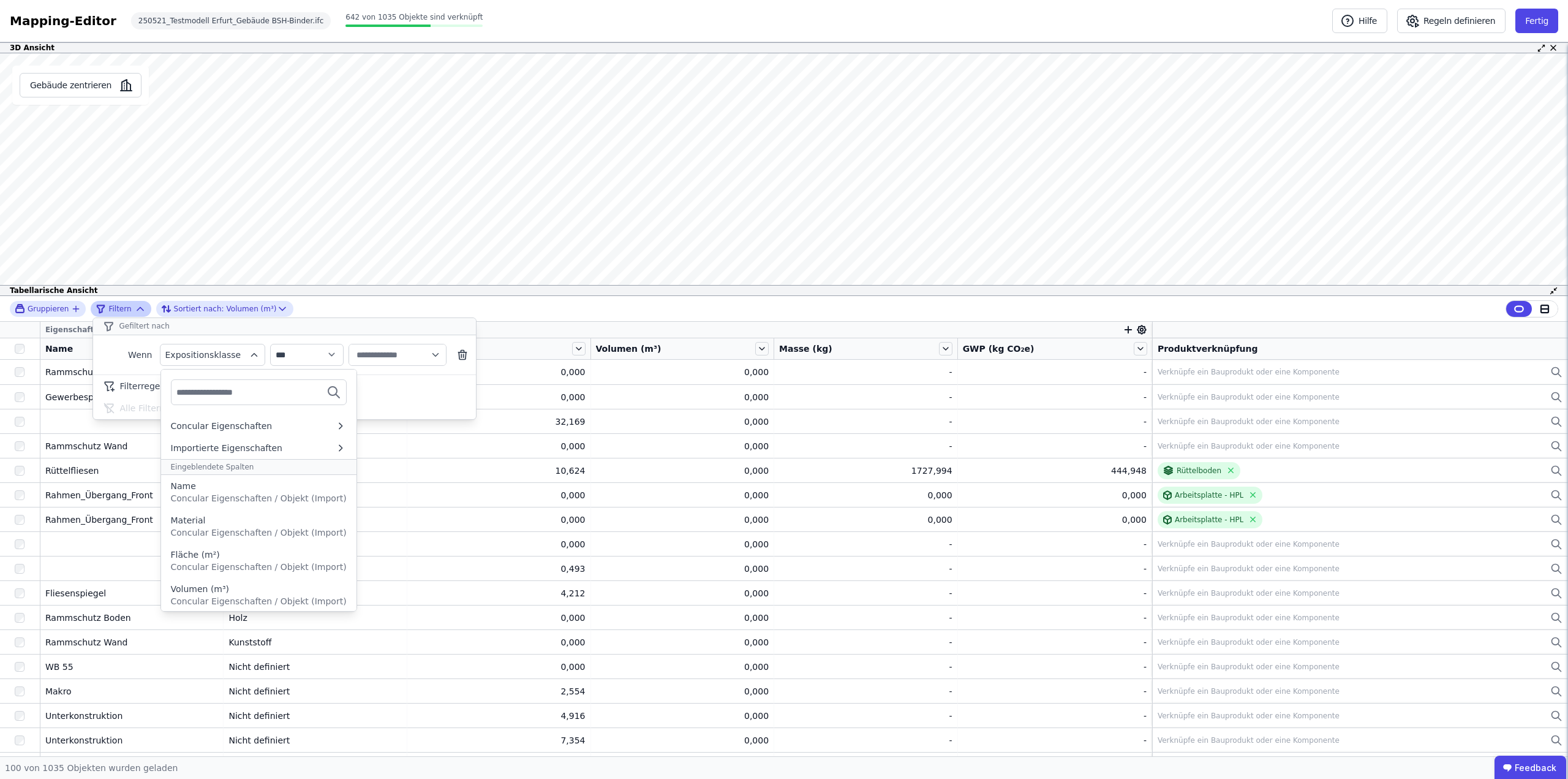
click at [205, 398] on input "text" at bounding box center [222, 392] width 90 height 22
type input "********"
click at [275, 550] on span "Concular Eigenschaften / Objekt (Import)" at bounding box center [258, 554] width 176 height 10
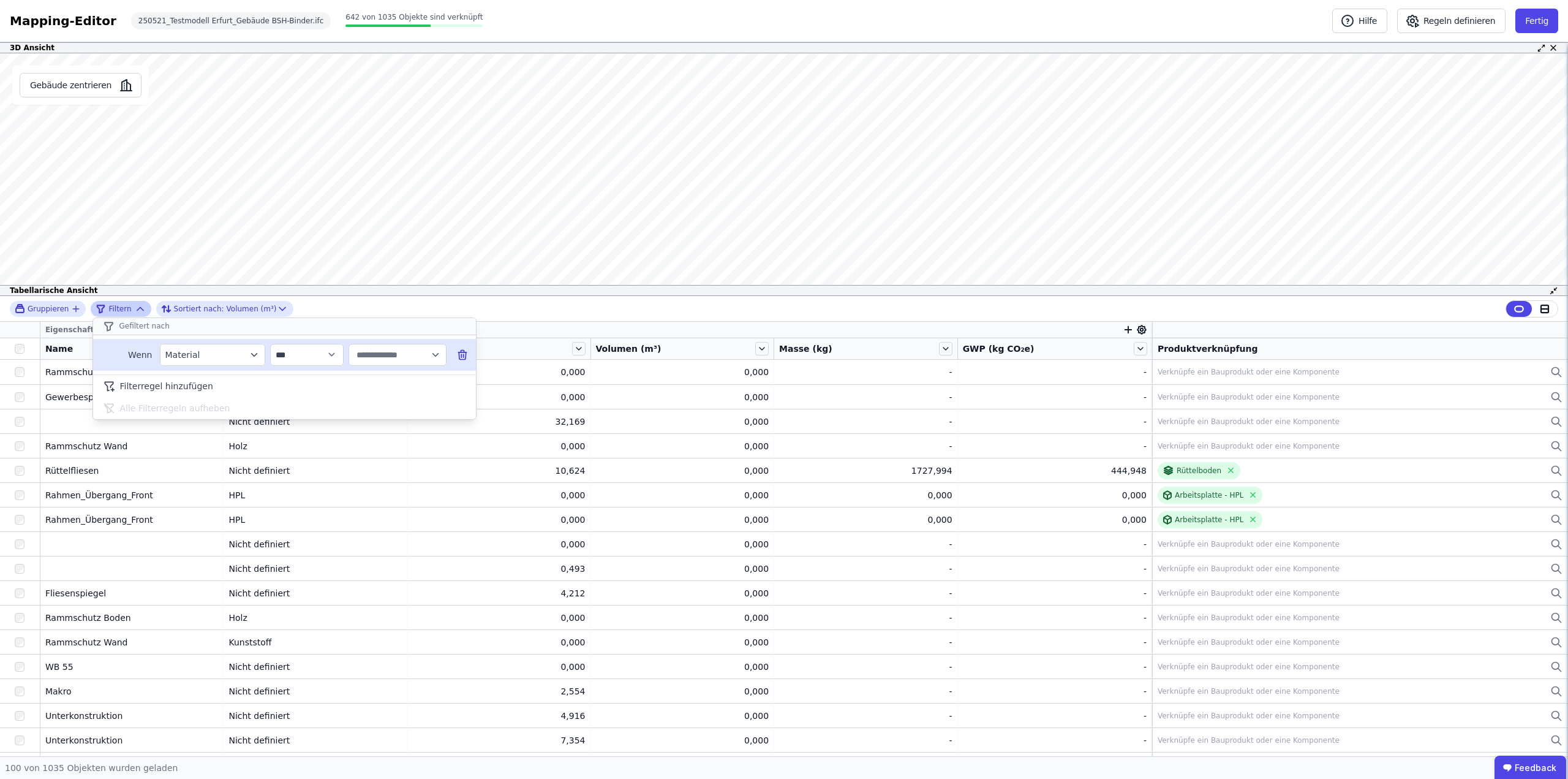
click at [435, 356] on icon "button" at bounding box center [435, 355] width 11 height 11
click at [412, 403] on div "Holz BSH 136" at bounding box center [449, 406] width 182 height 12
type input "********"
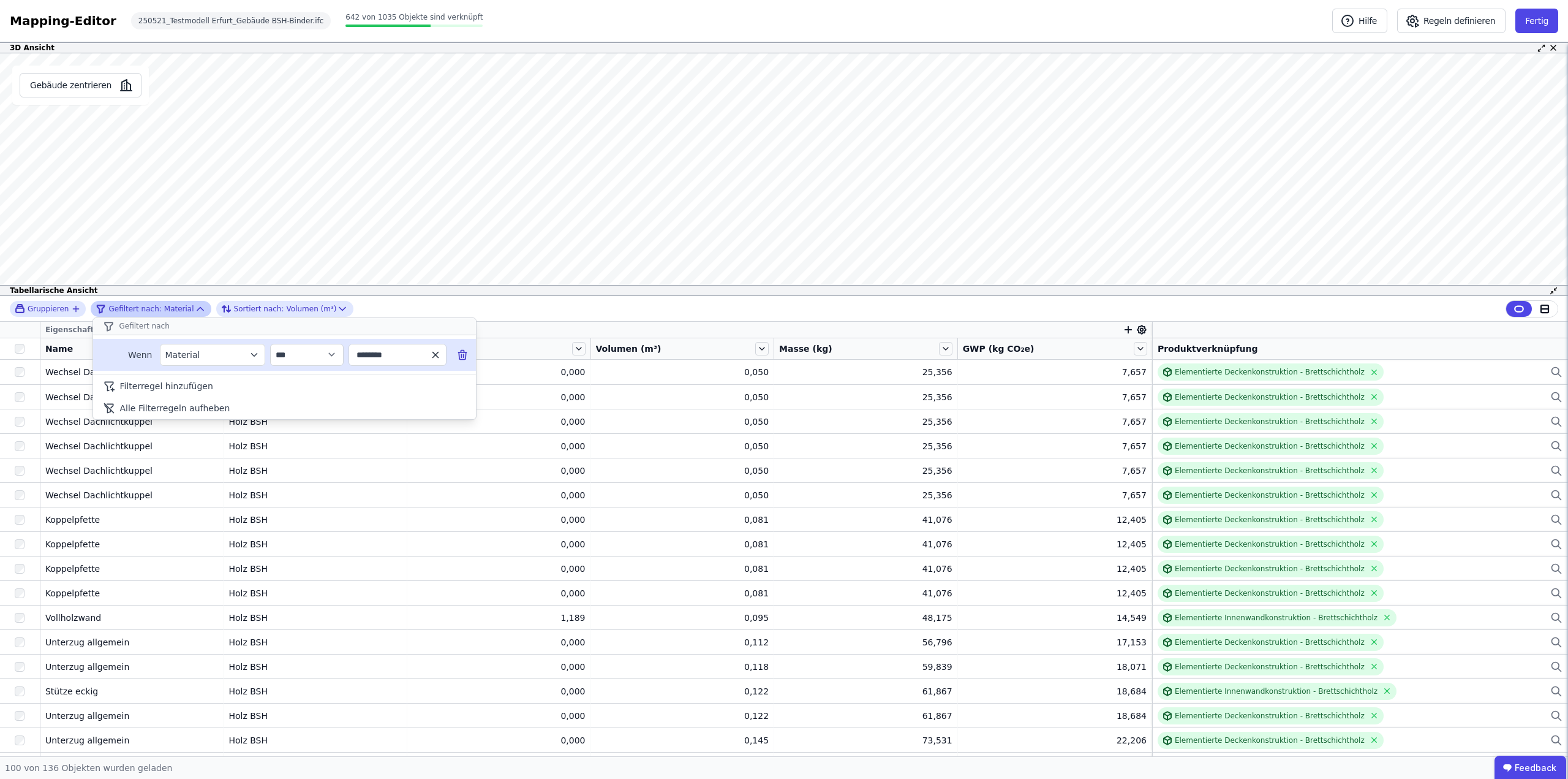
click at [435, 352] on icon "button" at bounding box center [435, 355] width 11 height 11
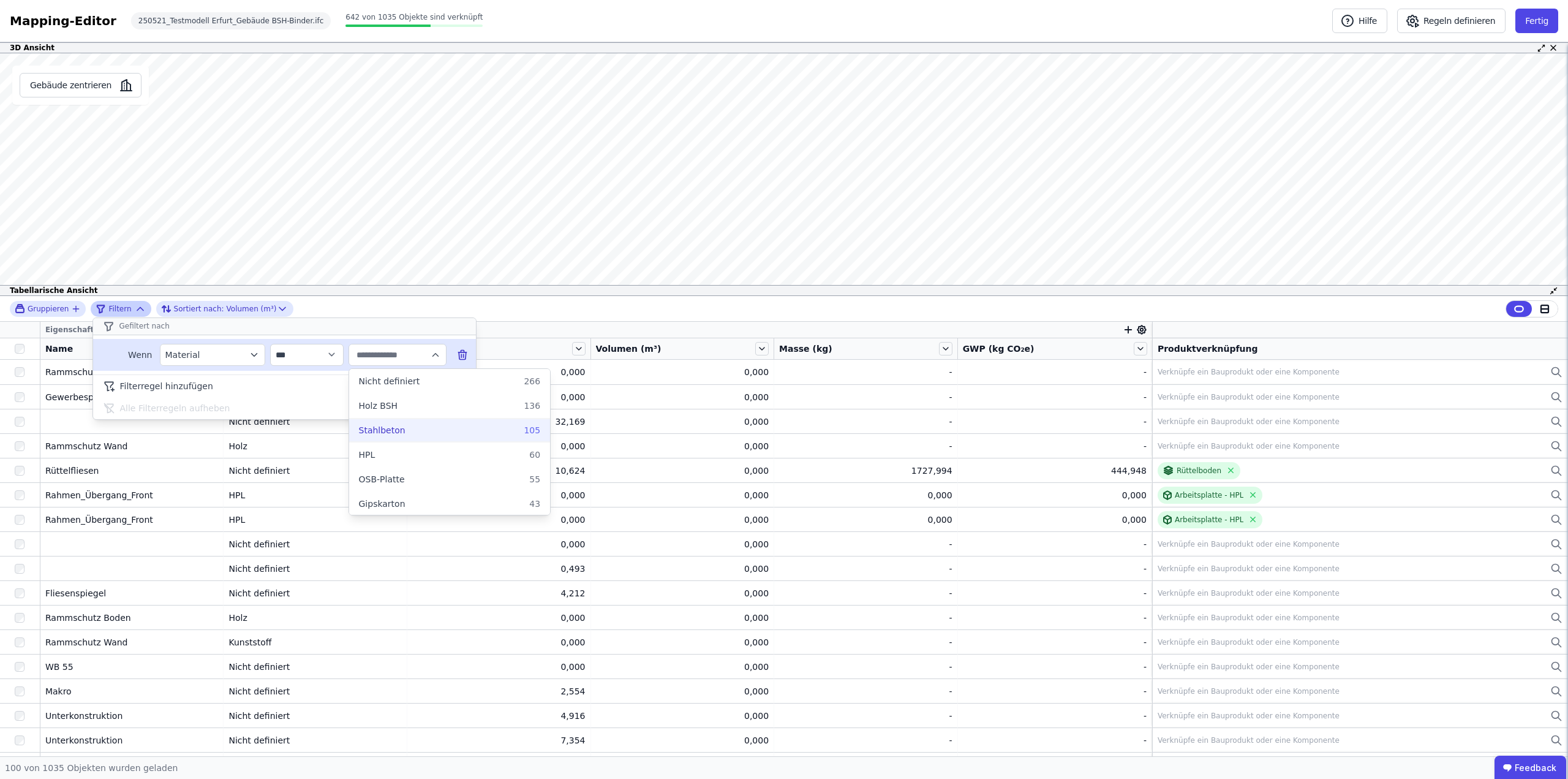
click at [441, 425] on div "Stahlbeton 105" at bounding box center [449, 430] width 182 height 12
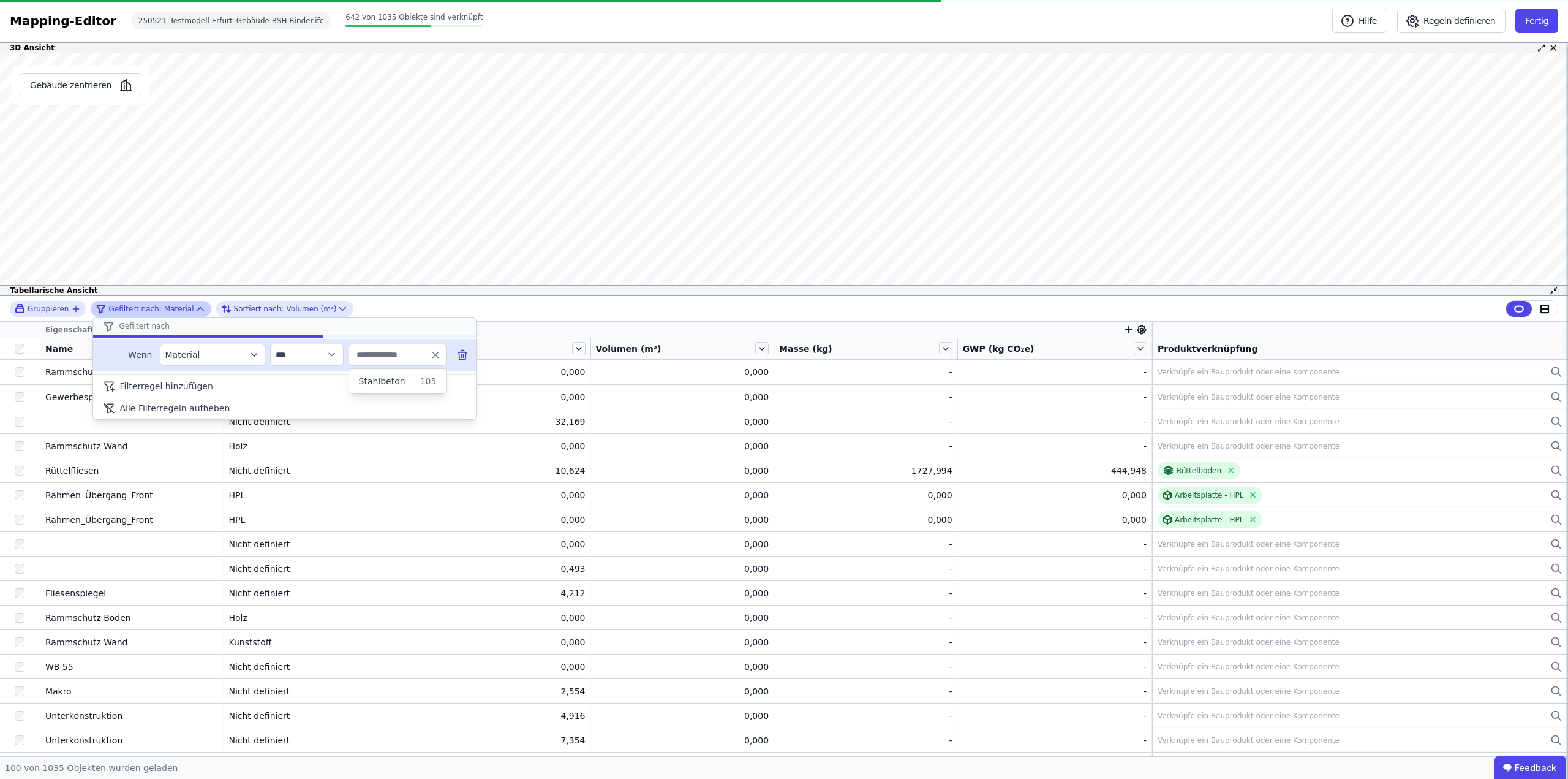
type input "**********"
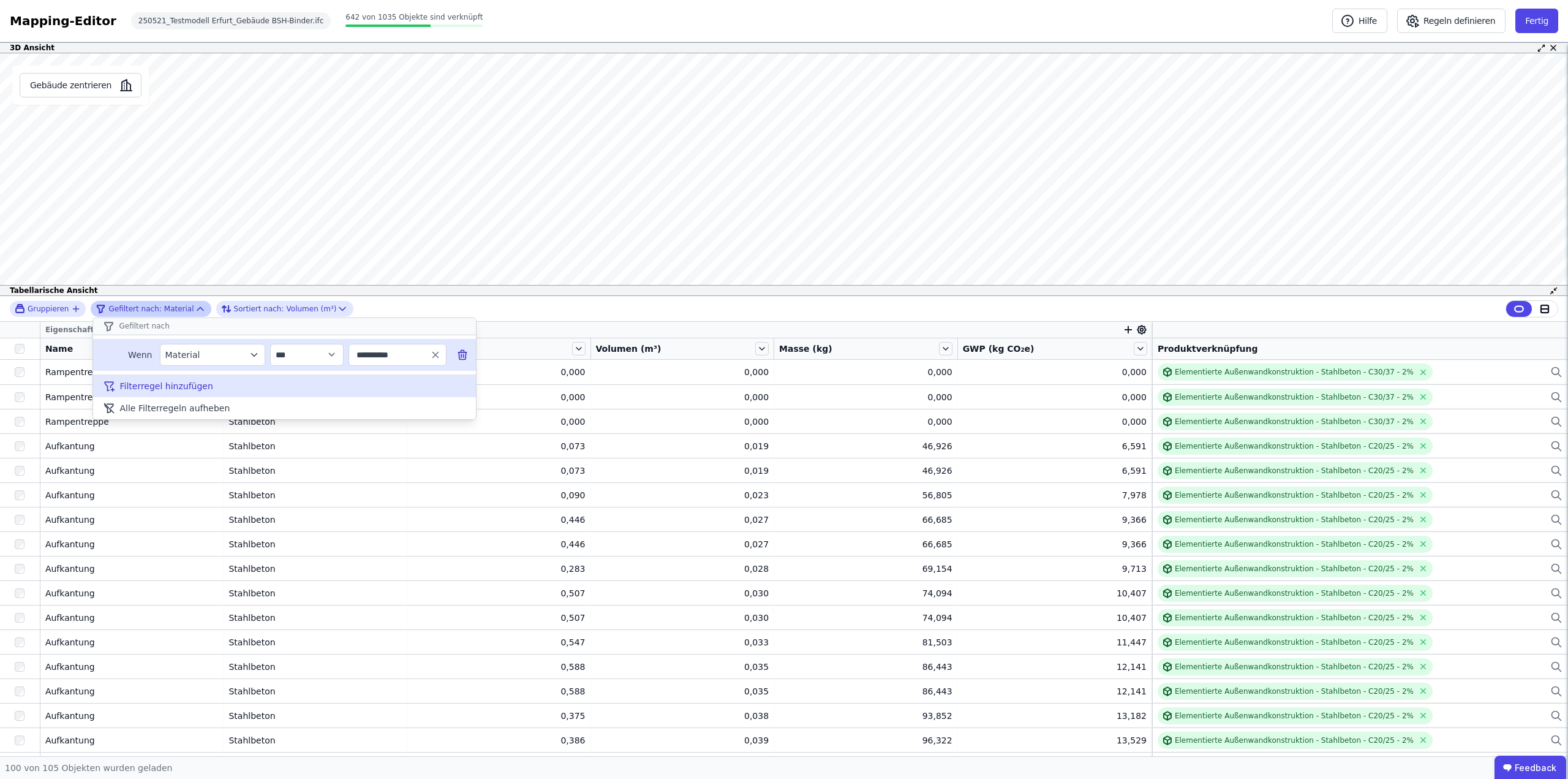
click at [247, 385] on div "Filterregel hinzufügen" at bounding box center [284, 386] width 383 height 22
click at [255, 386] on icon "filter_by" at bounding box center [254, 386] width 5 height 3
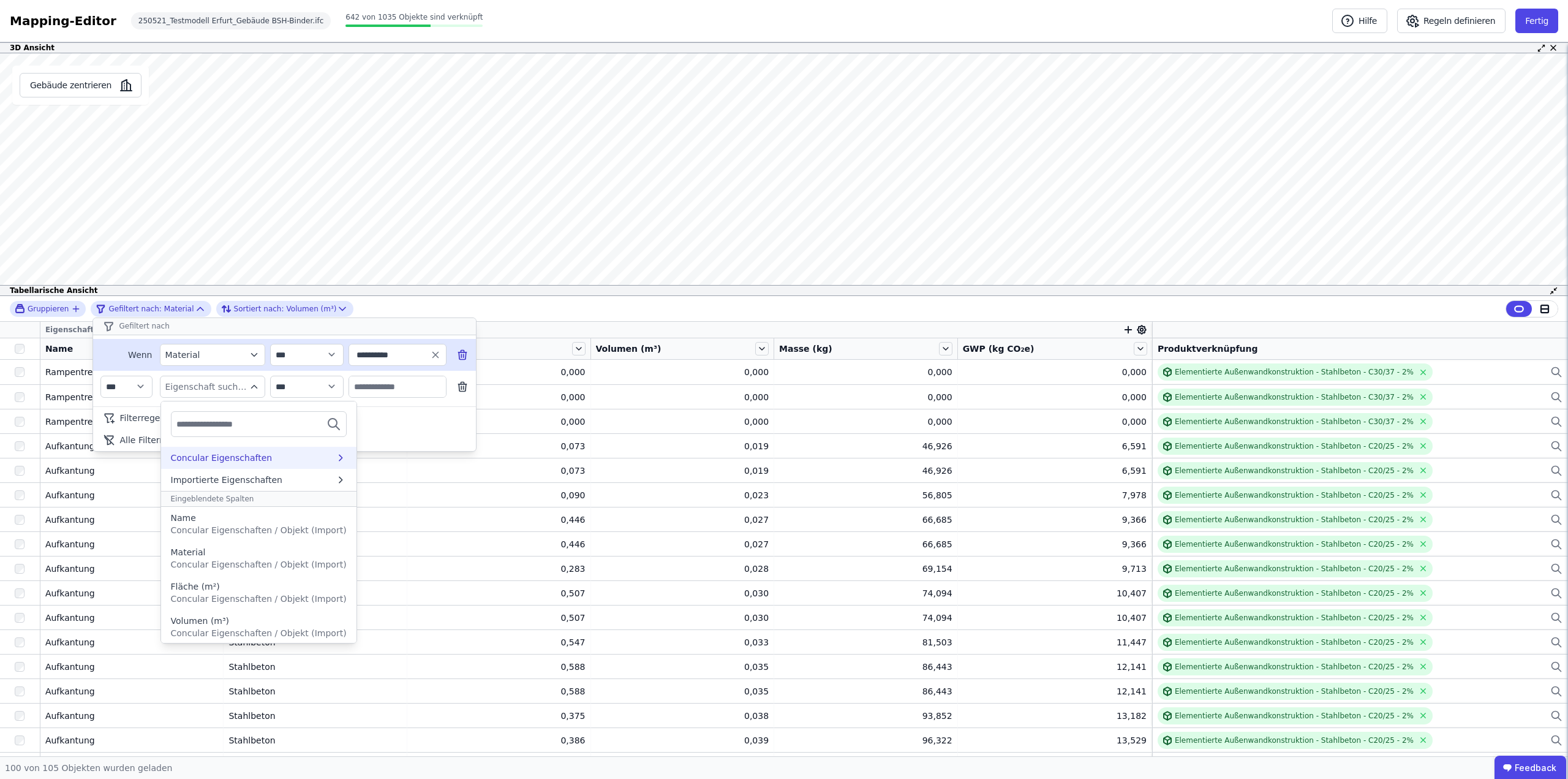
click at [289, 460] on div "Concular Eigenschaften" at bounding box center [253, 458] width 164 height 12
click at [287, 480] on div "Auswertungen" at bounding box center [230, 482] width 119 height 12
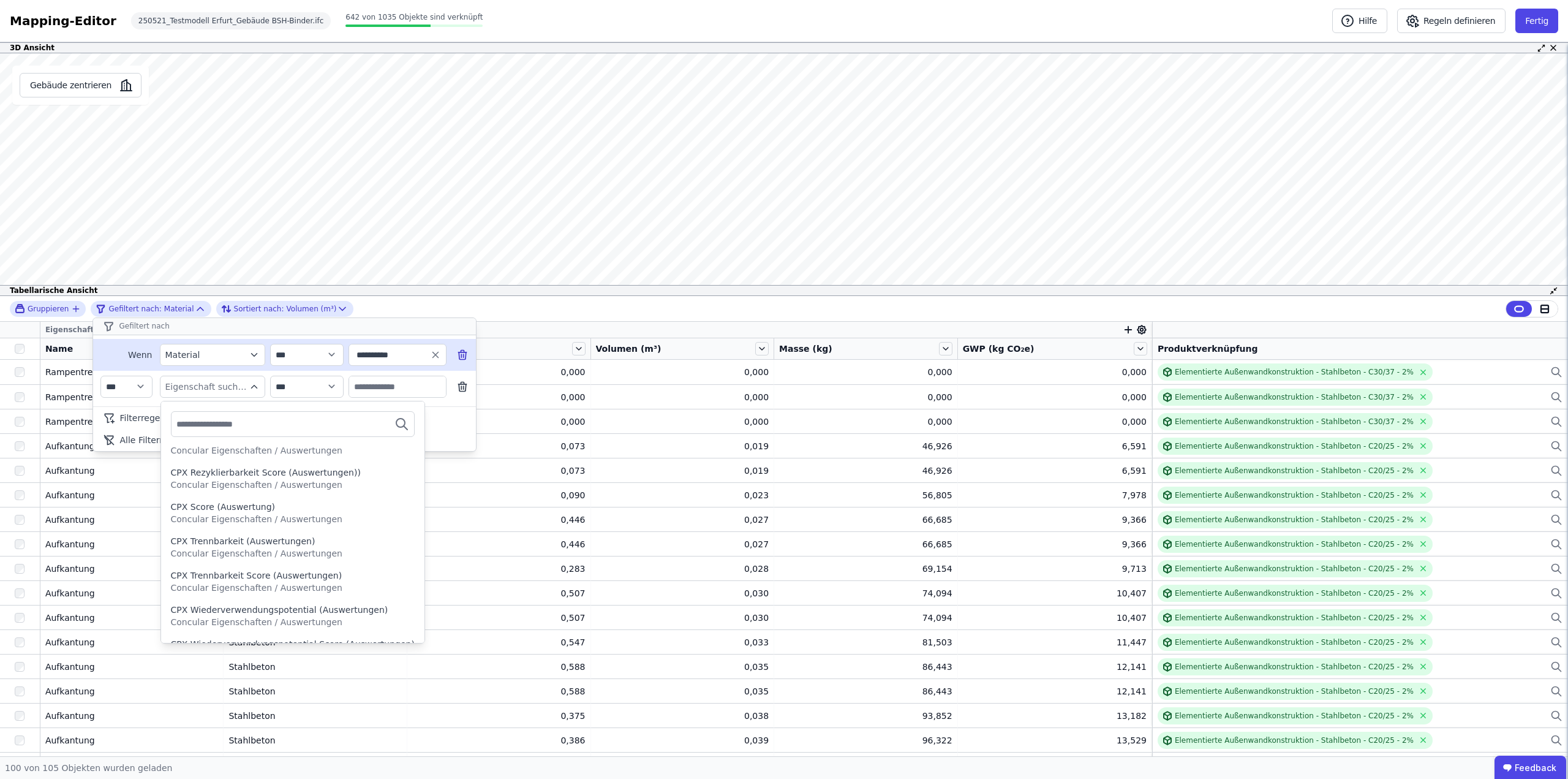
scroll to position [0, 0]
click at [172, 458] on icon at bounding box center [173, 458] width 14 height 15
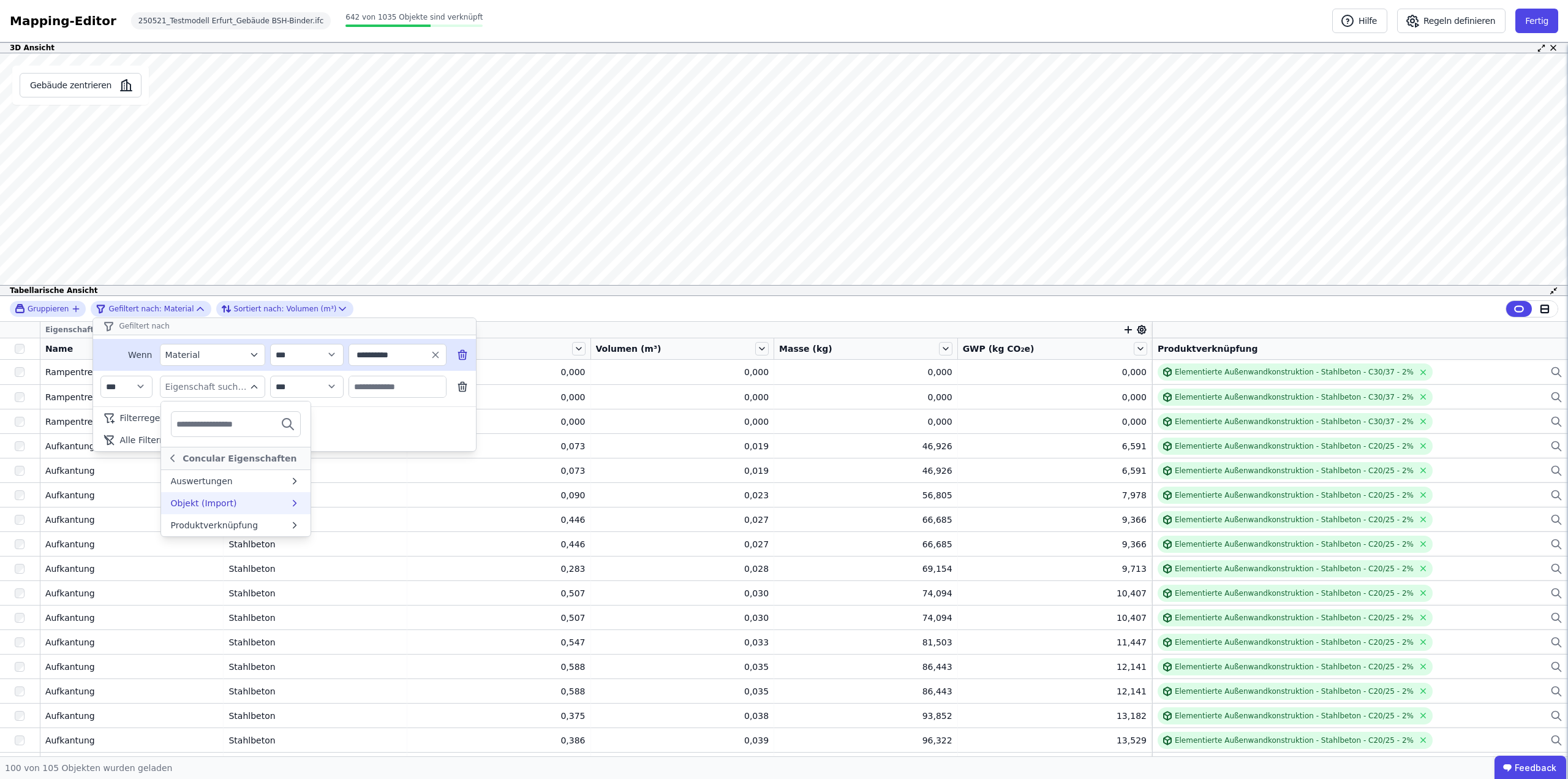
click at [218, 507] on div "Objekt (Import)" at bounding box center [204, 503] width 66 height 12
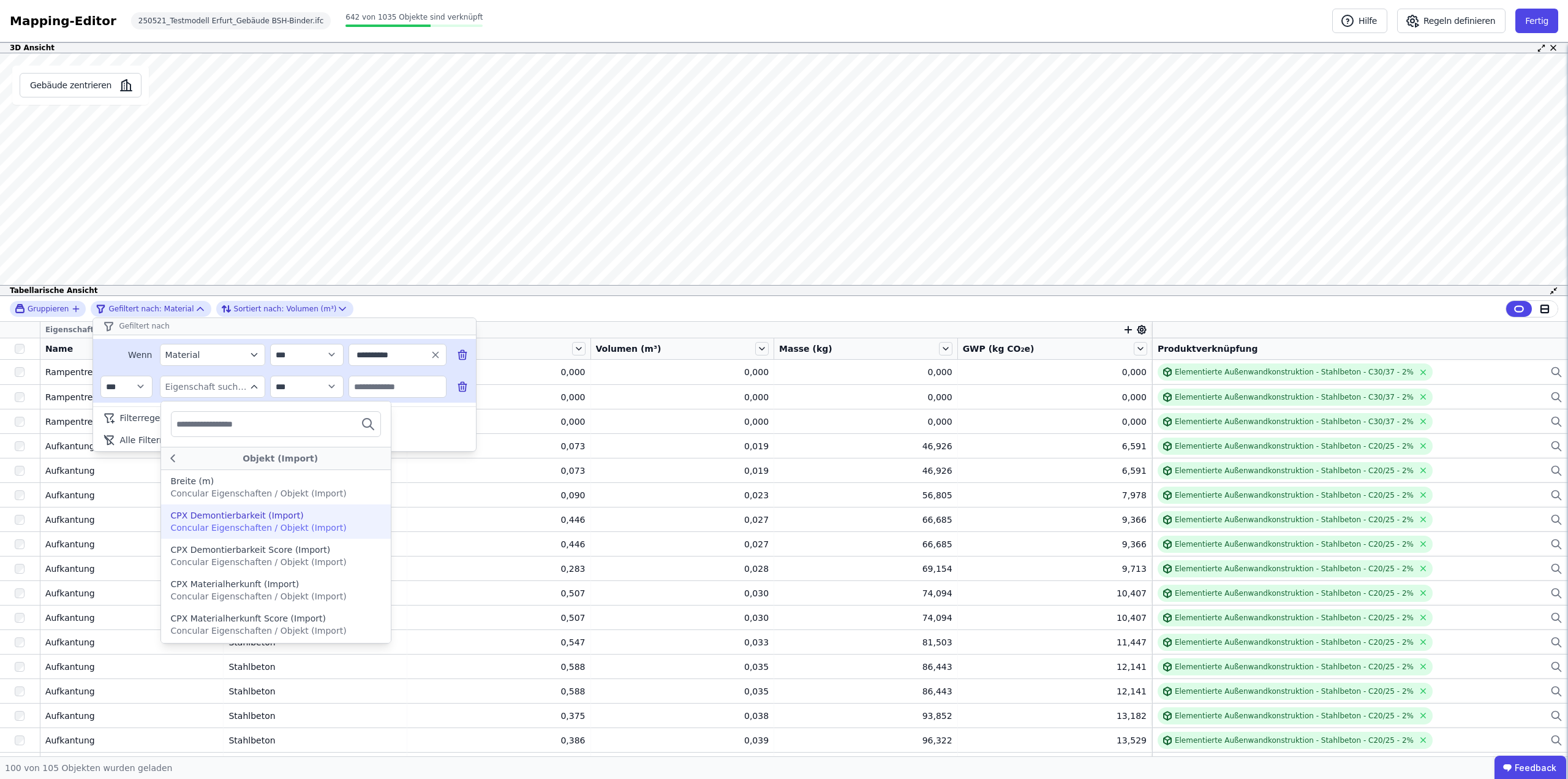
click at [252, 386] on icon "filter_by" at bounding box center [254, 386] width 11 height 11
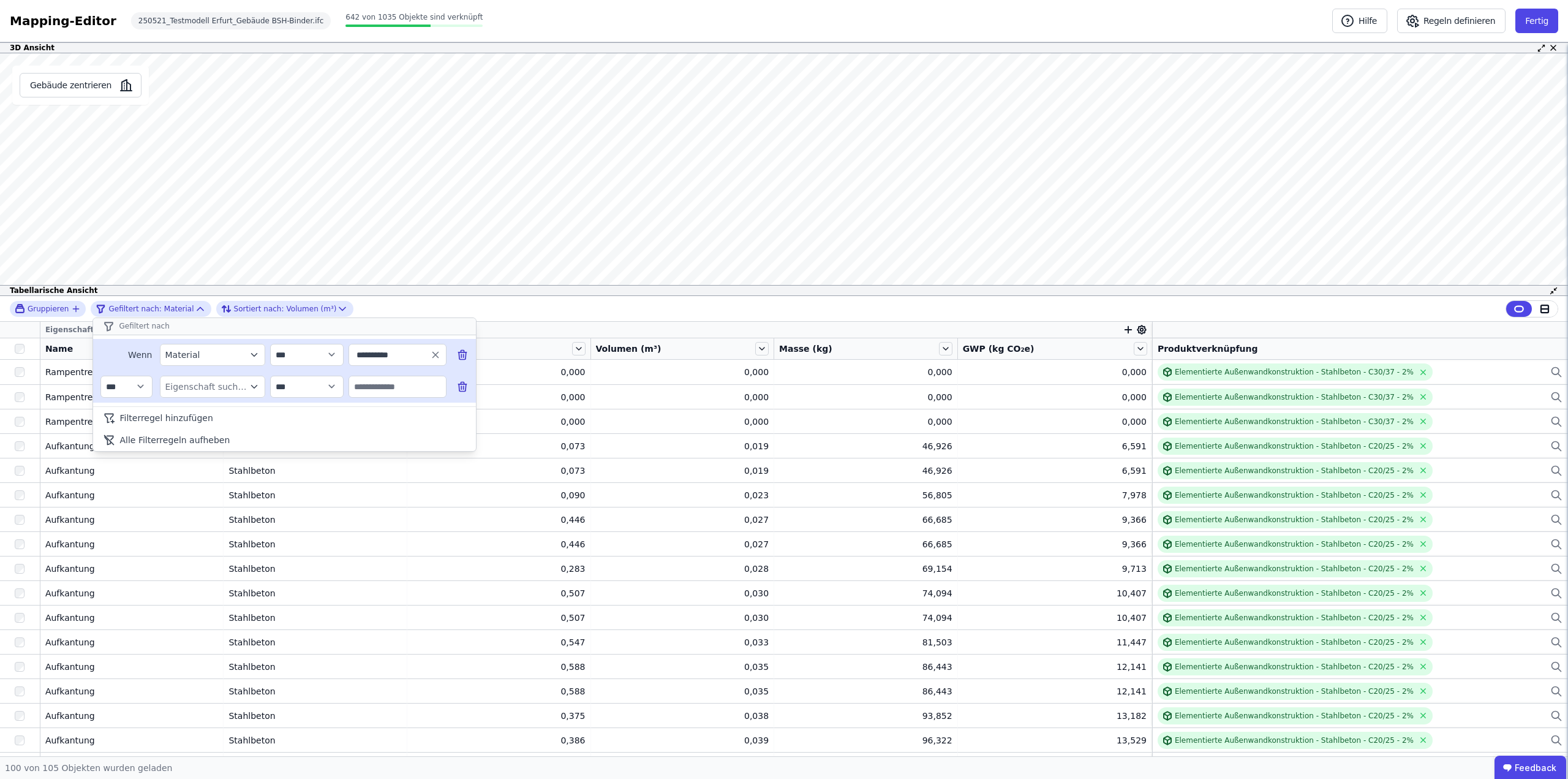
click at [252, 386] on icon "filter_by" at bounding box center [254, 386] width 11 height 11
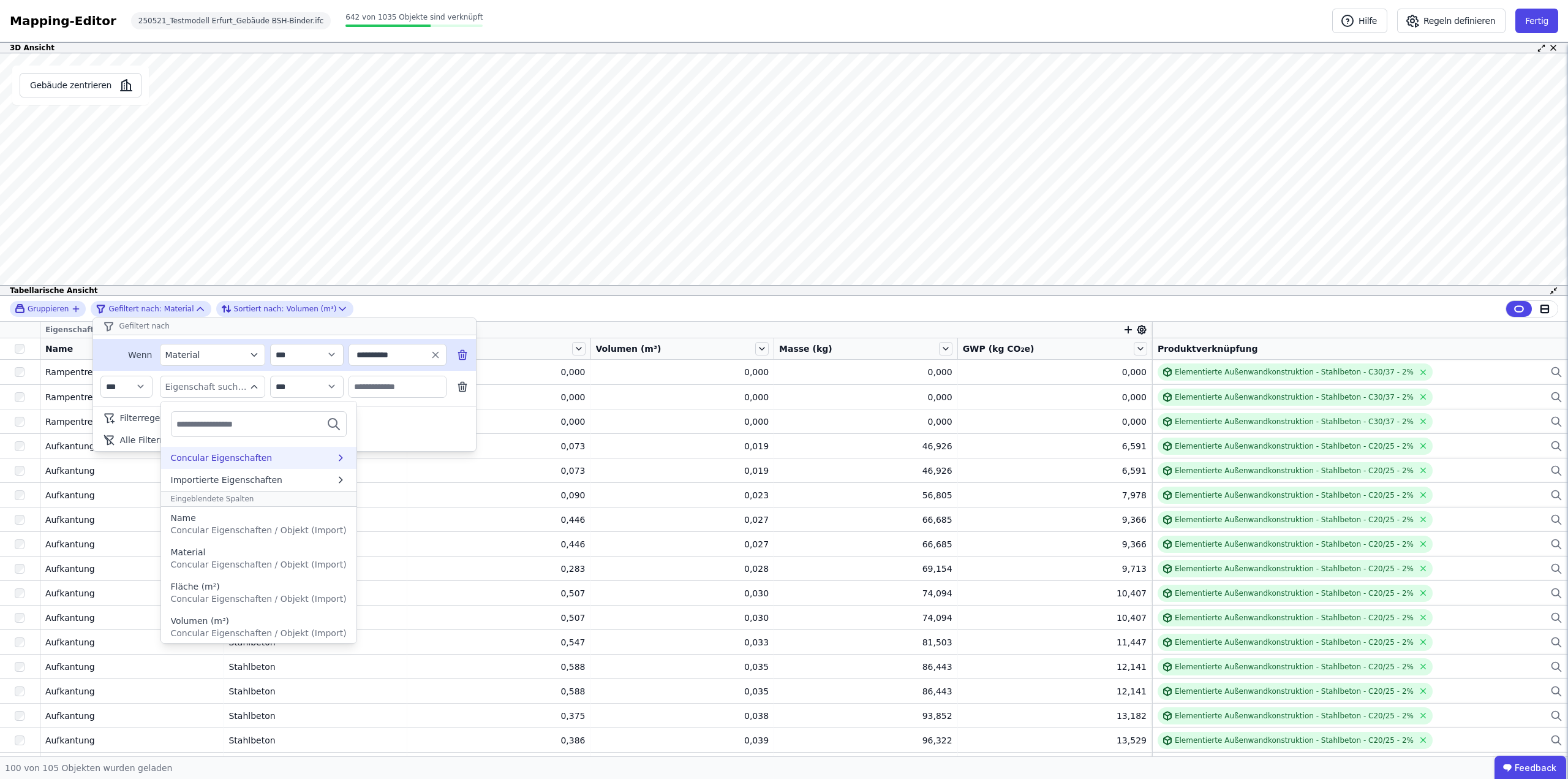
click at [306, 460] on div "Concular Eigenschaften" at bounding box center [253, 458] width 164 height 12
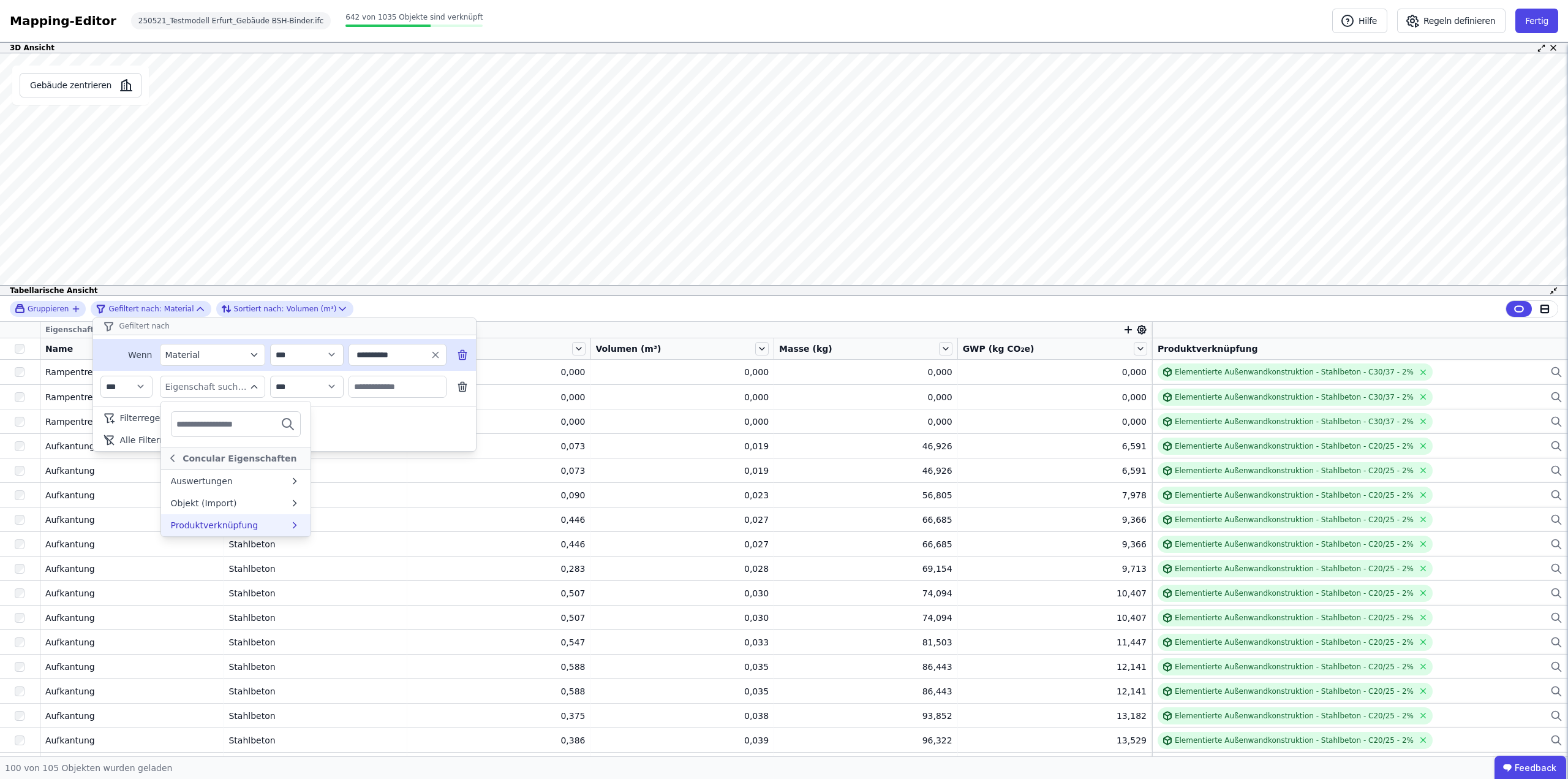
click at [253, 525] on div "Produktverknüpfung" at bounding box center [230, 525] width 119 height 12
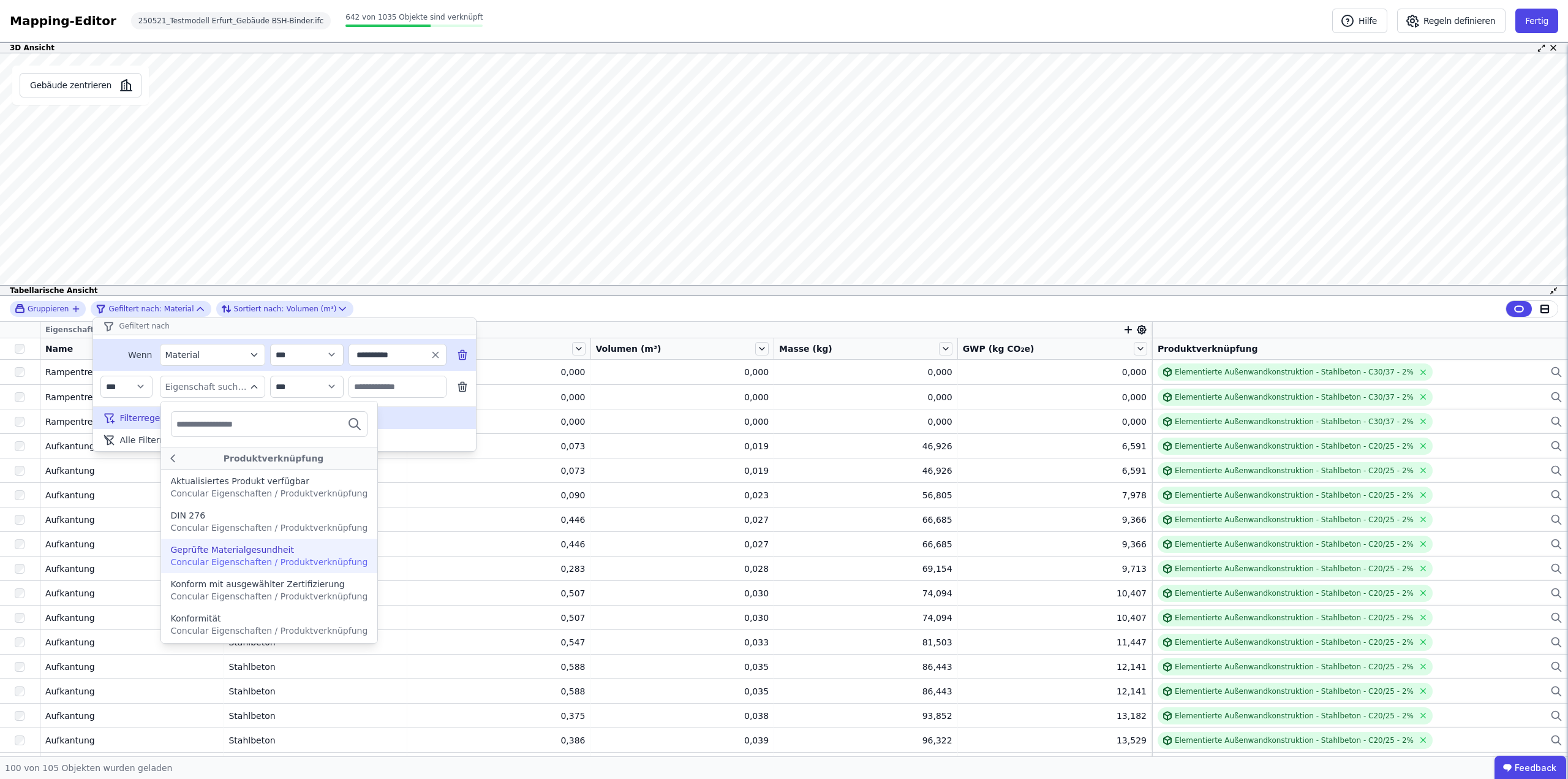
click at [401, 428] on div "Filterregel hinzufügen" at bounding box center [284, 418] width 383 height 22
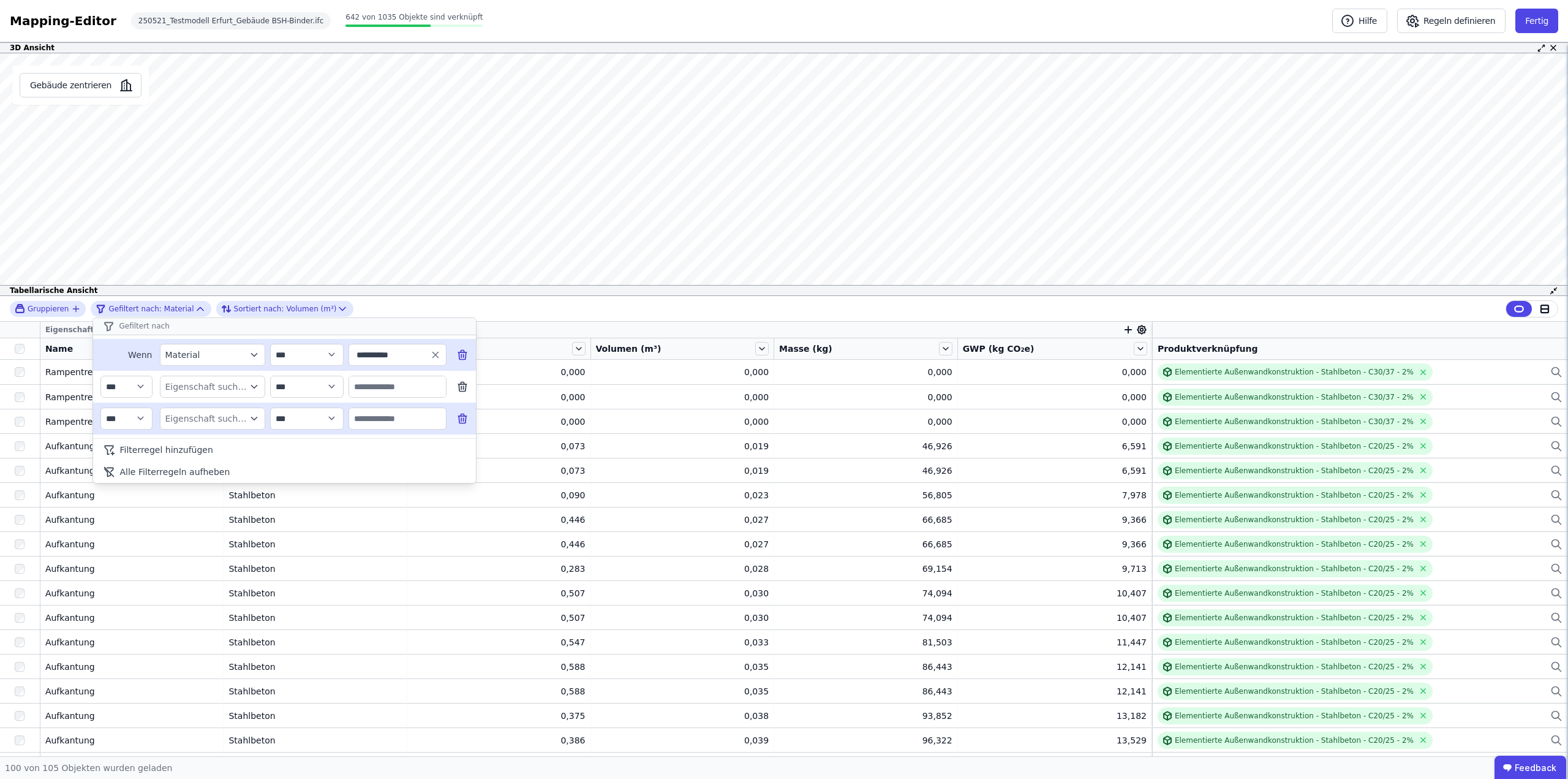
click at [459, 421] on icon at bounding box center [462, 418] width 7 height 7
click at [521, 307] on div "**********" at bounding box center [784, 308] width 1568 height 26
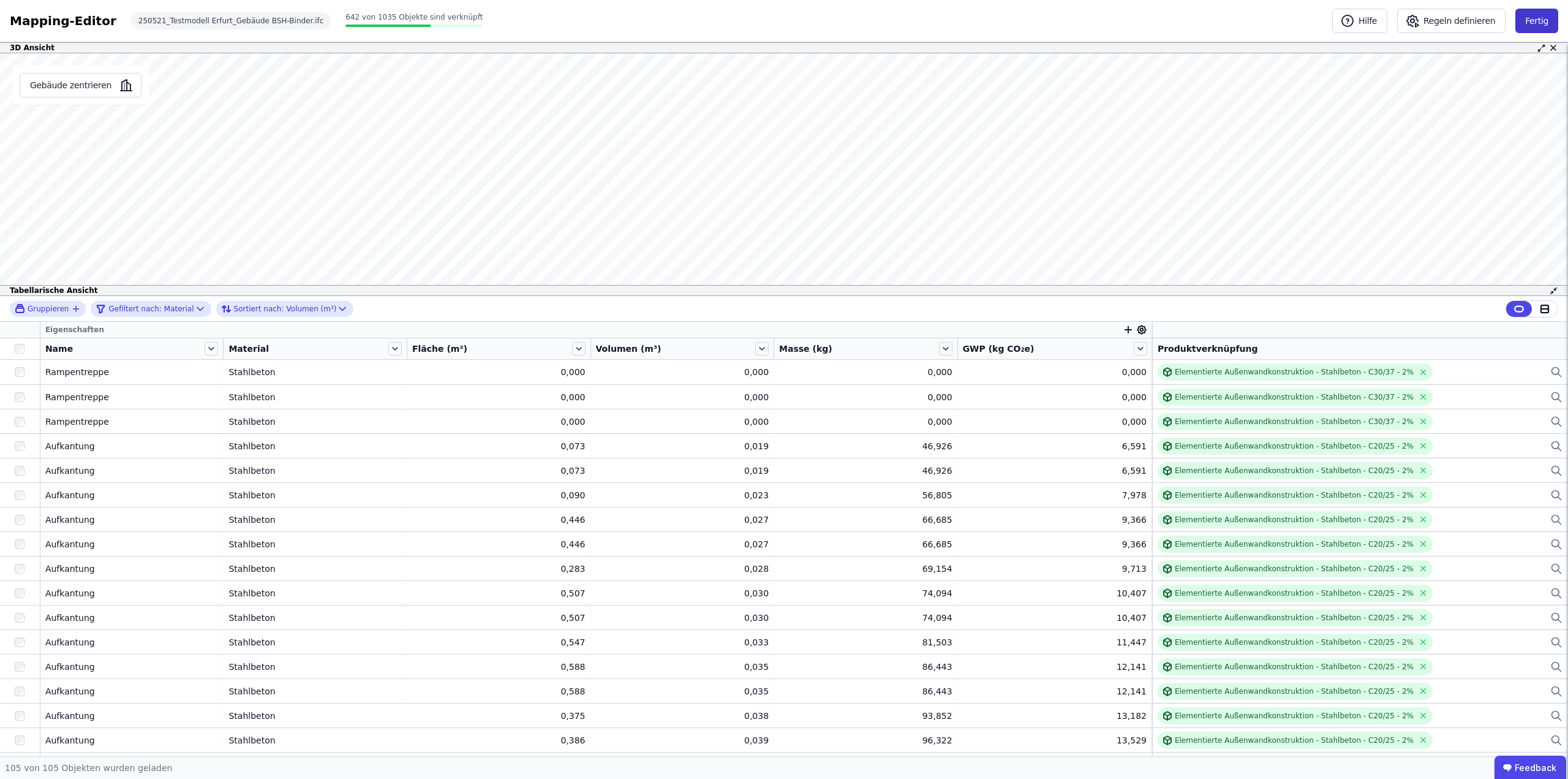
click at [1549, 15] on button "Fertig" at bounding box center [1537, 20] width 43 height 24
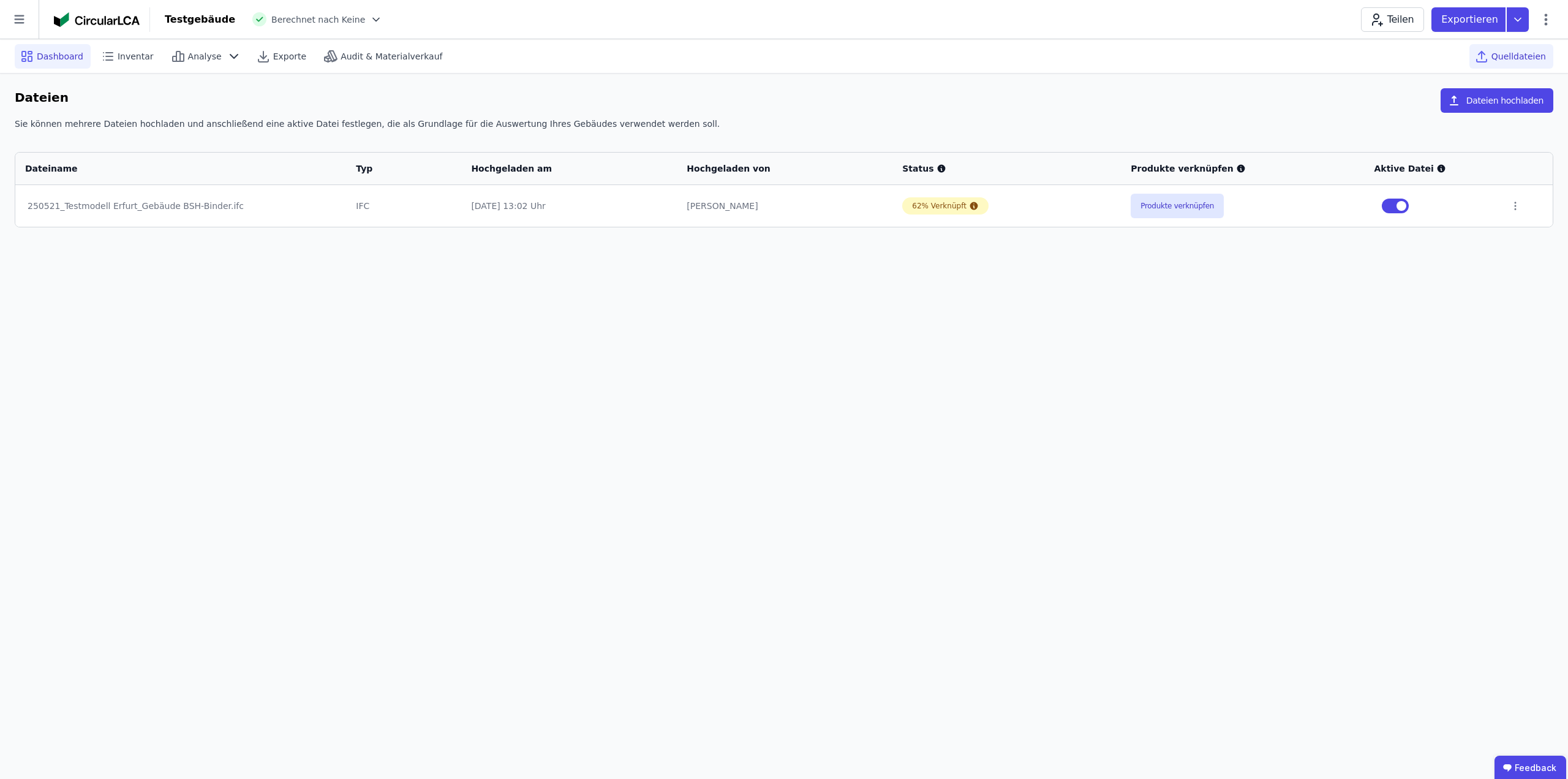
click at [73, 52] on span "Dashboard" at bounding box center [60, 56] width 47 height 12
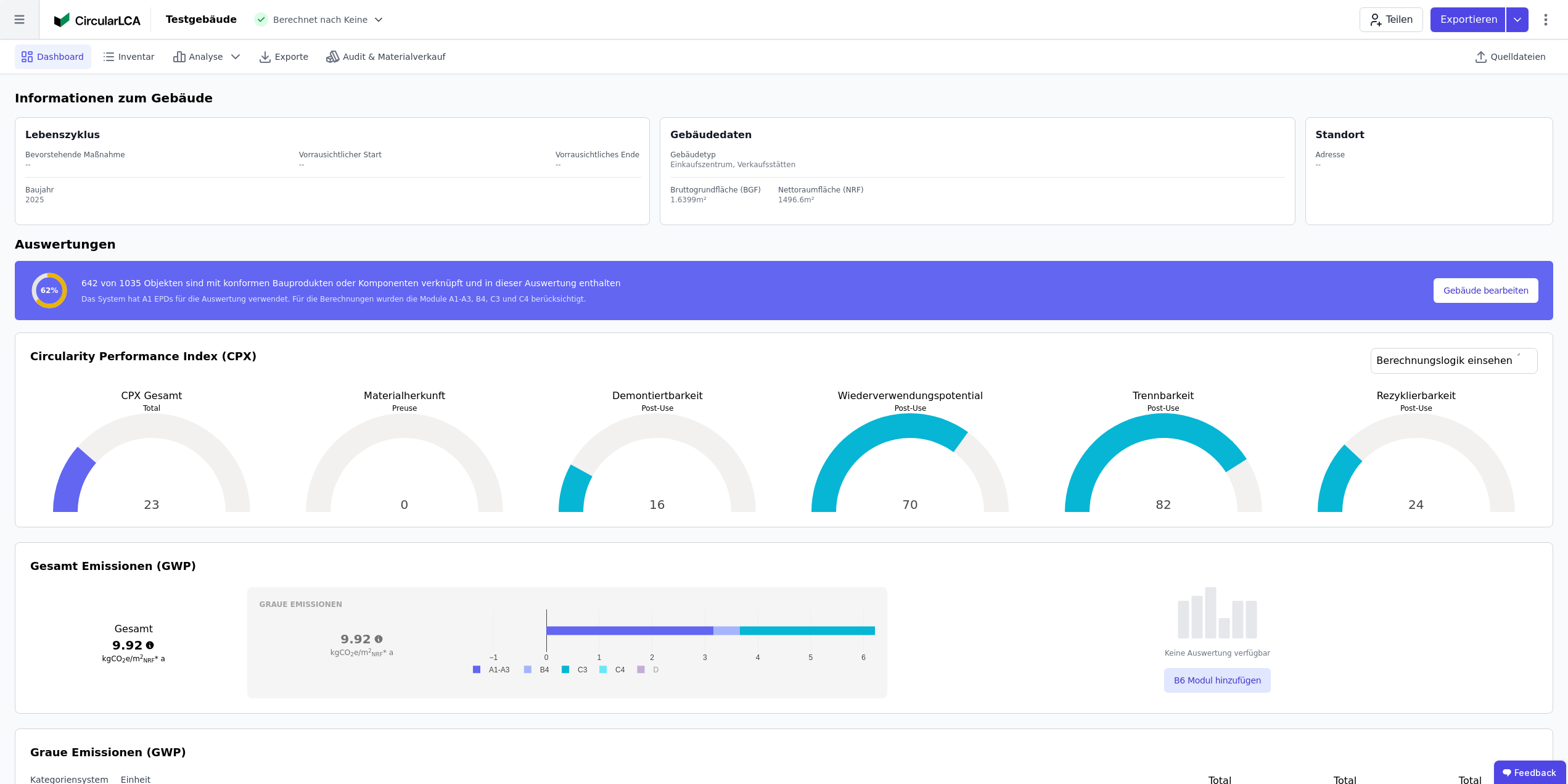
click at [24, 24] on icon at bounding box center [19, 19] width 38 height 38
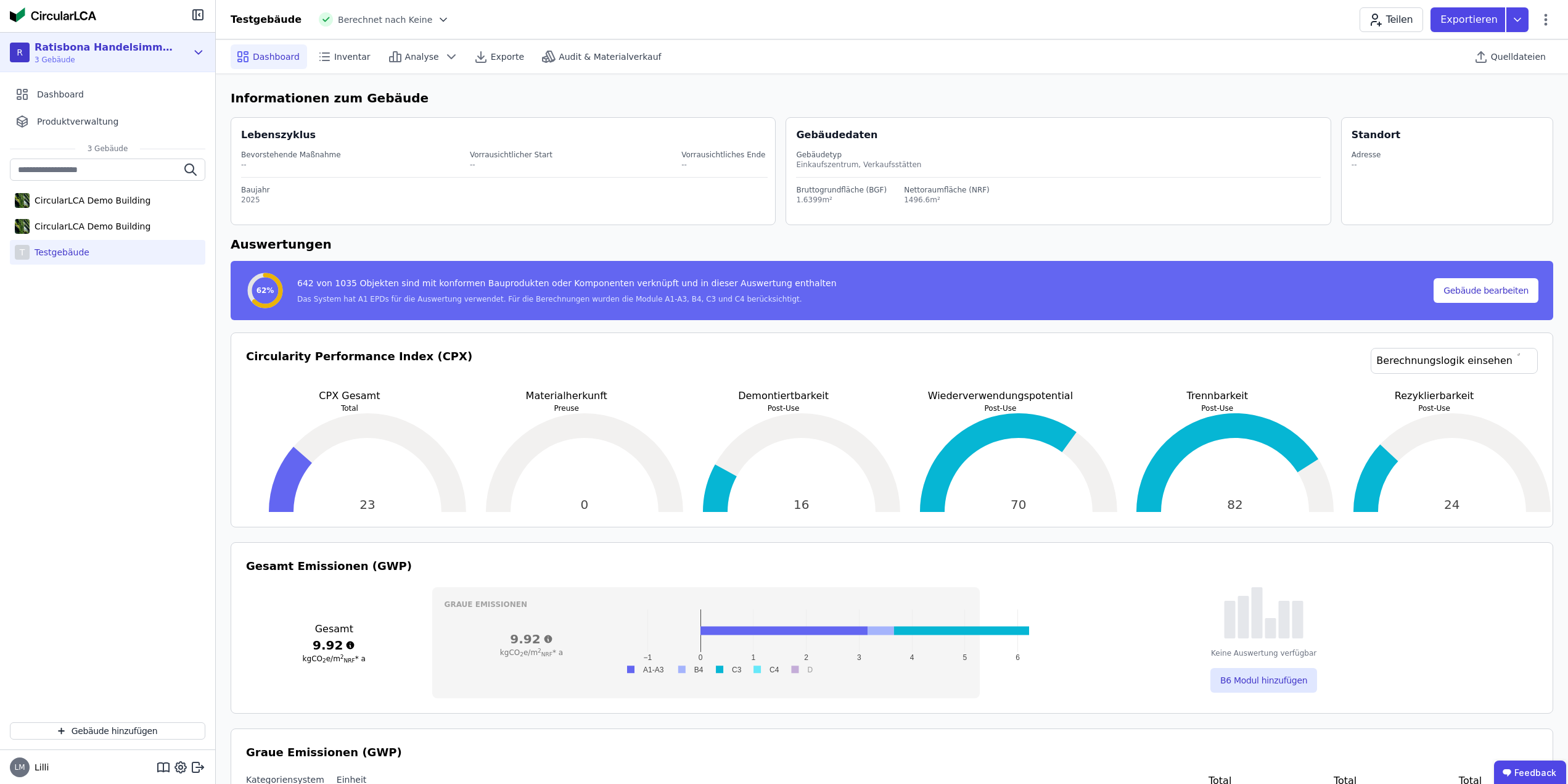
click at [177, 46] on div "R Ratisbona Handelsimmobilien 3 Gebäude" at bounding box center [98, 52] width 177 height 24
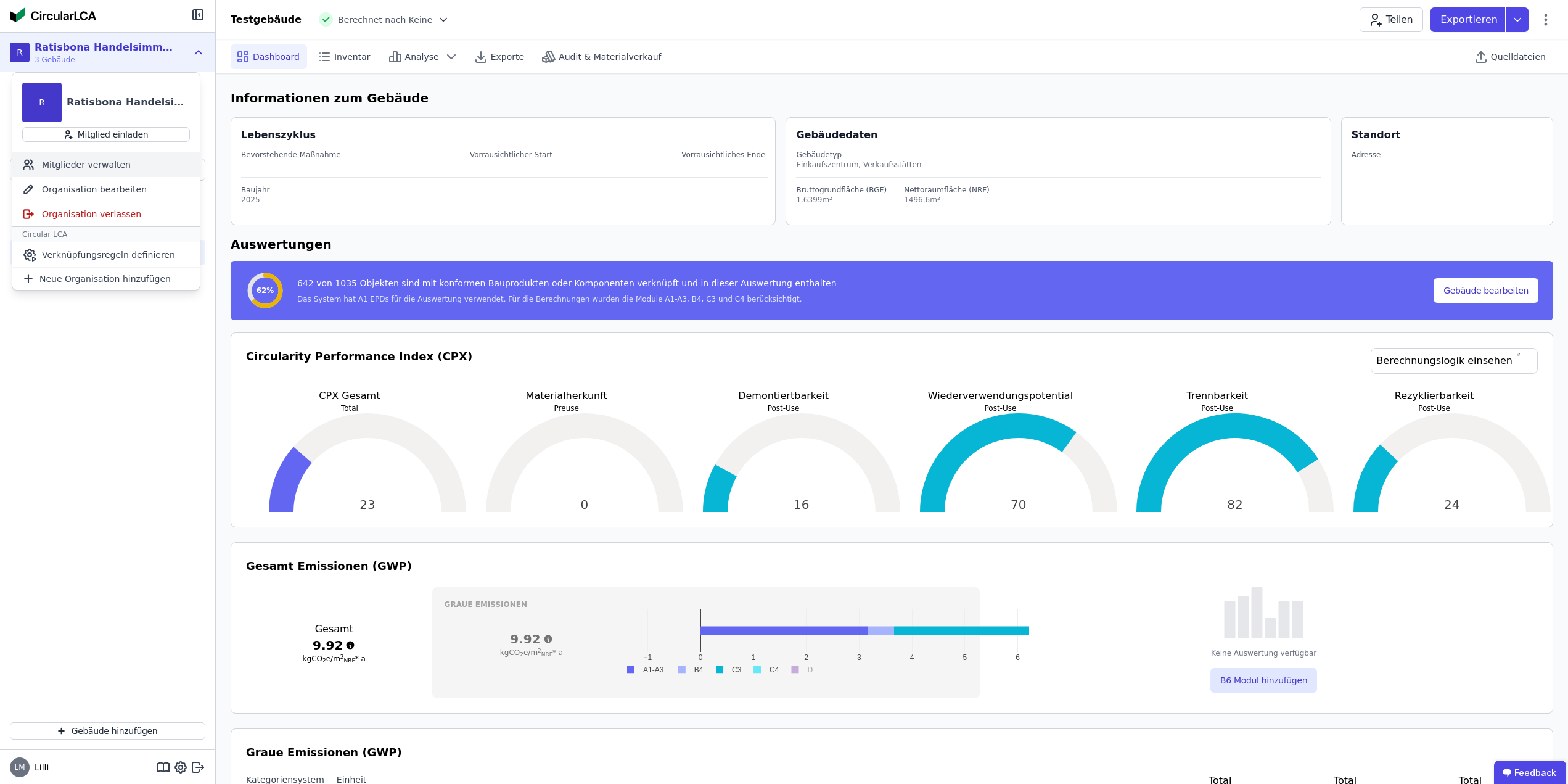
click at [101, 167] on div "Mitglieder verwalten" at bounding box center [106, 164] width 188 height 24
select select "*"
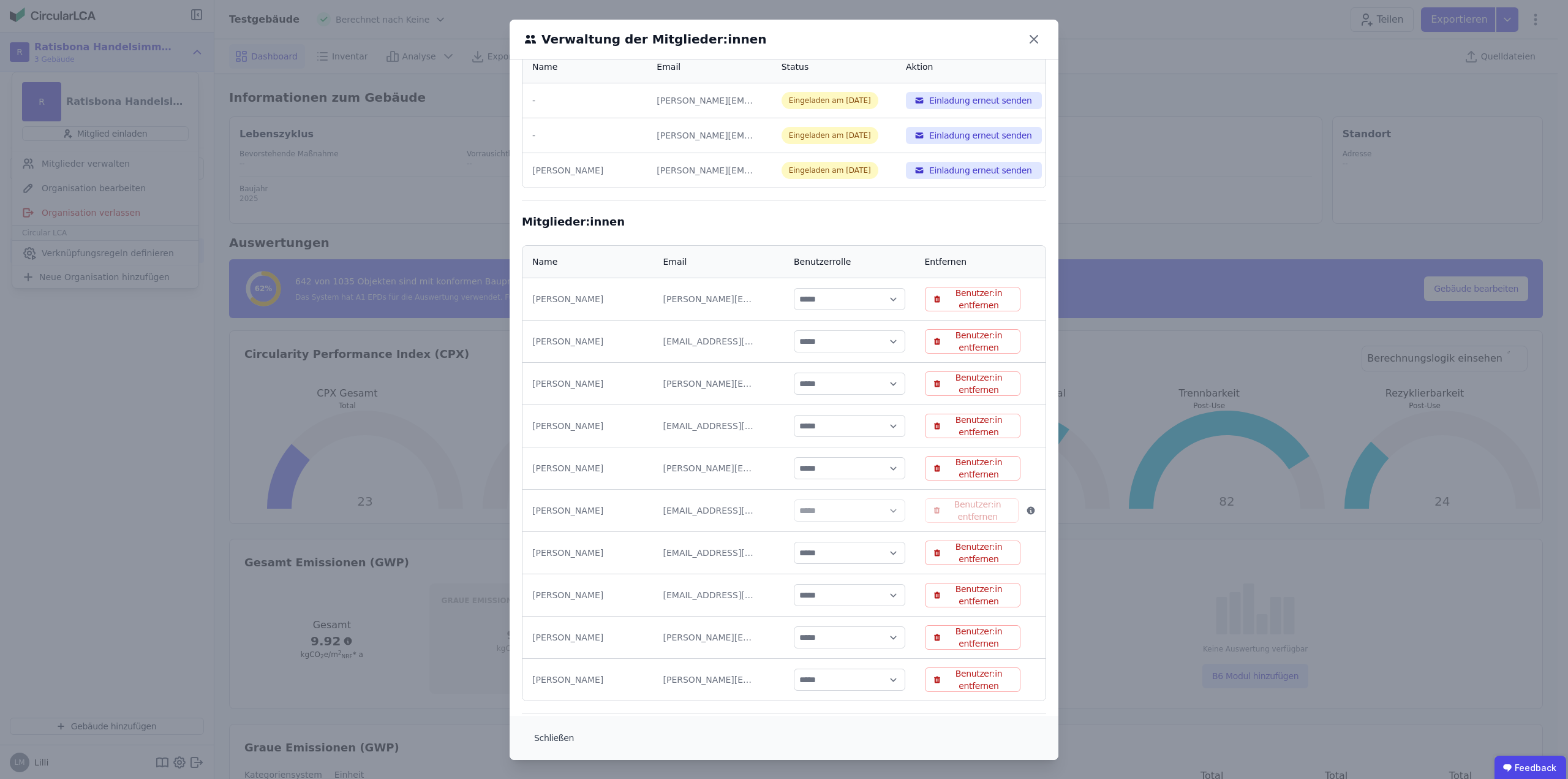
scroll to position [208, 0]
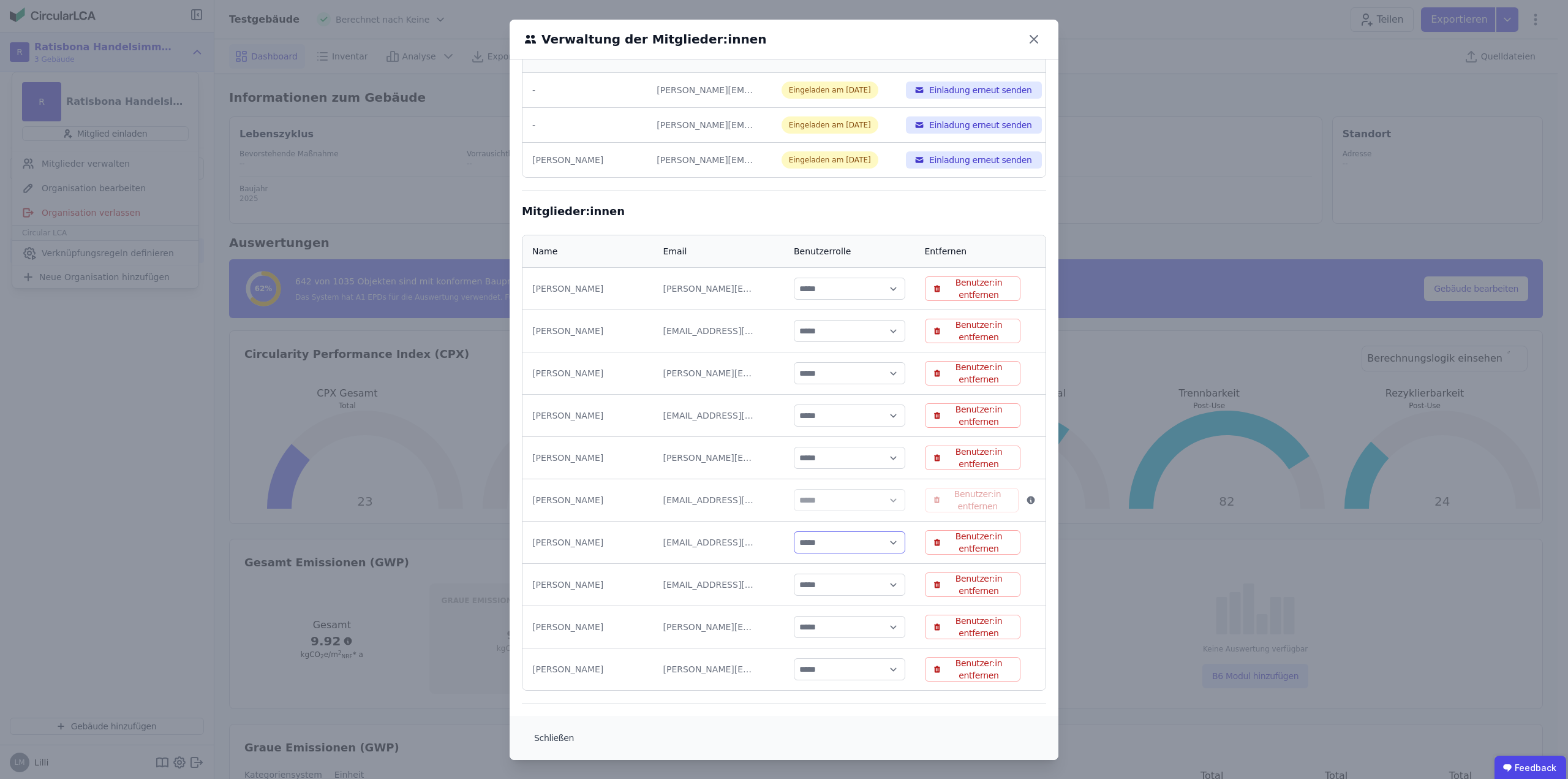
click at [883, 543] on select "***** ****" at bounding box center [850, 542] width 112 height 22
click at [884, 543] on select "***** ****" at bounding box center [850, 542] width 112 height 22
click at [1031, 37] on icon at bounding box center [1034, 38] width 7 height 7
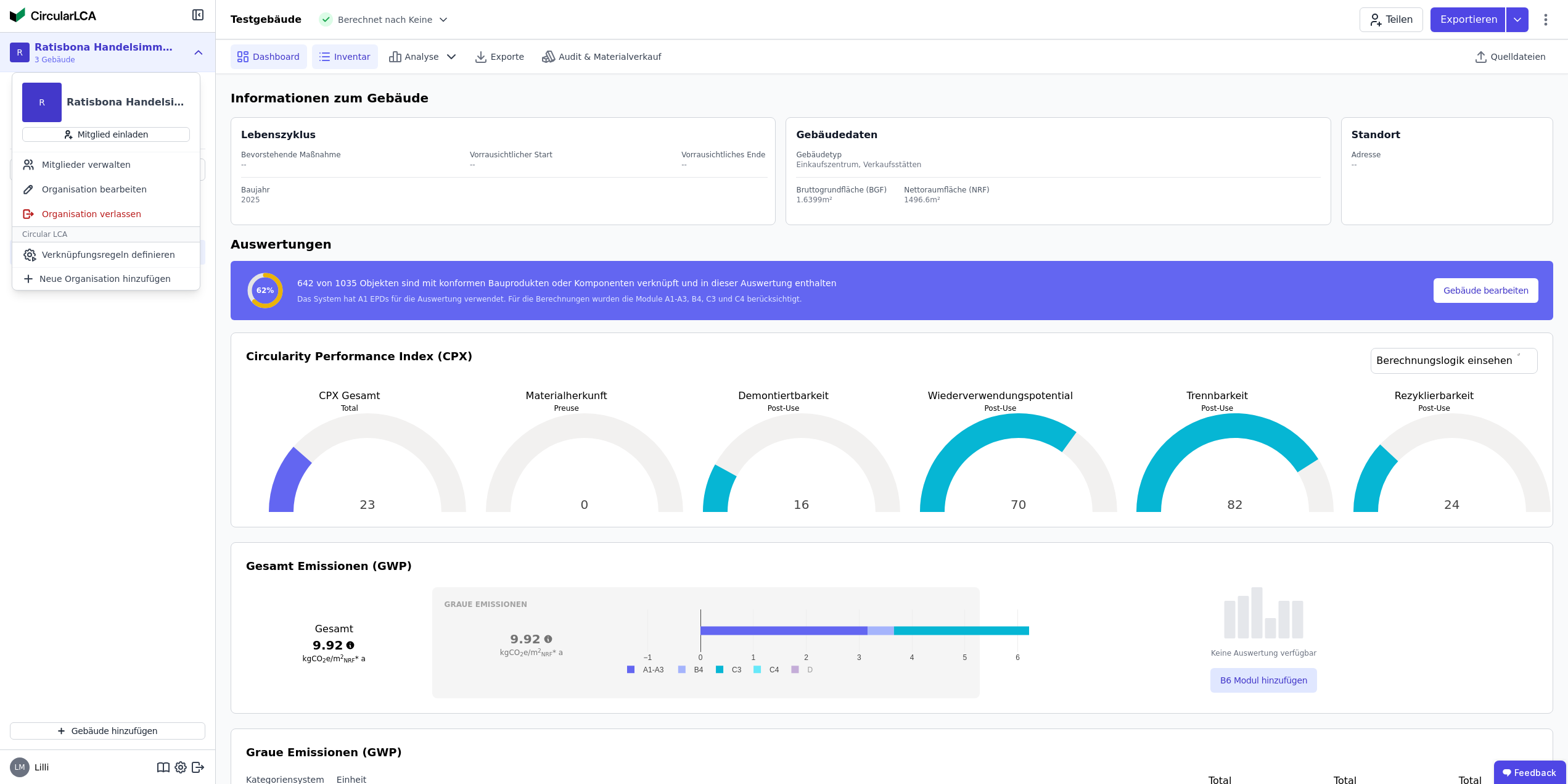
click at [350, 62] on span "Inventar" at bounding box center [353, 57] width 36 height 13
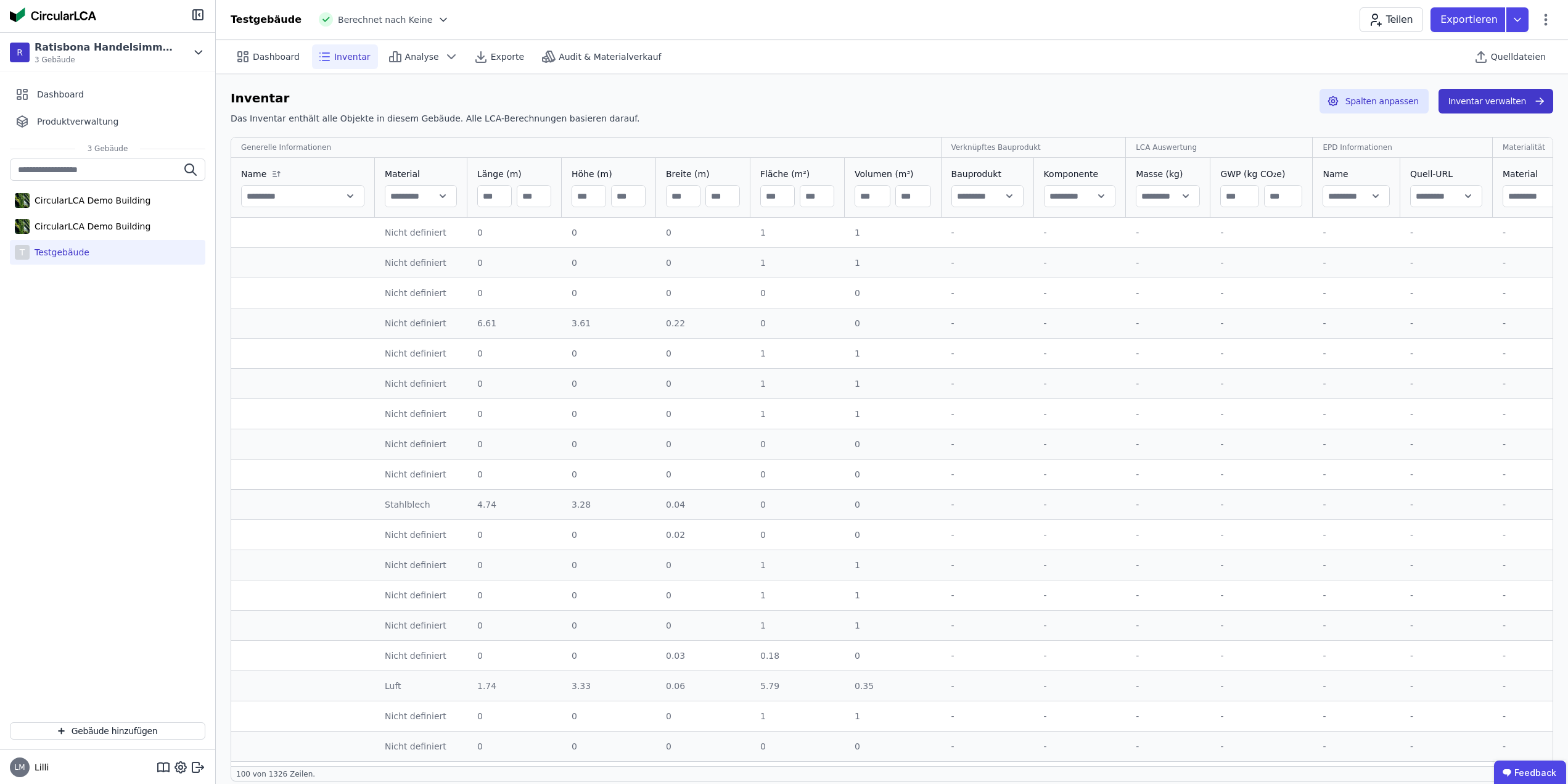
click at [1508, 99] on button "Inventar verwalten" at bounding box center [1496, 101] width 115 height 24
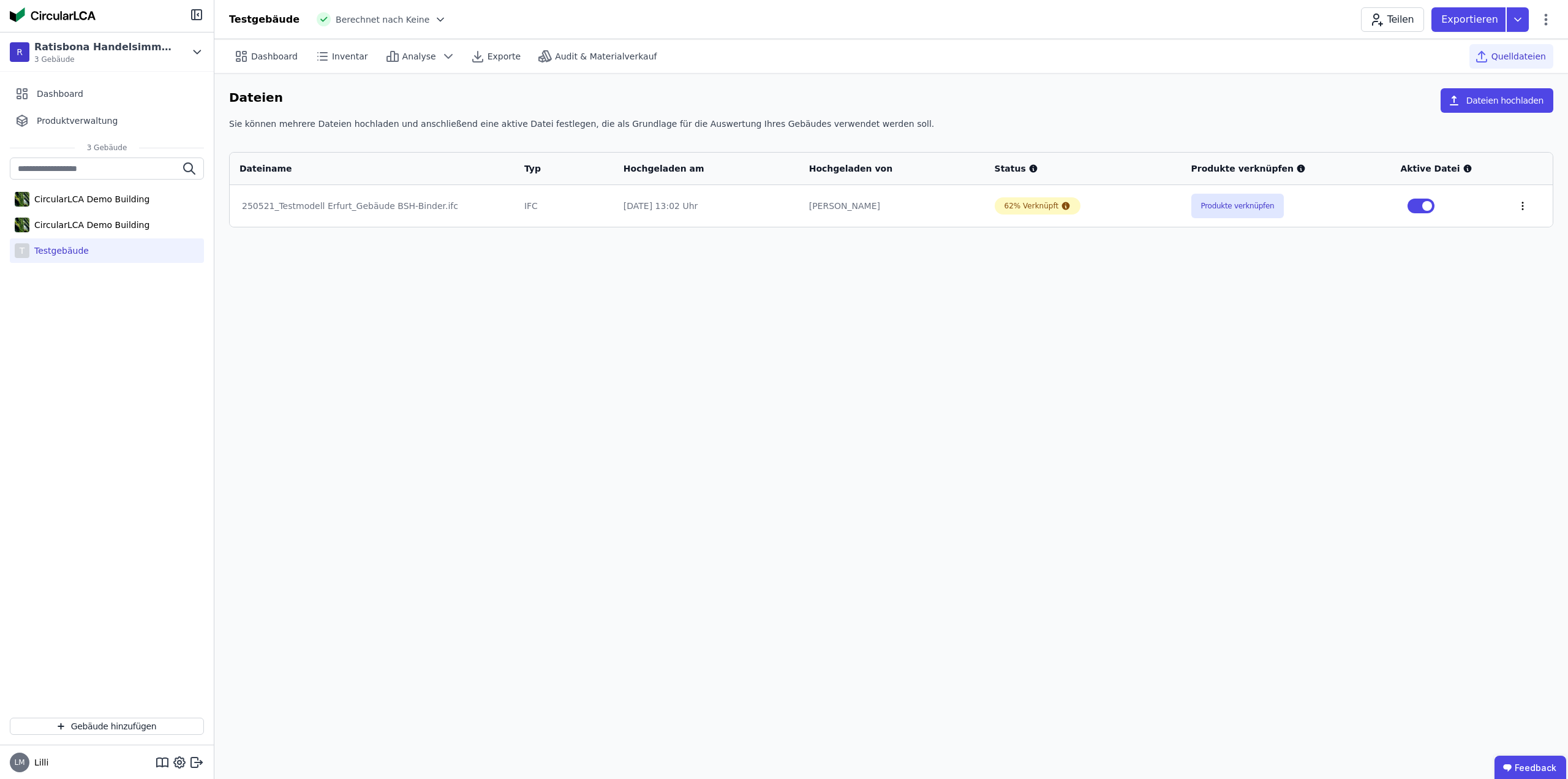
click at [1522, 202] on icon at bounding box center [1523, 206] width 11 height 11
click at [1467, 169] on div "Im 3D-Viewer öffnen" at bounding box center [1459, 159] width 122 height 30
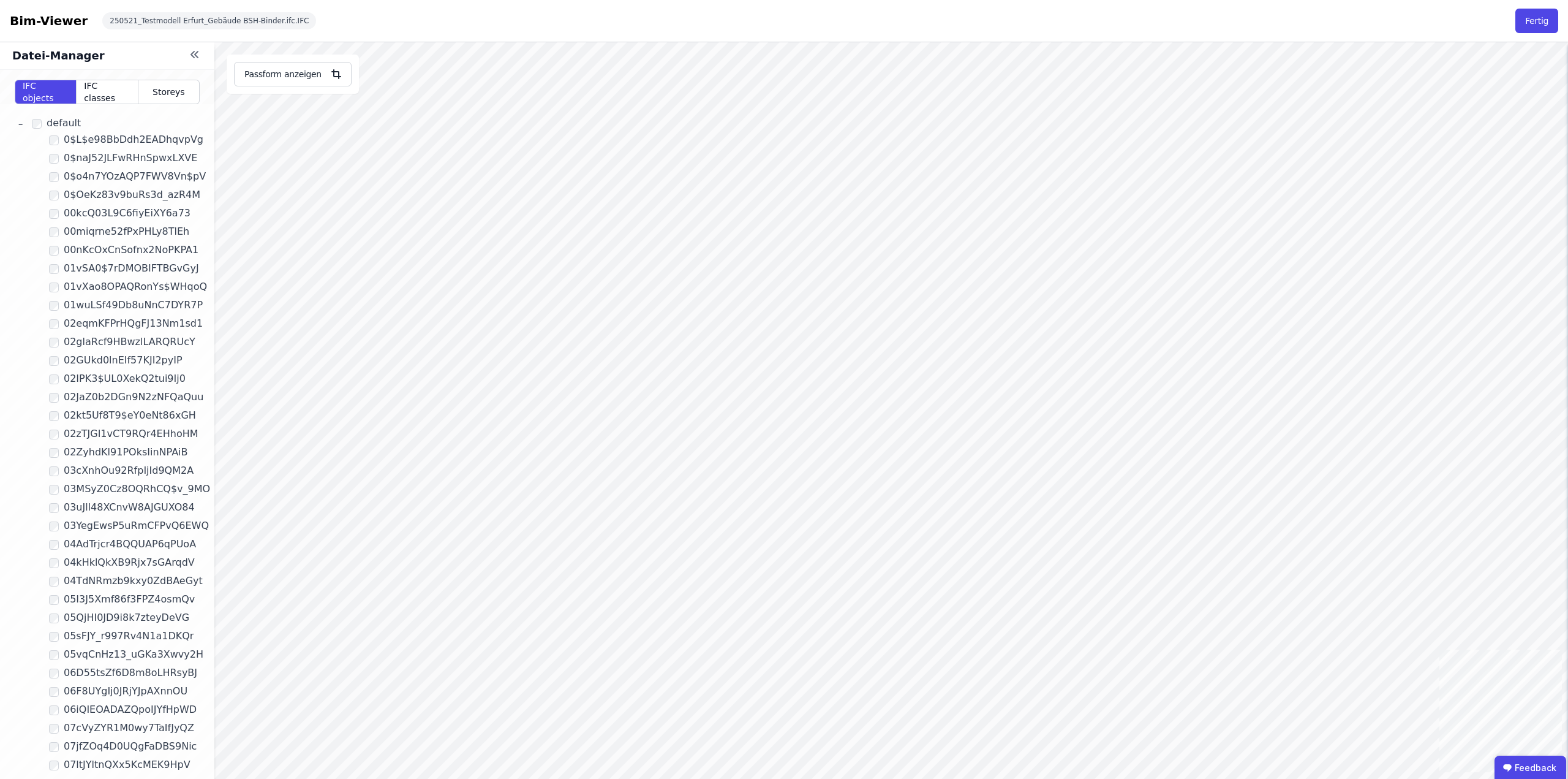
click at [1541, 27] on button "Fertig" at bounding box center [1537, 20] width 43 height 24
